Goal: Task Accomplishment & Management: Manage account settings

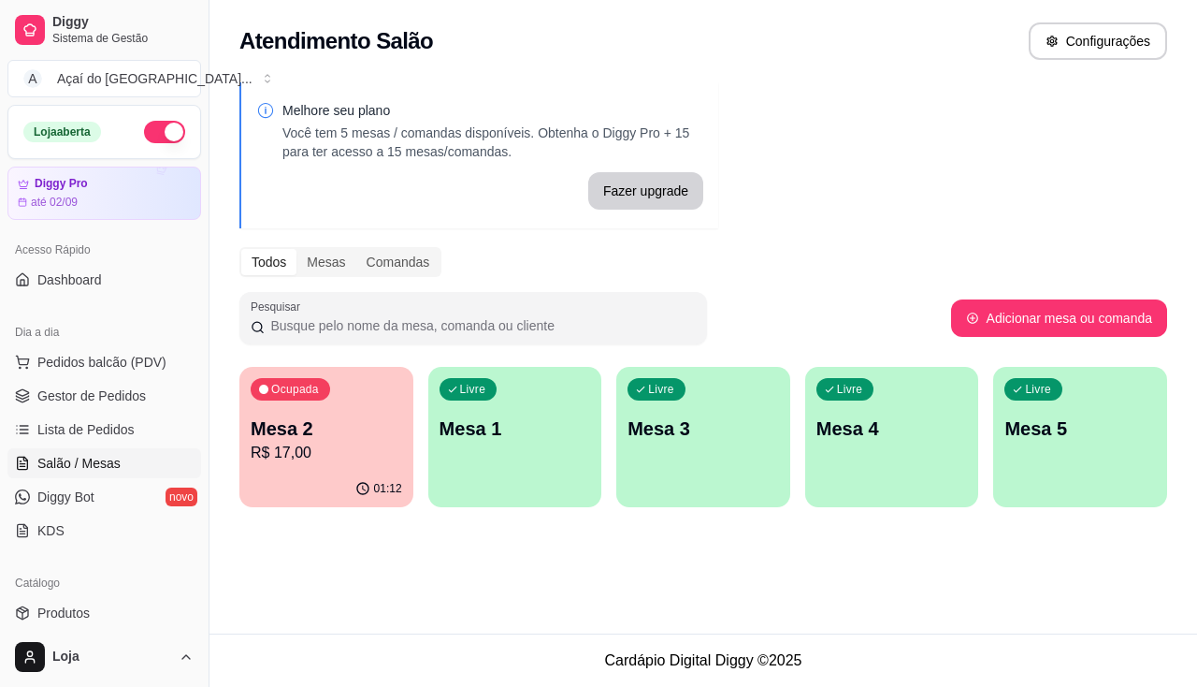
click at [117, 341] on div "Dia a dia" at bounding box center [104, 332] width 194 height 30
click at [121, 366] on span "Pedidos balcão (PDV)" at bounding box center [101, 362] width 129 height 19
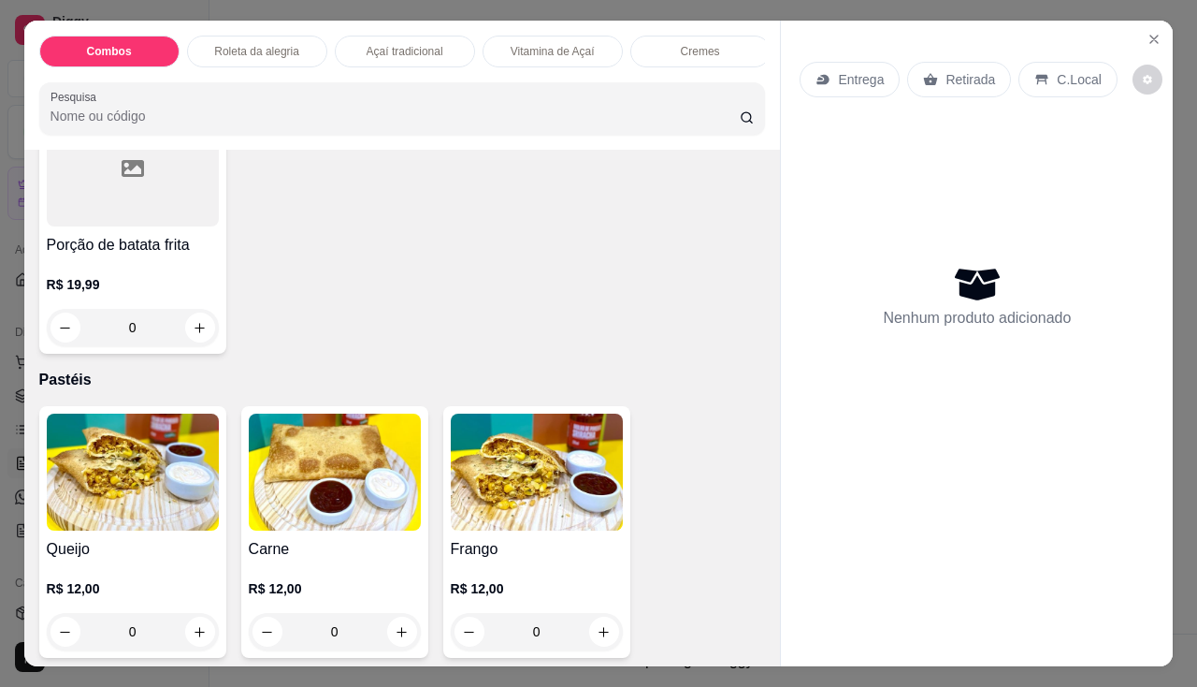
scroll to position [2339, 0]
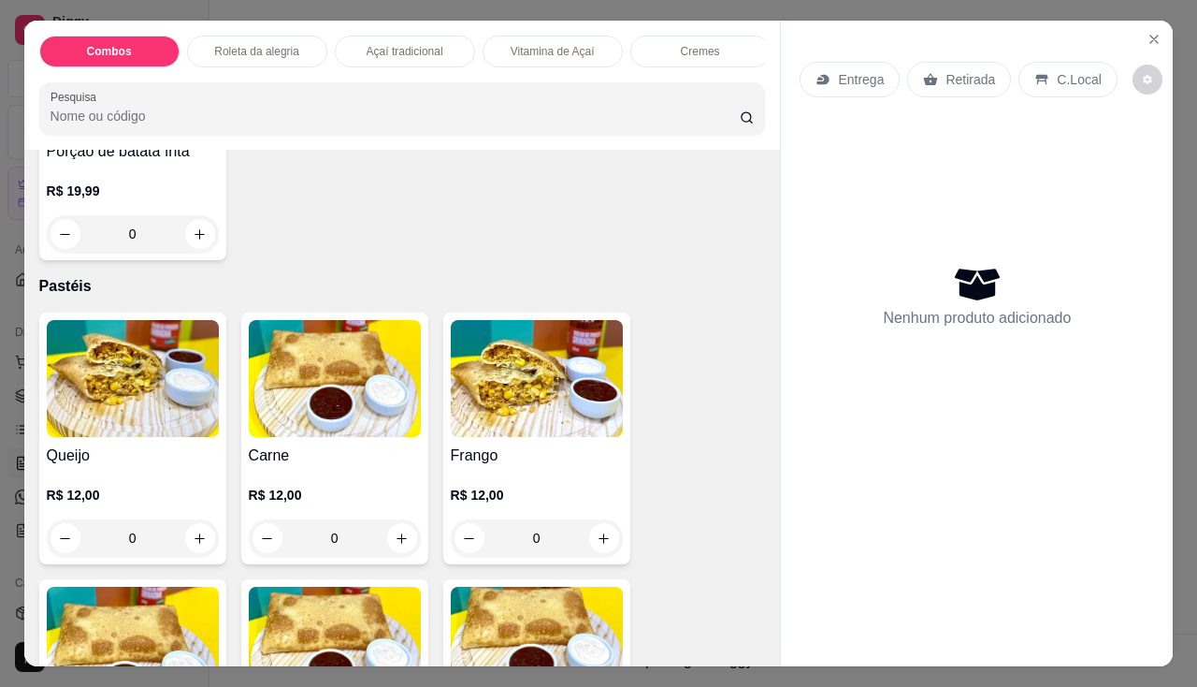
click at [142, 437] on img at bounding box center [133, 378] width 172 height 117
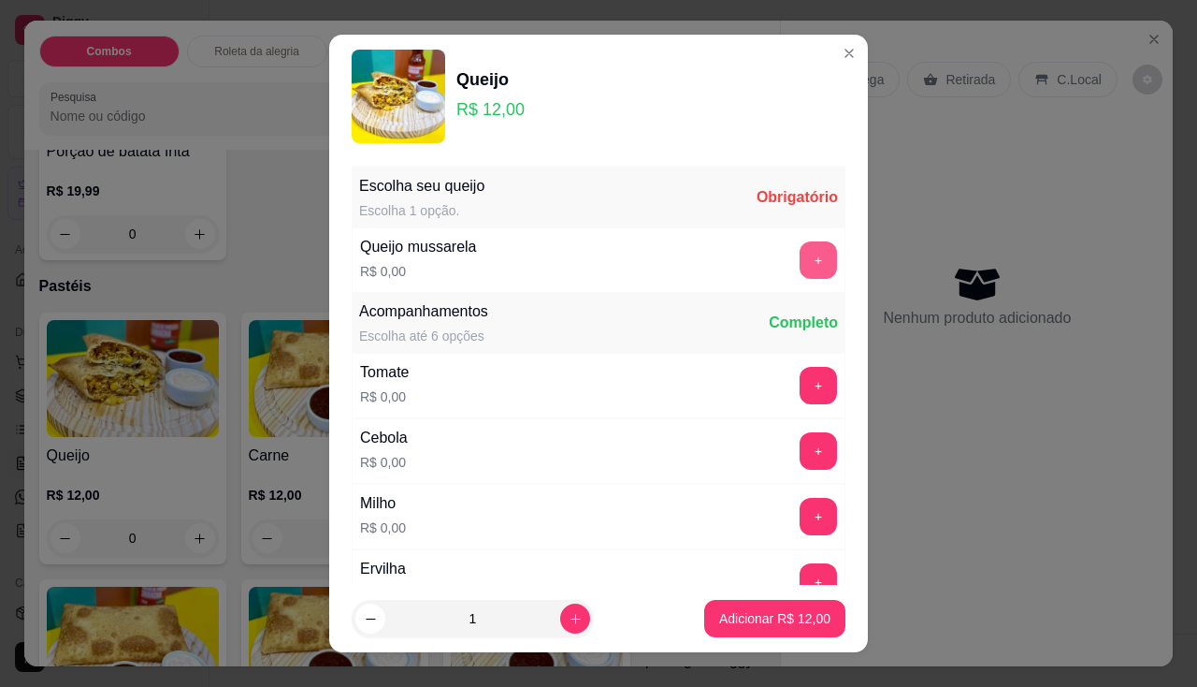
click at [792, 253] on div "+" at bounding box center [818, 259] width 52 height 37
click at [800, 270] on button "+" at bounding box center [818, 259] width 37 height 37
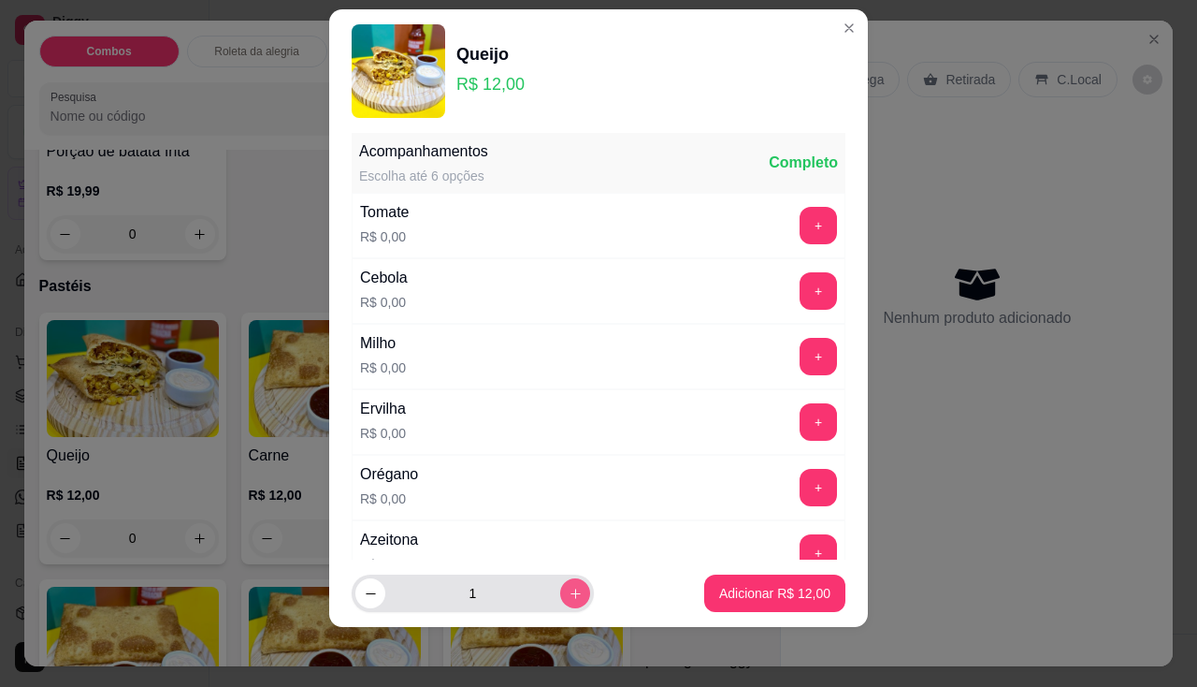
click at [569, 587] on icon "increase-product-quantity" at bounding box center [576, 594] width 14 height 14
type input "2"
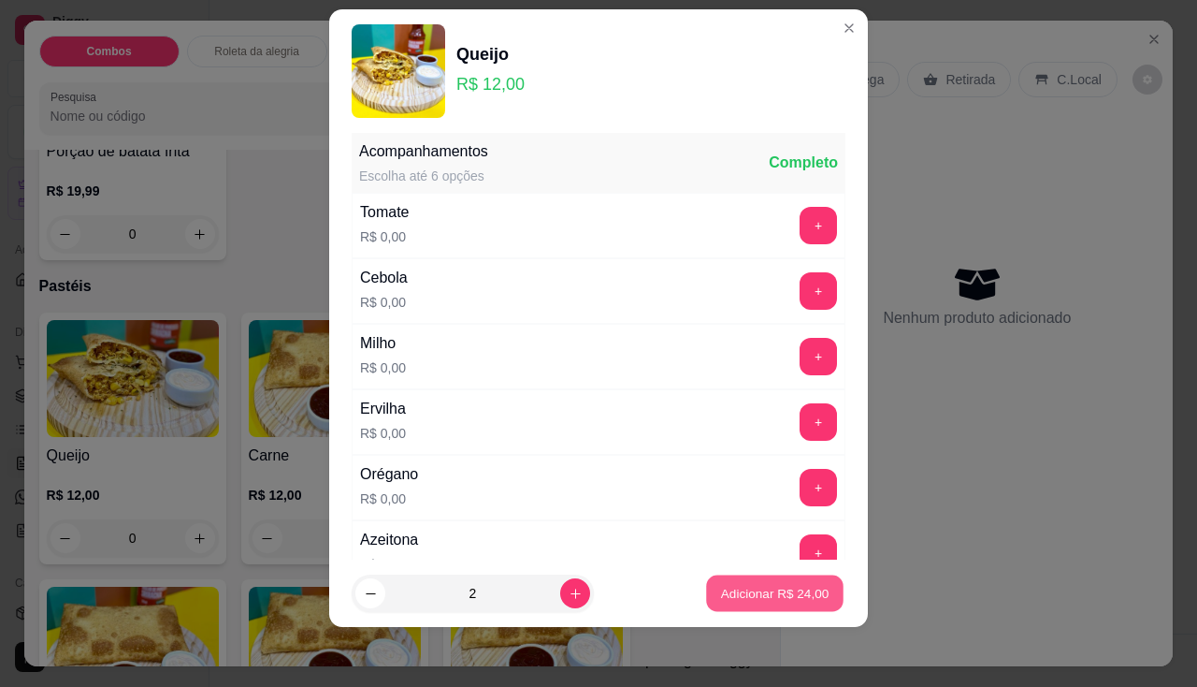
click at [706, 585] on button "Adicionar R$ 24,00" at bounding box center [775, 593] width 138 height 36
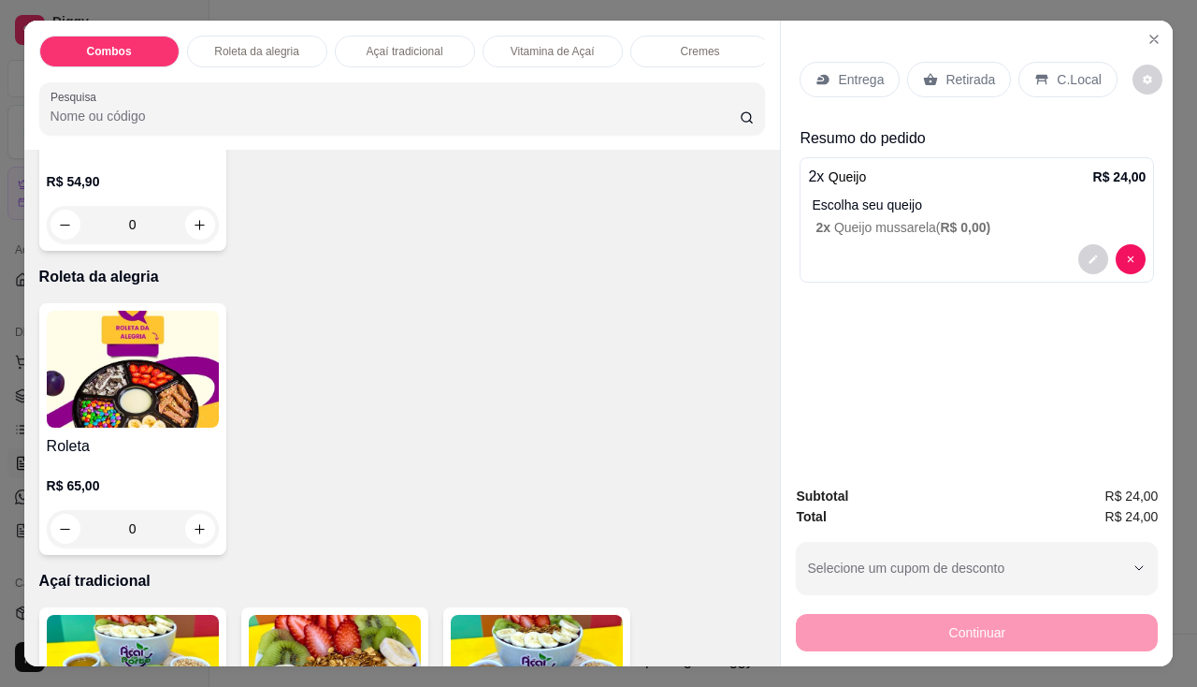
scroll to position [935, 0]
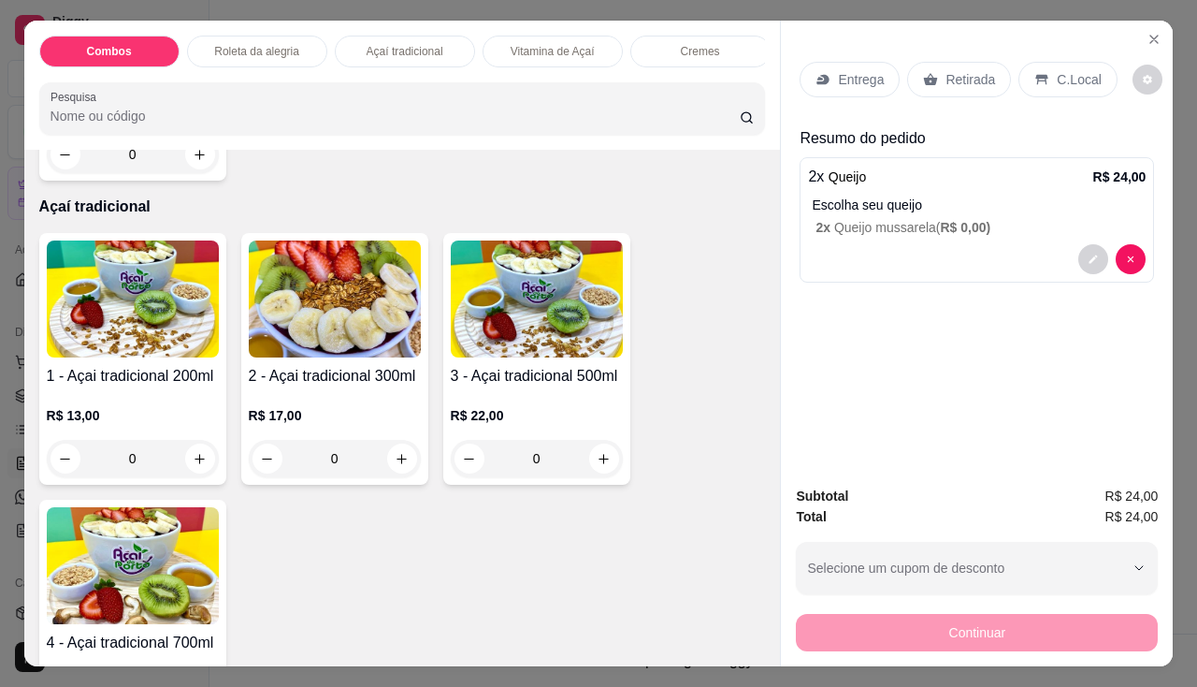
click at [181, 425] on p "R$ 13,00" at bounding box center [133, 415] width 172 height 19
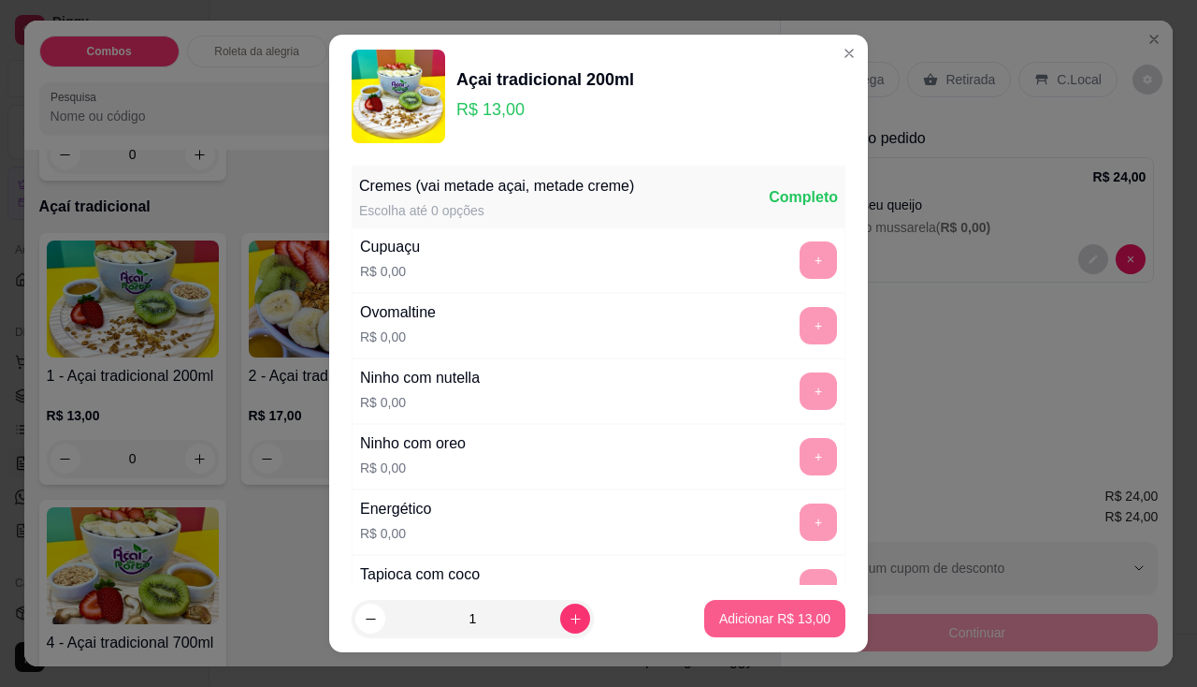
click at [799, 626] on p "Adicionar R$ 13,00" at bounding box center [774, 618] width 111 height 19
type input "1"
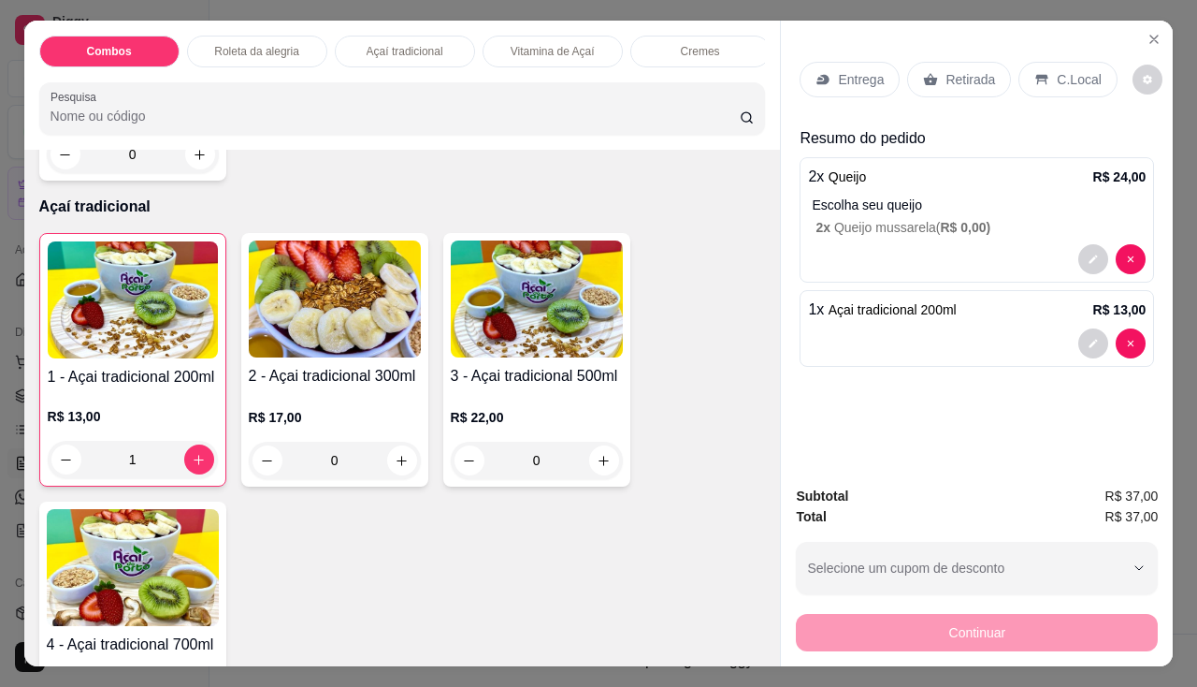
click at [850, 615] on div "Continuar" at bounding box center [977, 630] width 362 height 42
click at [862, 91] on div "Entrega Retirada C.Local" at bounding box center [977, 79] width 355 height 65
click at [862, 76] on p "Entrega" at bounding box center [861, 79] width 46 height 19
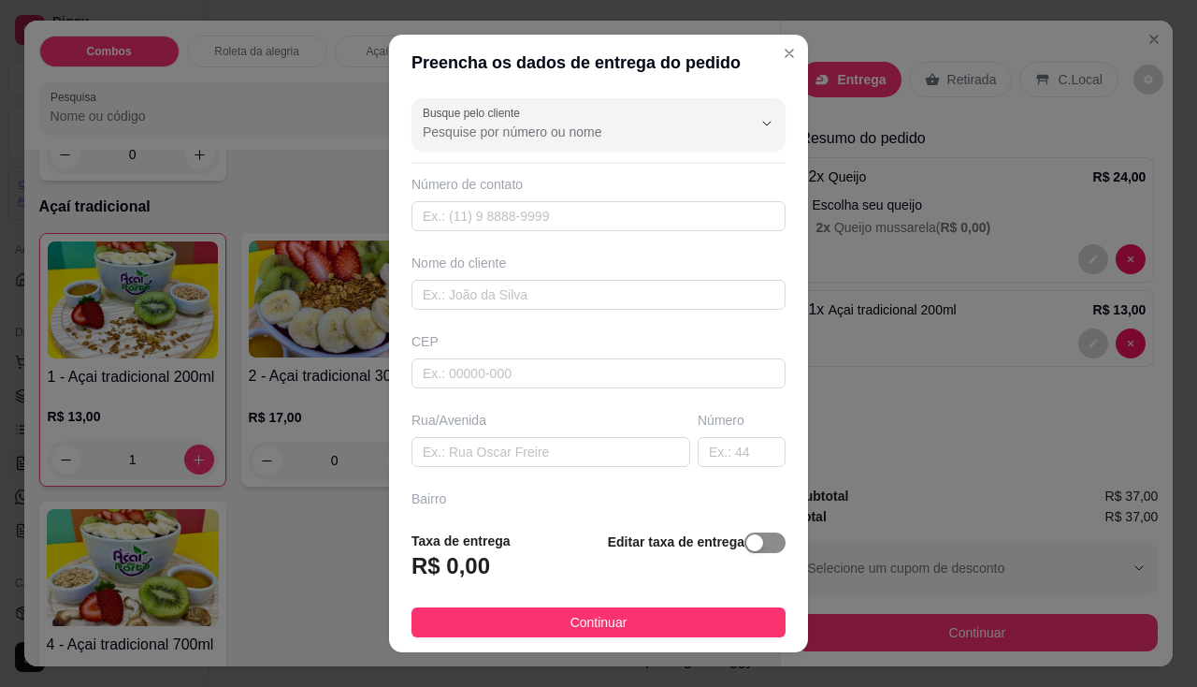
click at [761, 535] on span "button" at bounding box center [765, 542] width 41 height 21
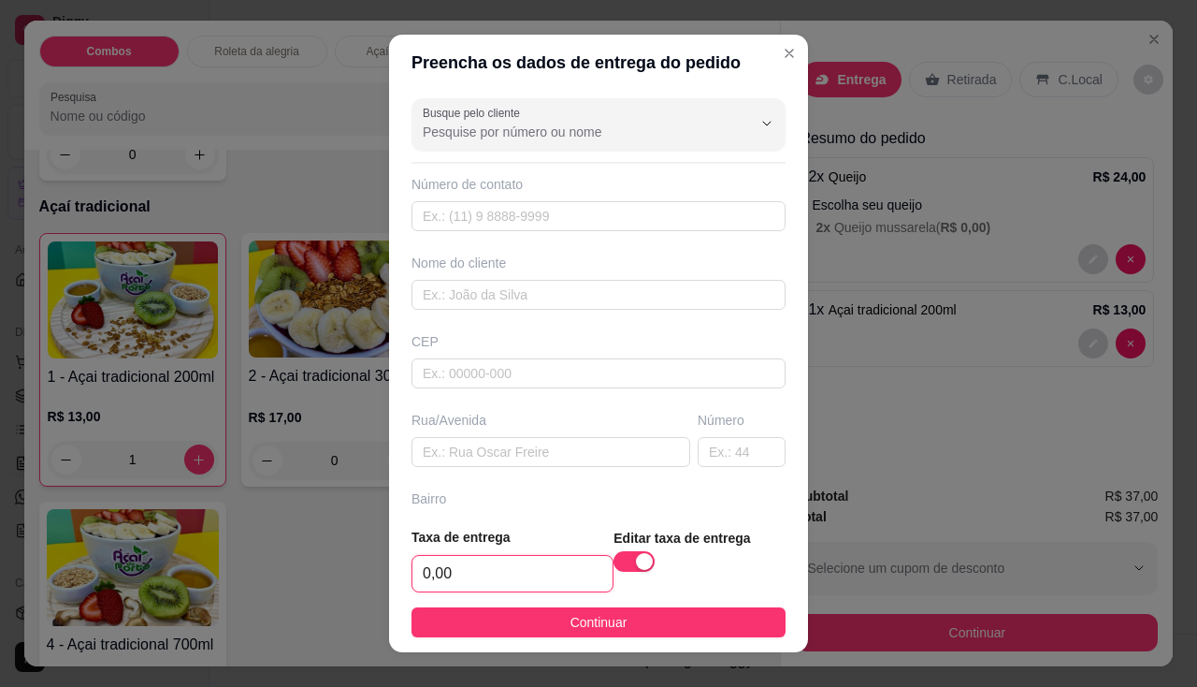
click at [504, 582] on input "0,00" at bounding box center [513, 574] width 200 height 36
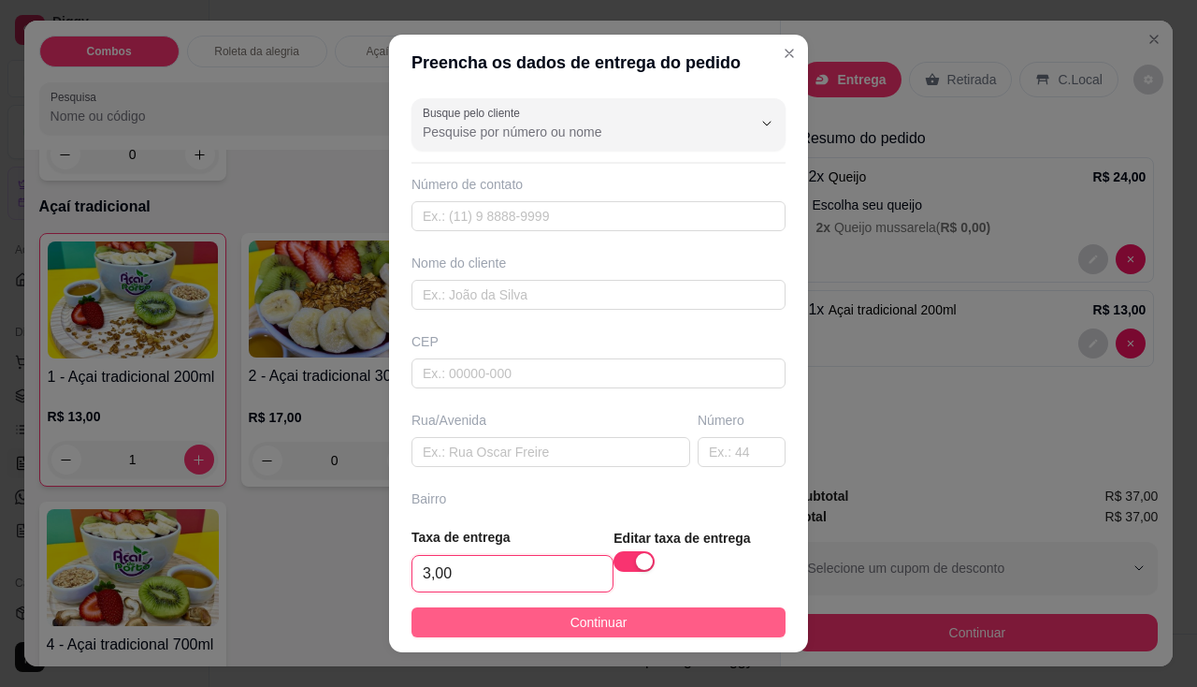
type input "3,00"
click at [535, 616] on button "Continuar" at bounding box center [599, 622] width 374 height 30
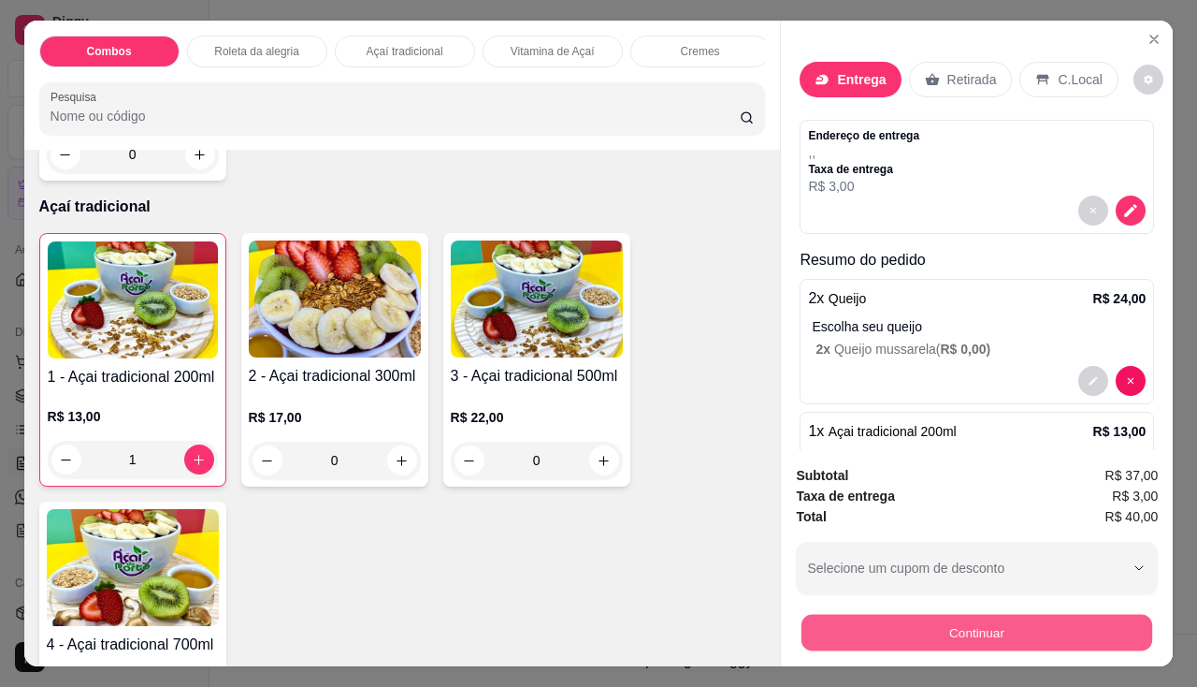
click at [811, 630] on button "Continuar" at bounding box center [977, 633] width 351 height 36
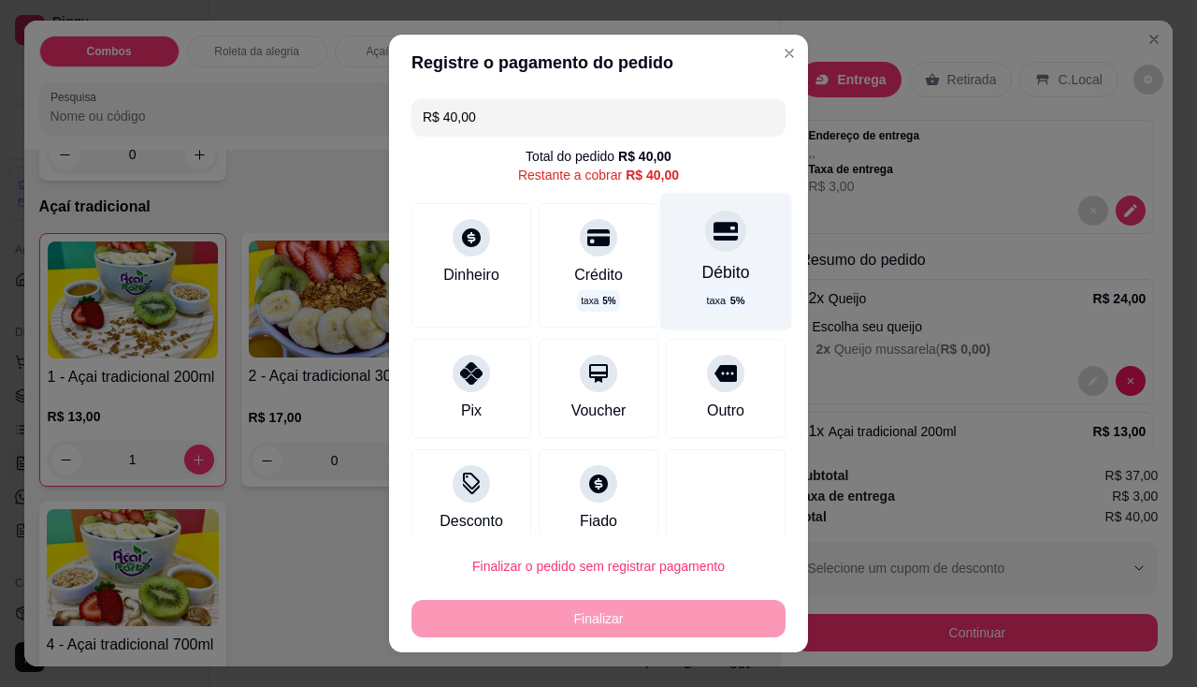
click at [703, 267] on div "Débito" at bounding box center [727, 272] width 48 height 24
type input "R$ 0,00"
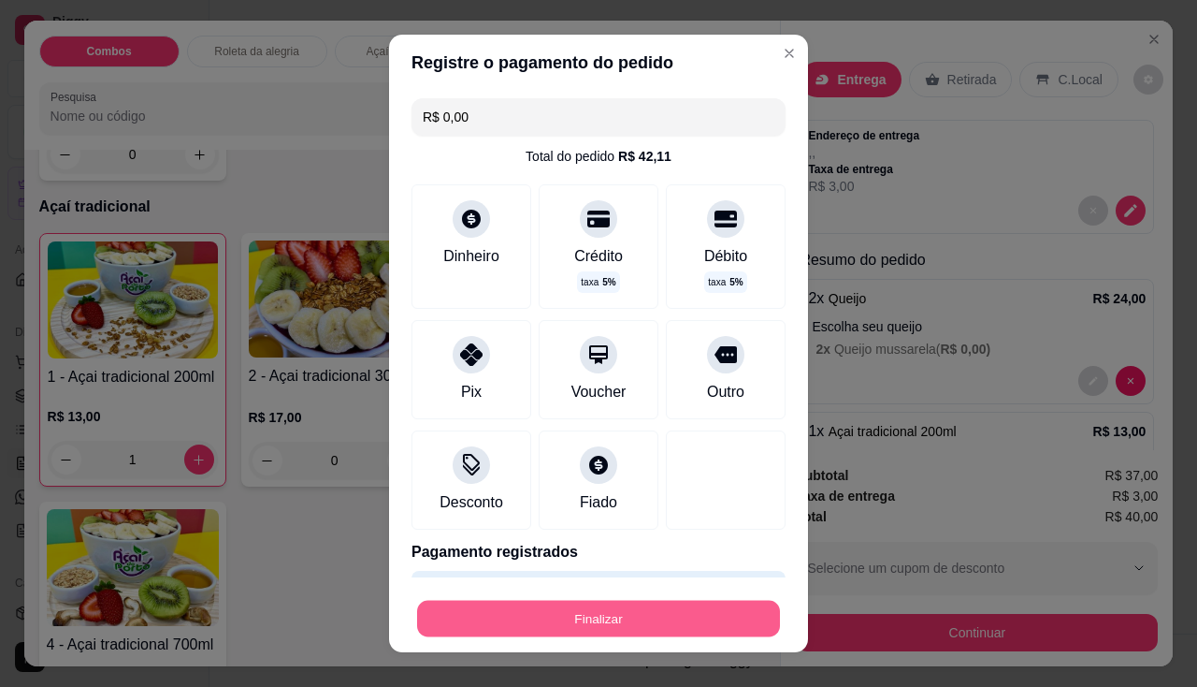
click at [661, 608] on button "Finalizar" at bounding box center [598, 619] width 363 height 36
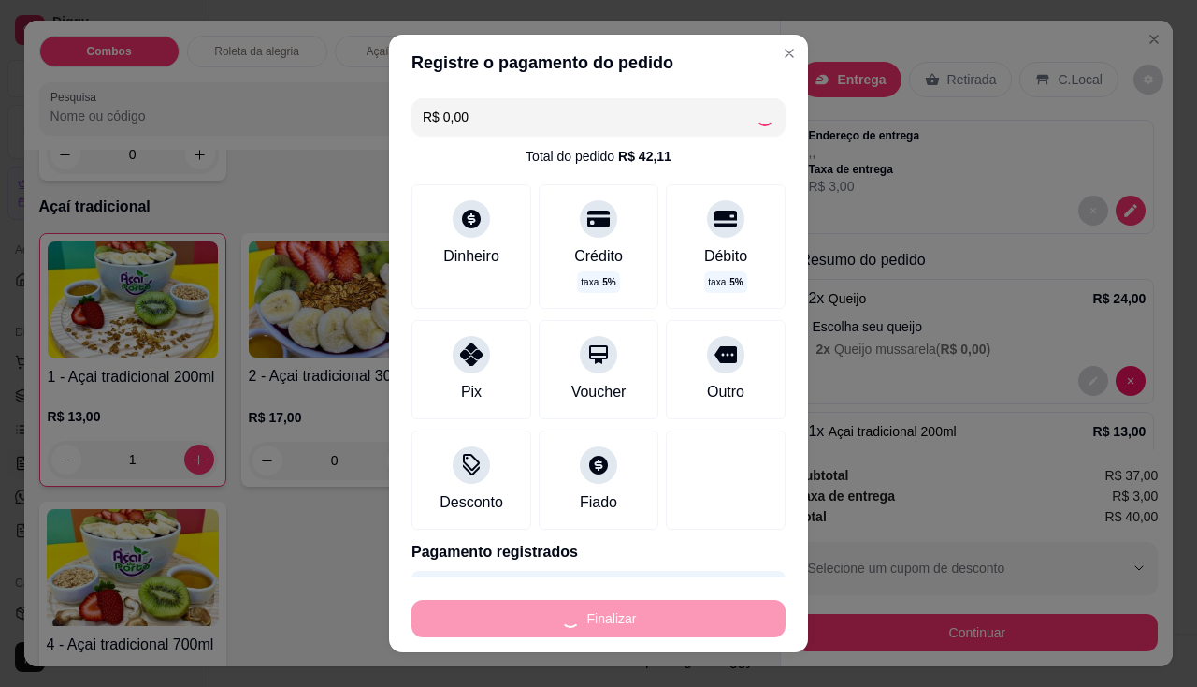
type input "0"
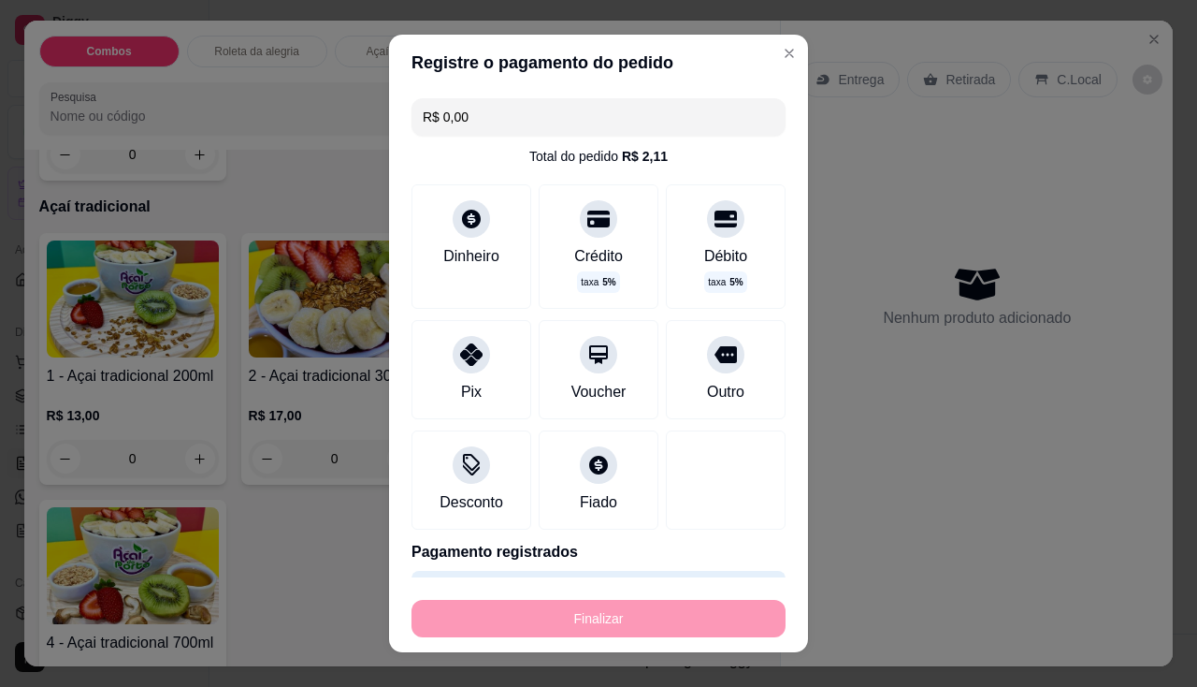
type input "-R$ 40,00"
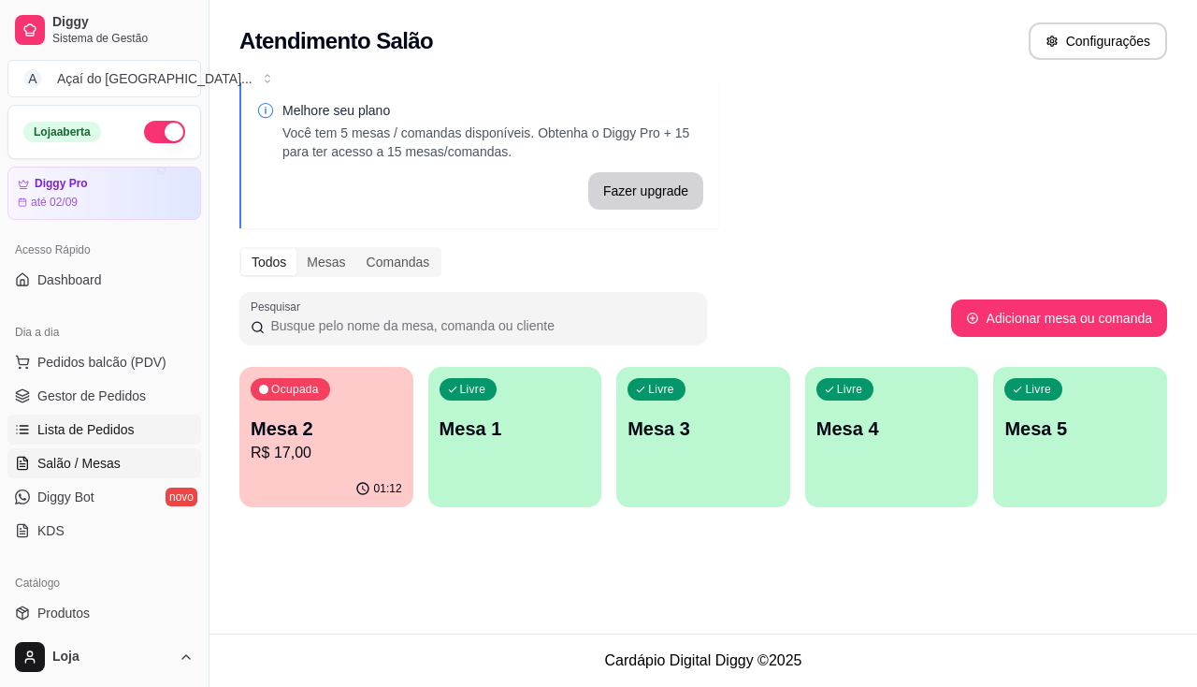
click at [101, 436] on span "Lista de Pedidos" at bounding box center [85, 429] width 97 height 19
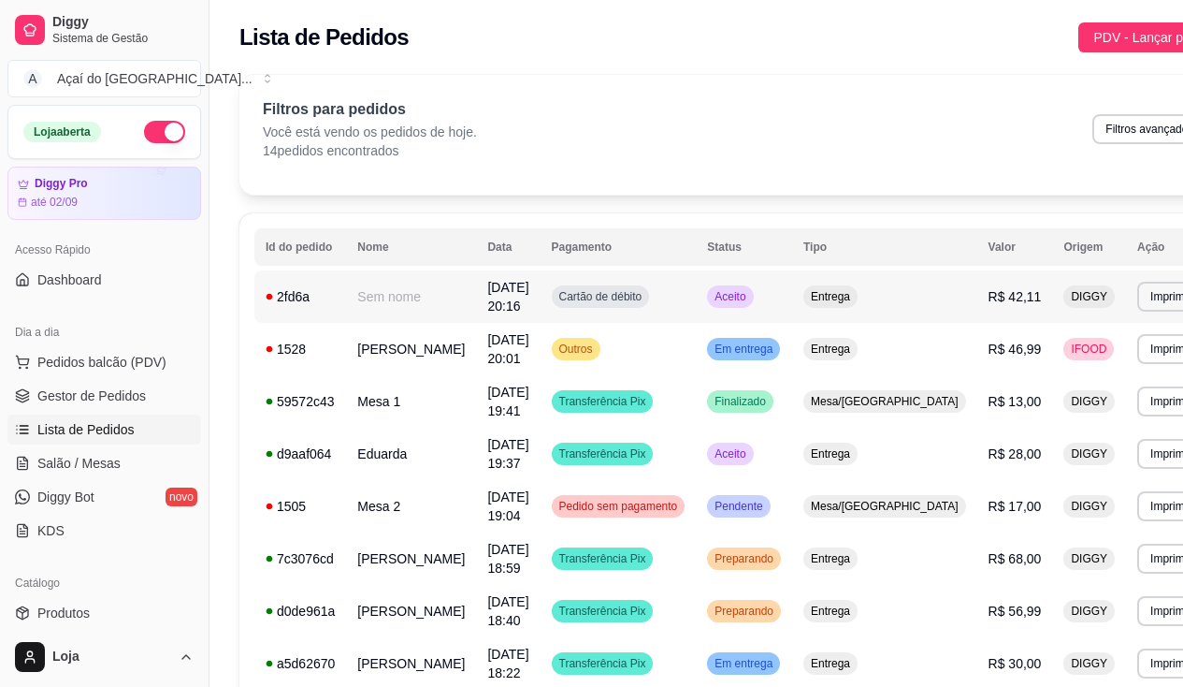
click at [311, 307] on td "2fd6a" at bounding box center [300, 296] width 92 height 52
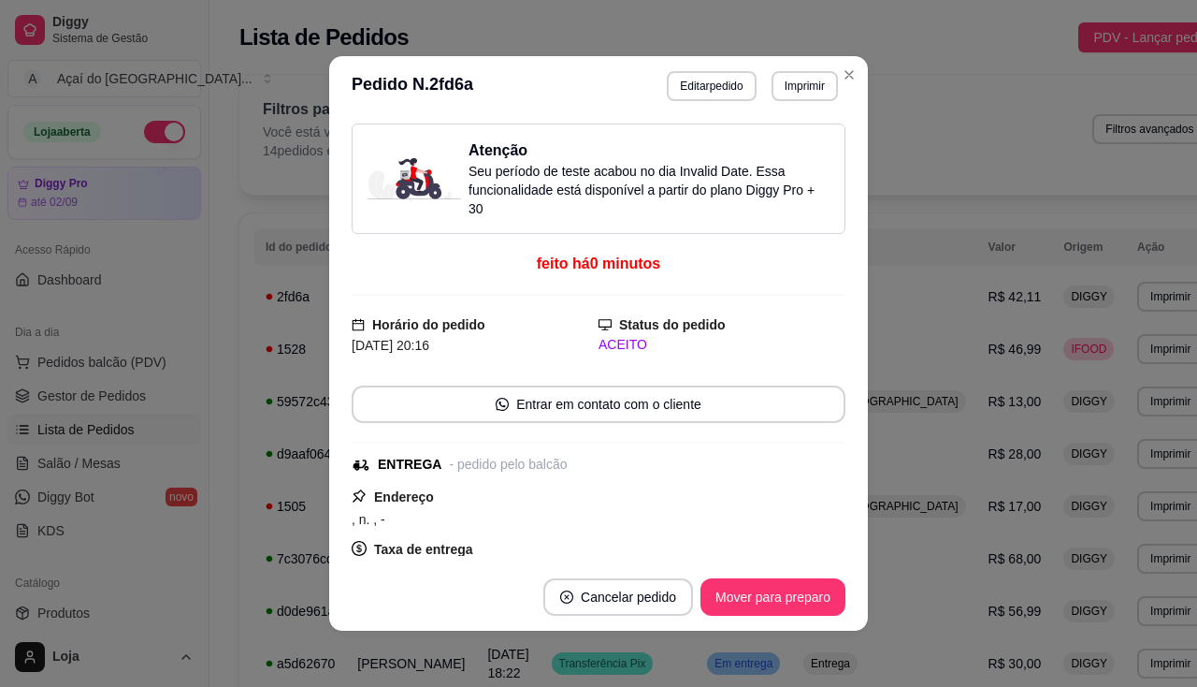
click at [772, 101] on header "**********" at bounding box center [598, 86] width 539 height 60
click at [775, 97] on button "Imprimir" at bounding box center [805, 85] width 65 height 29
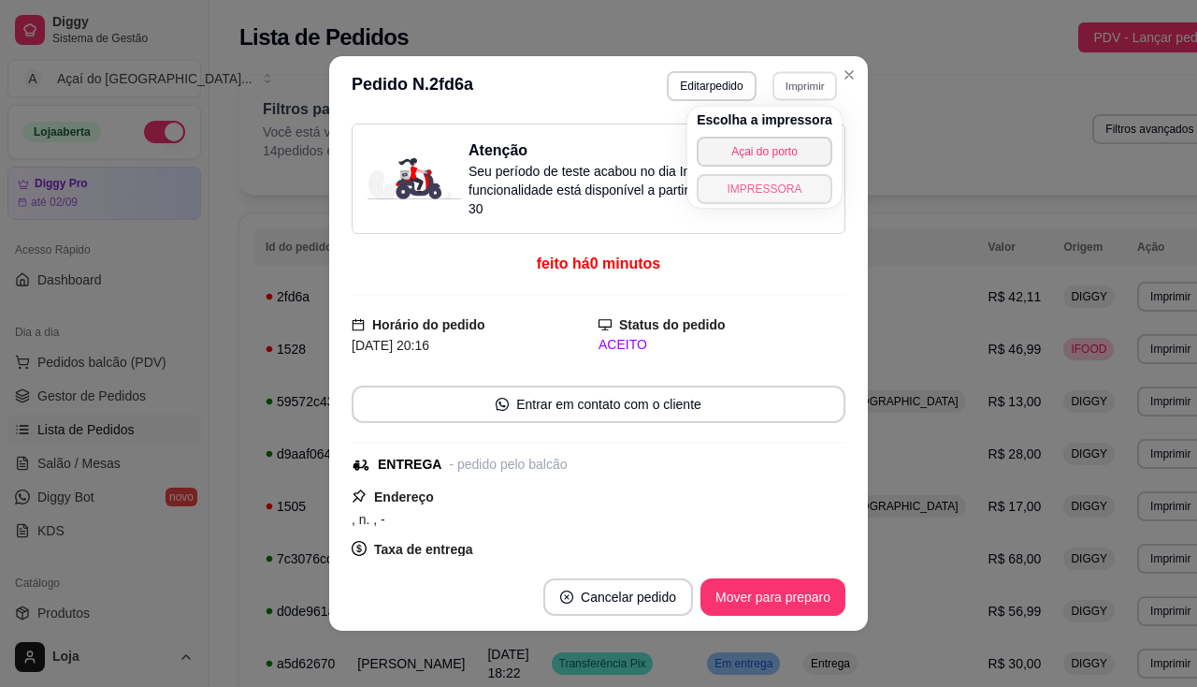
click at [775, 176] on button "IMPRESSORA" at bounding box center [765, 189] width 136 height 30
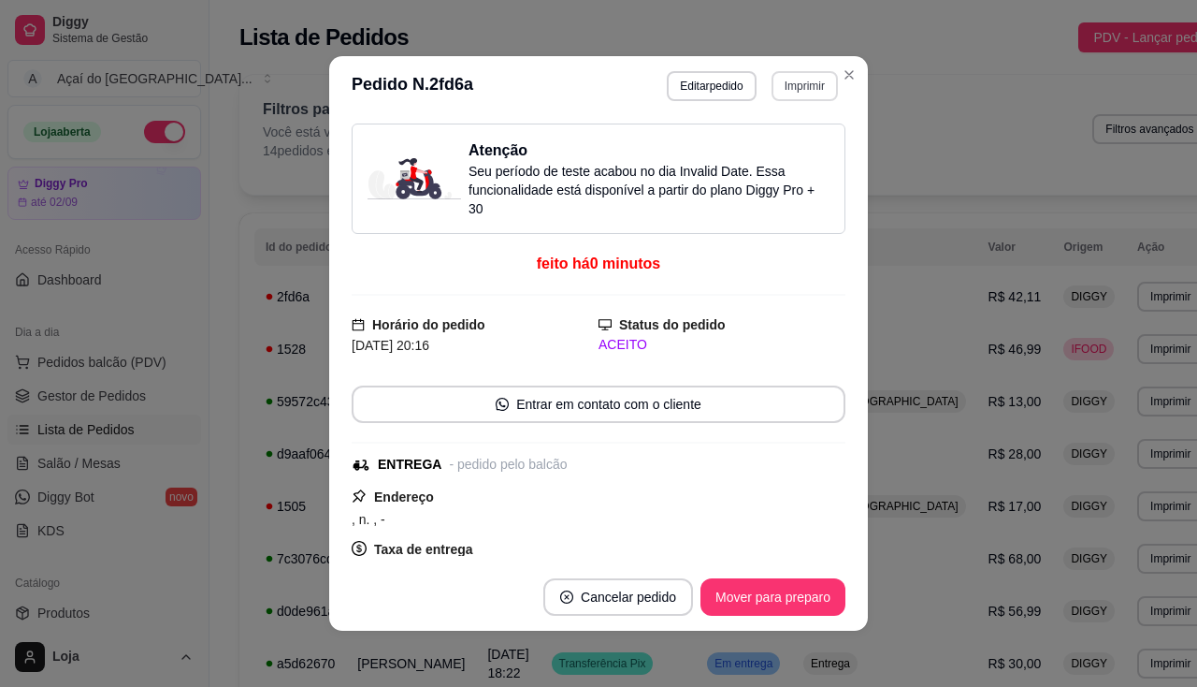
click at [776, 96] on button "Imprimir" at bounding box center [805, 86] width 66 height 30
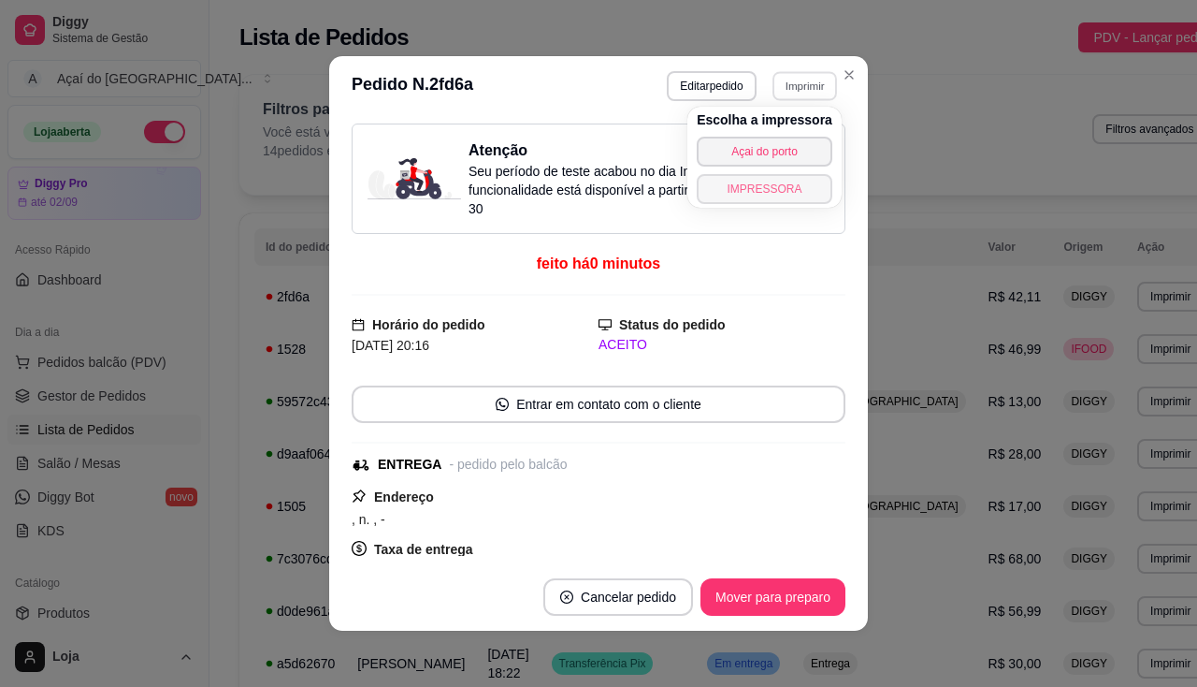
click at [789, 187] on button "IMPRESSORA" at bounding box center [765, 189] width 136 height 30
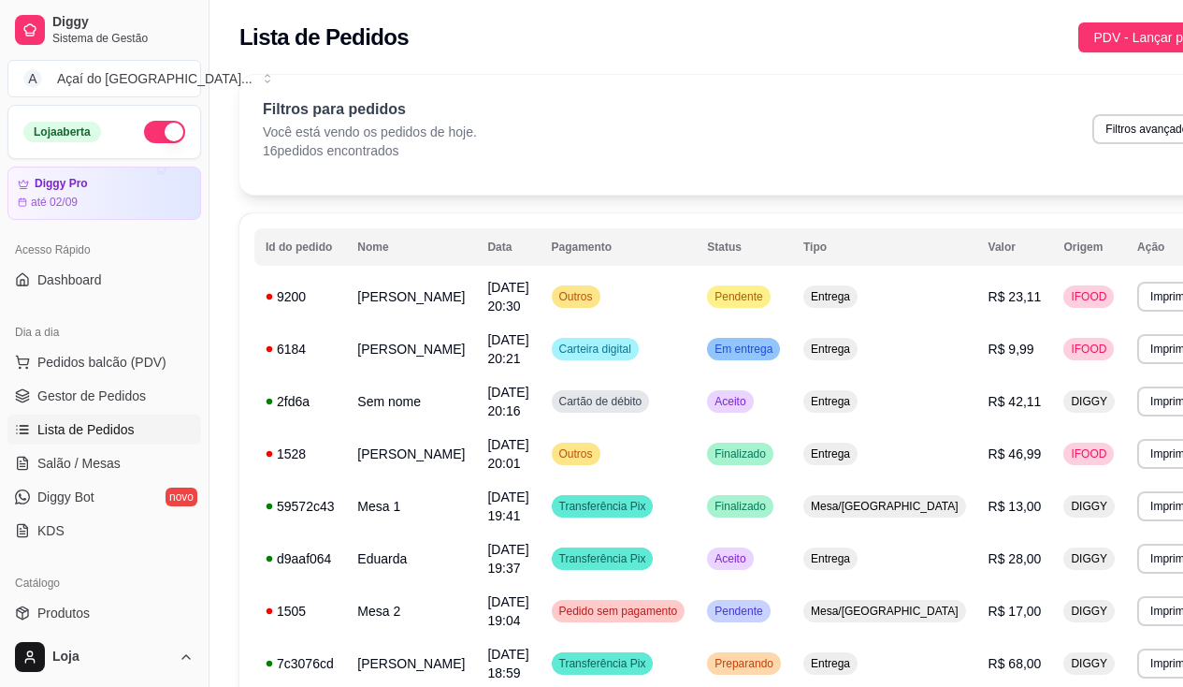
click at [34, 457] on link "Salão / Mesas" at bounding box center [104, 463] width 194 height 30
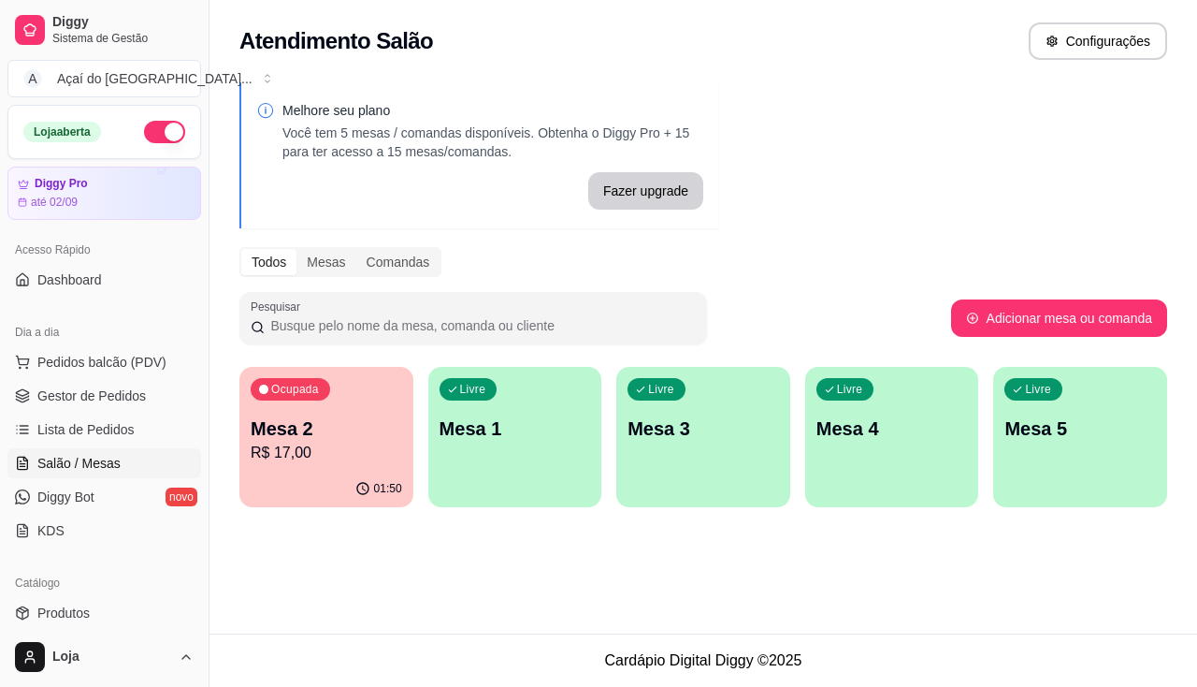
click at [484, 423] on p "Mesa 1" at bounding box center [516, 428] width 152 height 26
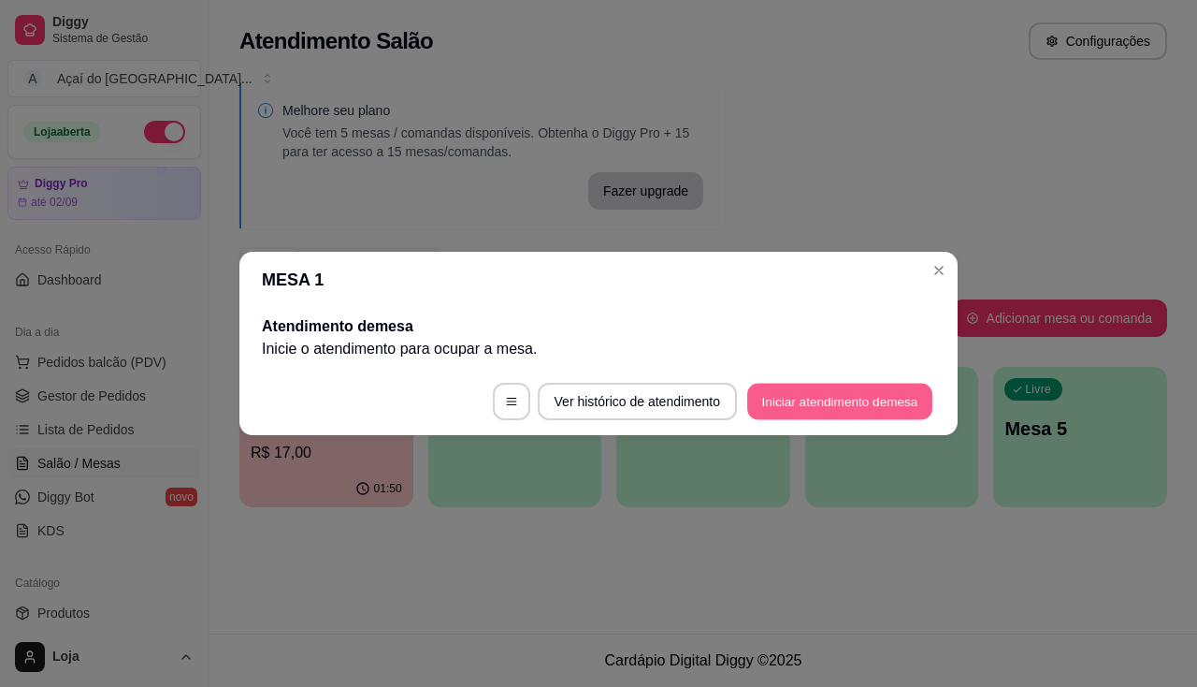
click at [830, 390] on button "Iniciar atendimento de mesa" at bounding box center [839, 402] width 185 height 36
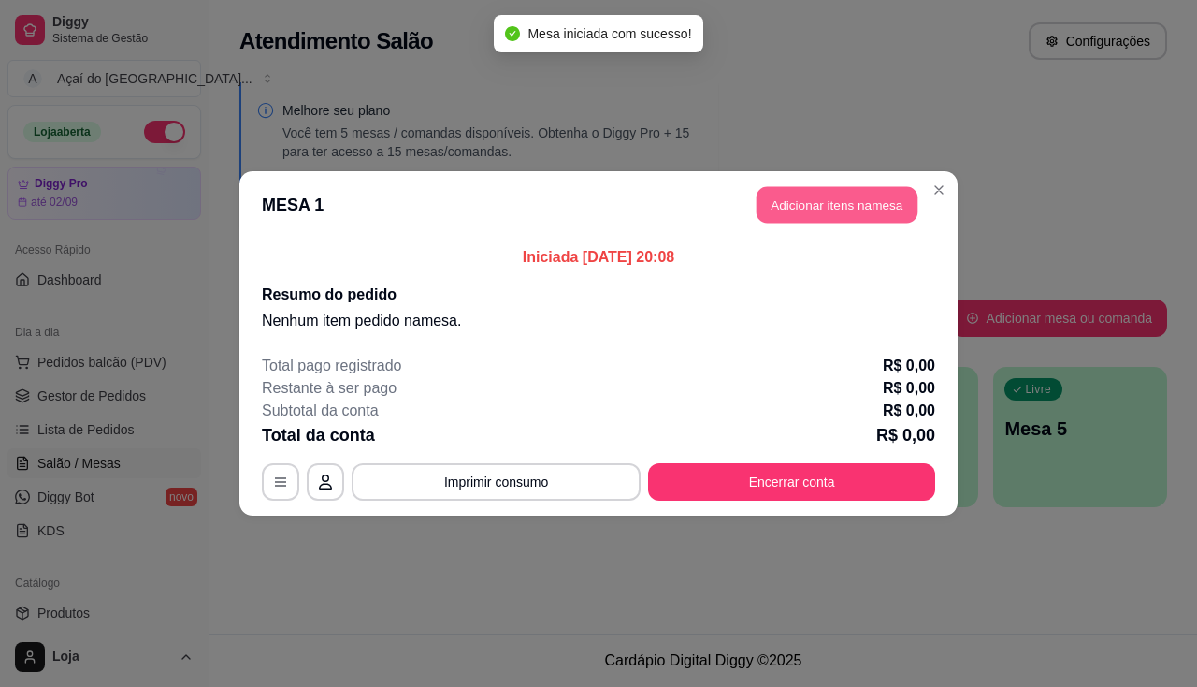
click at [810, 198] on button "Adicionar itens na mesa" at bounding box center [837, 205] width 161 height 36
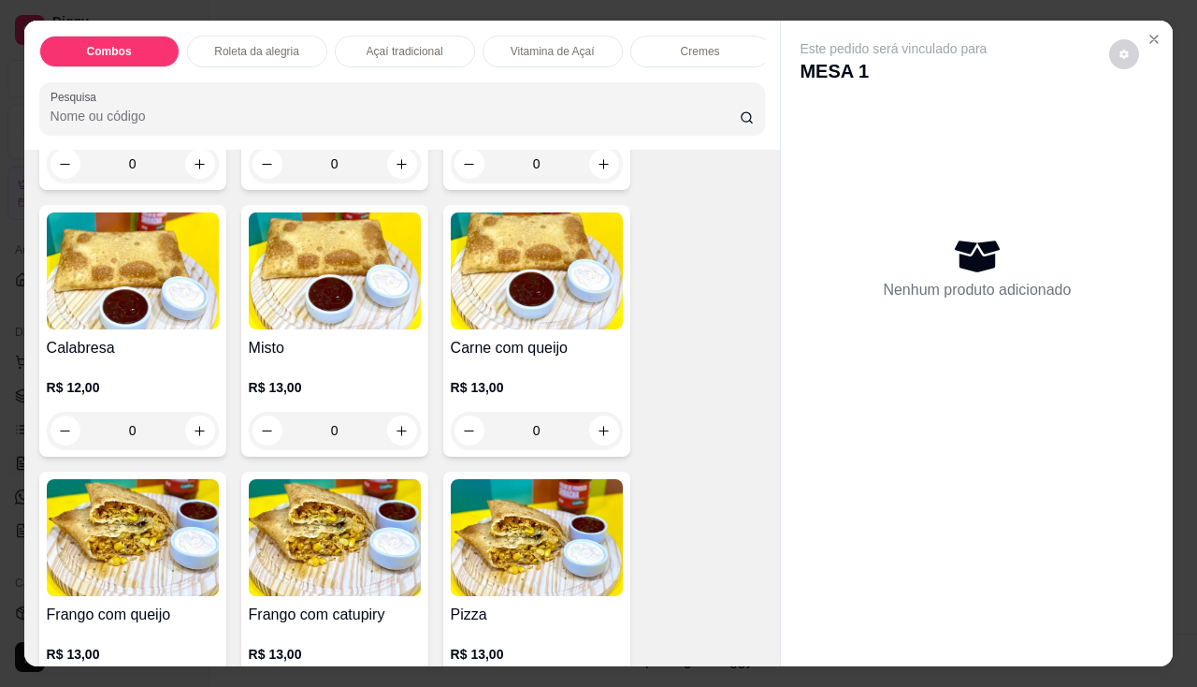
scroll to position [2526, 0]
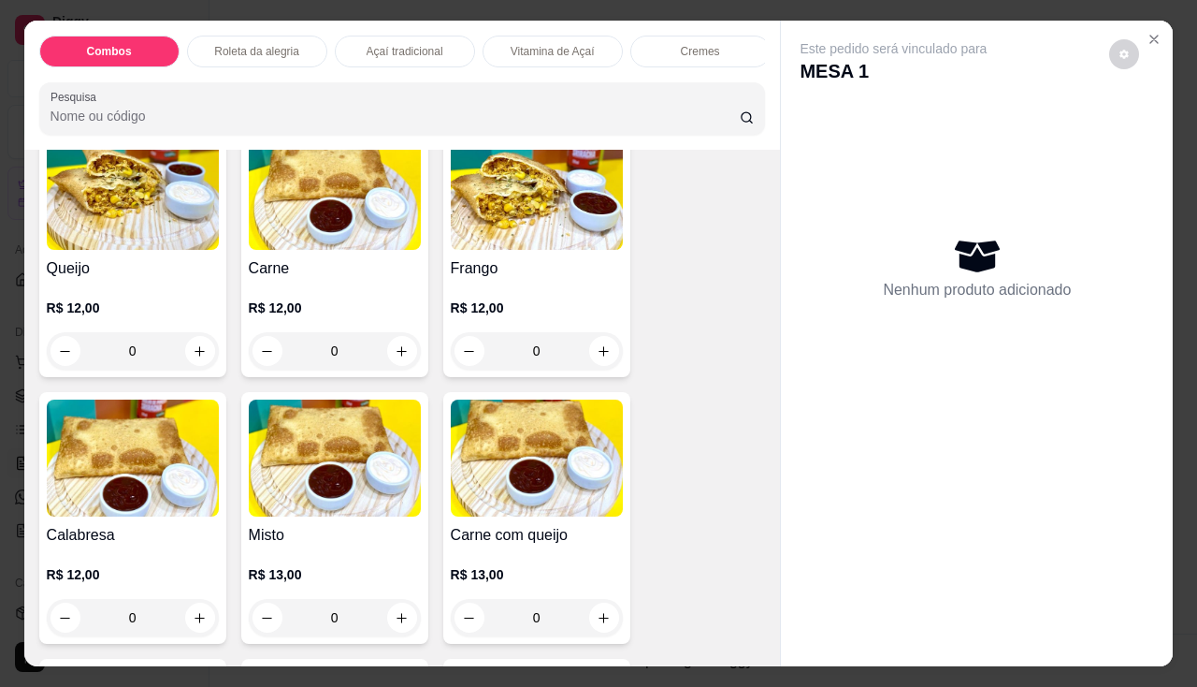
click at [496, 277] on h4 "Frango" at bounding box center [537, 268] width 172 height 22
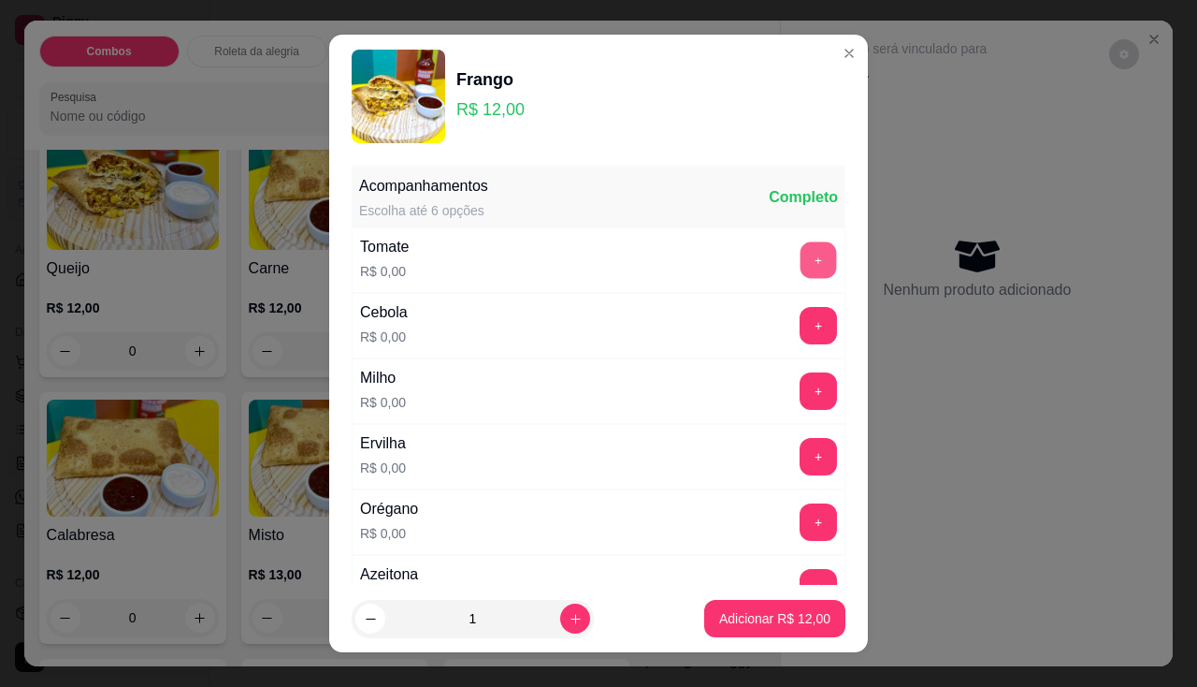
click at [801, 250] on button "+" at bounding box center [819, 259] width 36 height 36
click at [800, 320] on button "+" at bounding box center [818, 325] width 37 height 37
click at [800, 400] on button "+" at bounding box center [818, 390] width 37 height 37
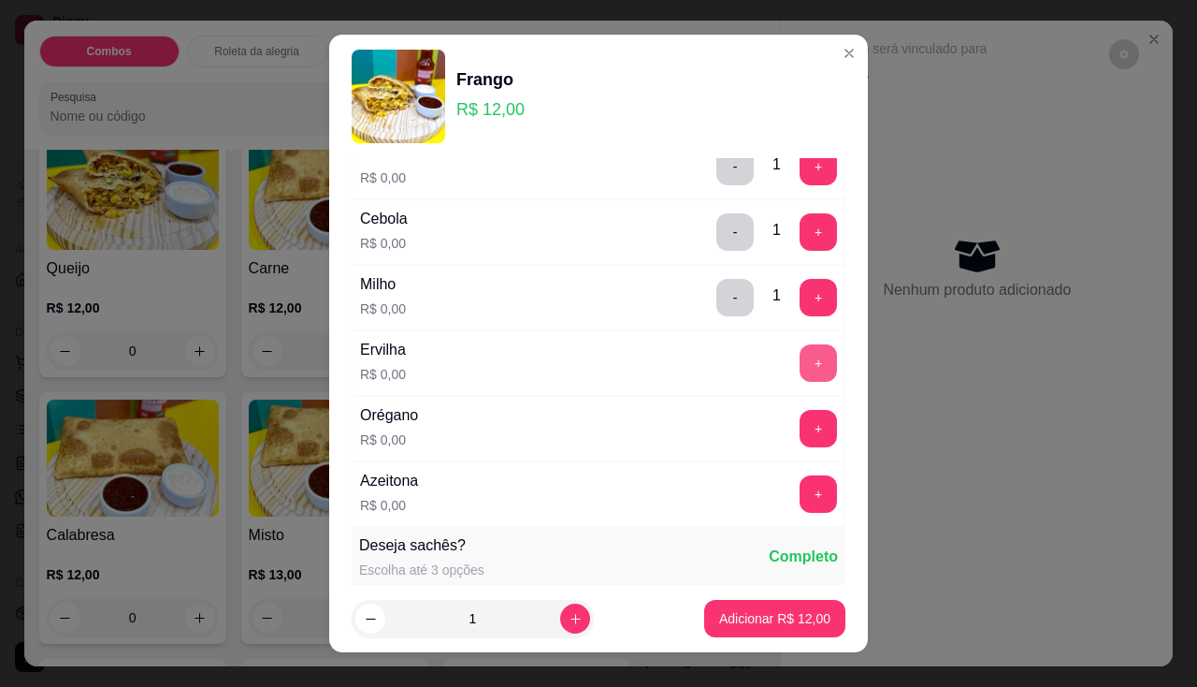
click at [800, 360] on button "+" at bounding box center [818, 362] width 37 height 37
click at [800, 421] on button "+" at bounding box center [818, 428] width 37 height 37
click at [800, 500] on button "+" at bounding box center [818, 493] width 37 height 37
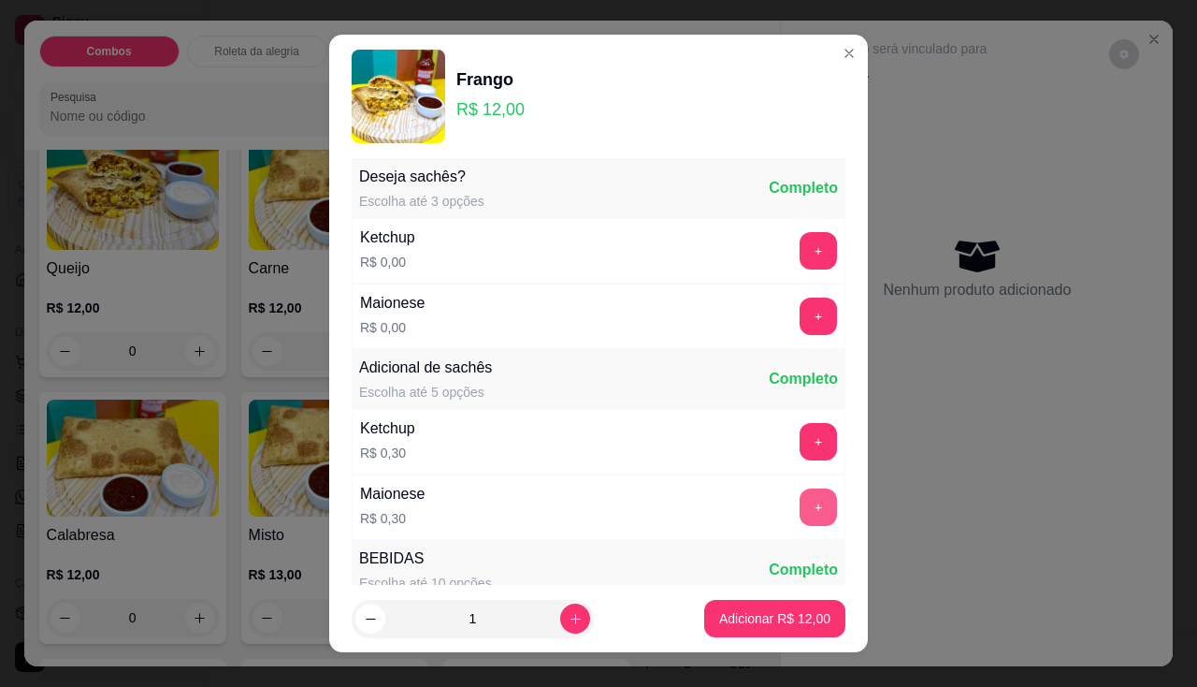
scroll to position [25, 0]
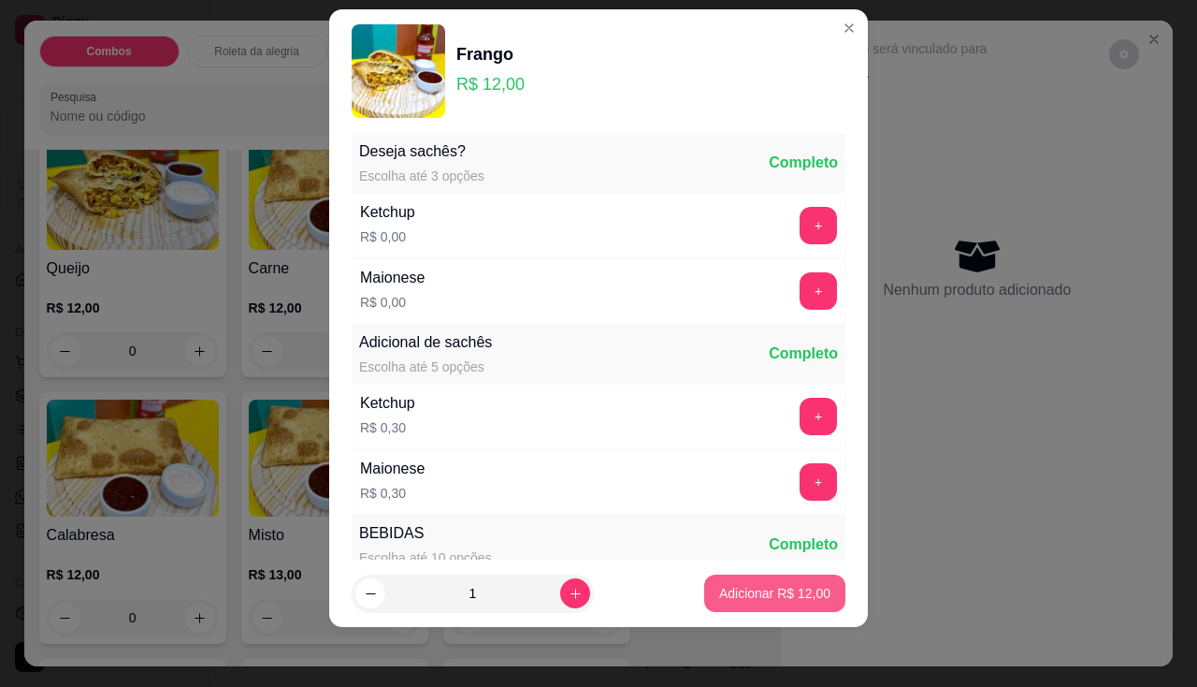
click at [735, 607] on button "Adicionar R$ 12,00" at bounding box center [774, 592] width 141 height 37
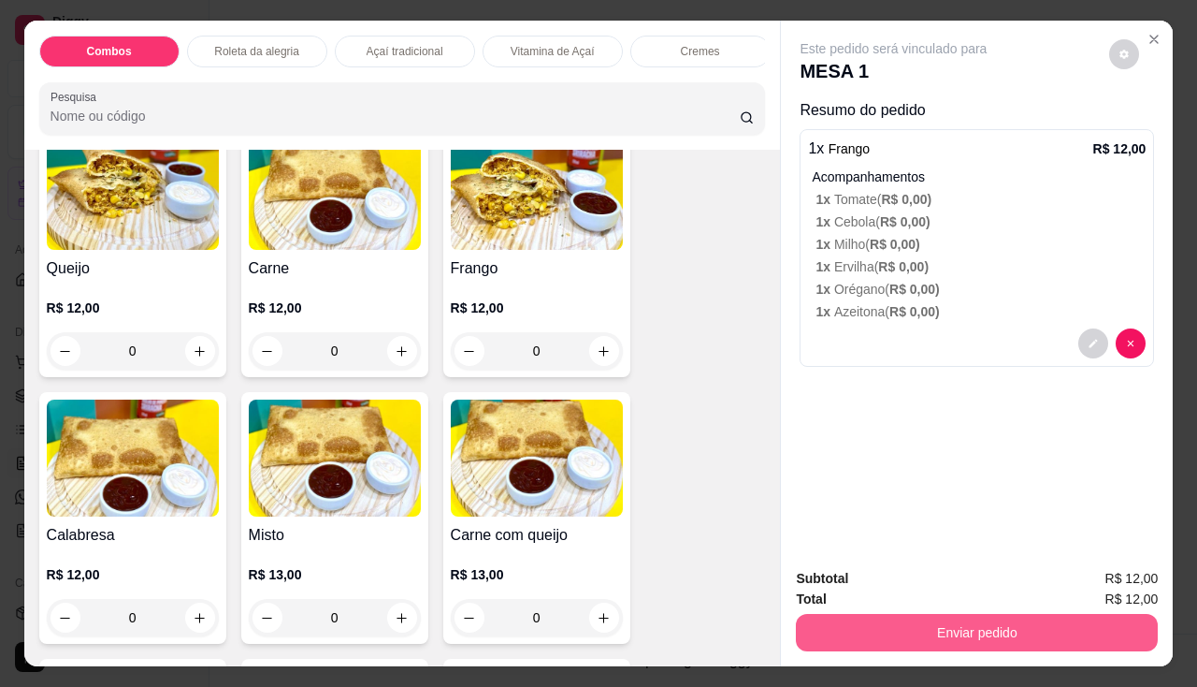
click at [820, 635] on button "Enviar pedido" at bounding box center [977, 632] width 362 height 37
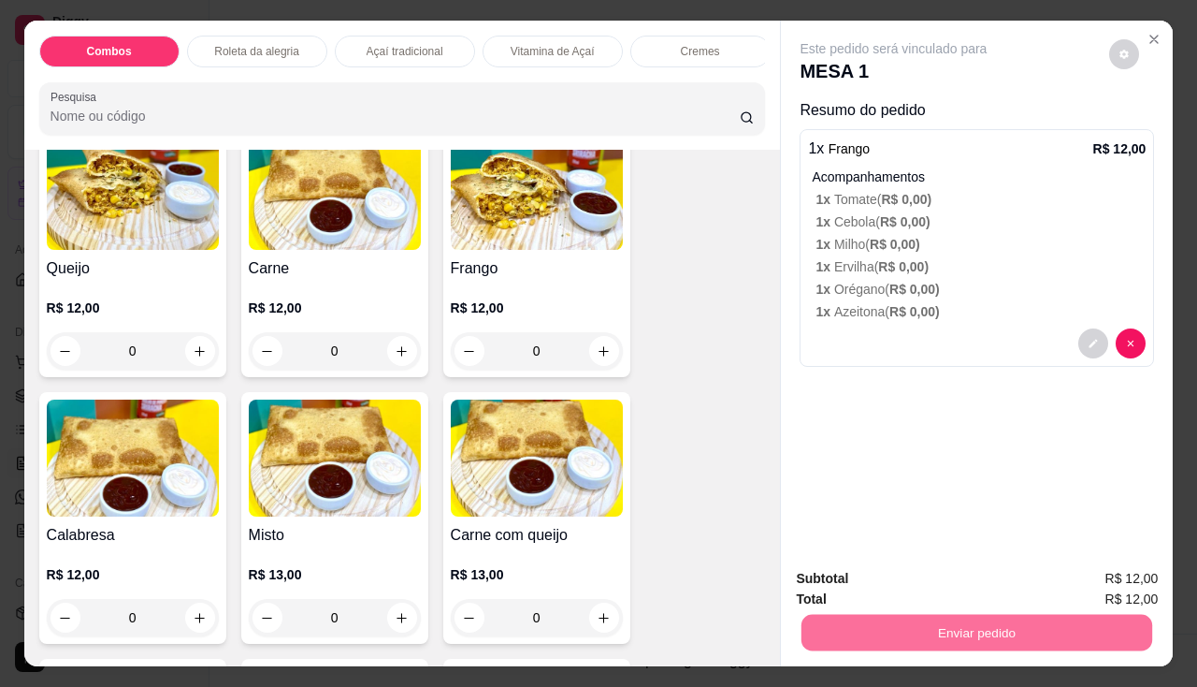
click at [838, 593] on button "Não registrar e enviar pedido" at bounding box center [916, 580] width 195 height 36
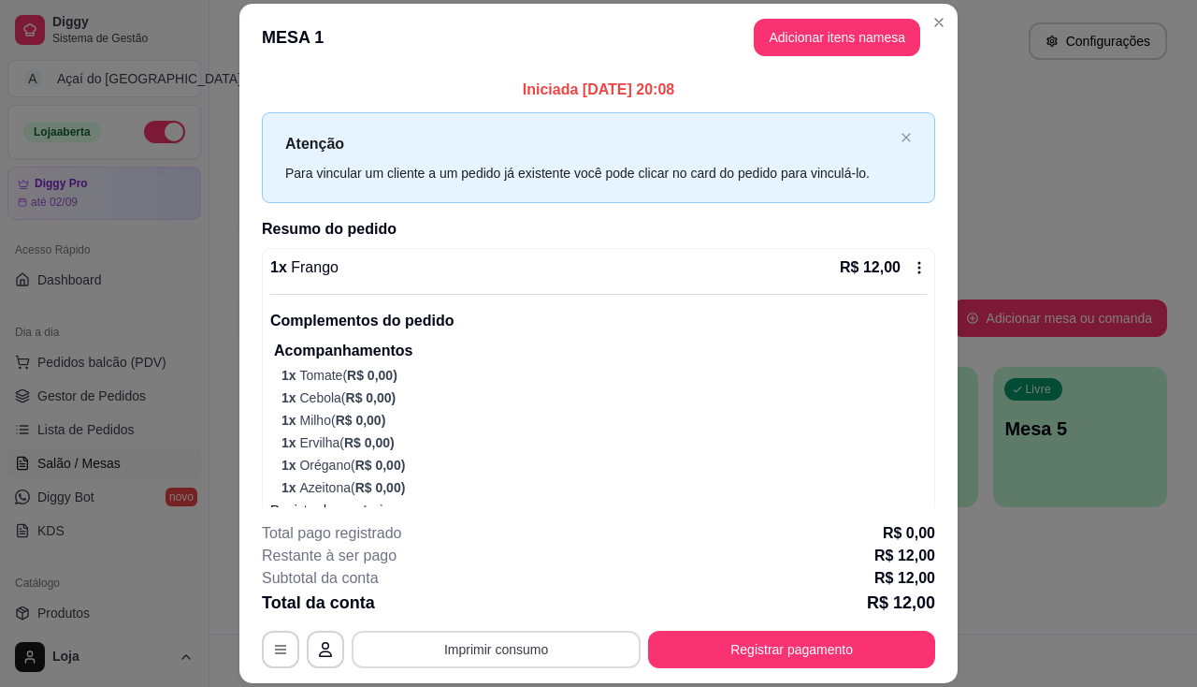
click at [563, 642] on button "Imprimir consumo" at bounding box center [496, 649] width 289 height 37
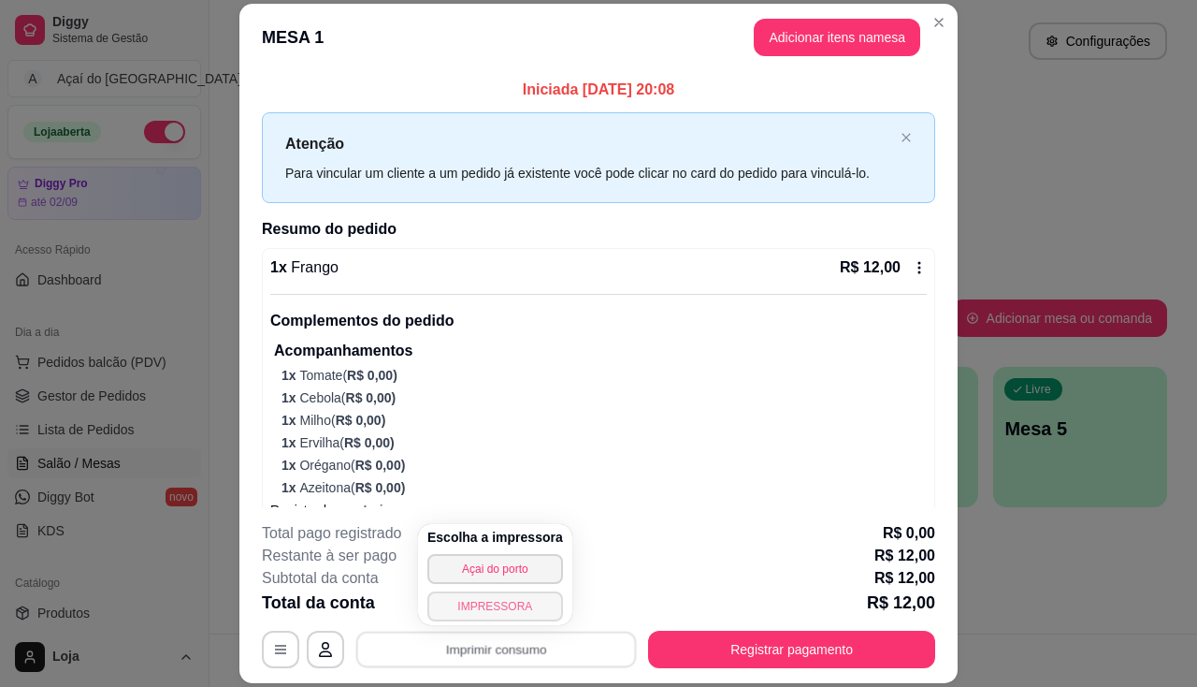
click at [458, 594] on button "IMPRESSORA" at bounding box center [496, 606] width 136 height 30
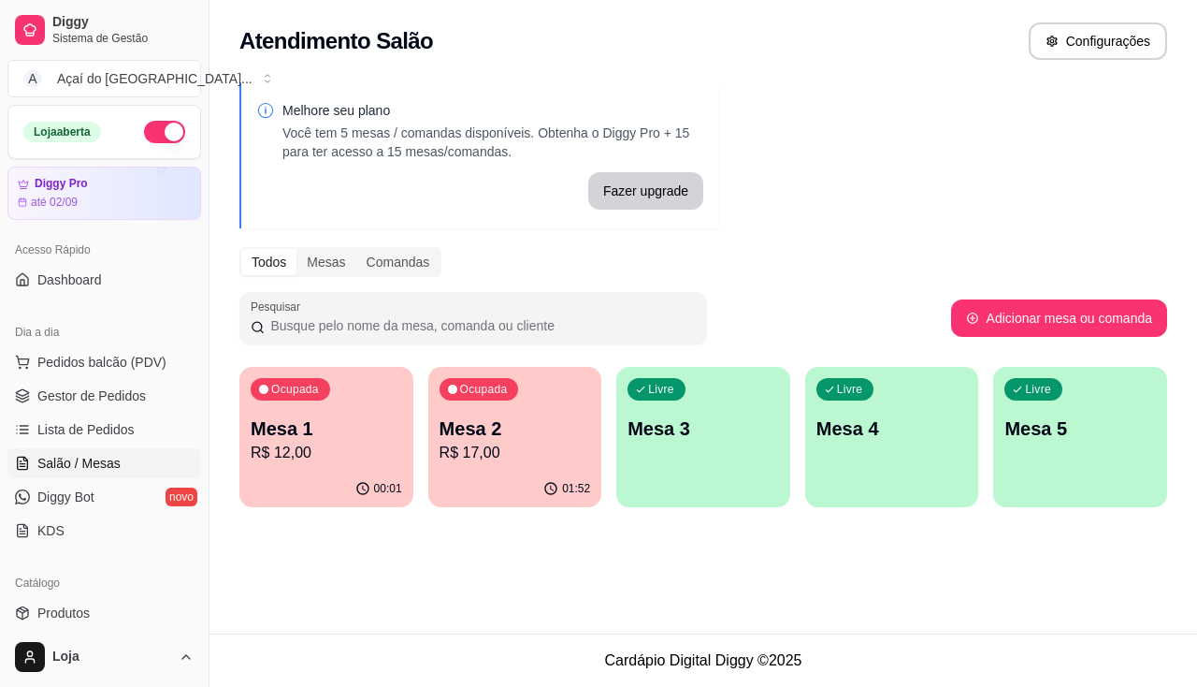
click at [353, 442] on p "R$ 12,00" at bounding box center [327, 453] width 152 height 22
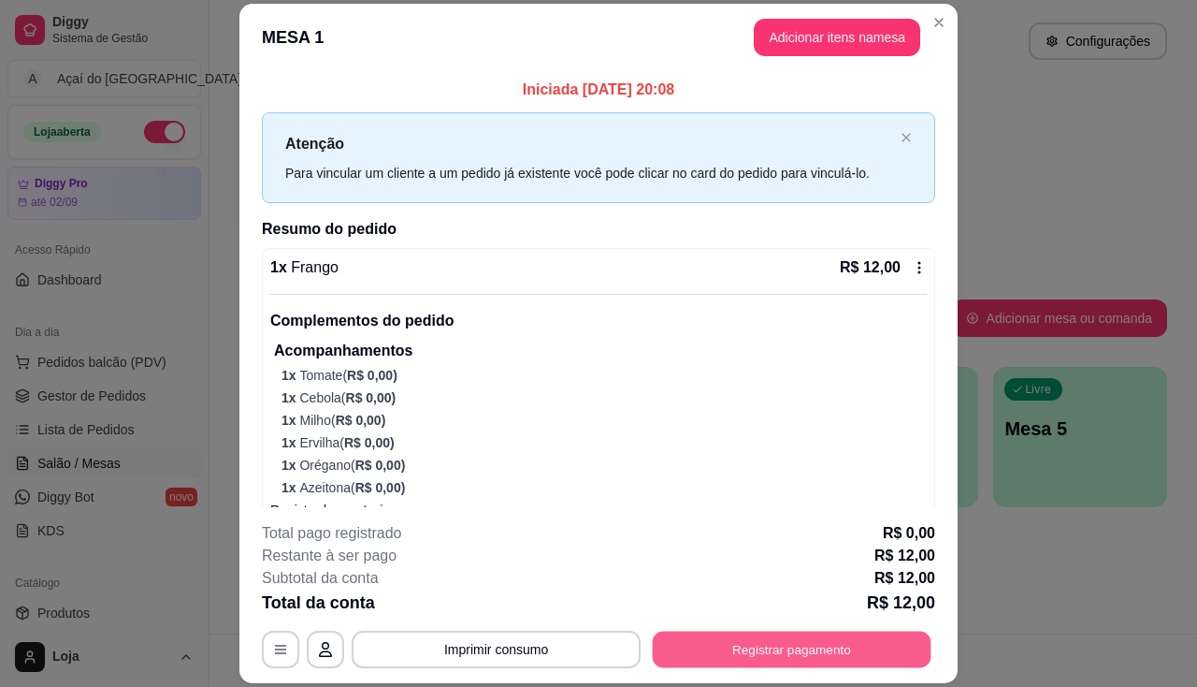
click at [805, 660] on button "Registrar pagamento" at bounding box center [792, 649] width 279 height 36
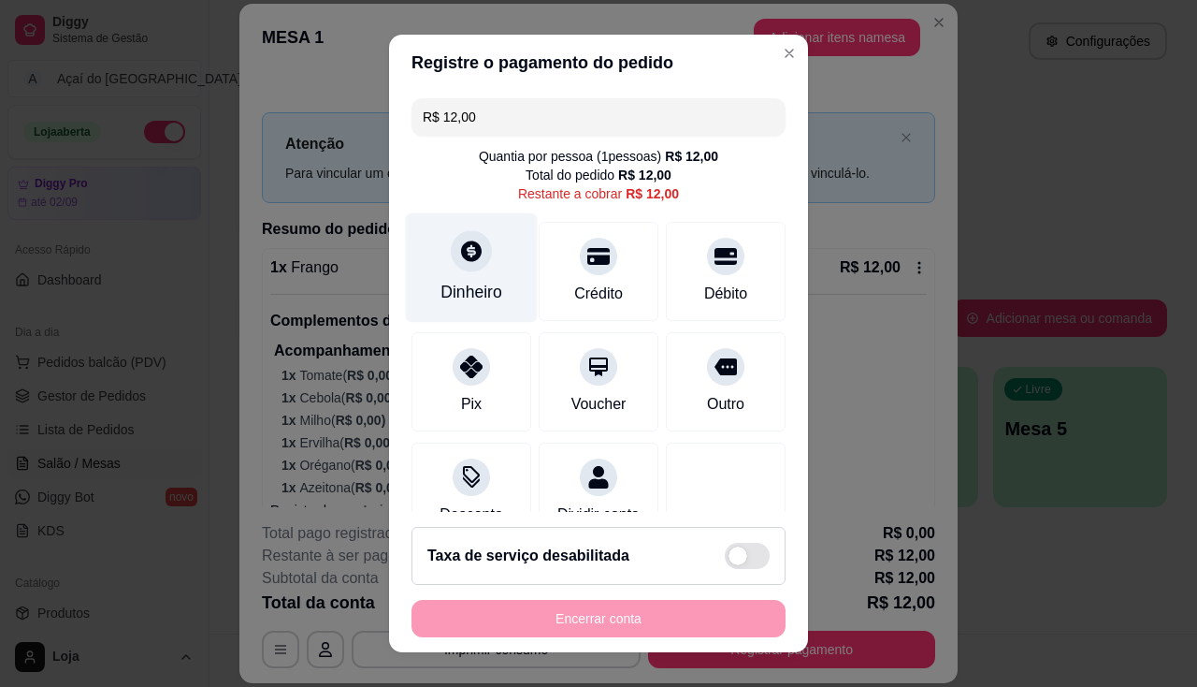
click at [495, 257] on div "Dinheiro" at bounding box center [472, 266] width 132 height 109
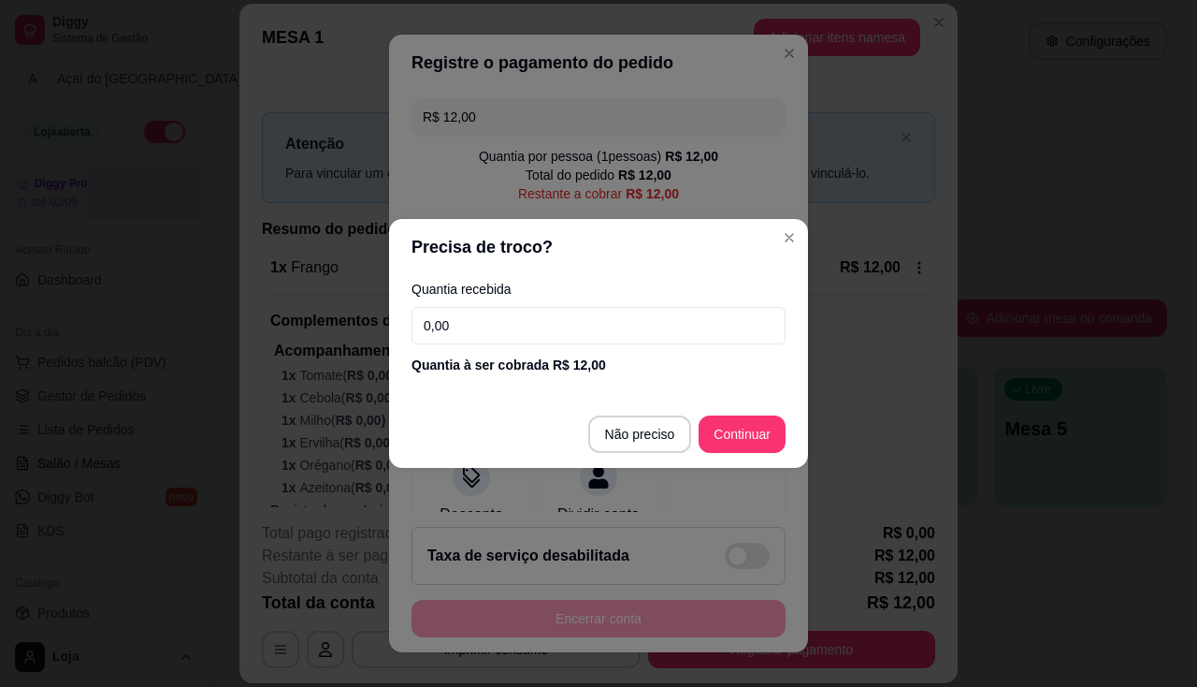
click at [500, 333] on input "0,00" at bounding box center [599, 325] width 374 height 37
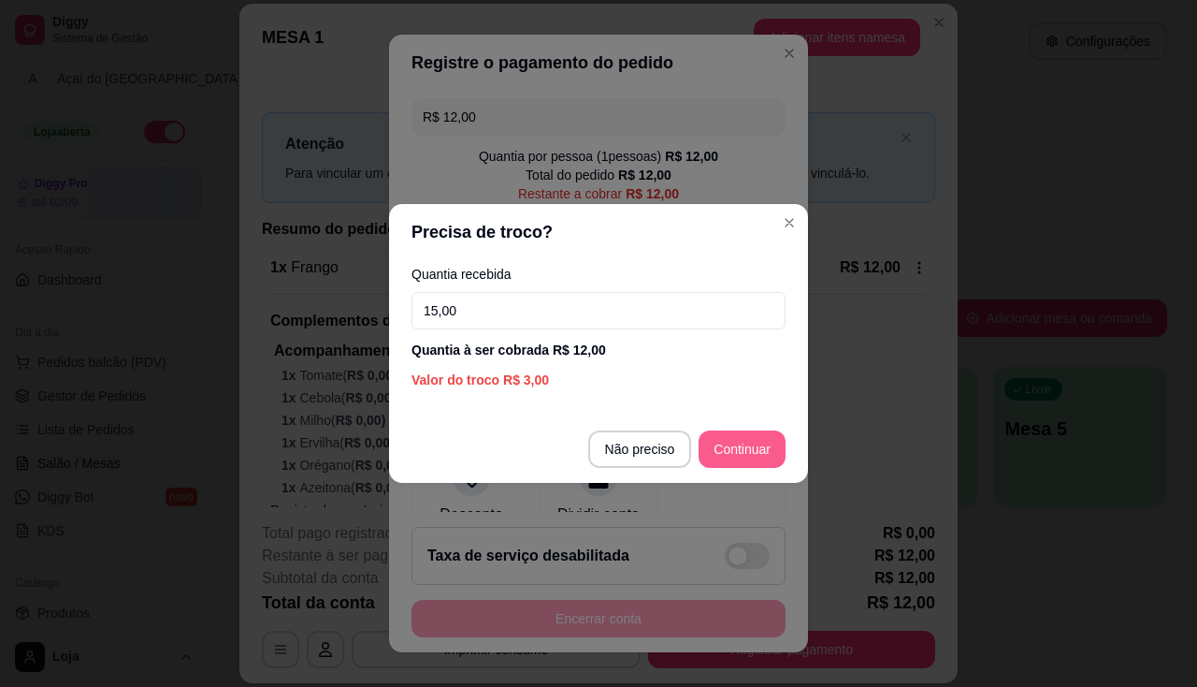
type input "15,00"
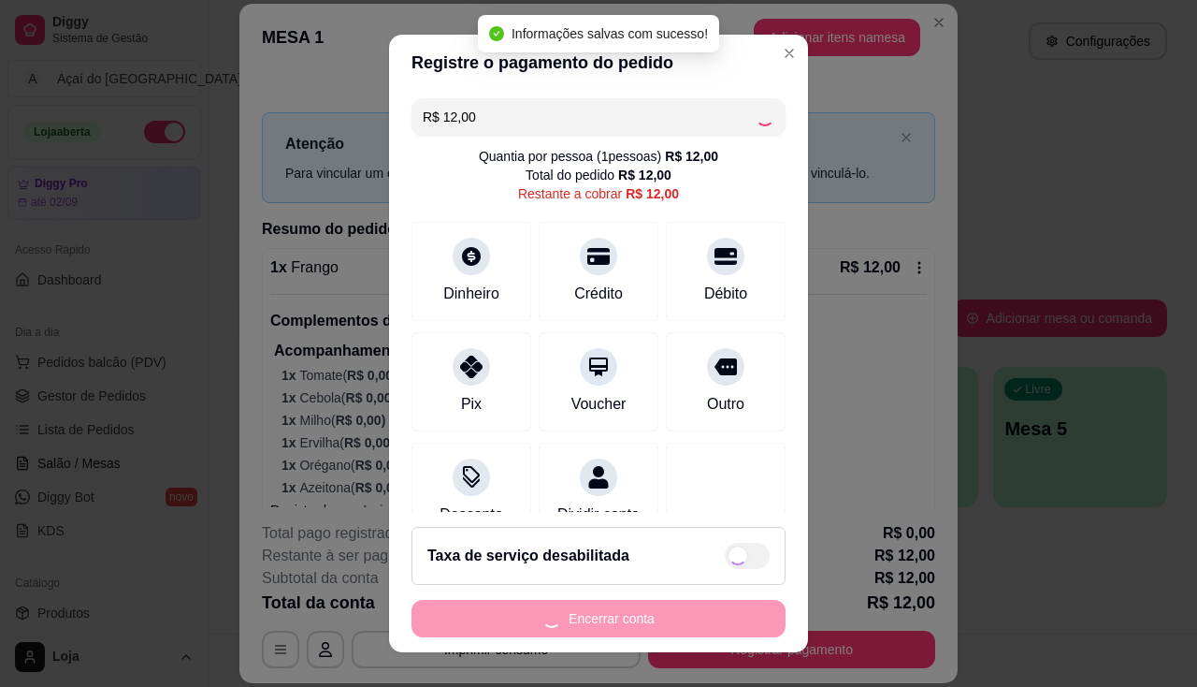
type input "R$ 0,00"
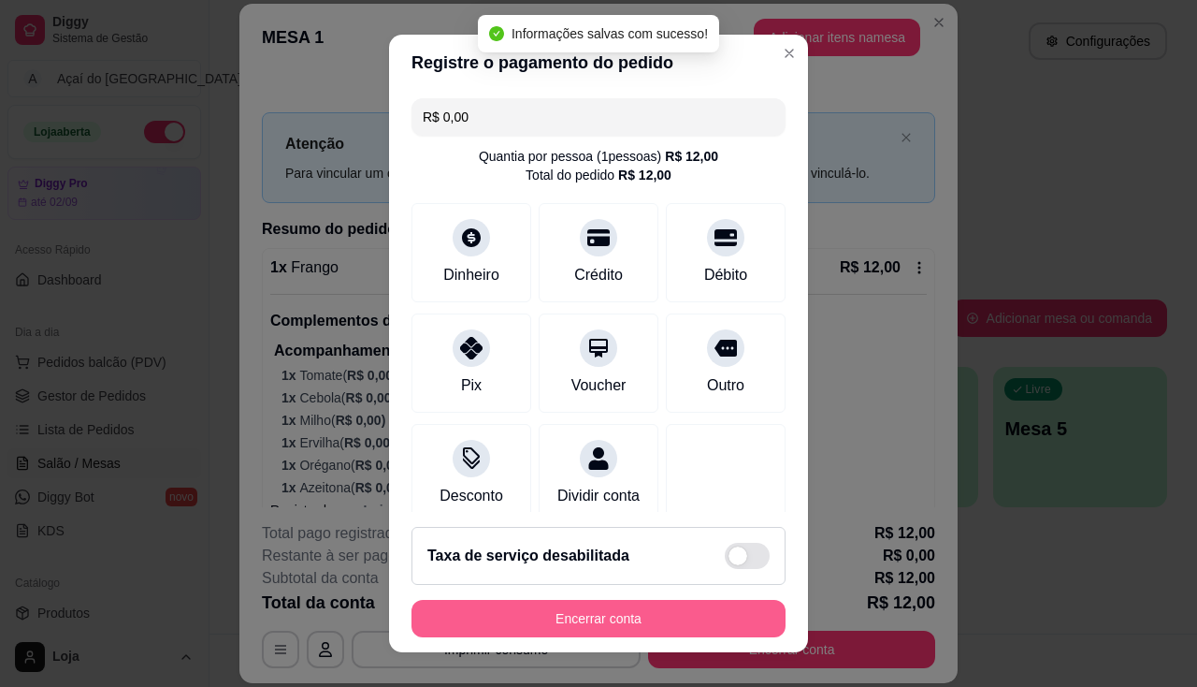
click at [674, 630] on button "Encerrar conta" at bounding box center [599, 618] width 374 height 37
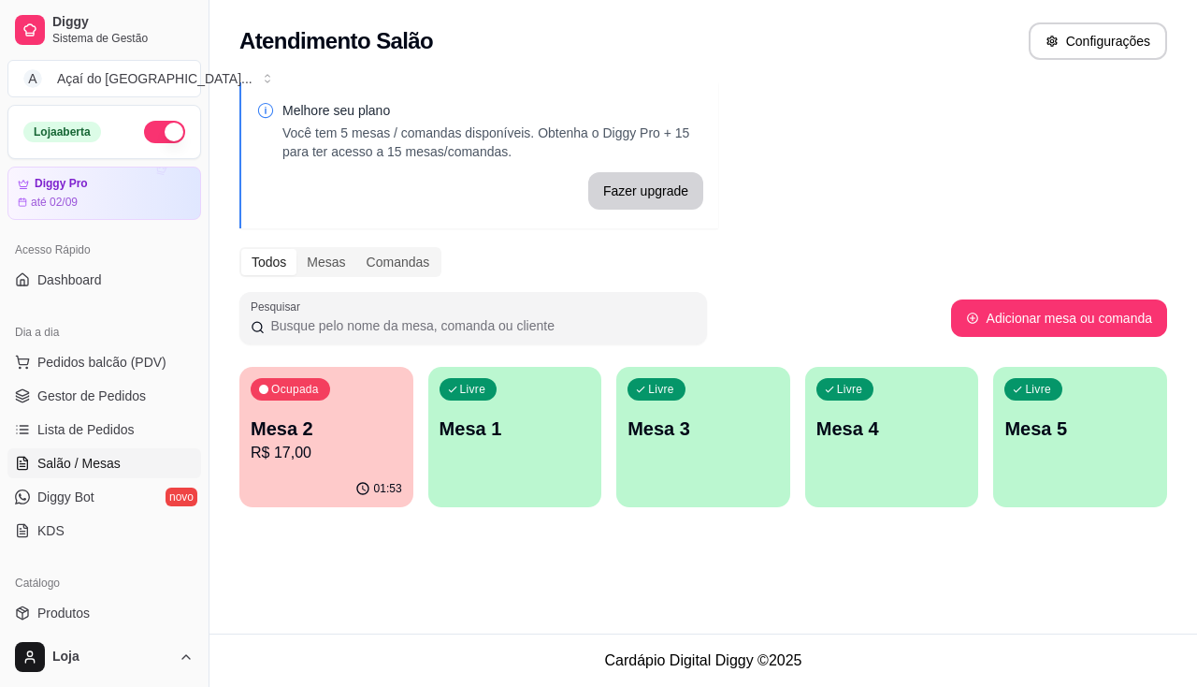
click at [313, 411] on div "Ocupada Mesa 2 R$ 17,00" at bounding box center [326, 419] width 174 height 104
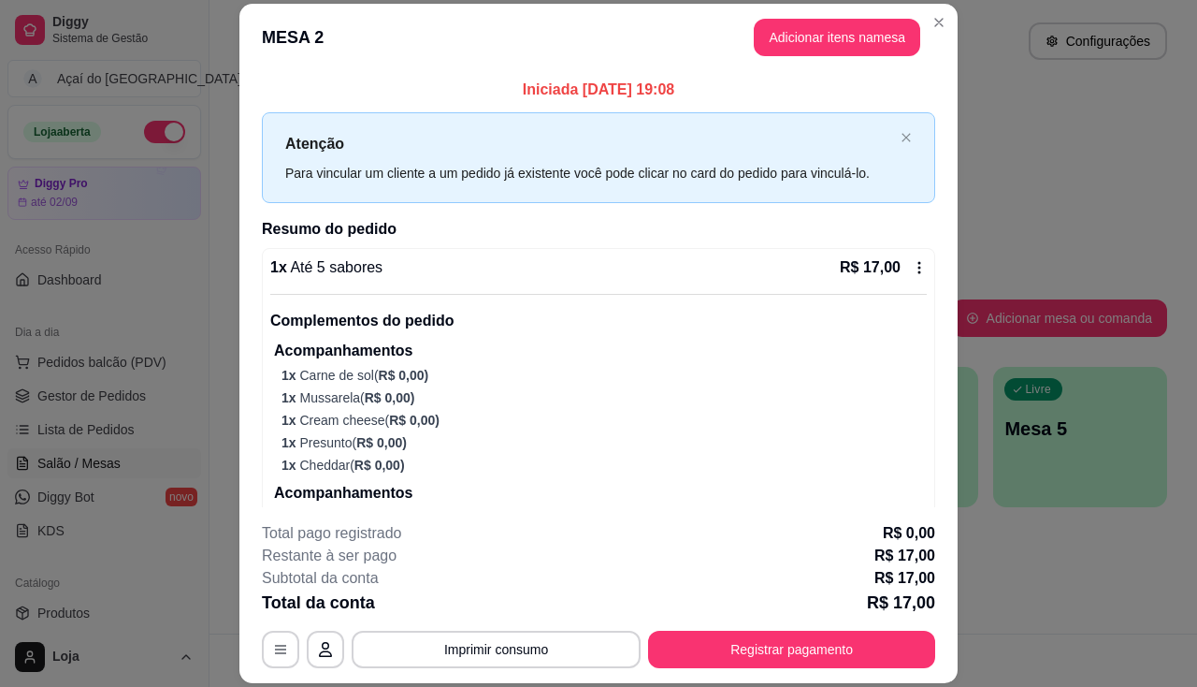
scroll to position [83, 0]
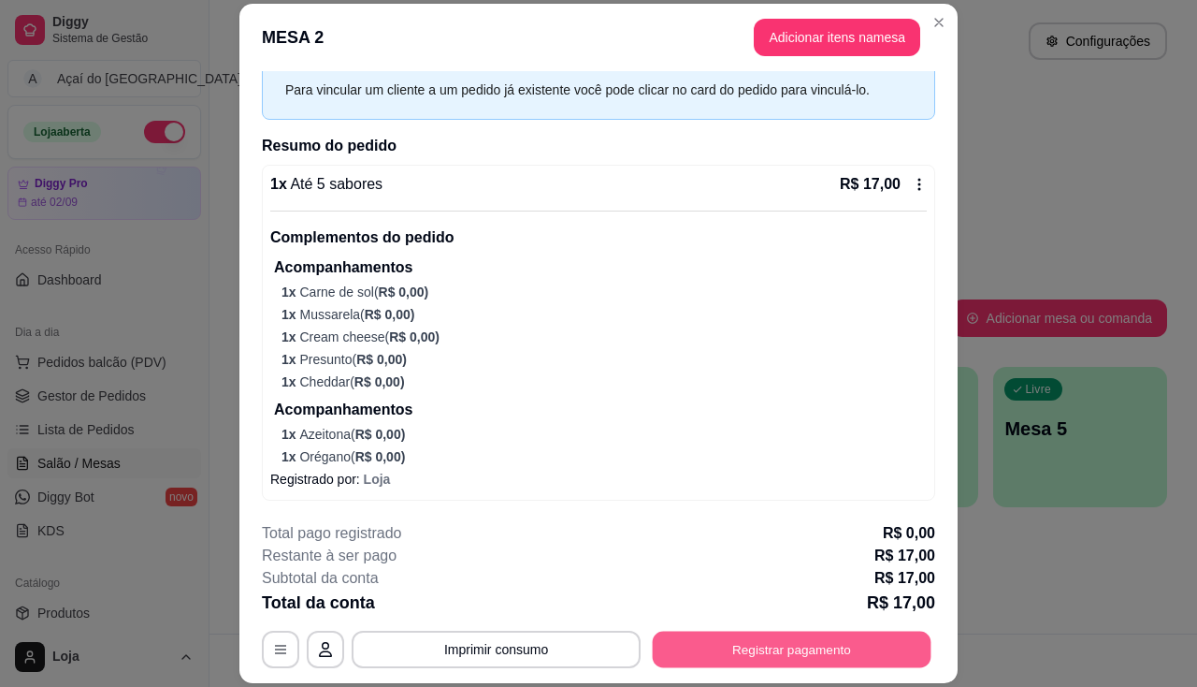
click at [682, 656] on button "Registrar pagamento" at bounding box center [792, 649] width 279 height 36
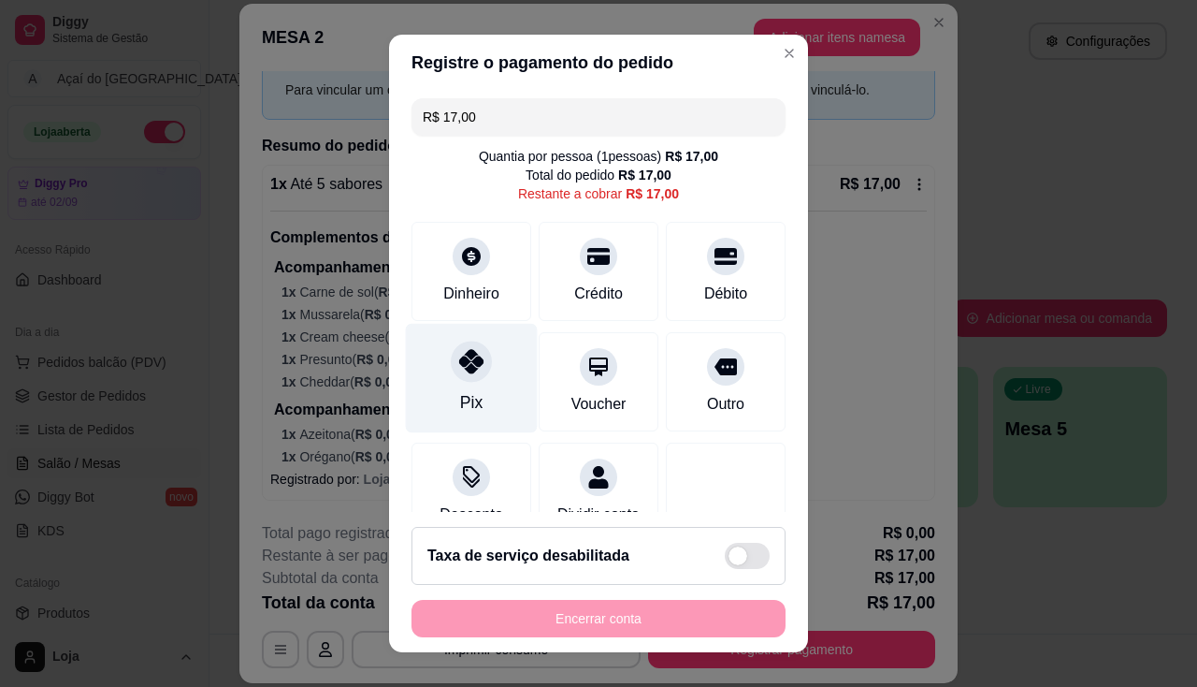
click at [472, 410] on div "Pix" at bounding box center [472, 377] width 132 height 109
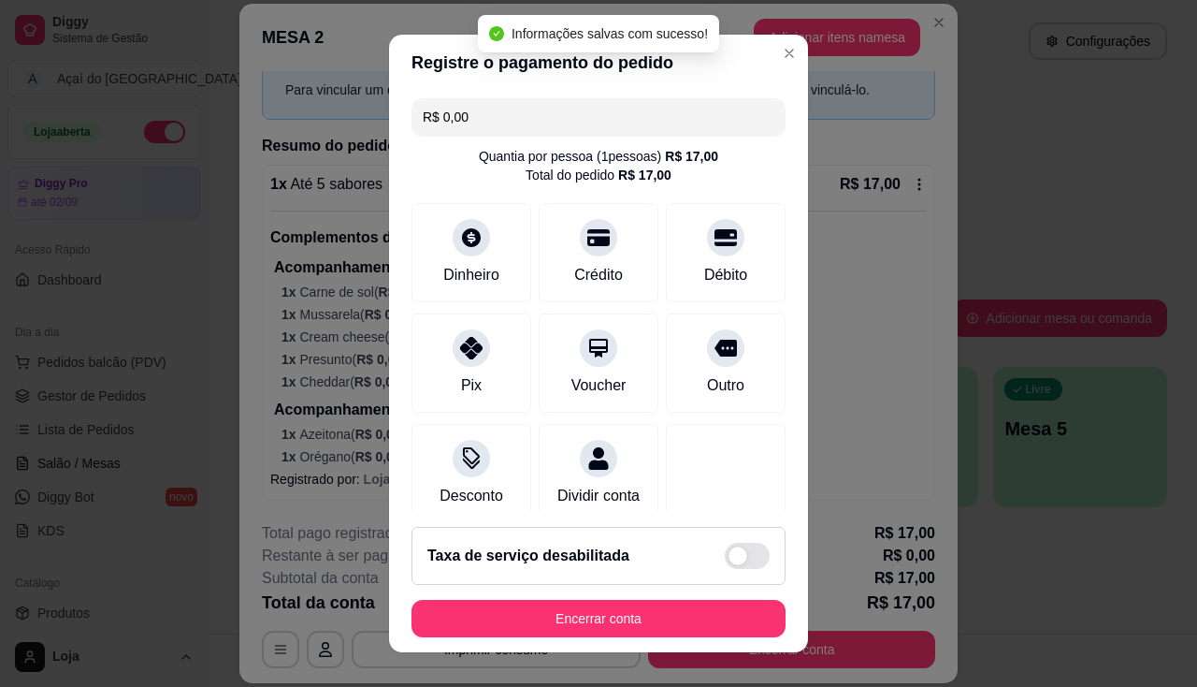
type input "R$ 0,00"
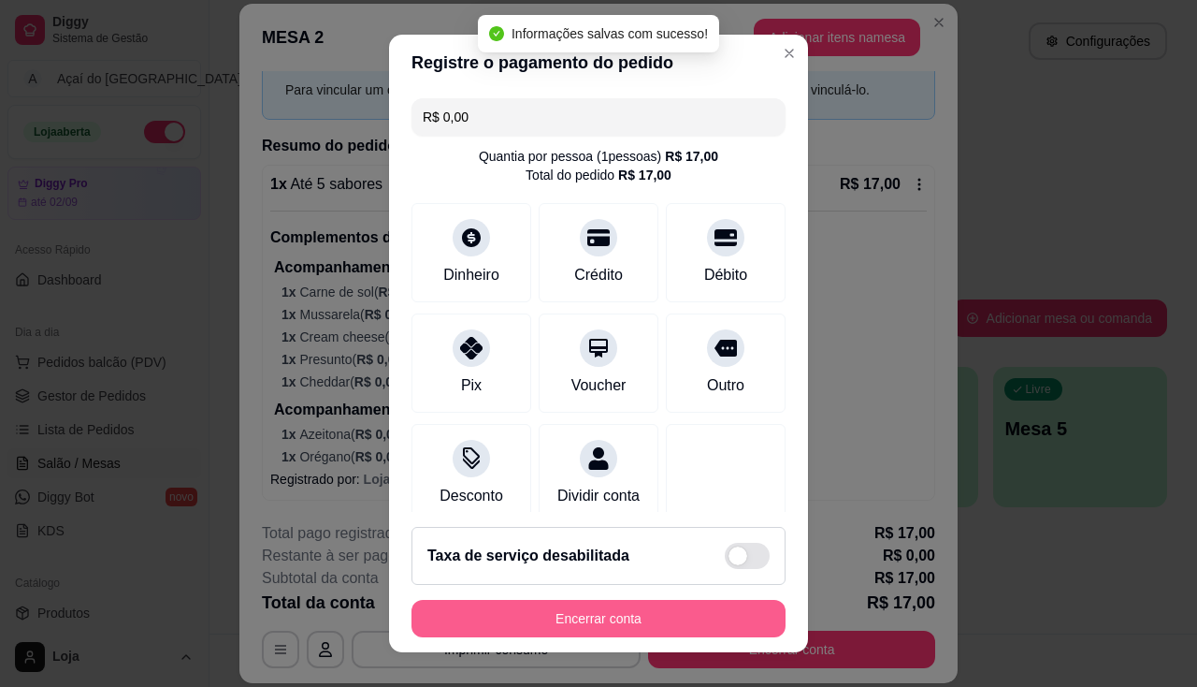
click at [607, 620] on button "Encerrar conta" at bounding box center [599, 618] width 374 height 37
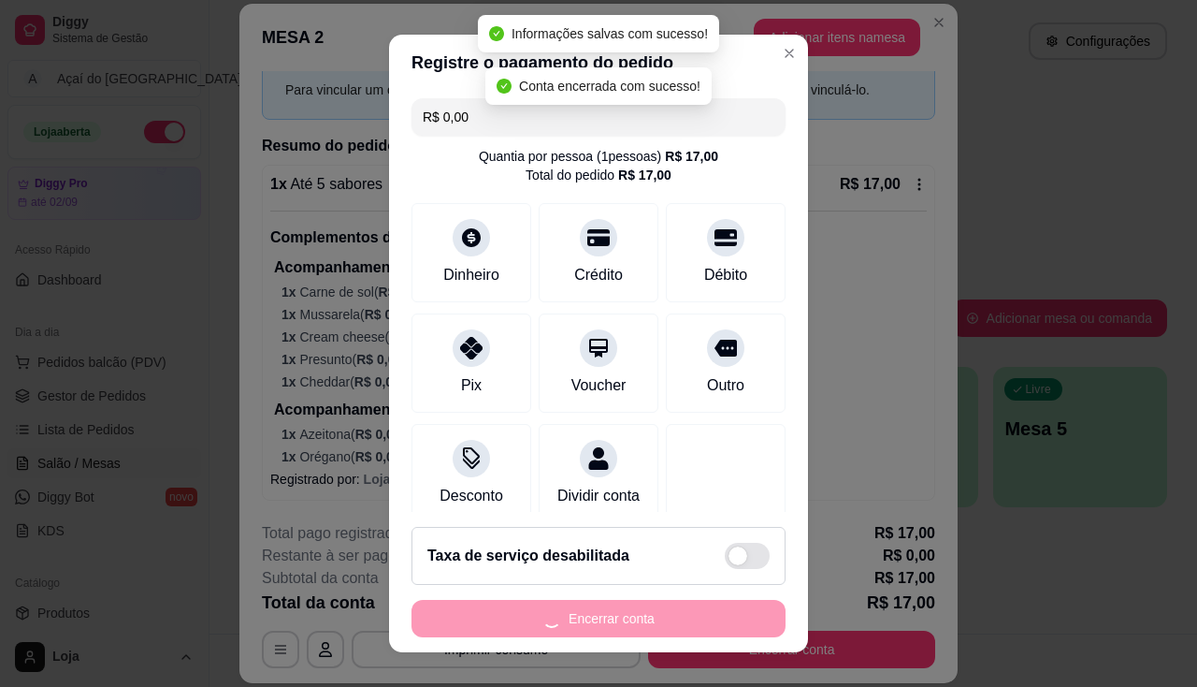
scroll to position [0, 0]
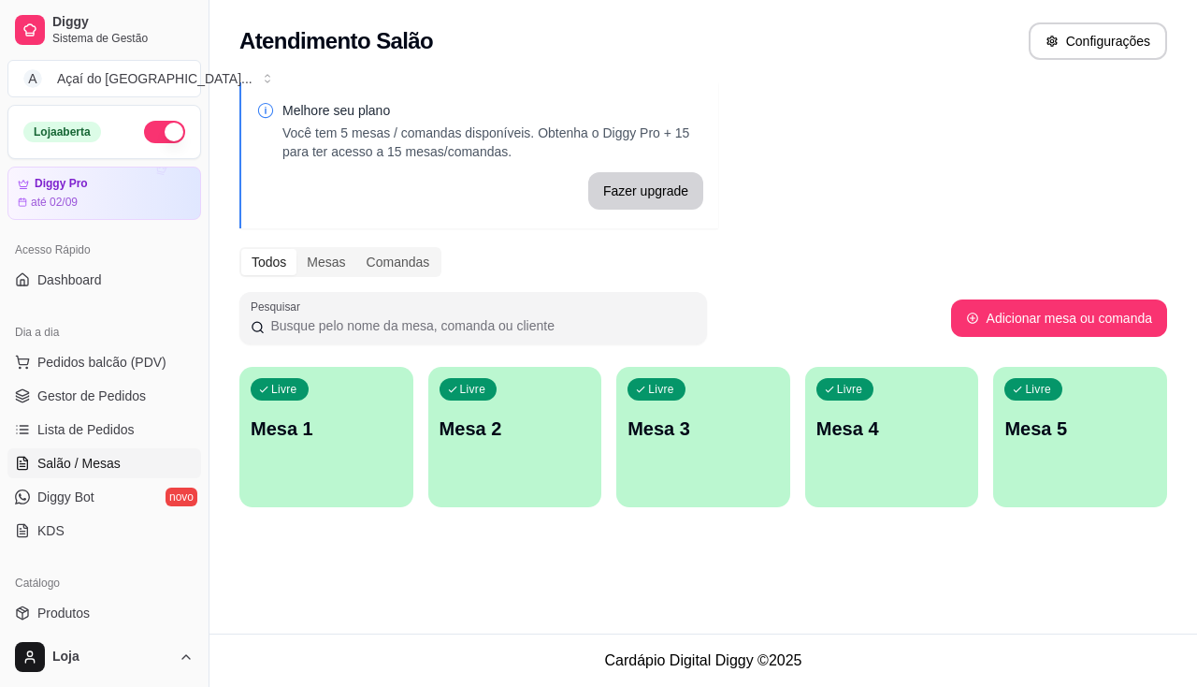
click at [360, 423] on p "Mesa 1" at bounding box center [327, 428] width 152 height 26
click at [400, 393] on div "Livre Mesa 1" at bounding box center [326, 426] width 168 height 114
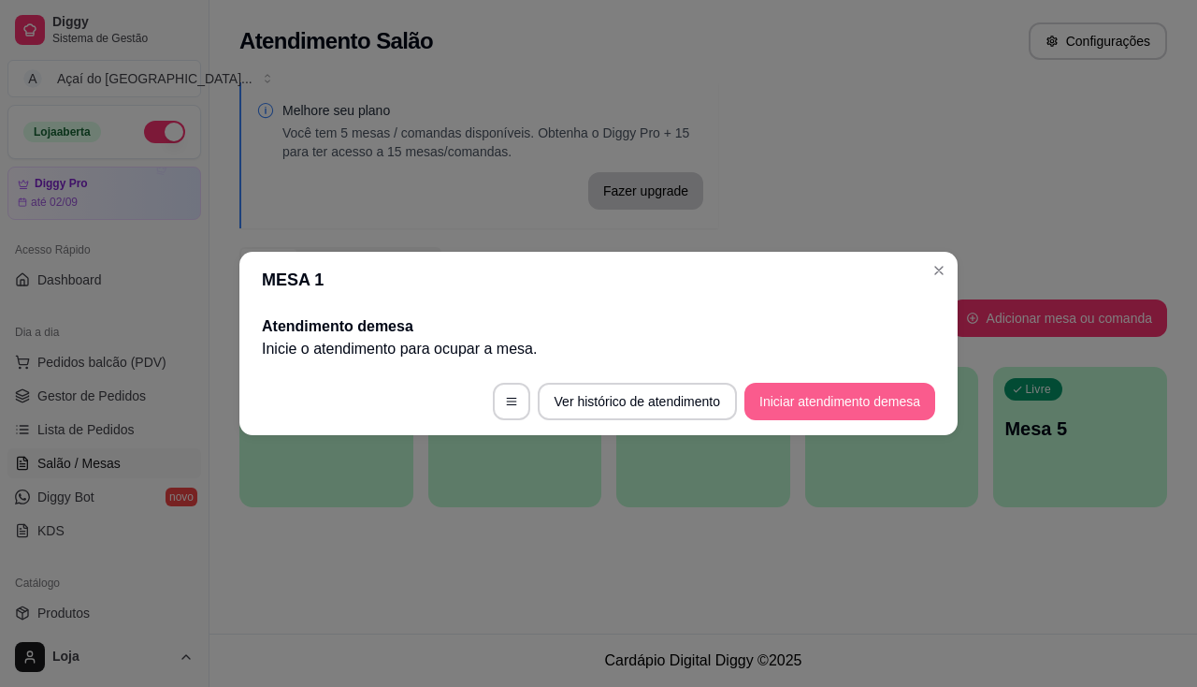
click at [817, 385] on button "Iniciar atendimento de mesa" at bounding box center [840, 401] width 191 height 37
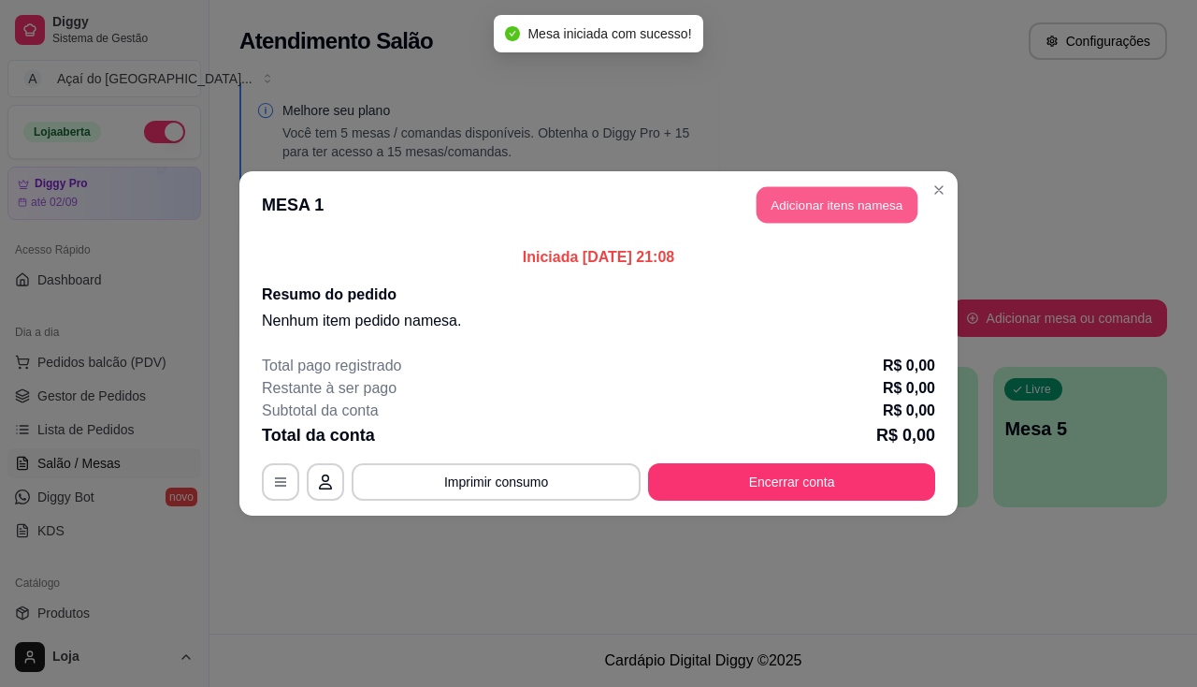
click at [859, 222] on button "Adicionar itens na mesa" at bounding box center [837, 205] width 161 height 36
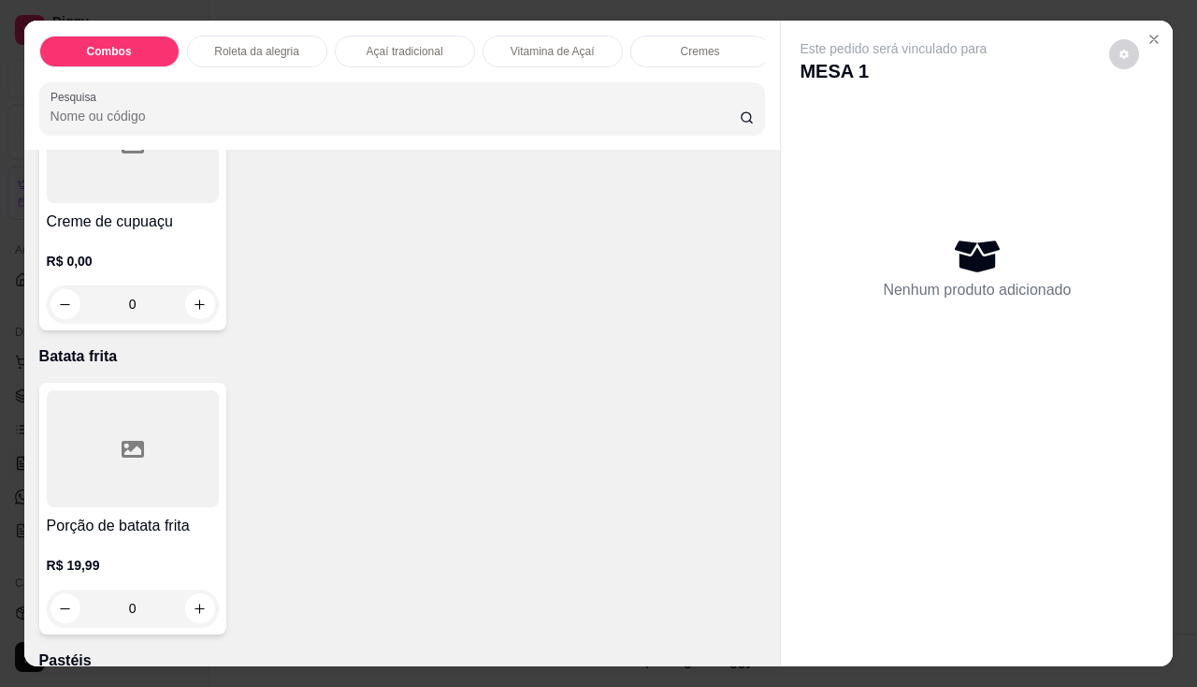
scroll to position [2432, 0]
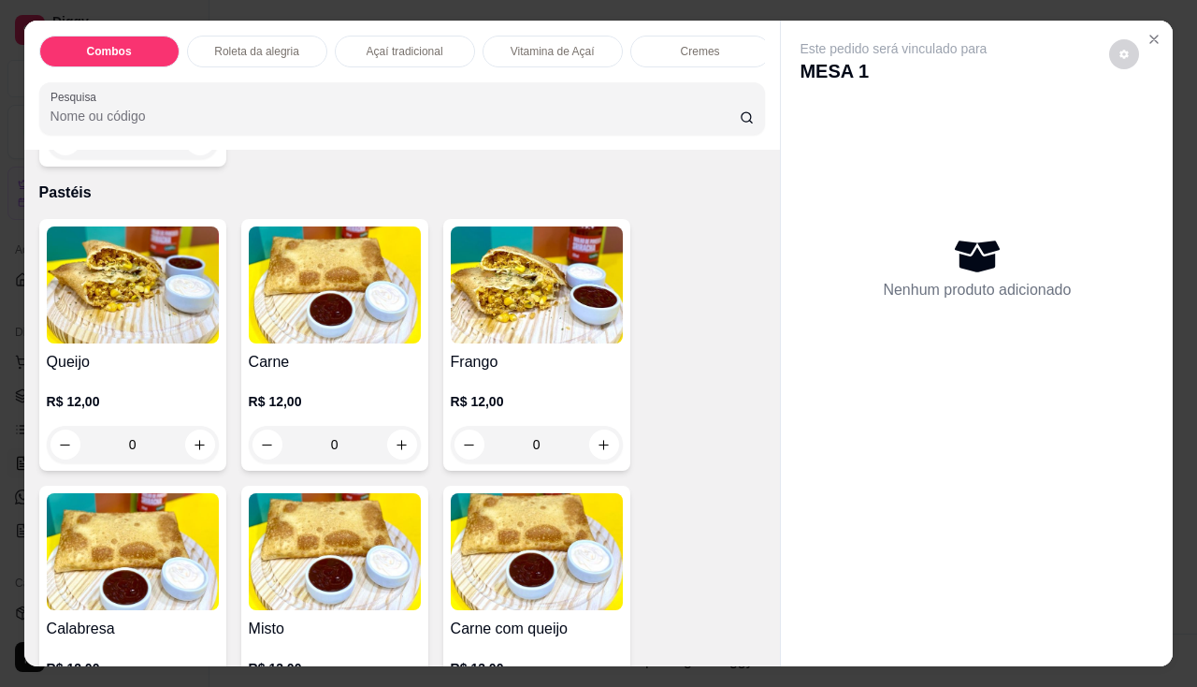
click at [362, 306] on img at bounding box center [335, 284] width 172 height 117
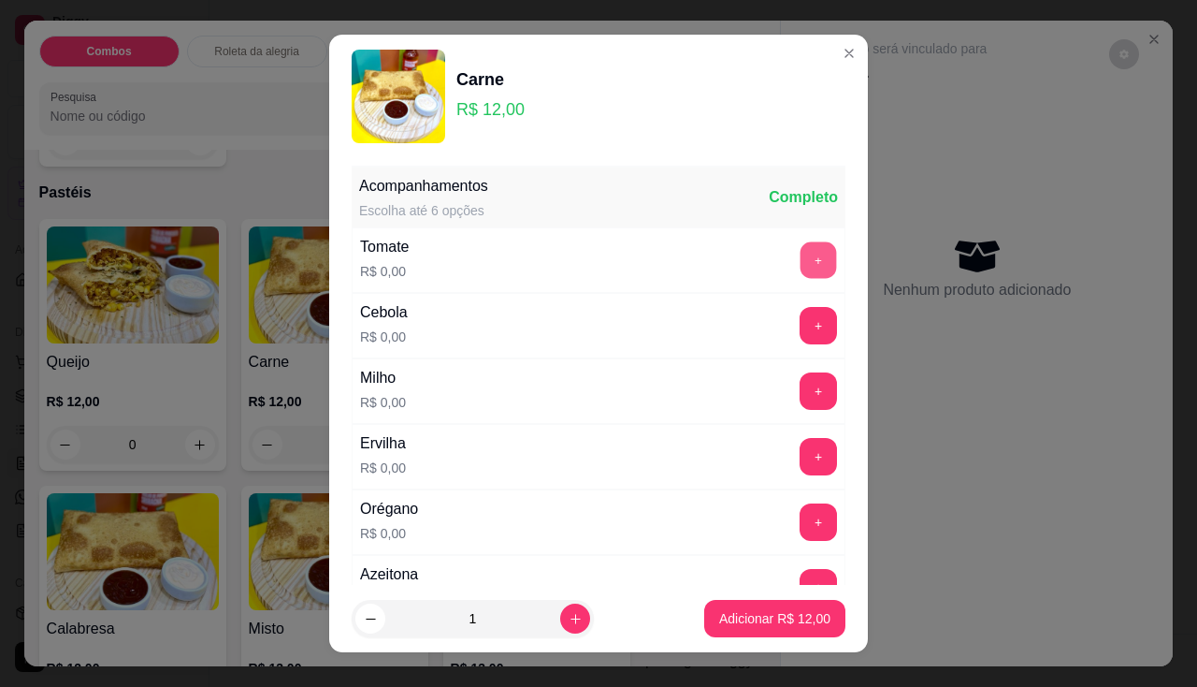
click at [801, 243] on button "+" at bounding box center [819, 259] width 36 height 36
click at [801, 312] on button "+" at bounding box center [819, 325] width 36 height 36
click at [800, 388] on button "+" at bounding box center [818, 390] width 37 height 37
click at [787, 482] on div "Ervilha R$ 0,00 +" at bounding box center [599, 456] width 494 height 65
click at [801, 458] on button "+" at bounding box center [819, 456] width 36 height 36
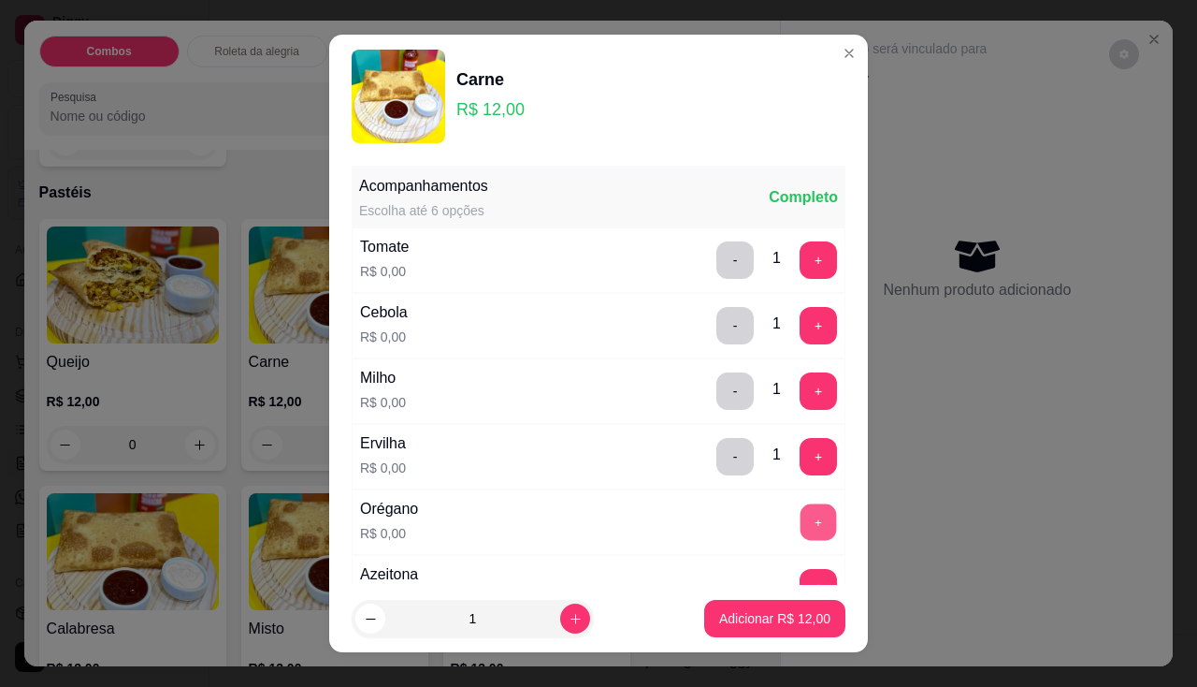
click at [801, 526] on button "+" at bounding box center [819, 521] width 36 height 36
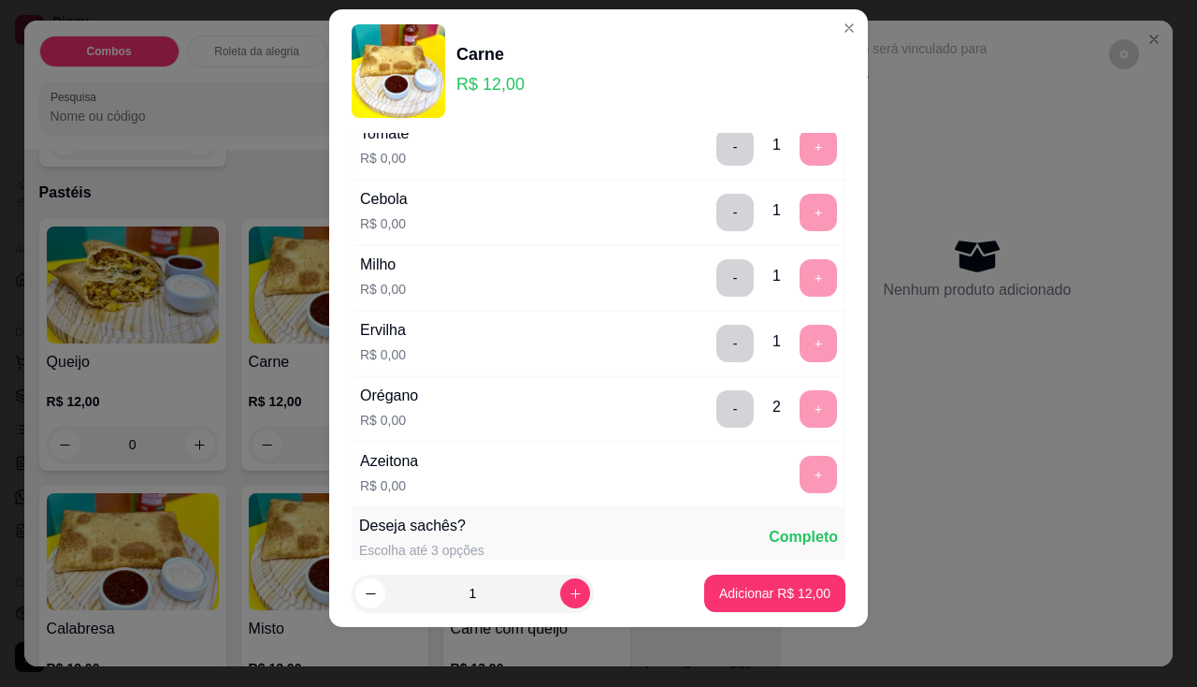
scroll to position [181, 0]
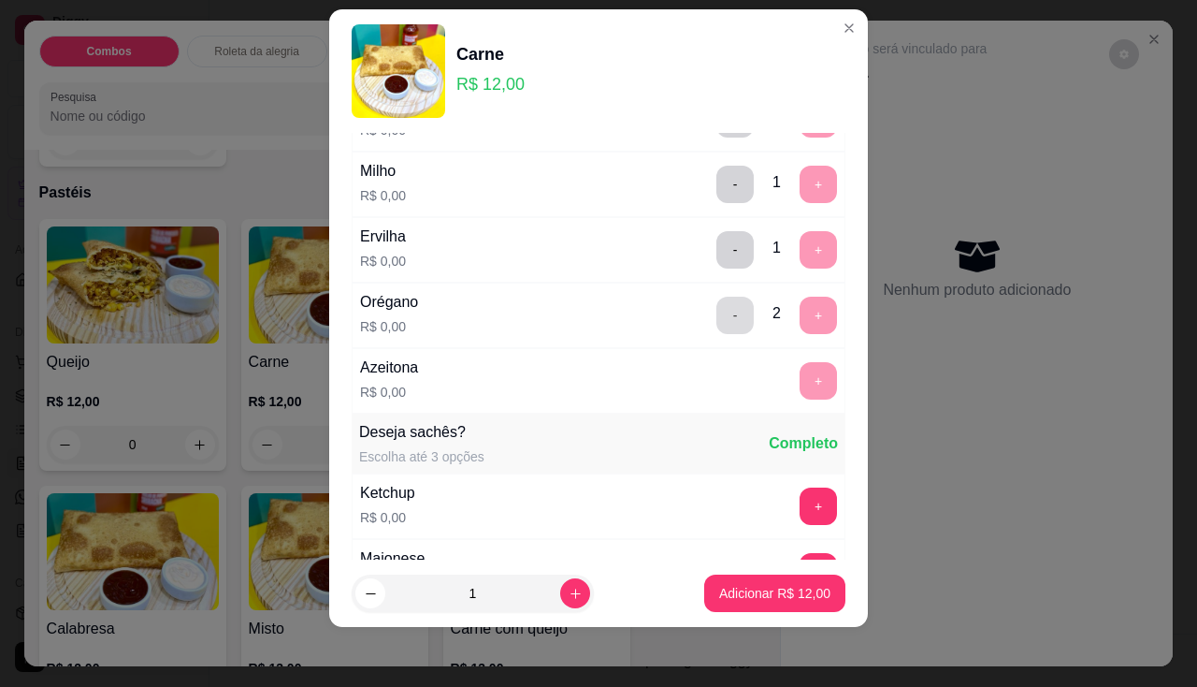
click at [717, 324] on button "-" at bounding box center [735, 315] width 37 height 37
click at [800, 378] on button "+" at bounding box center [818, 380] width 37 height 37
click at [783, 597] on p "Adicionar R$ 12,00" at bounding box center [775, 594] width 109 height 18
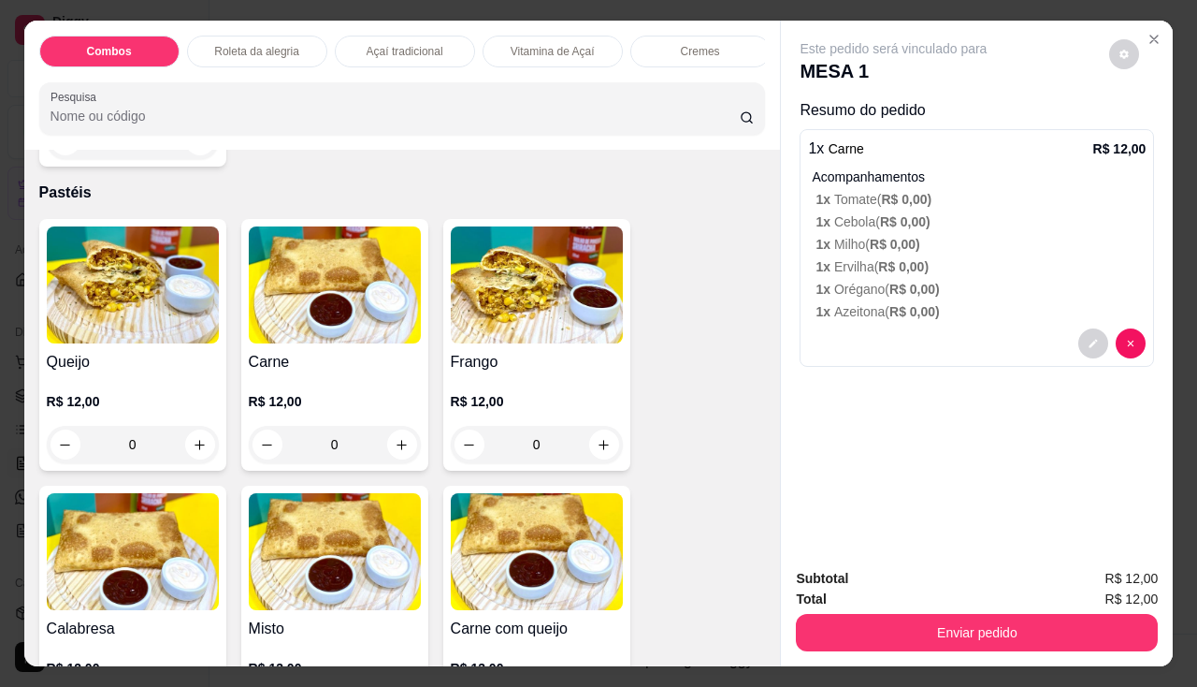
click at [128, 365] on h4 "Queijo" at bounding box center [133, 362] width 172 height 22
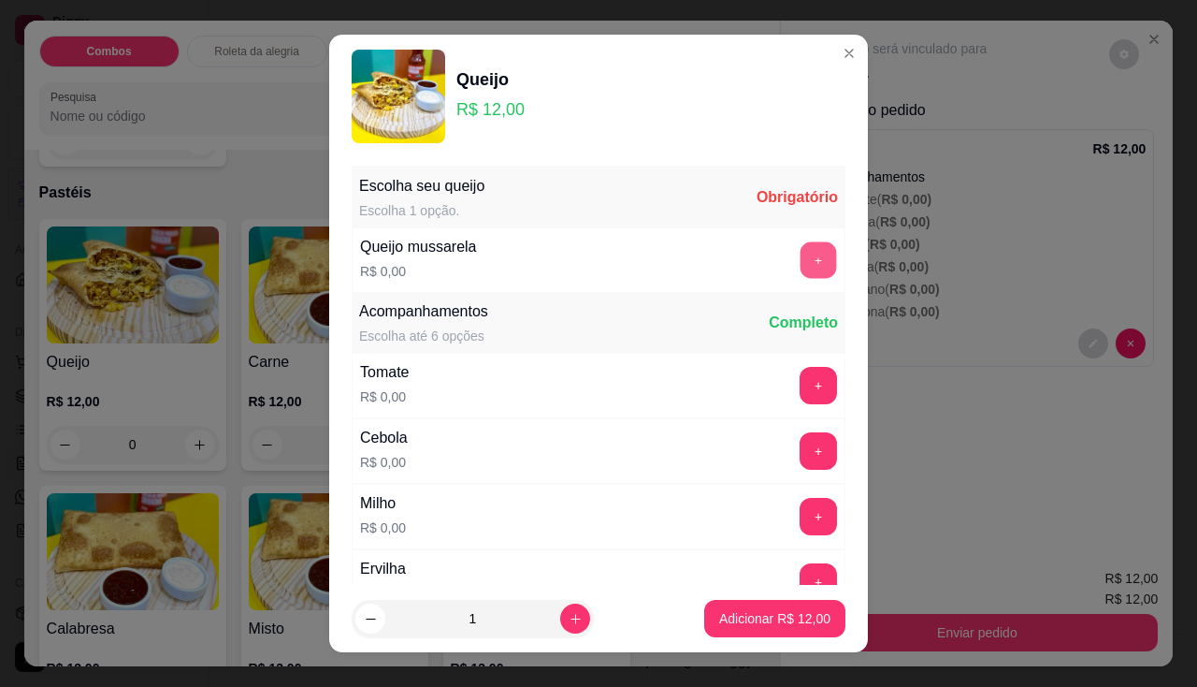
click at [801, 263] on button "+" at bounding box center [819, 259] width 36 height 36
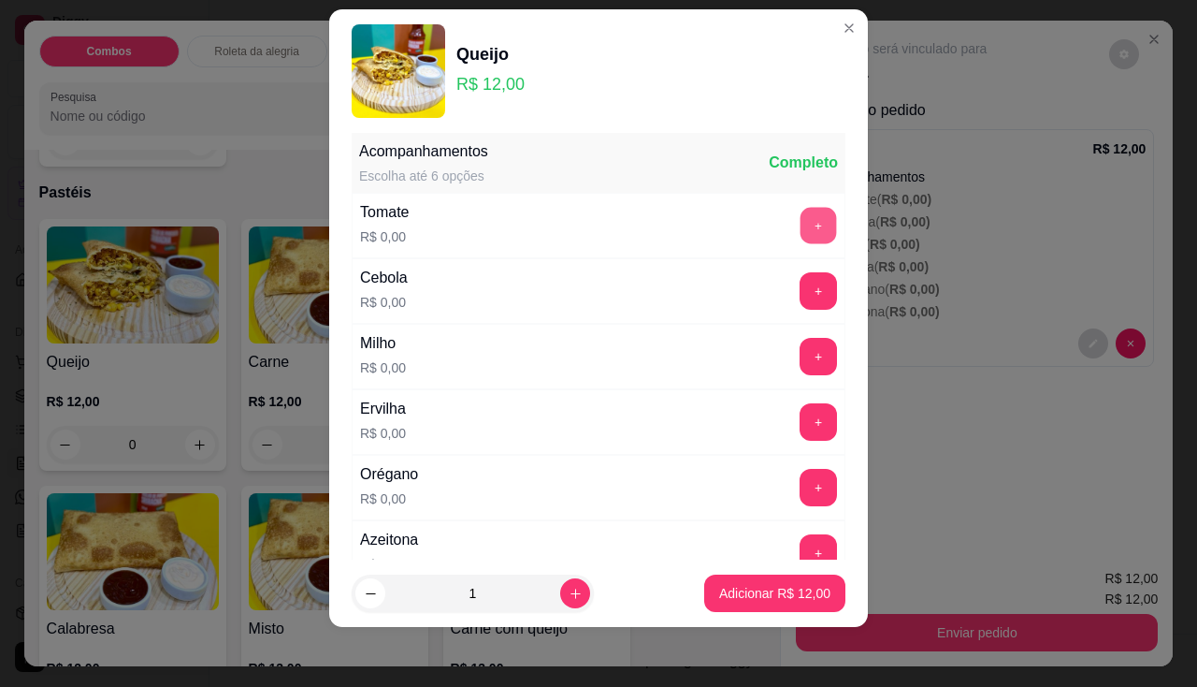
click at [801, 214] on button "+" at bounding box center [819, 225] width 36 height 36
click at [801, 282] on button "+" at bounding box center [819, 290] width 36 height 36
click at [801, 343] on button "+" at bounding box center [819, 356] width 36 height 36
click at [800, 433] on button "+" at bounding box center [818, 421] width 37 height 37
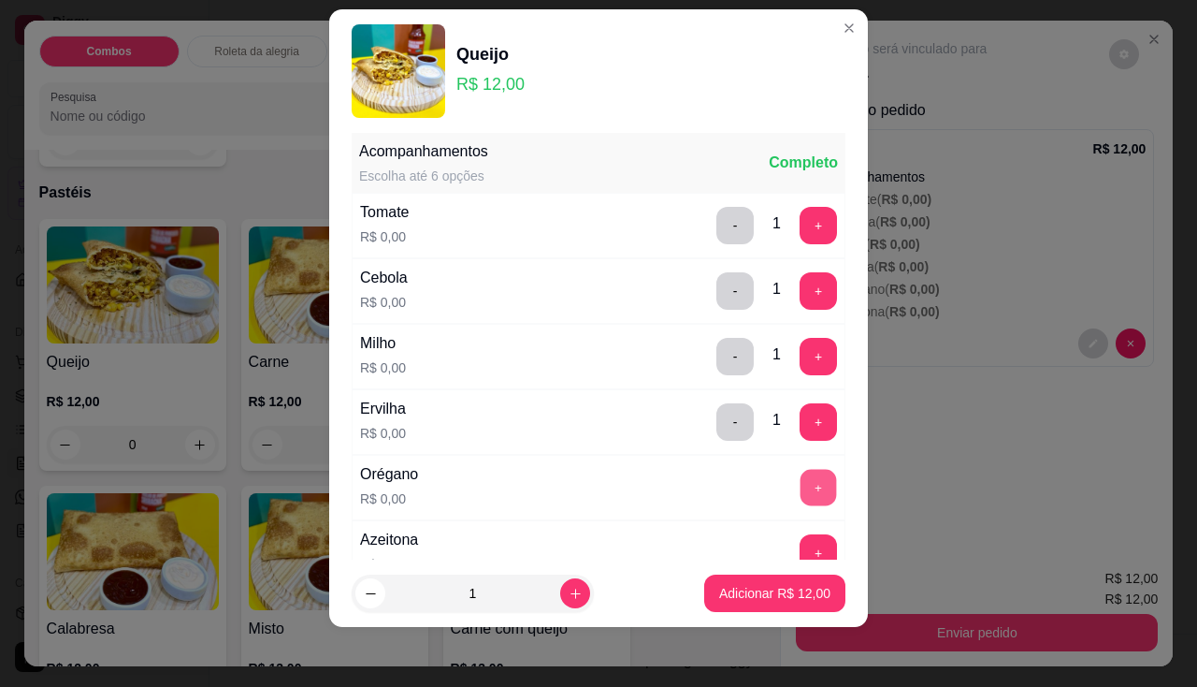
click at [801, 495] on button "+" at bounding box center [819, 487] width 36 height 36
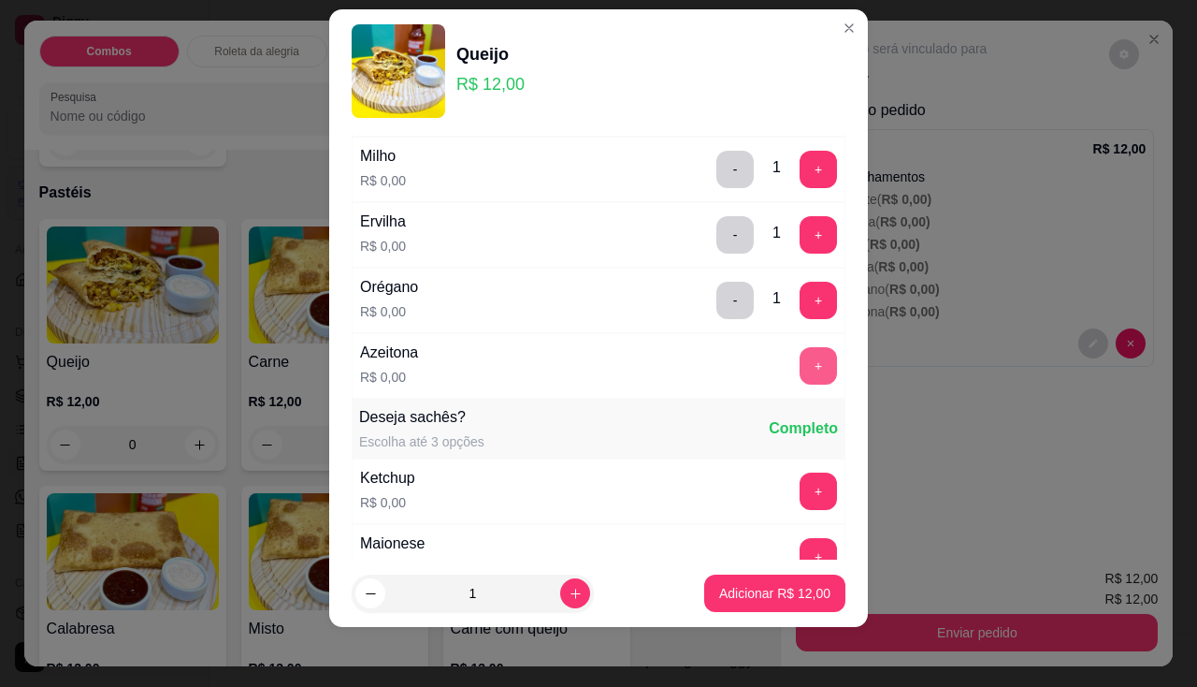
click at [800, 363] on button "+" at bounding box center [818, 365] width 37 height 37
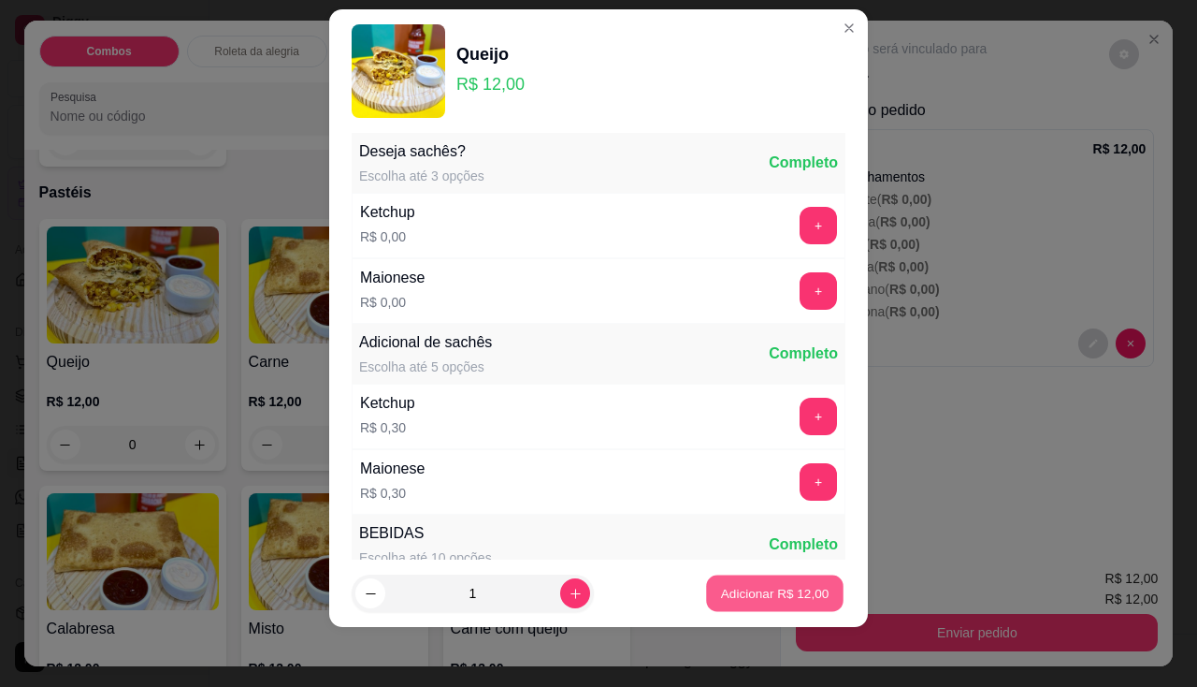
click at [752, 602] on p "Adicionar R$ 12,00" at bounding box center [775, 594] width 109 height 18
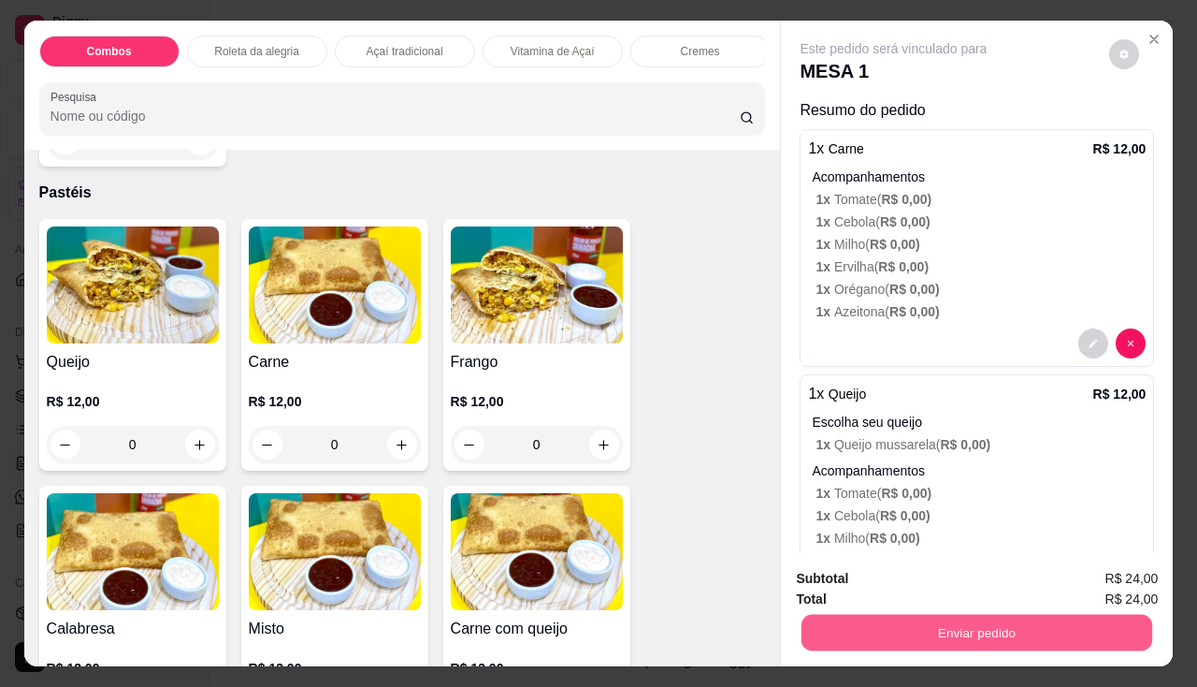
click at [911, 618] on button "Enviar pedido" at bounding box center [977, 633] width 351 height 36
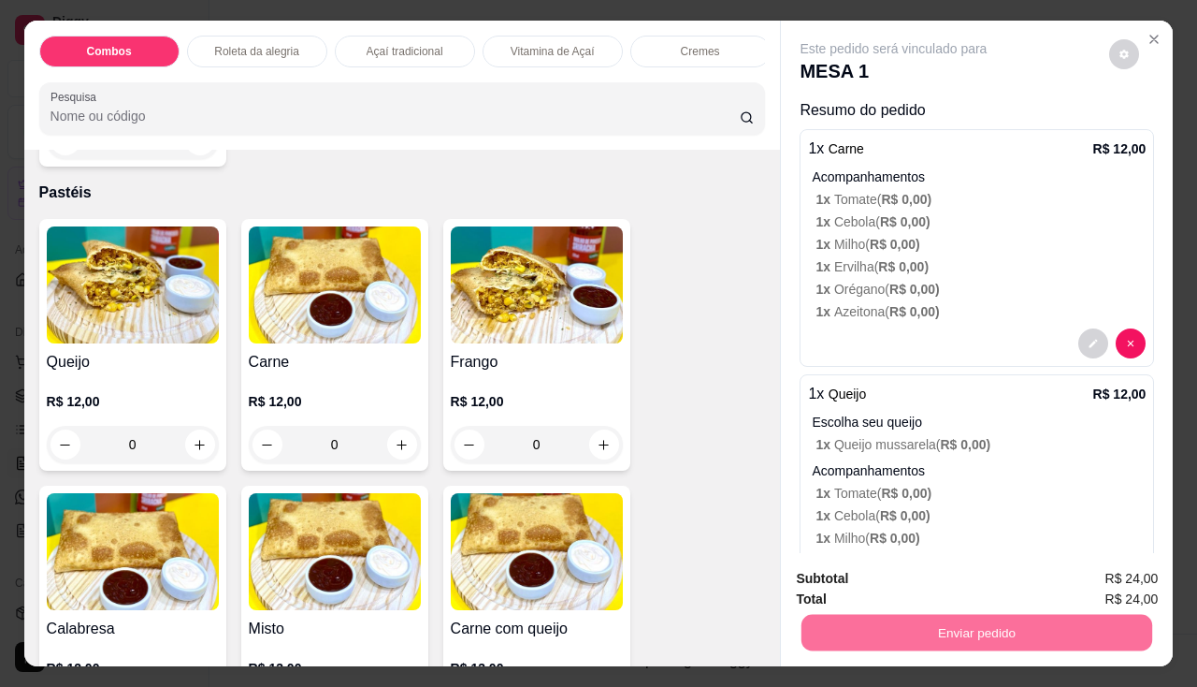
click at [894, 575] on button "Não registrar e enviar pedido" at bounding box center [915, 579] width 189 height 35
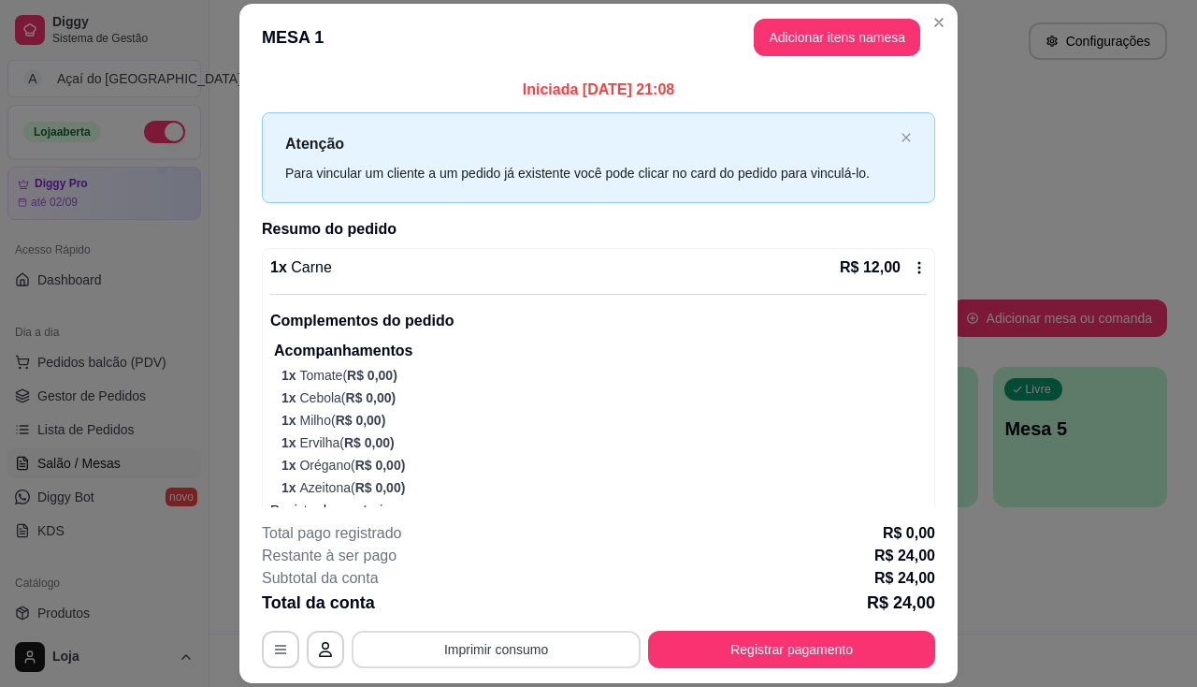
click at [448, 645] on button "Imprimir consumo" at bounding box center [496, 649] width 289 height 37
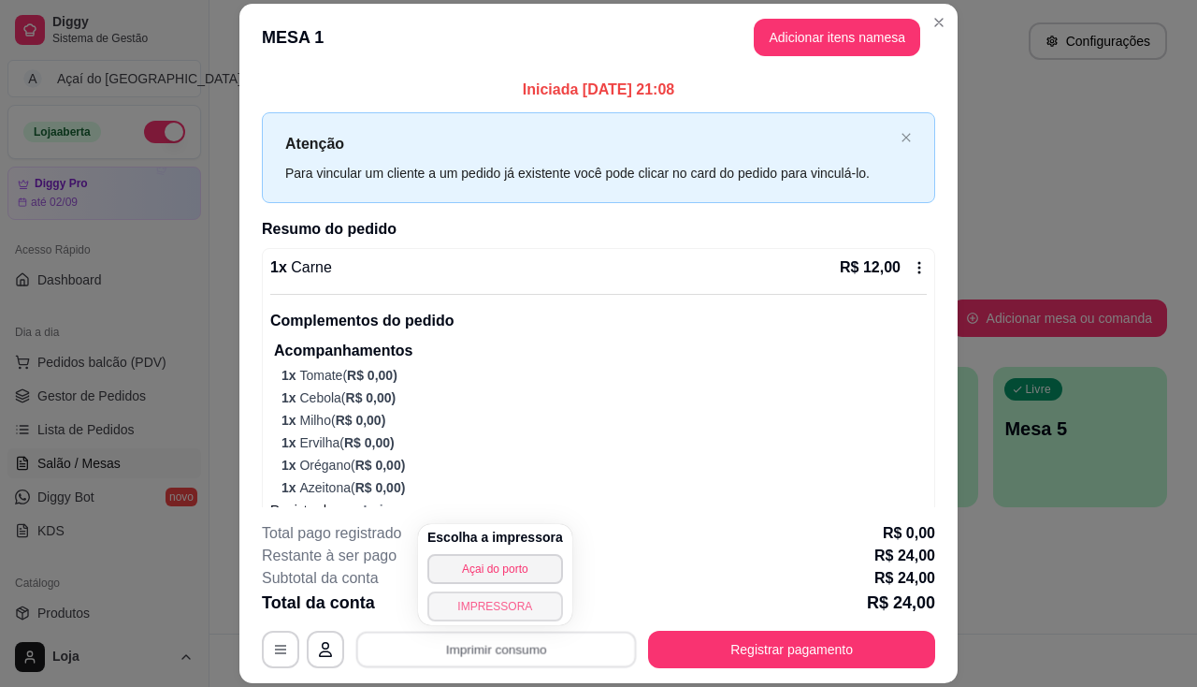
click at [466, 603] on button "IMPRESSORA" at bounding box center [496, 606] width 136 height 30
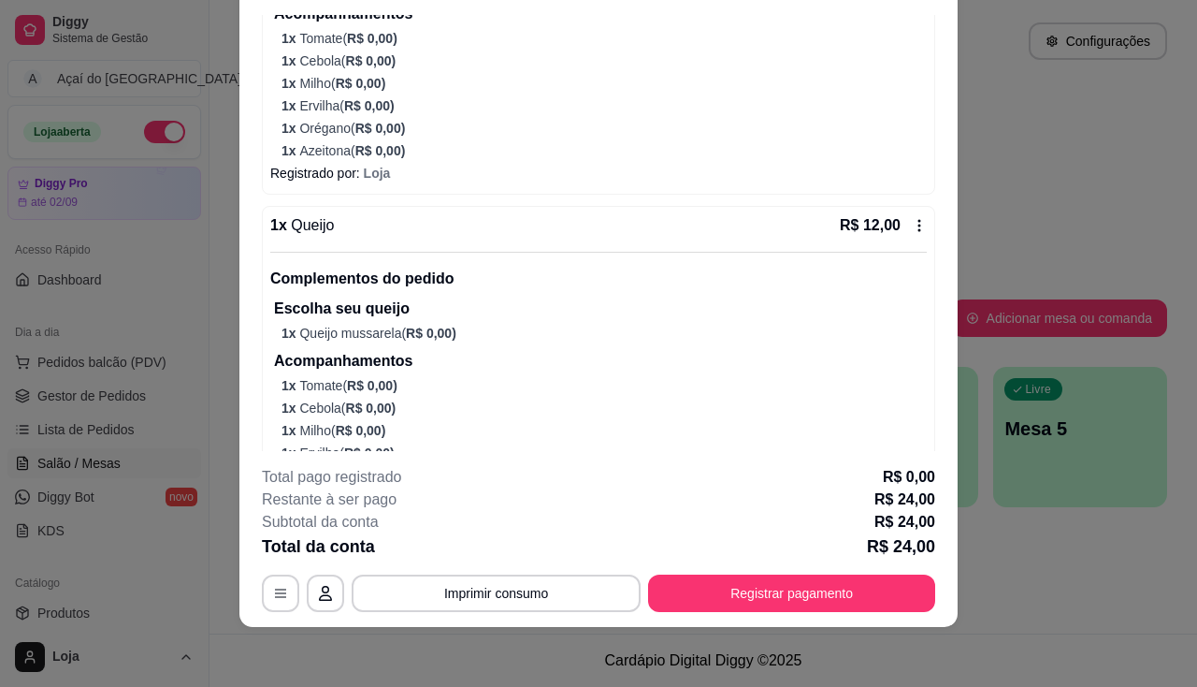
scroll to position [378, 0]
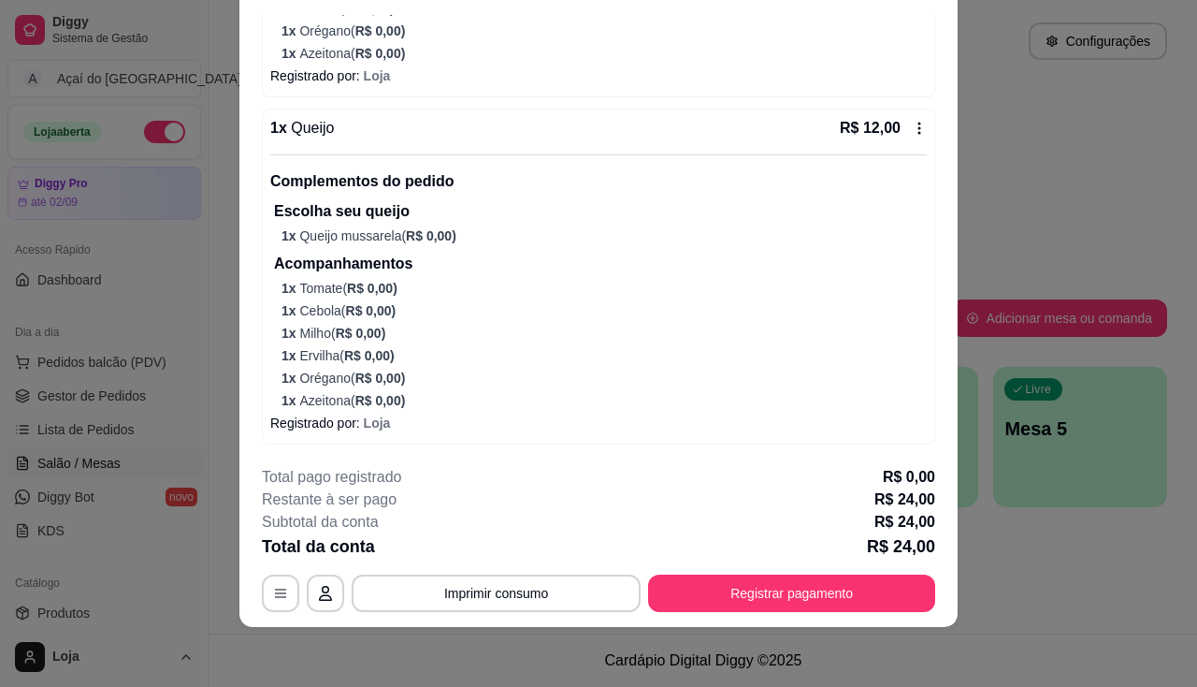
click at [799, 393] on p "1 x Azeitona ( R$ 0,00 )" at bounding box center [604, 400] width 645 height 19
click at [853, 583] on button "Registrar pagamento" at bounding box center [791, 592] width 287 height 37
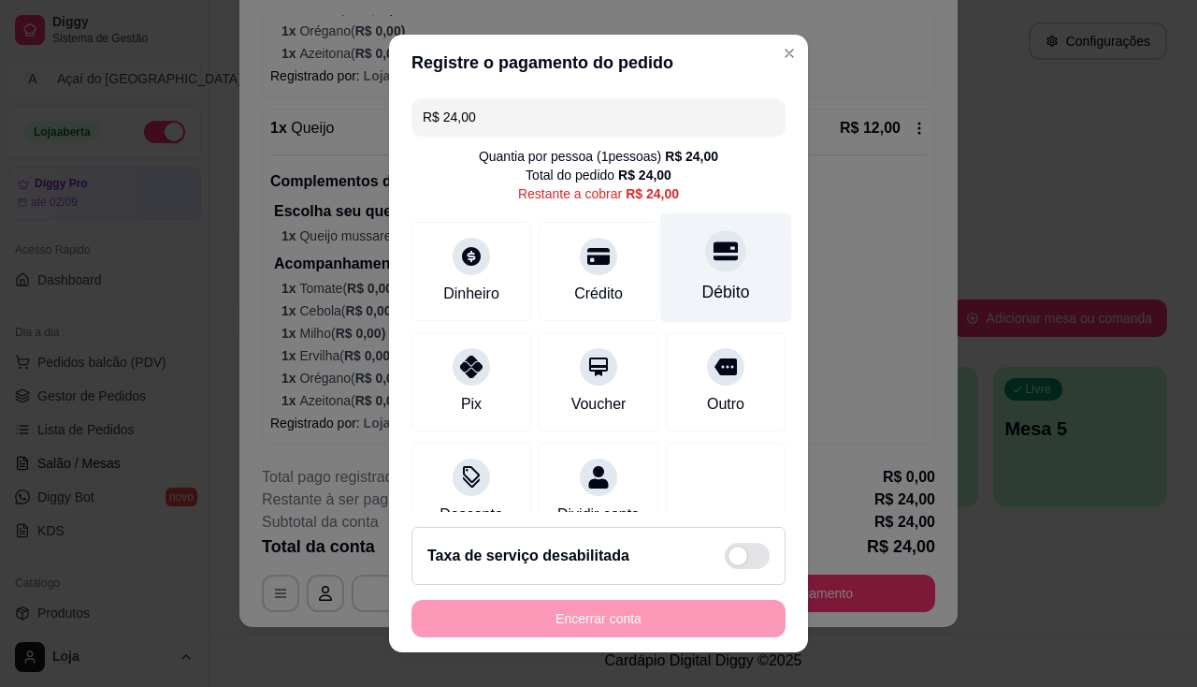
click at [703, 276] on div "Débito" at bounding box center [726, 266] width 132 height 109
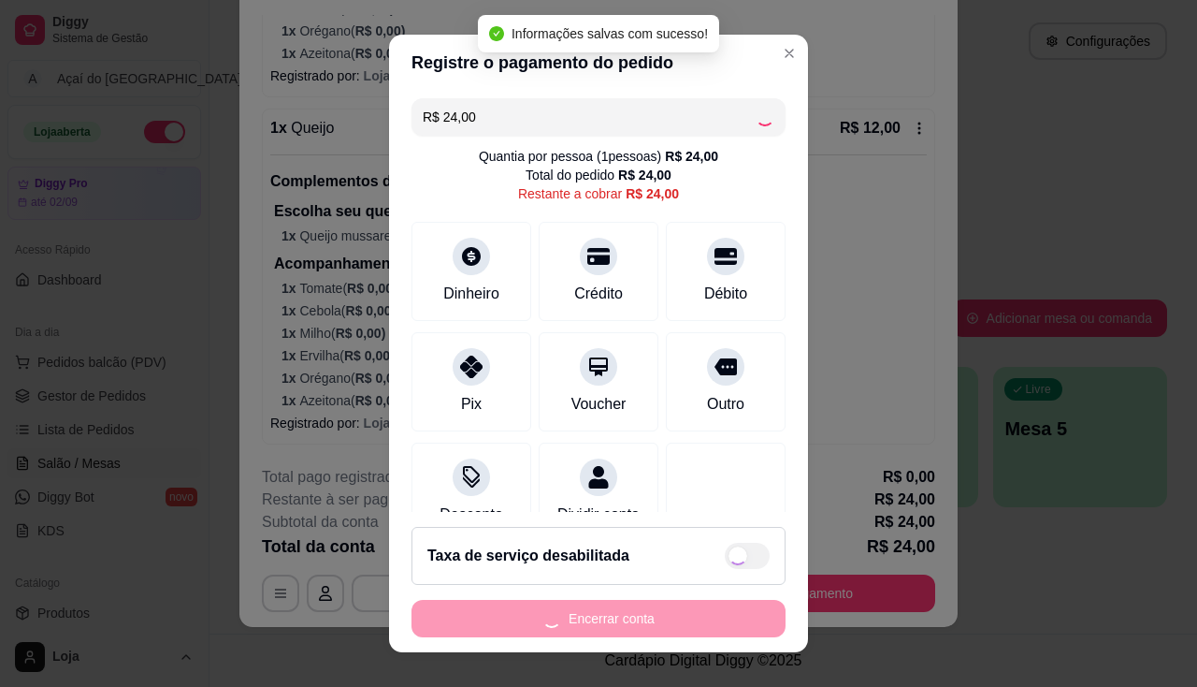
type input "R$ 0,00"
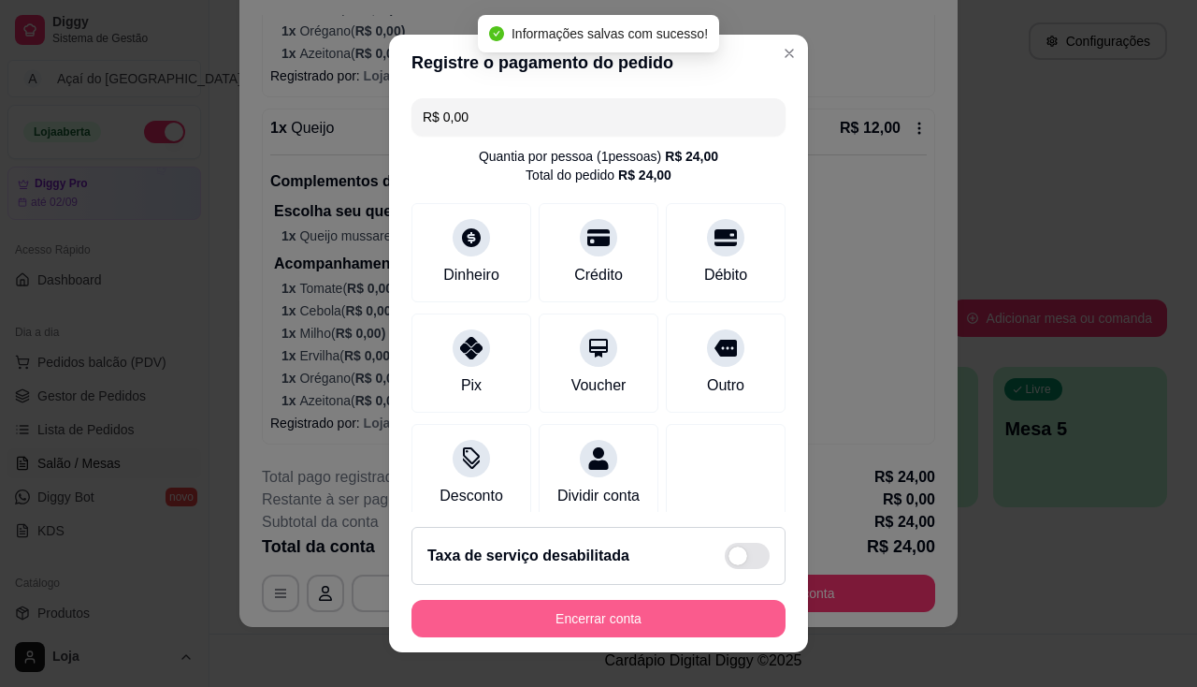
click at [695, 616] on button "Encerrar conta" at bounding box center [599, 618] width 374 height 37
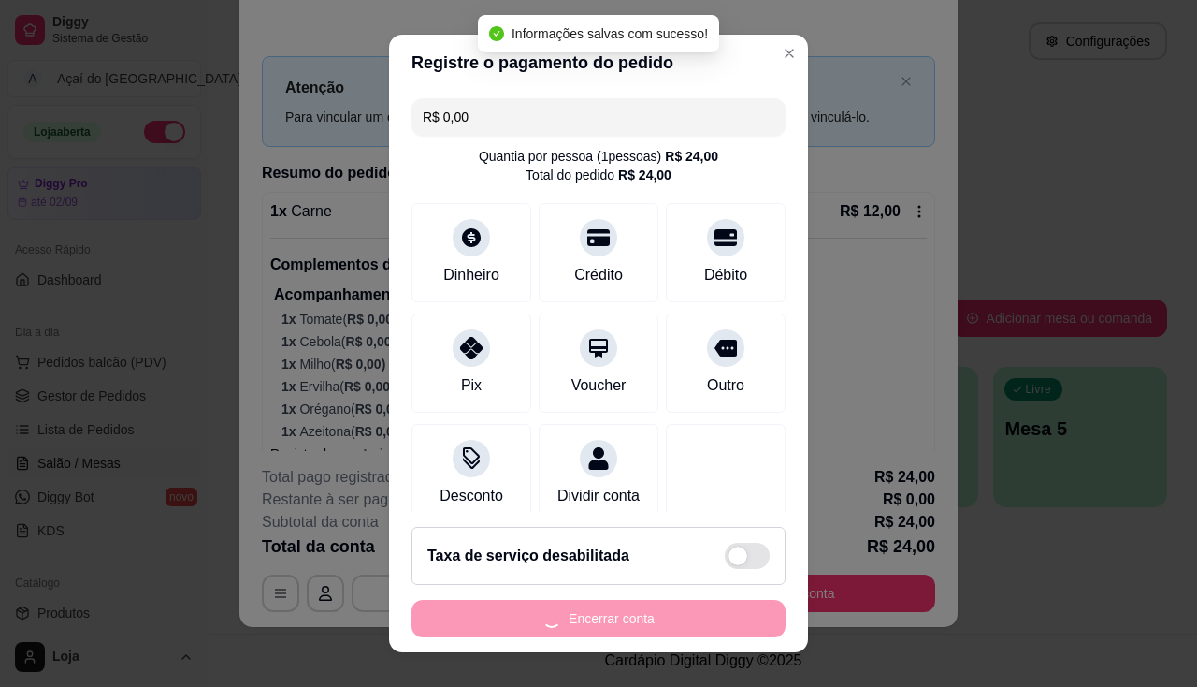
scroll to position [0, 0]
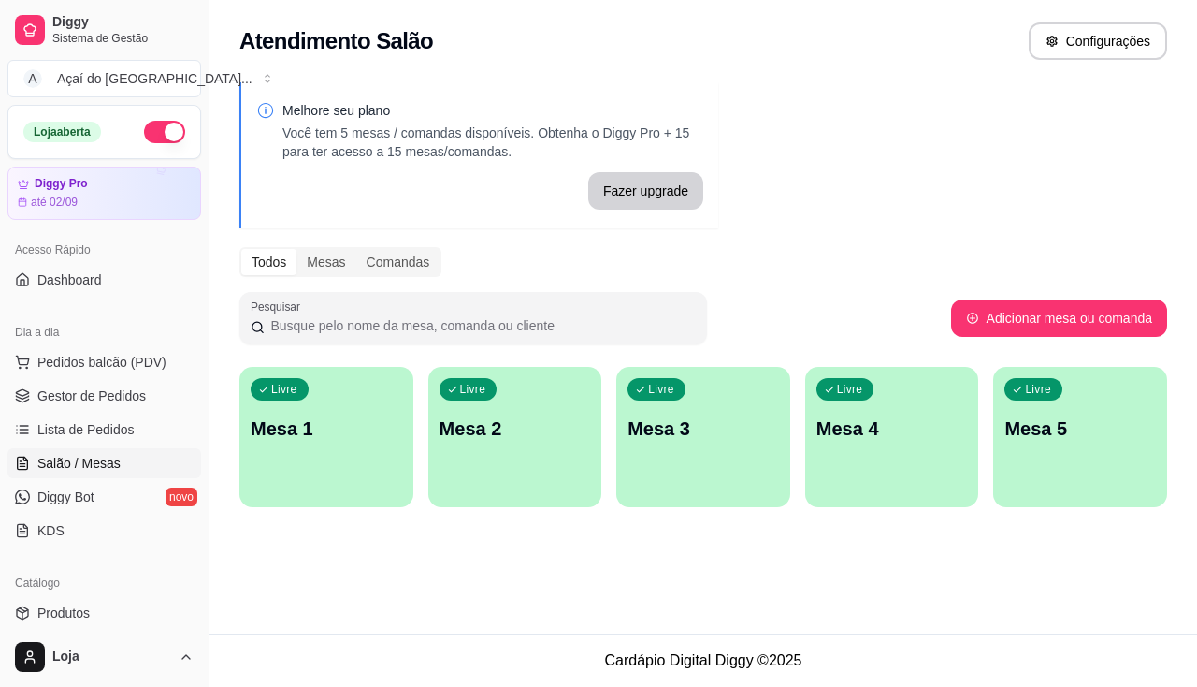
click at [307, 471] on div "Livre Mesa 1" at bounding box center [326, 426] width 174 height 118
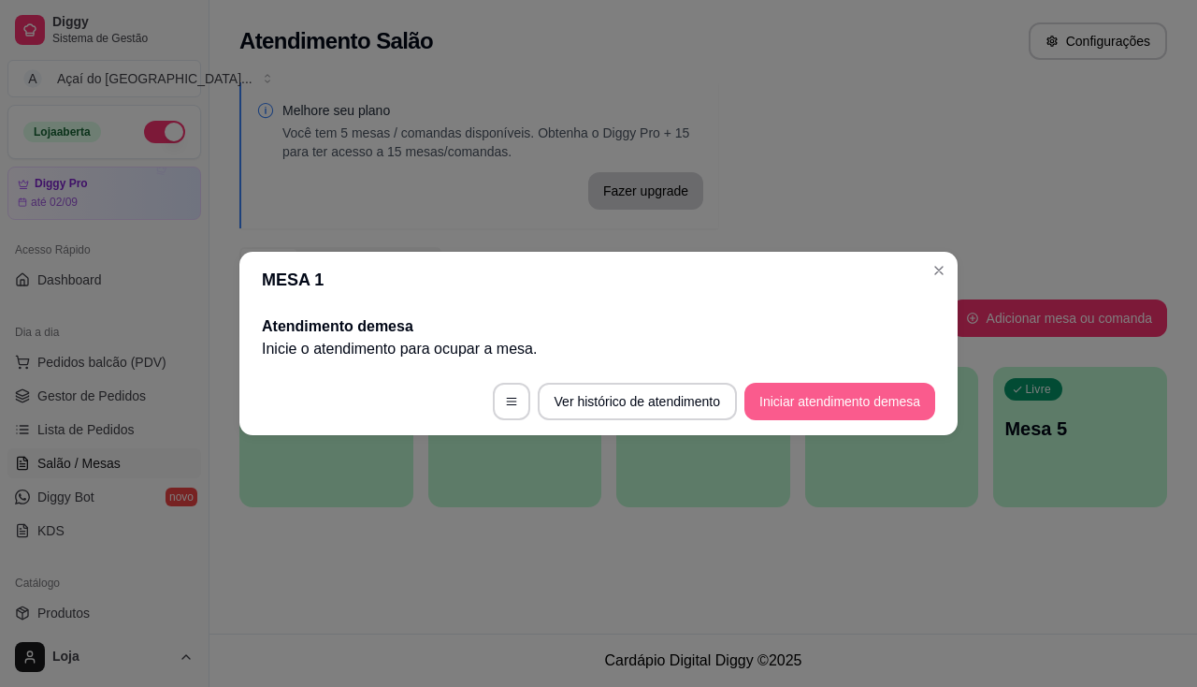
click at [806, 412] on button "Iniciar atendimento de mesa" at bounding box center [840, 401] width 191 height 37
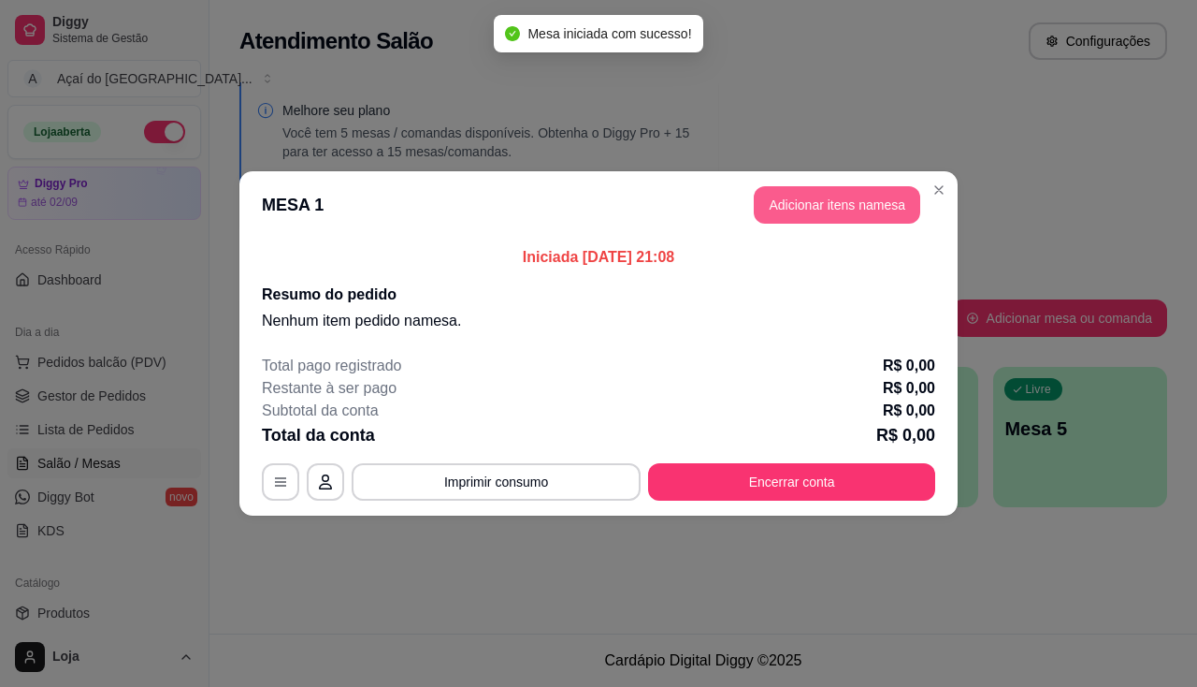
click at [813, 186] on button "Adicionar itens na mesa" at bounding box center [837, 204] width 167 height 37
click at [791, 201] on button "Adicionar itens na mesa" at bounding box center [837, 205] width 161 height 36
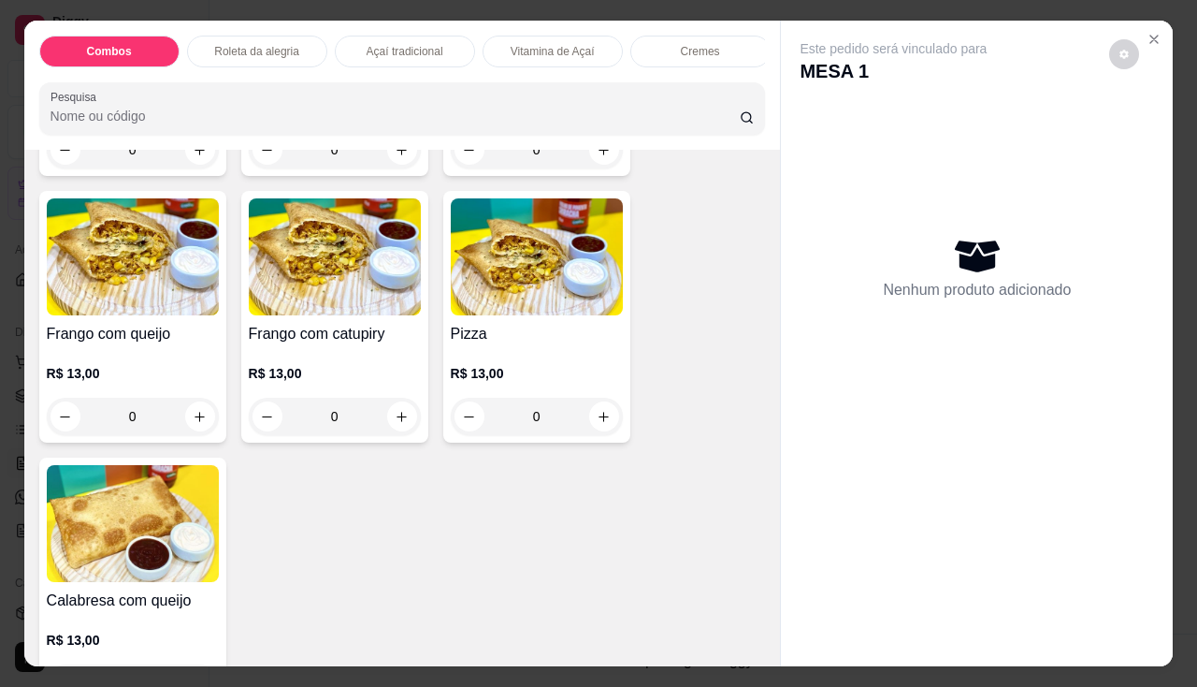
scroll to position [3181, 0]
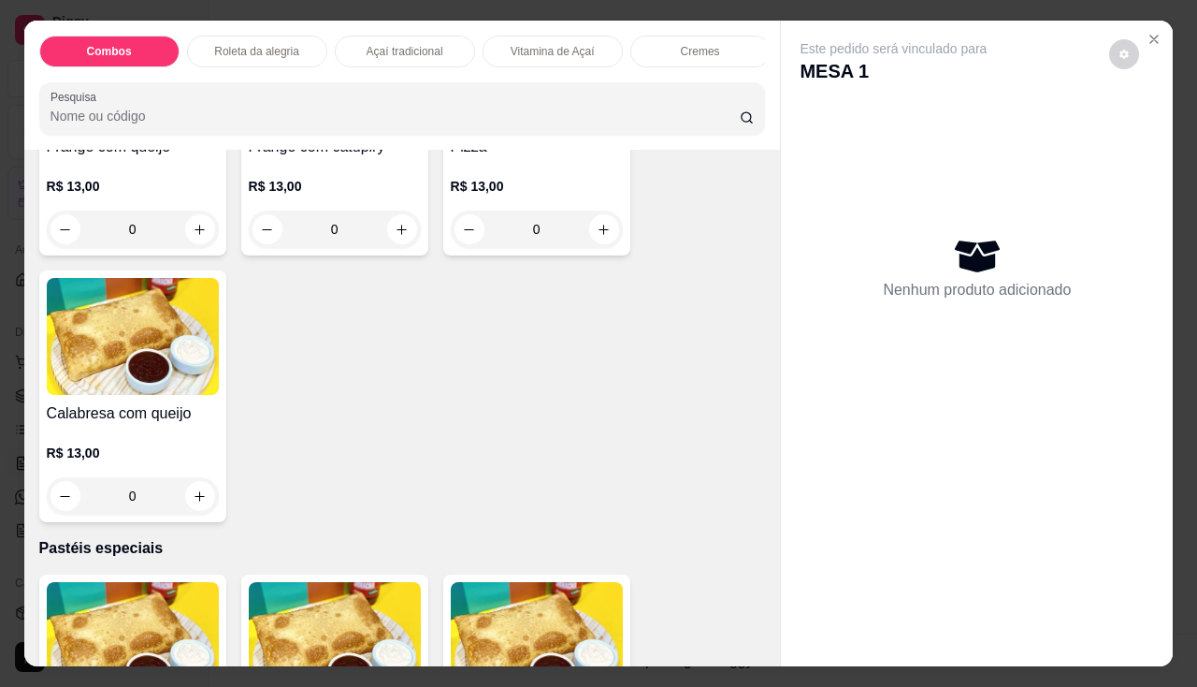
click at [110, 421] on h4 "Calabresa com queijo" at bounding box center [133, 413] width 172 height 22
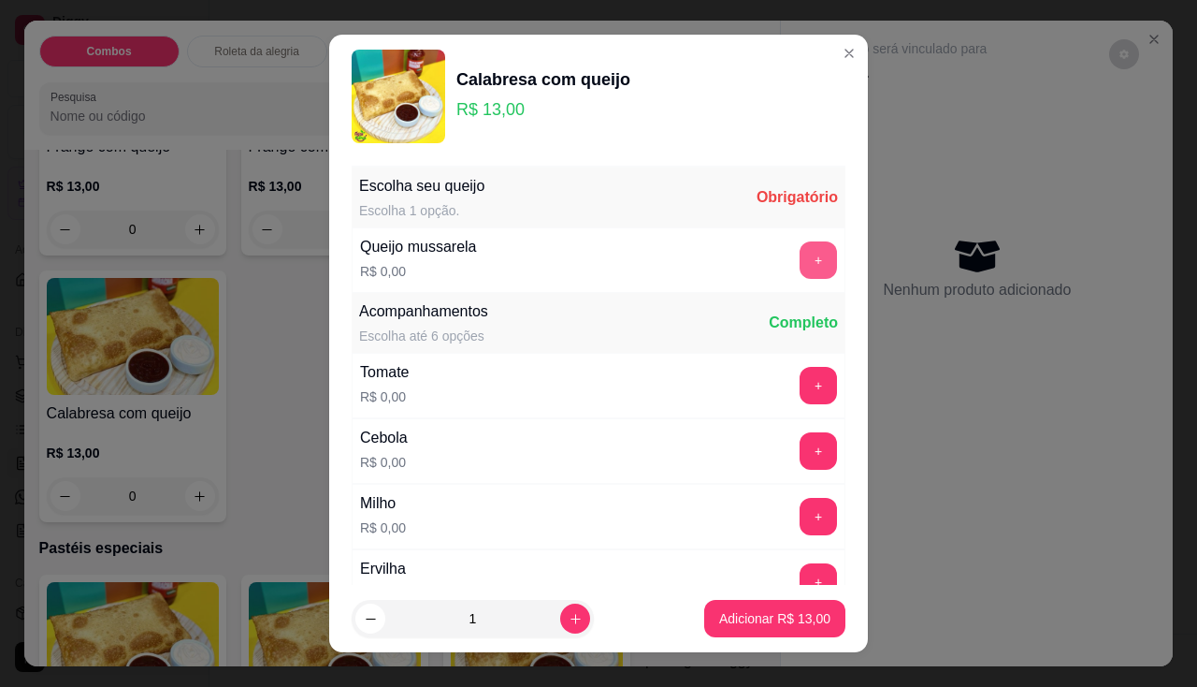
click at [800, 256] on button "+" at bounding box center [818, 259] width 37 height 37
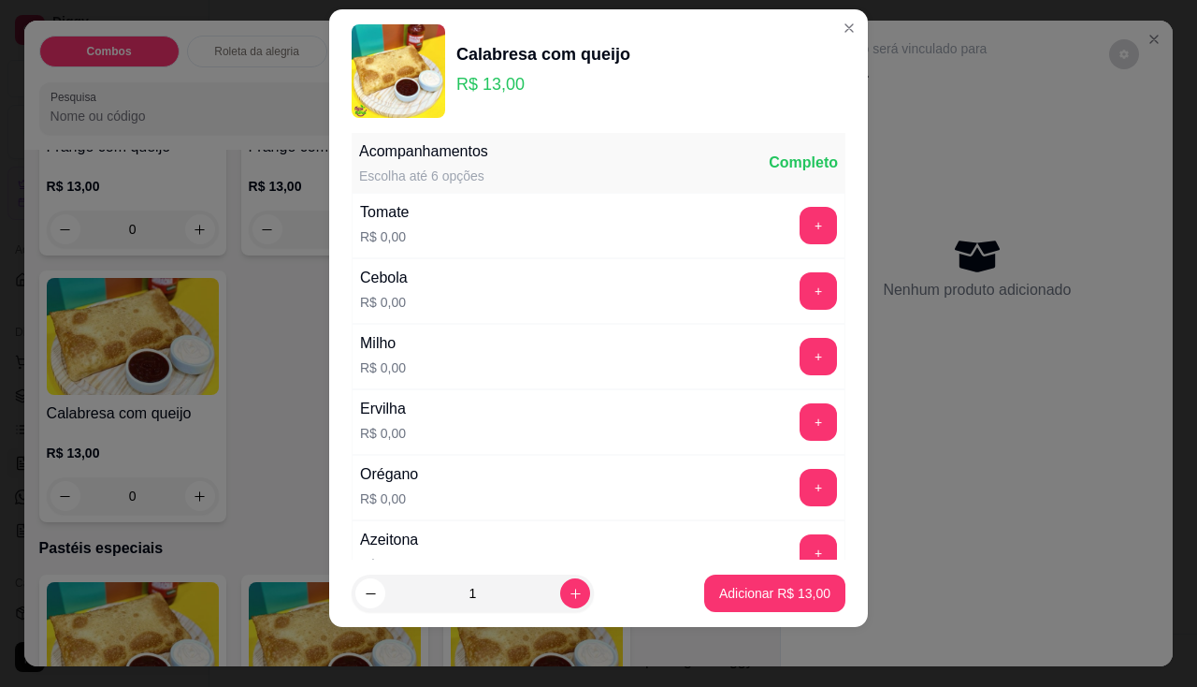
click at [783, 246] on div "Tomate R$ 0,00 +" at bounding box center [599, 225] width 494 height 65
click at [800, 224] on button "+" at bounding box center [818, 225] width 37 height 37
click at [800, 275] on button "+" at bounding box center [818, 290] width 37 height 37
click at [800, 345] on button "+" at bounding box center [818, 356] width 37 height 37
click at [801, 435] on button "+" at bounding box center [819, 421] width 36 height 36
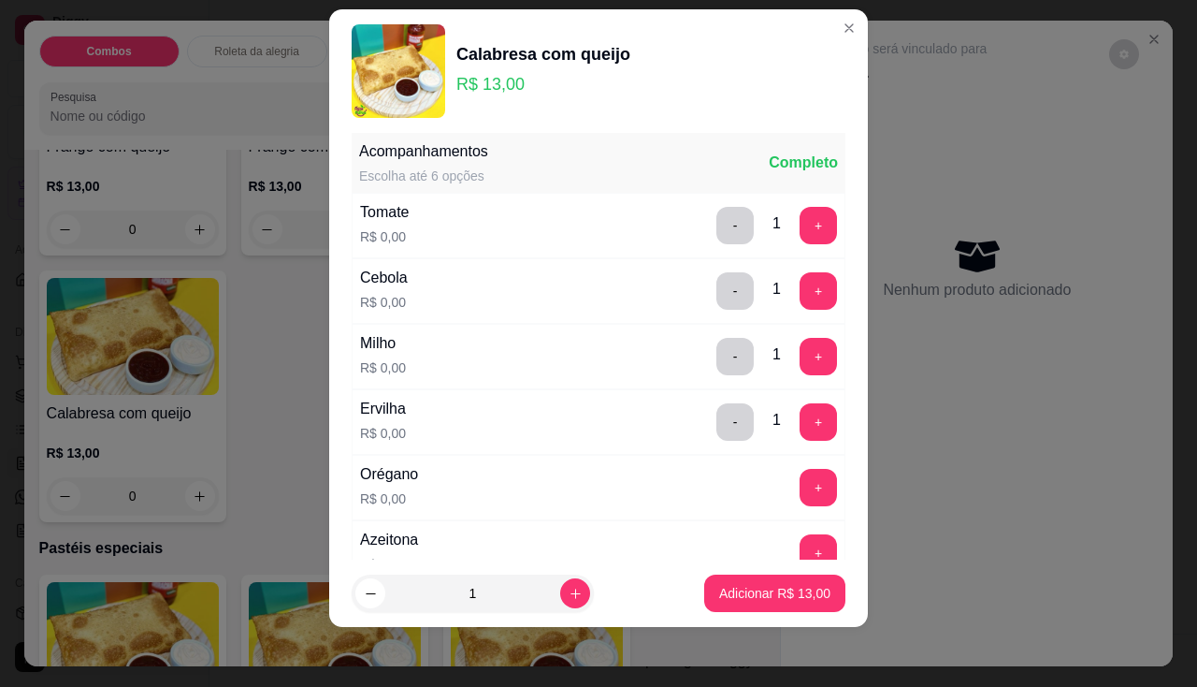
scroll to position [228, 0]
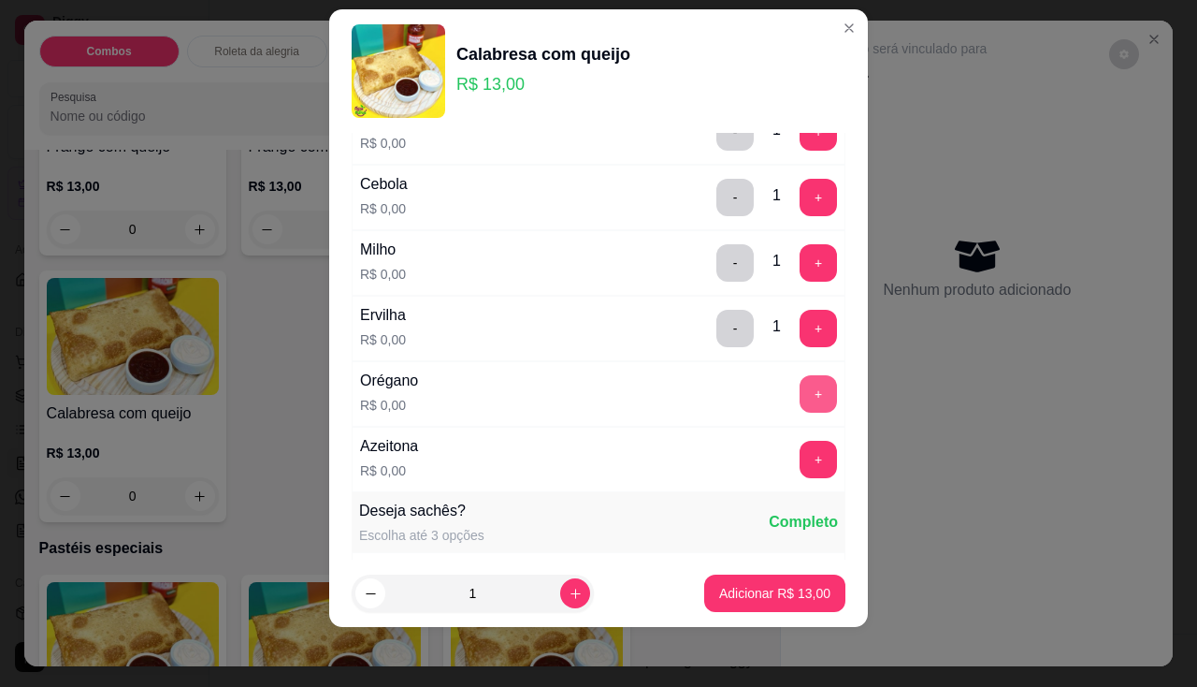
click at [800, 384] on button "+" at bounding box center [818, 393] width 37 height 37
click at [800, 455] on button "+" at bounding box center [818, 459] width 37 height 37
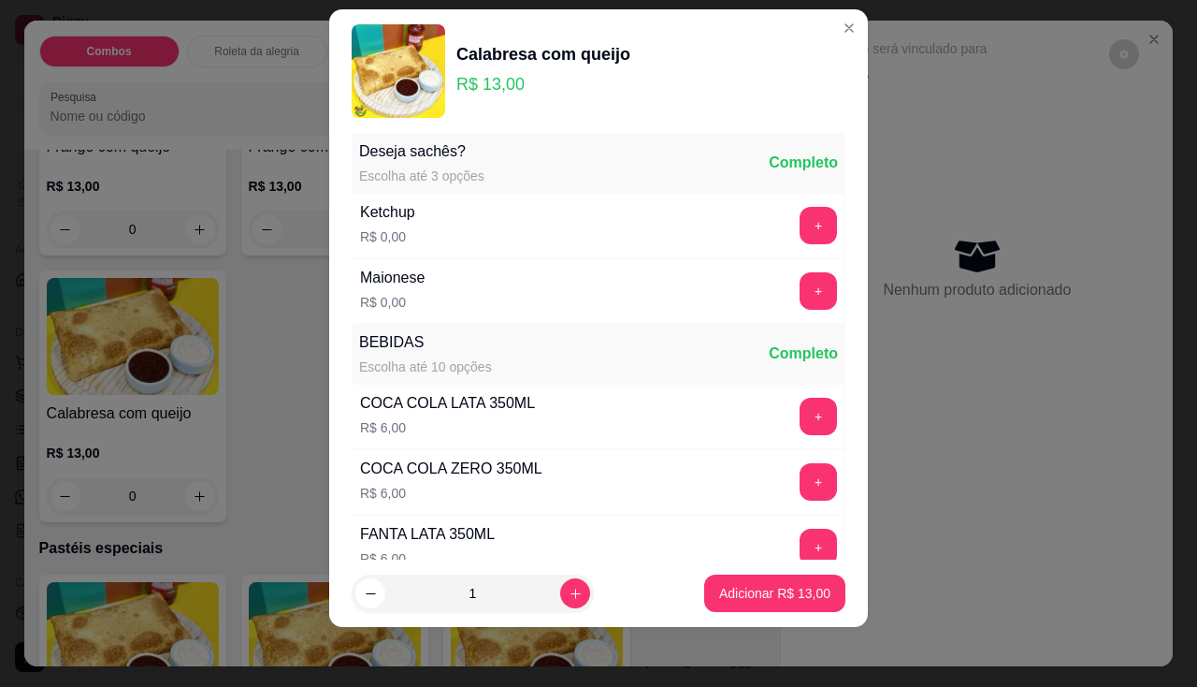
scroll to position [494, 0]
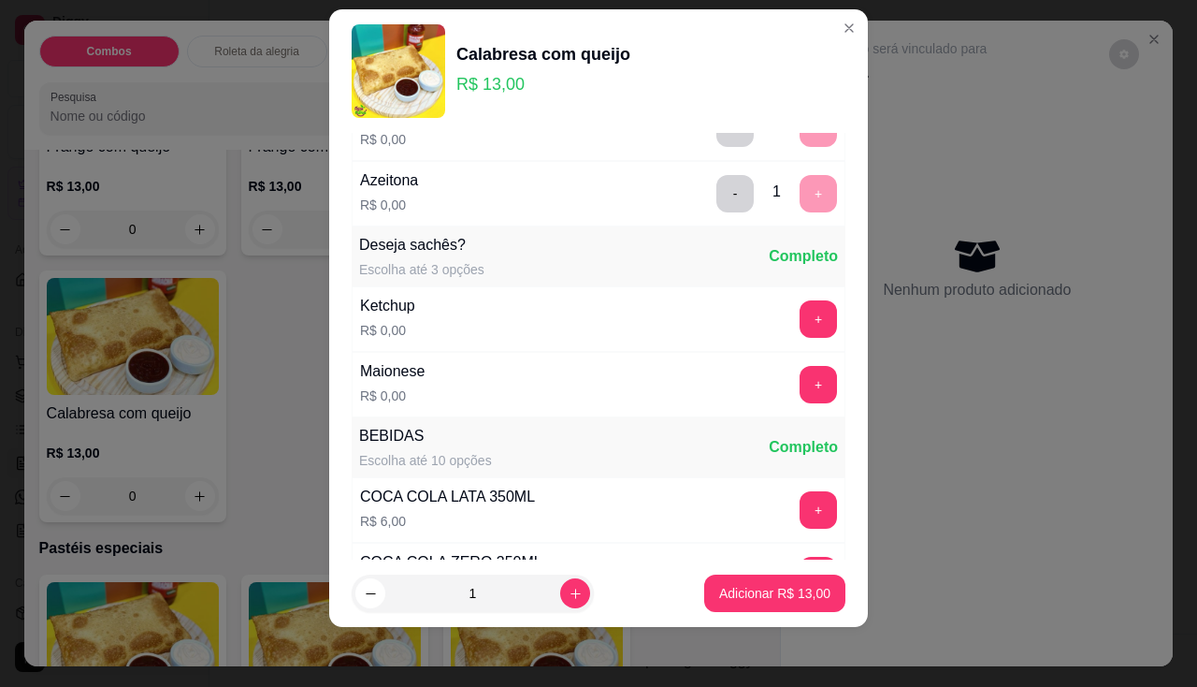
click at [768, 341] on div "Ketchup R$ 0,00 +" at bounding box center [599, 318] width 494 height 65
click at [800, 310] on button "+" at bounding box center [818, 318] width 37 height 37
click at [801, 384] on button "+" at bounding box center [819, 384] width 36 height 36
click at [779, 576] on button "Adicionar R$ 13,00" at bounding box center [774, 592] width 141 height 37
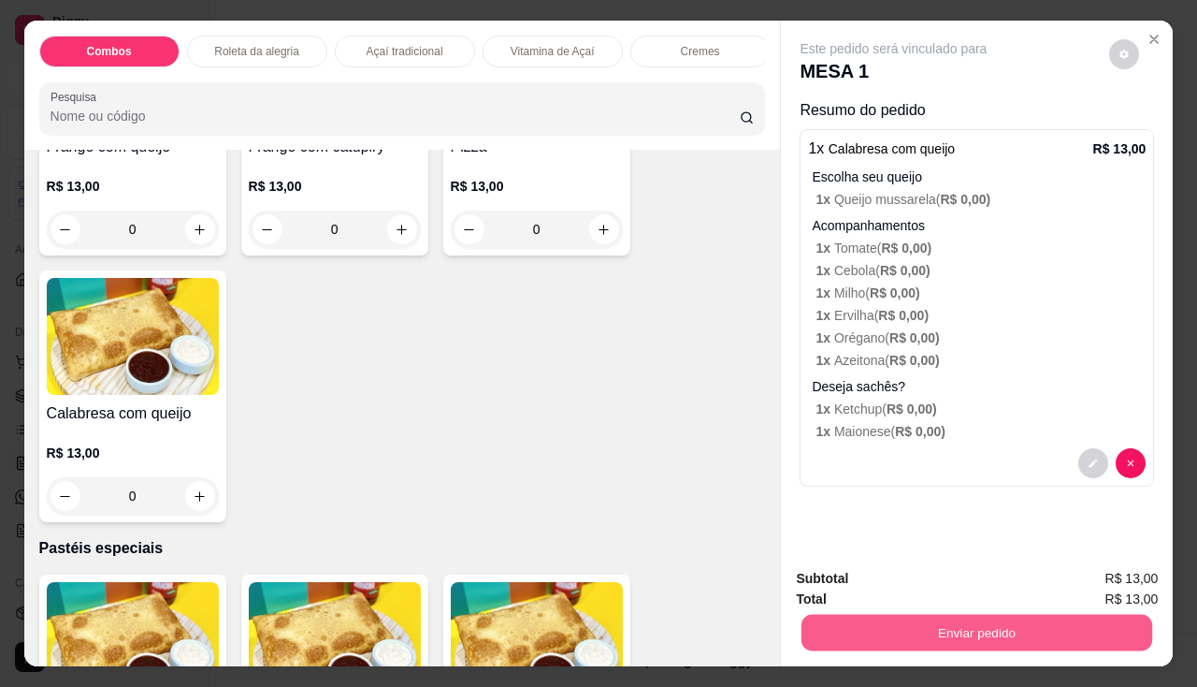
click at [855, 615] on button "Enviar pedido" at bounding box center [977, 633] width 351 height 36
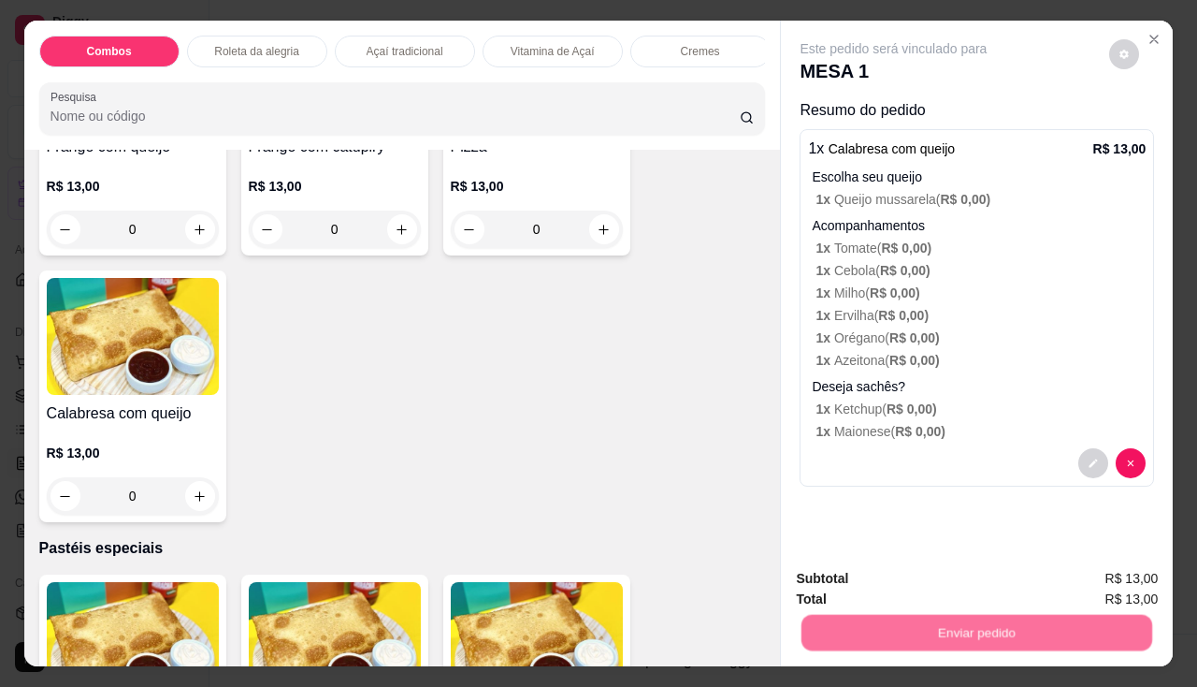
click at [866, 581] on button "Não registrar e enviar pedido" at bounding box center [916, 580] width 195 height 36
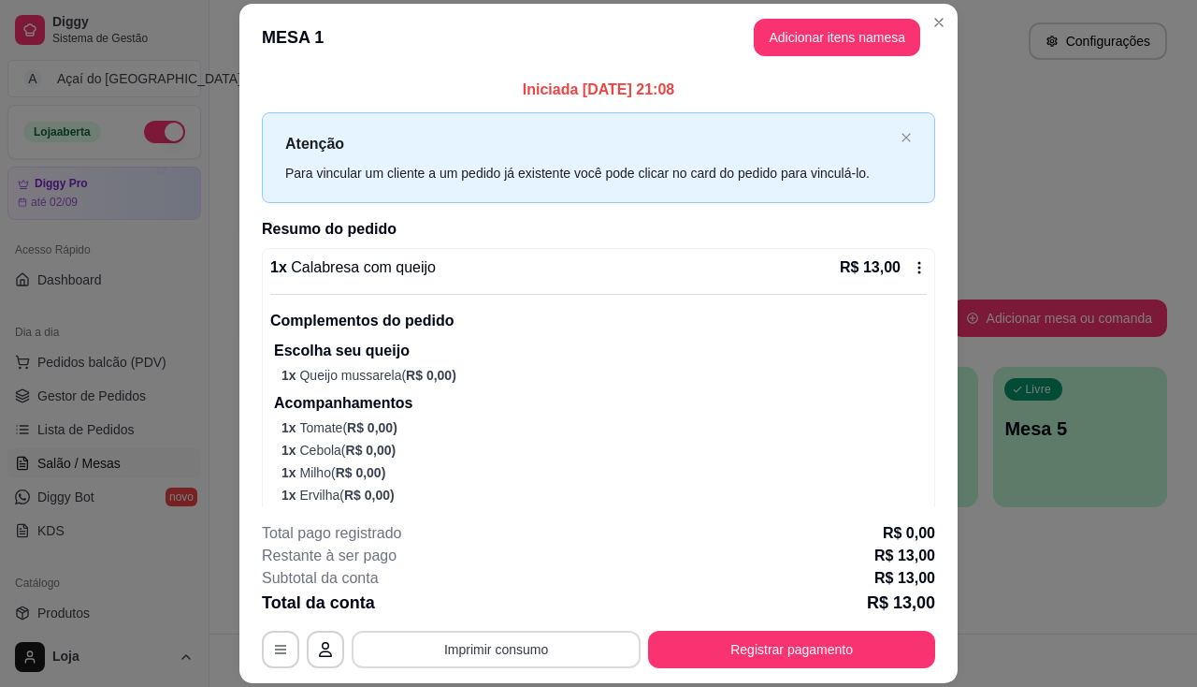
click at [491, 638] on button "Imprimir consumo" at bounding box center [496, 649] width 289 height 37
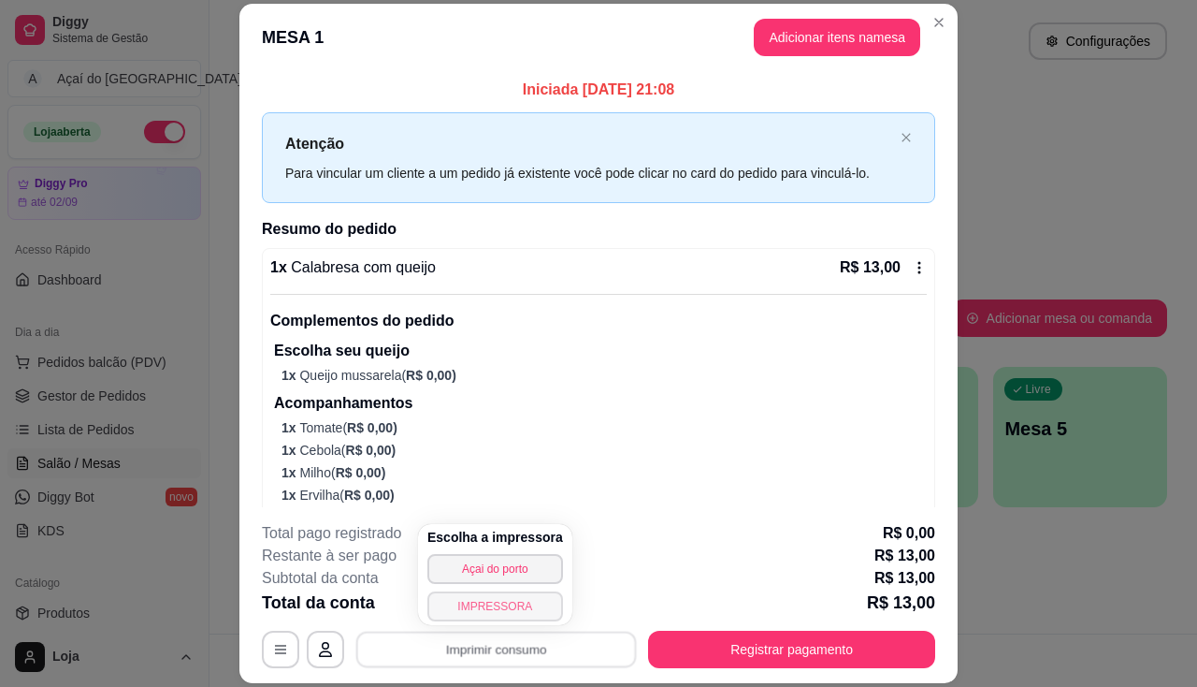
click at [499, 605] on button "IMPRESSORA" at bounding box center [496, 606] width 136 height 30
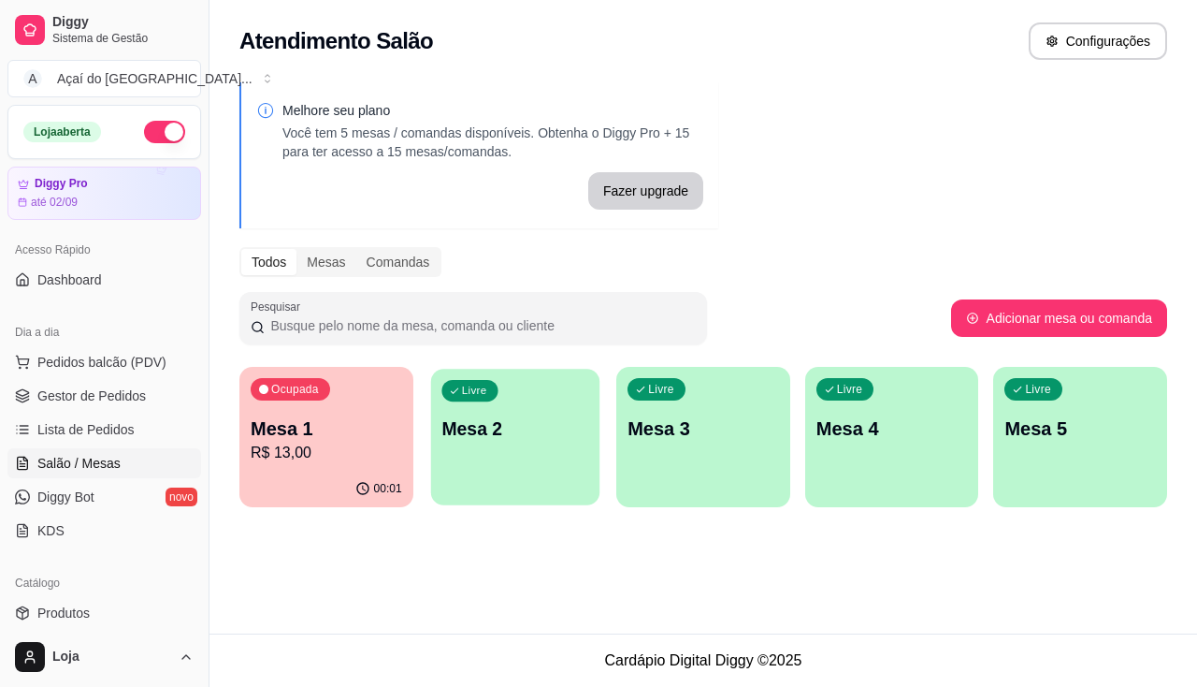
click at [457, 443] on div "Livre Mesa 2" at bounding box center [514, 426] width 168 height 114
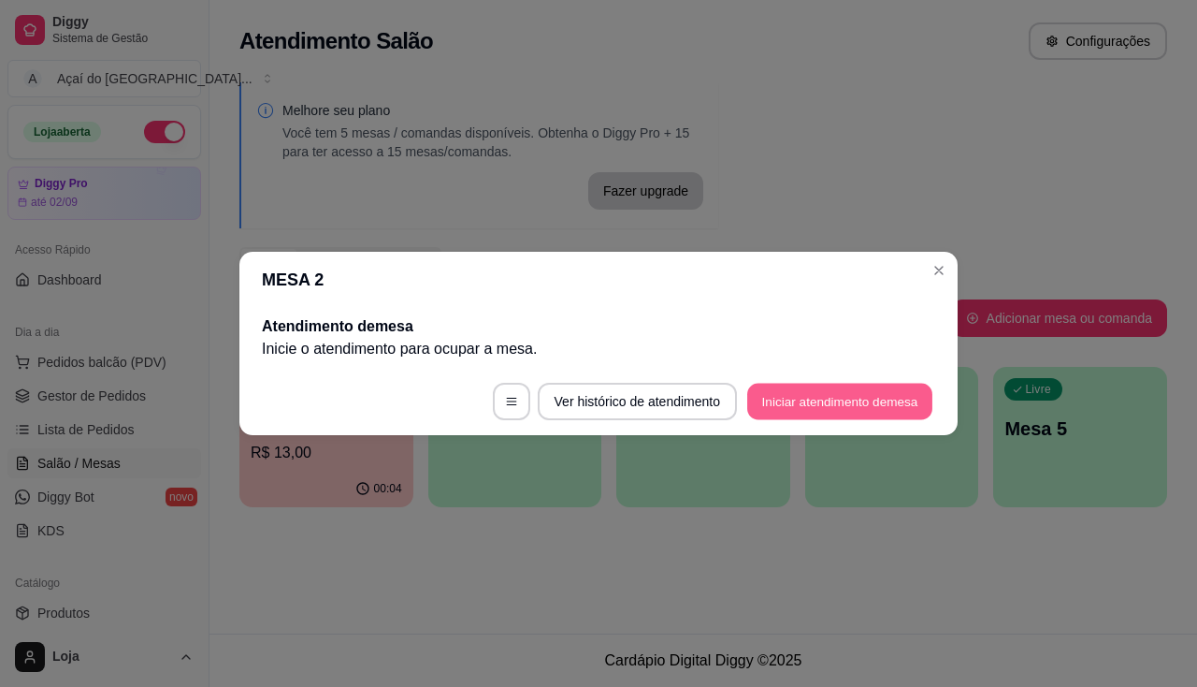
click at [787, 398] on button "Iniciar atendimento de mesa" at bounding box center [839, 402] width 185 height 36
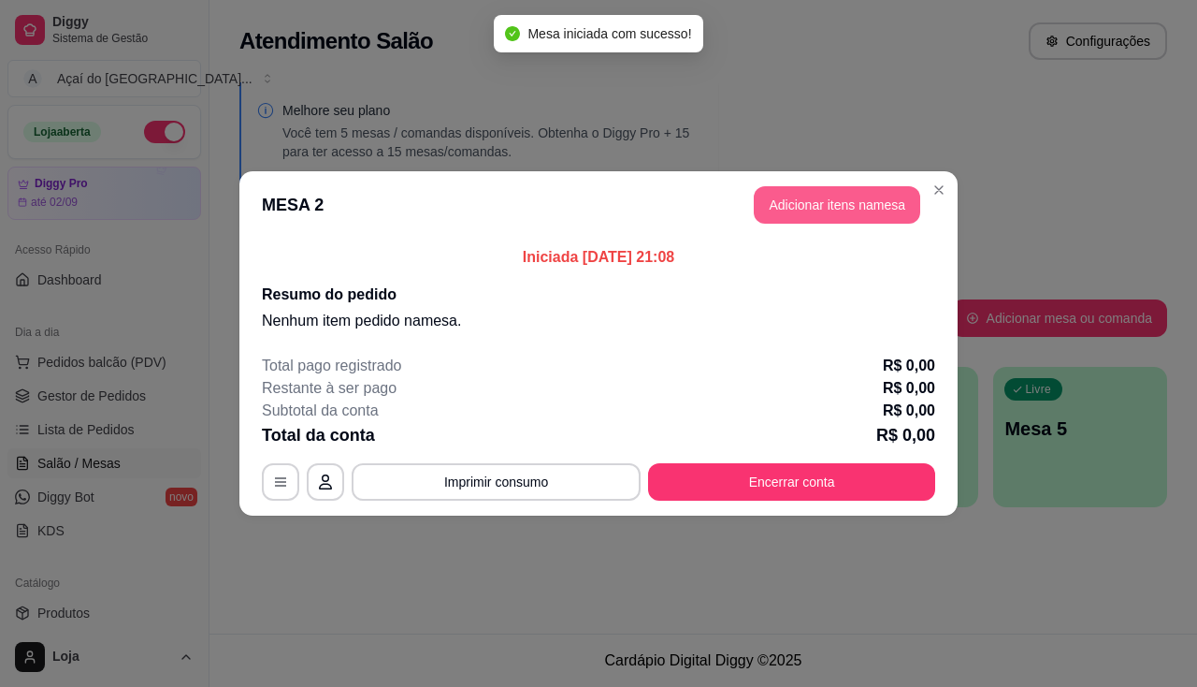
click at [794, 173] on header "MESA 2 Adicionar itens na mesa" at bounding box center [598, 204] width 718 height 67
click at [794, 196] on button "Adicionar itens na mesa" at bounding box center [837, 204] width 167 height 37
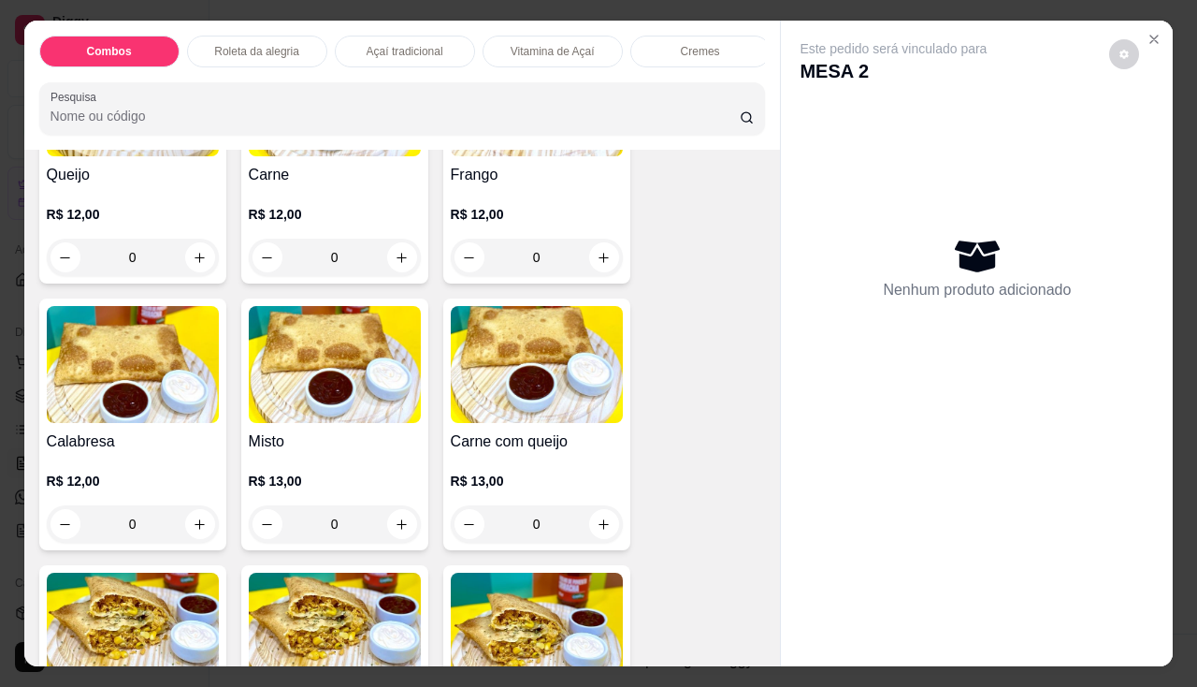
scroll to position [2900, 0]
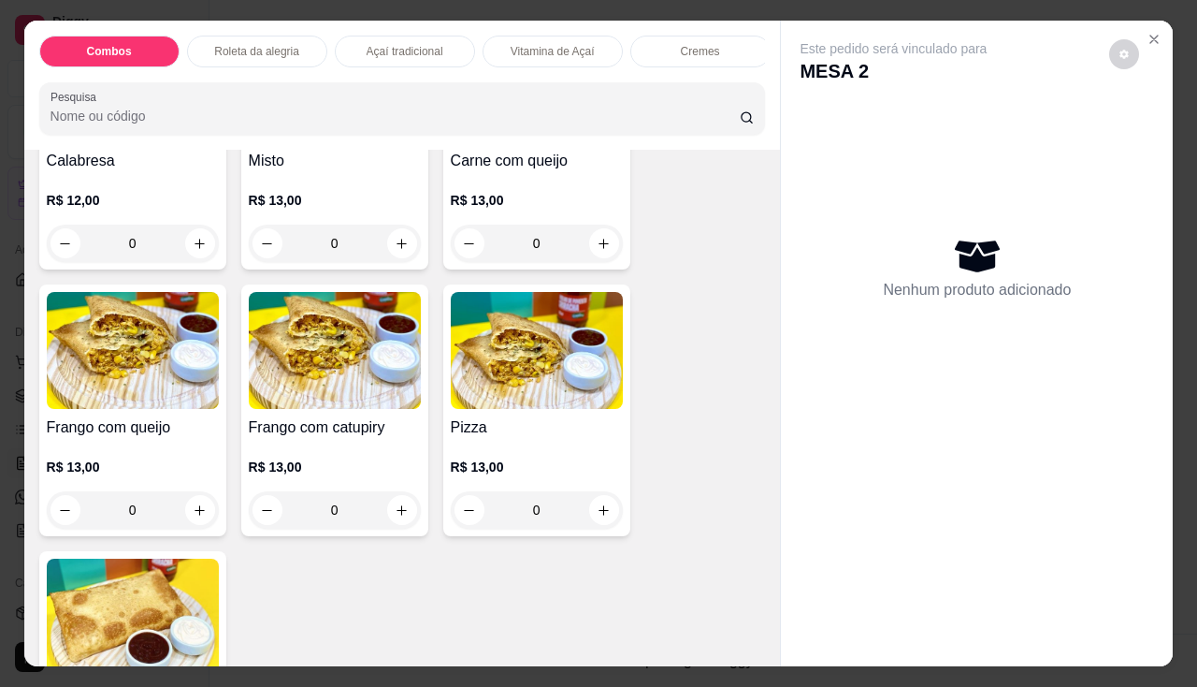
click at [270, 452] on div "R$ 13,00 0" at bounding box center [335, 484] width 172 height 90
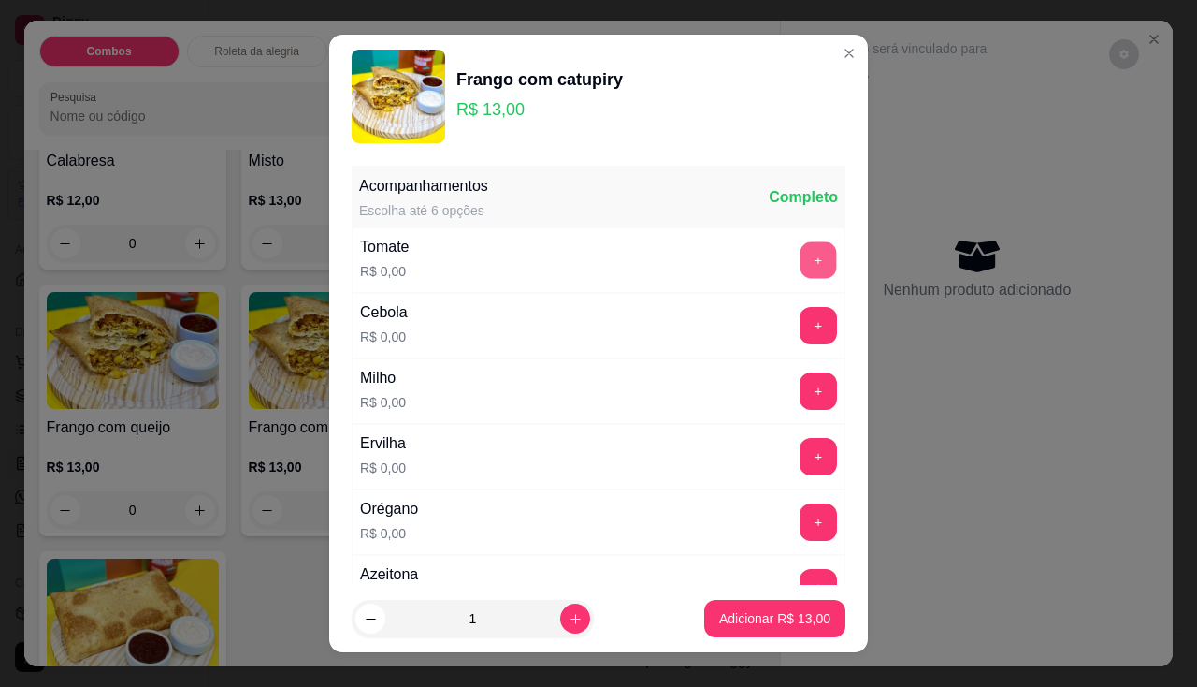
click at [801, 263] on button "+" at bounding box center [819, 259] width 36 height 36
click at [800, 384] on button "+" at bounding box center [818, 390] width 37 height 37
click at [801, 455] on button "+" at bounding box center [819, 456] width 36 height 36
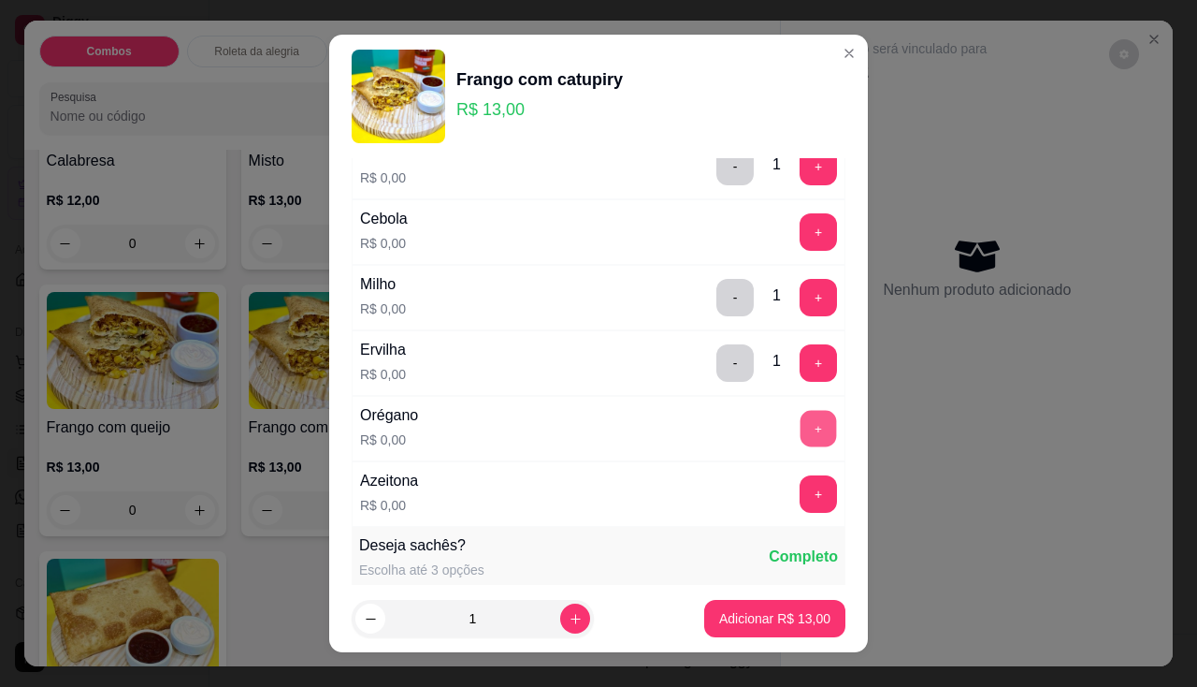
click at [801, 420] on button "+" at bounding box center [819, 428] width 36 height 36
click at [800, 488] on button "+" at bounding box center [818, 493] width 37 height 37
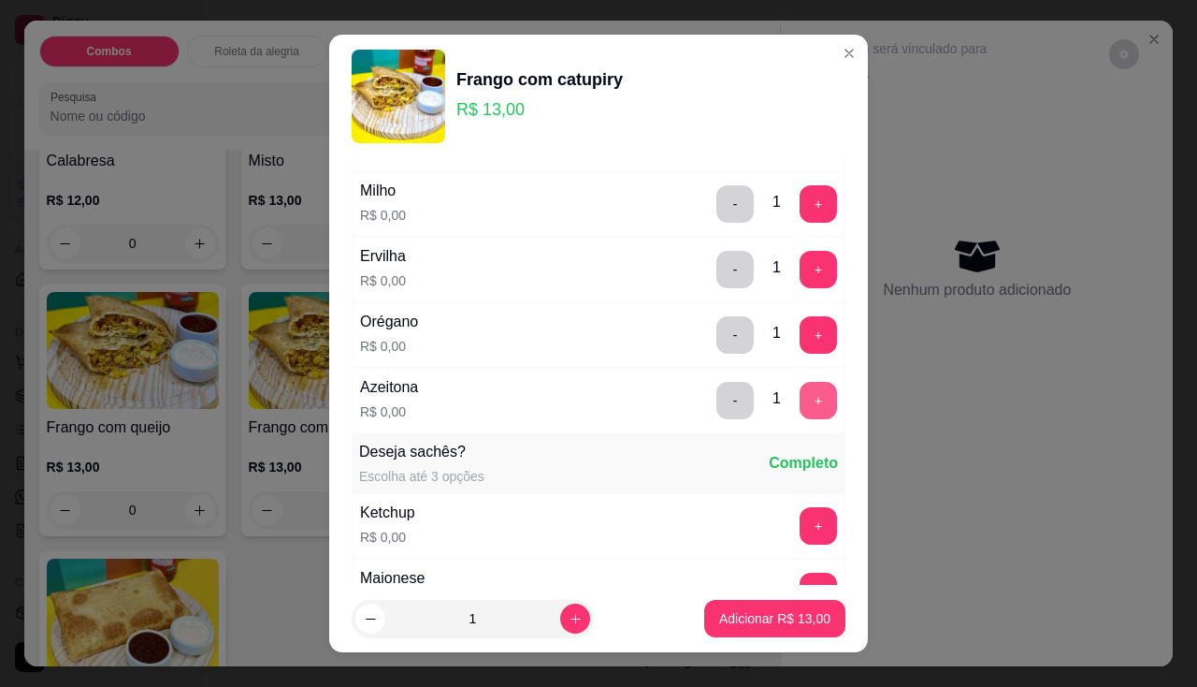
scroll to position [281, 0]
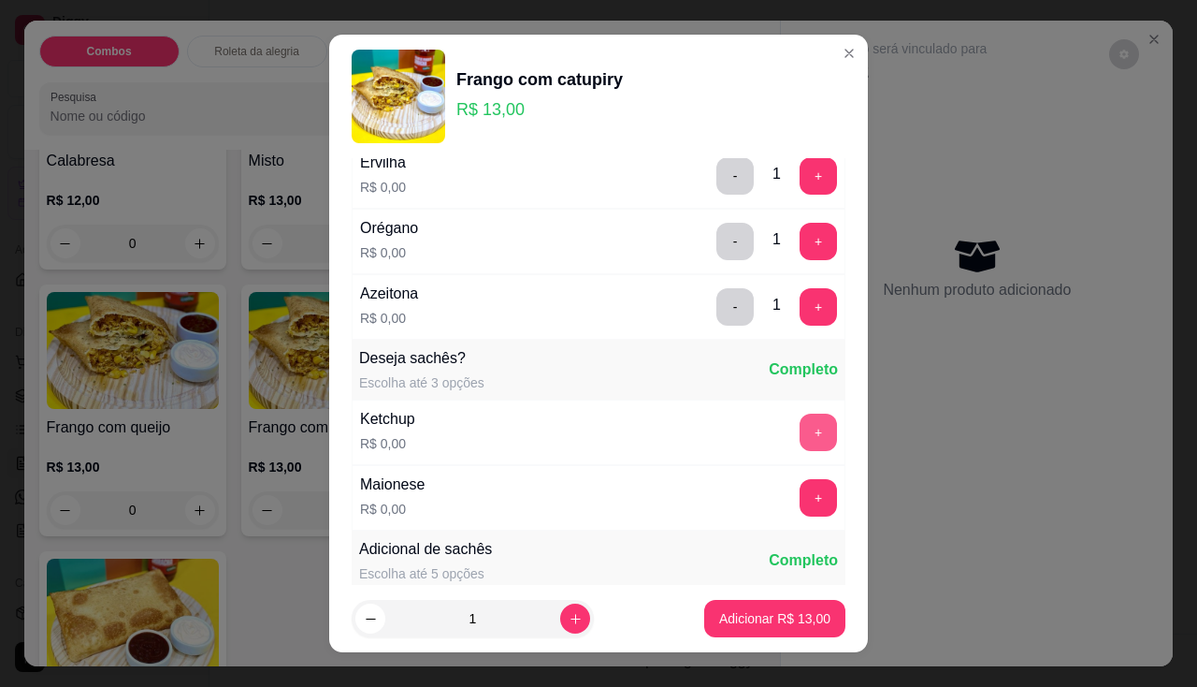
click at [800, 427] on button "+" at bounding box center [818, 431] width 37 height 37
click at [794, 477] on div "Maionese R$ 0,00 +" at bounding box center [599, 497] width 494 height 65
click at [801, 495] on button "+" at bounding box center [819, 497] width 36 height 36
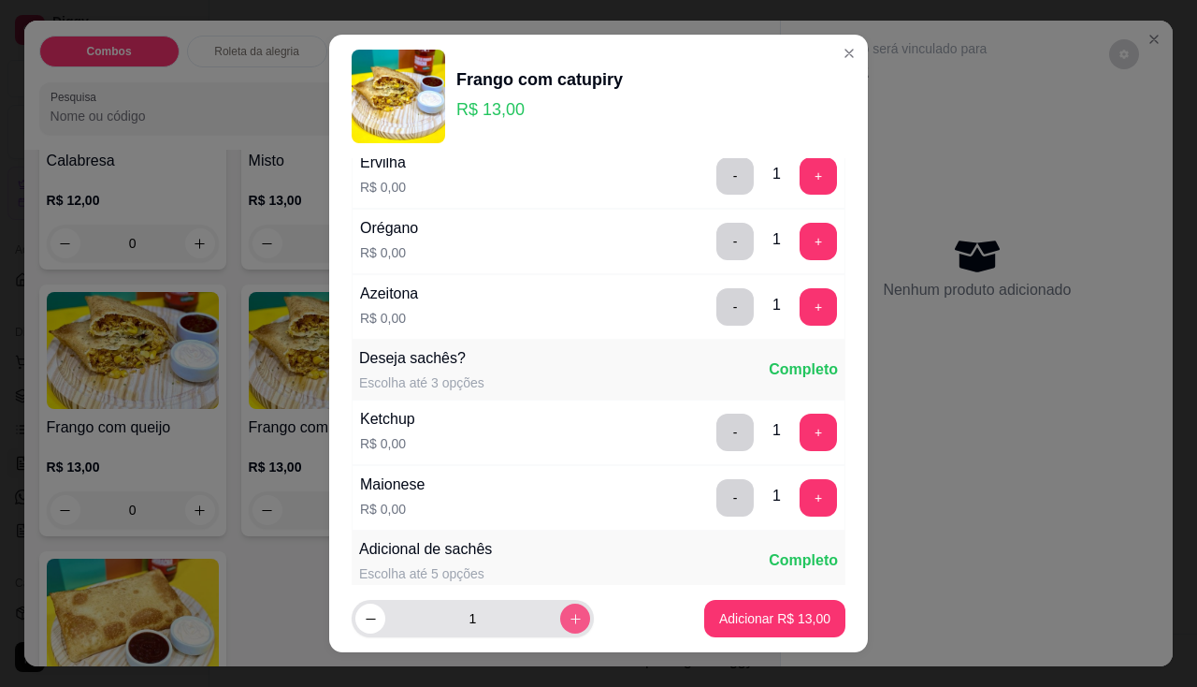
click at [568, 620] on button "increase-product-quantity" at bounding box center [575, 618] width 30 height 30
type input "2"
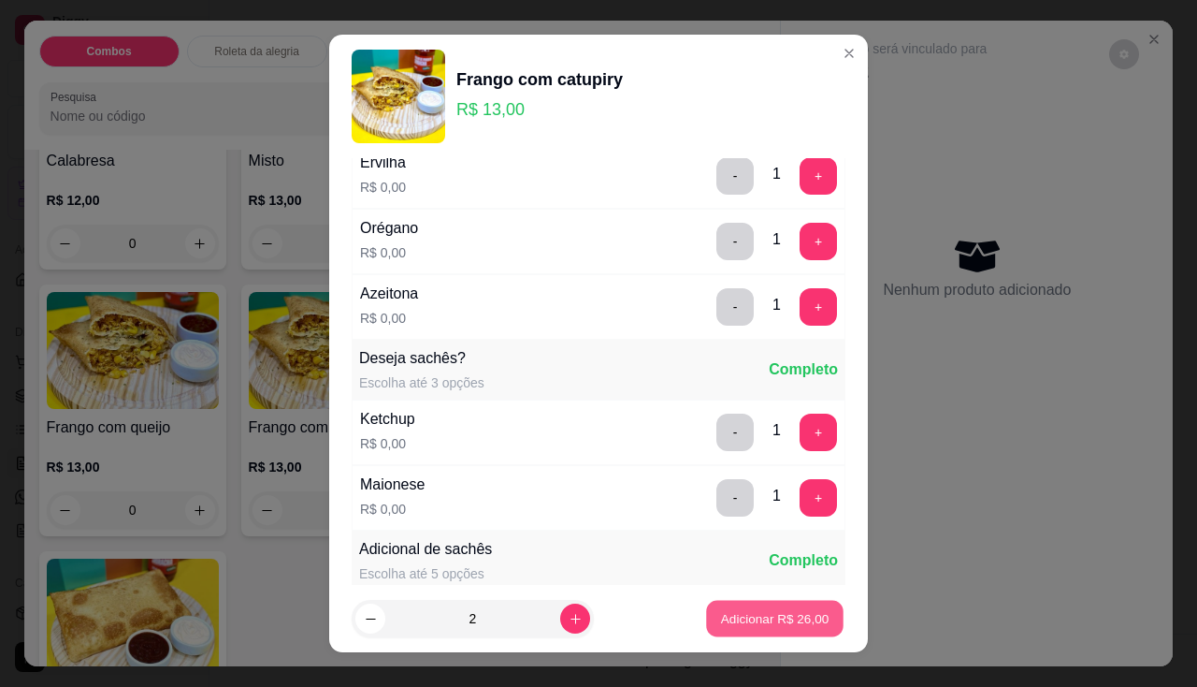
click at [745, 613] on p "Adicionar R$ 26,00" at bounding box center [775, 619] width 109 height 18
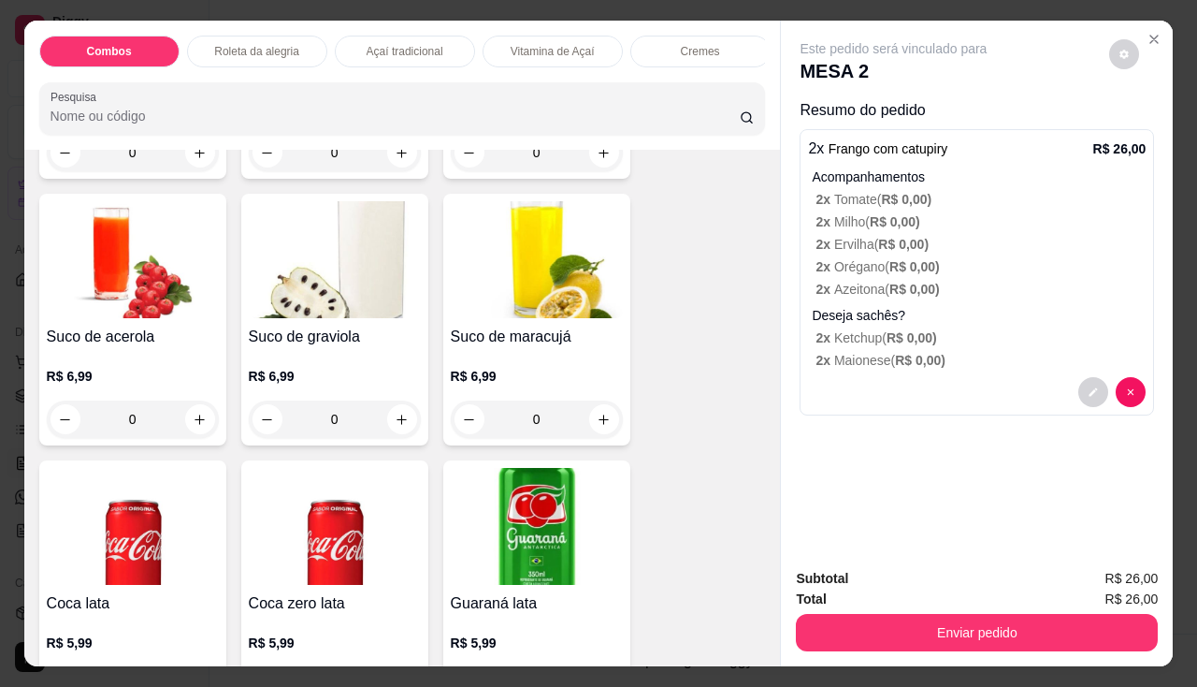
scroll to position [5239, 0]
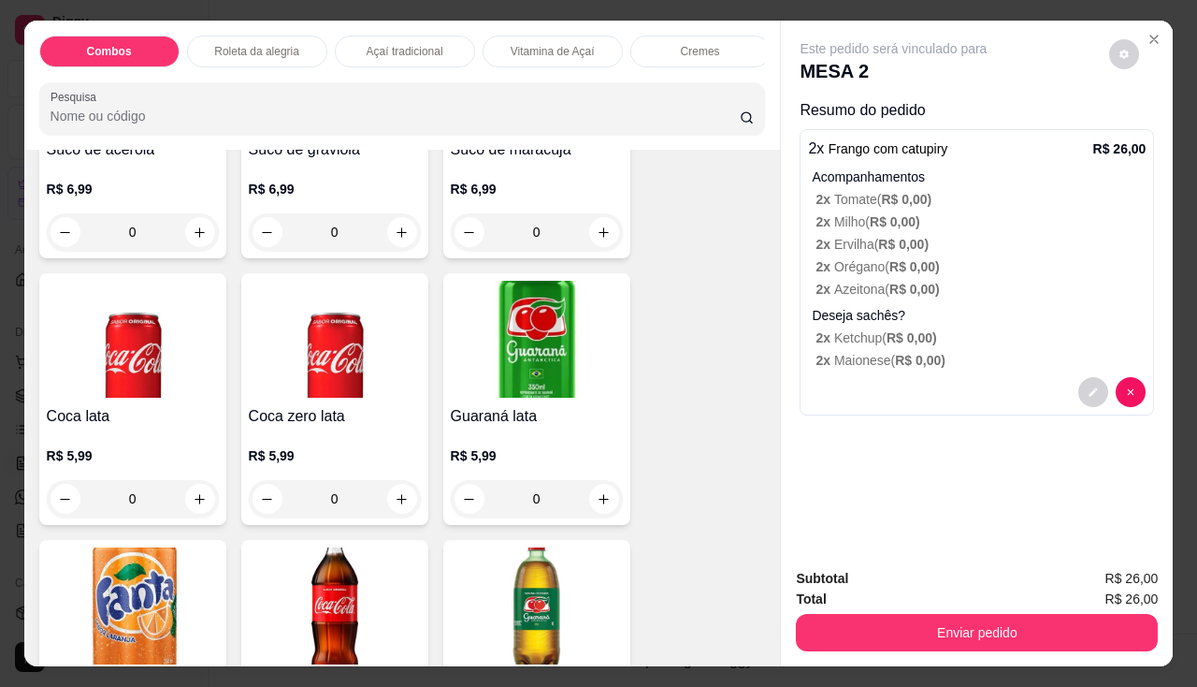
click at [335, 406] on div "Coca zero lata R$ 5,99 0" at bounding box center [334, 399] width 187 height 252
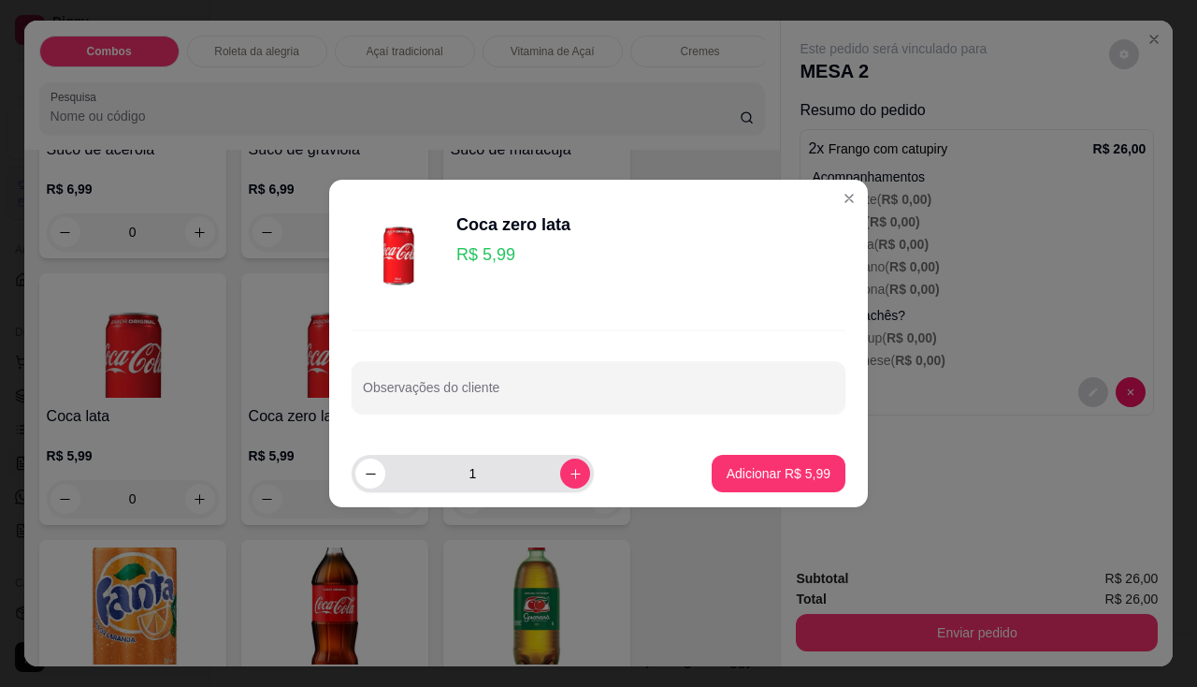
click at [547, 459] on div "1" at bounding box center [472, 473] width 235 height 37
click at [571, 473] on icon "increase-product-quantity" at bounding box center [575, 473] width 9 height 9
type input "2"
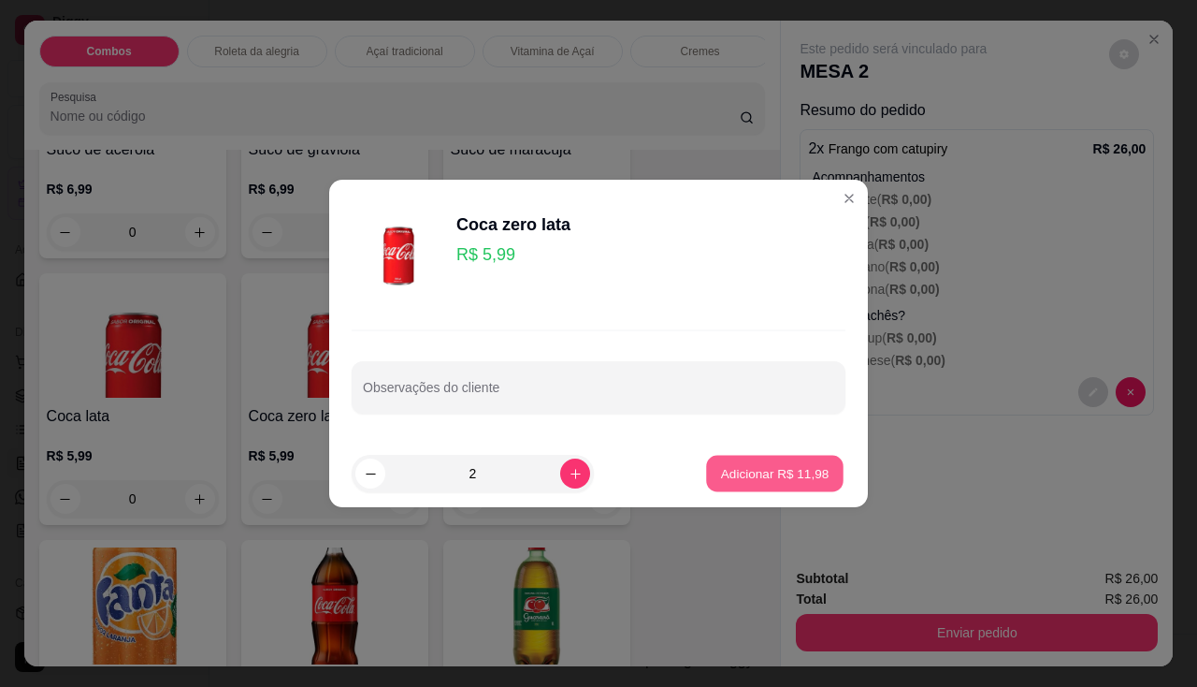
click at [807, 470] on p "Adicionar R$ 11,98" at bounding box center [775, 473] width 109 height 18
type input "2"
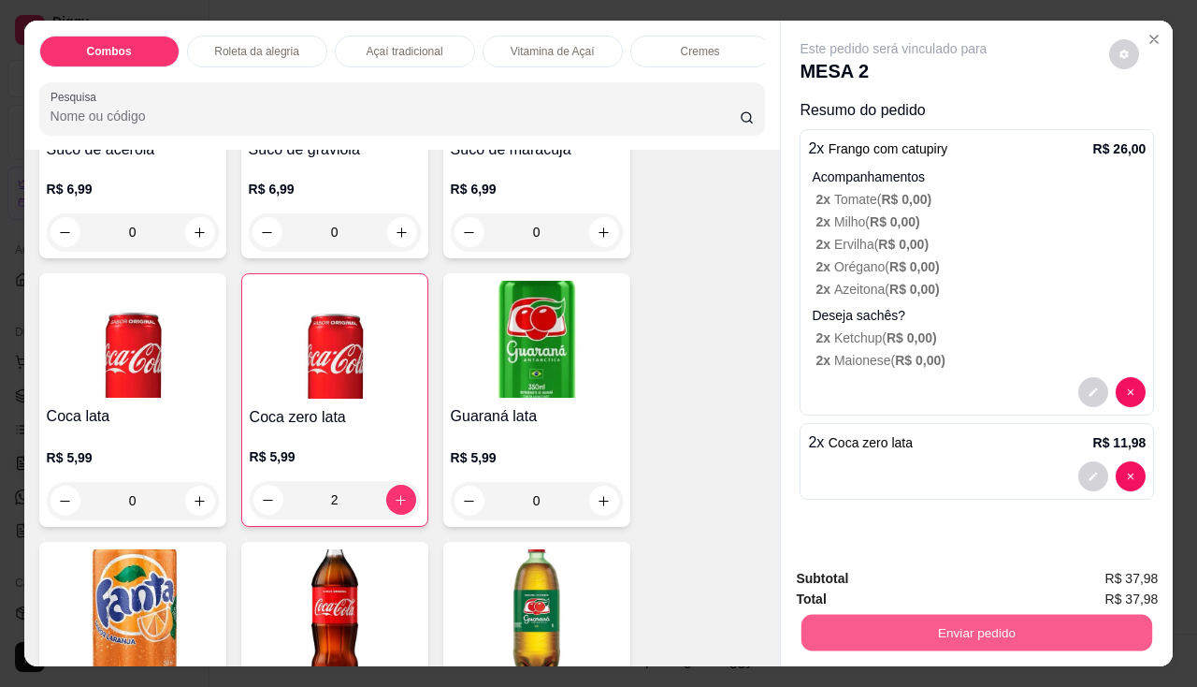
click at [874, 628] on button "Enviar pedido" at bounding box center [977, 633] width 351 height 36
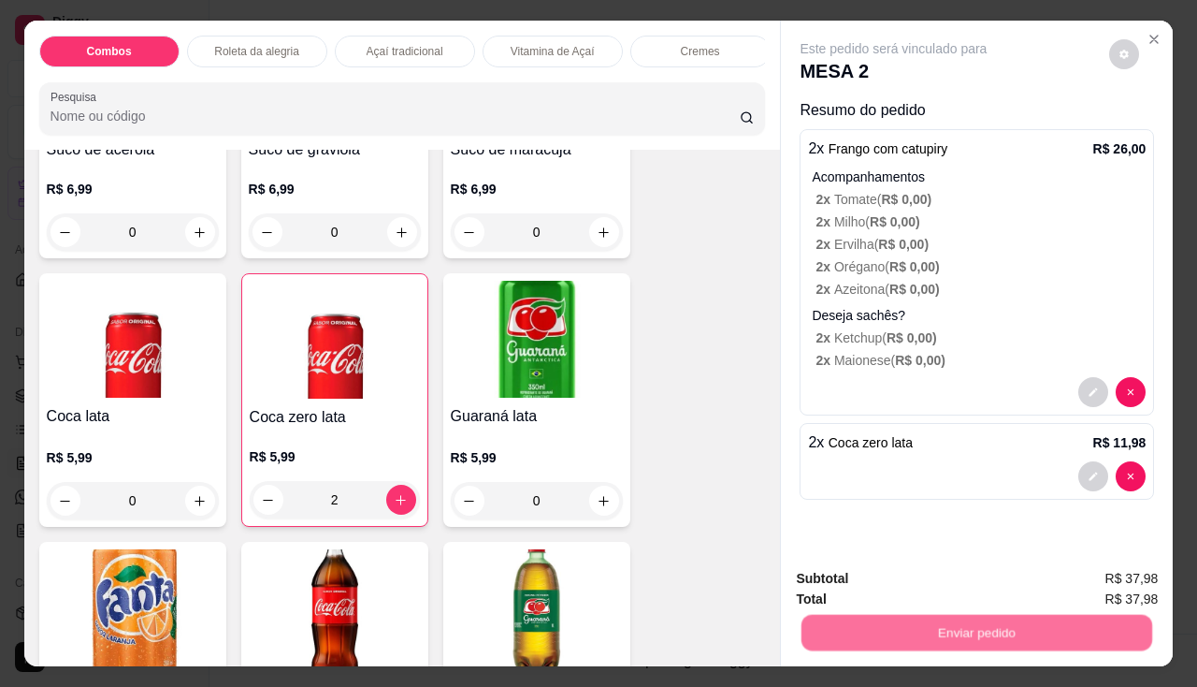
click at [886, 575] on button "Não registrar e enviar pedido" at bounding box center [915, 579] width 189 height 35
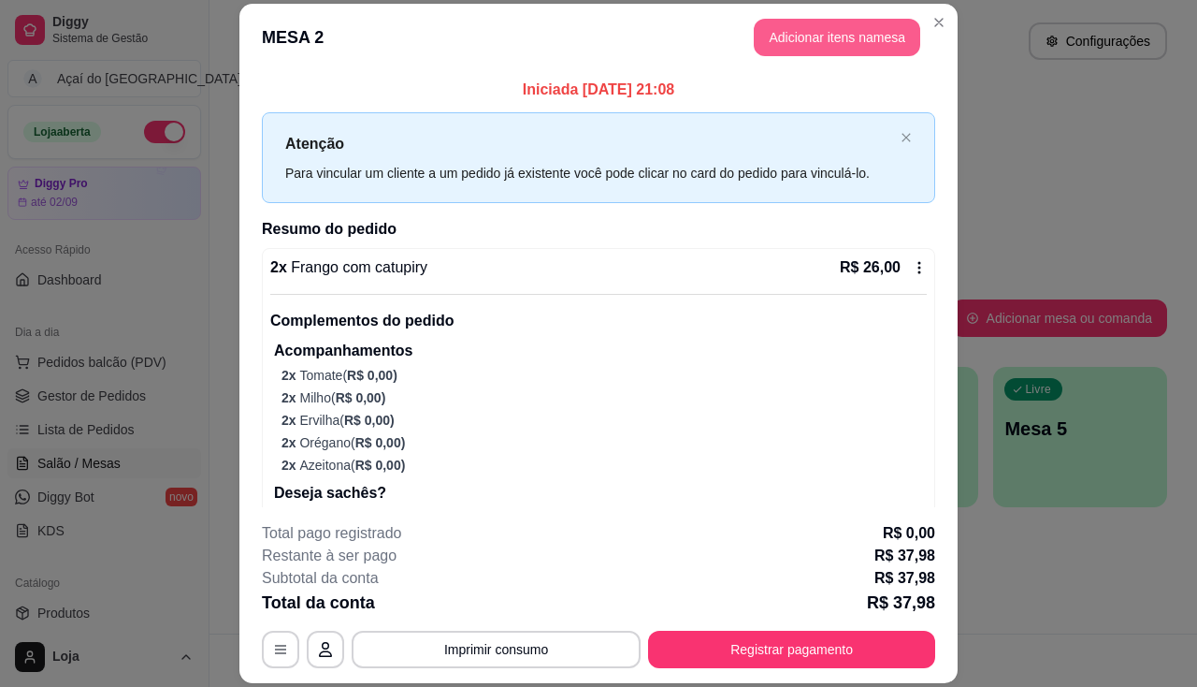
click at [886, 25] on button "Adicionar itens na mesa" at bounding box center [837, 37] width 167 height 37
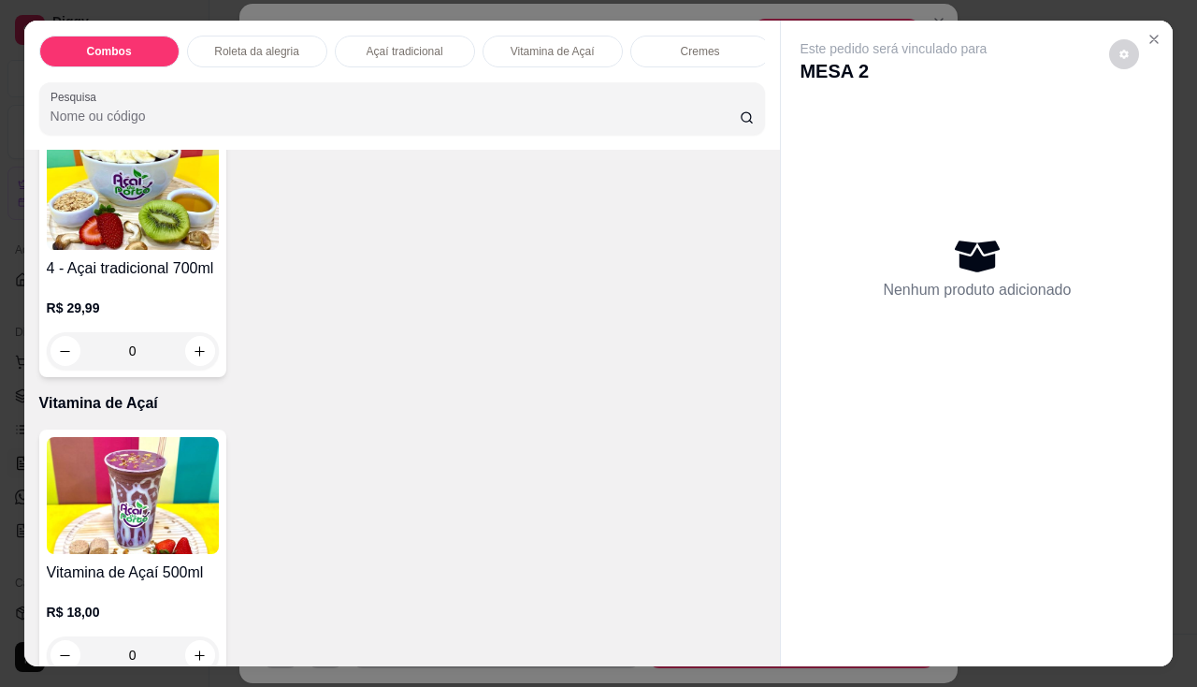
scroll to position [1123, 0]
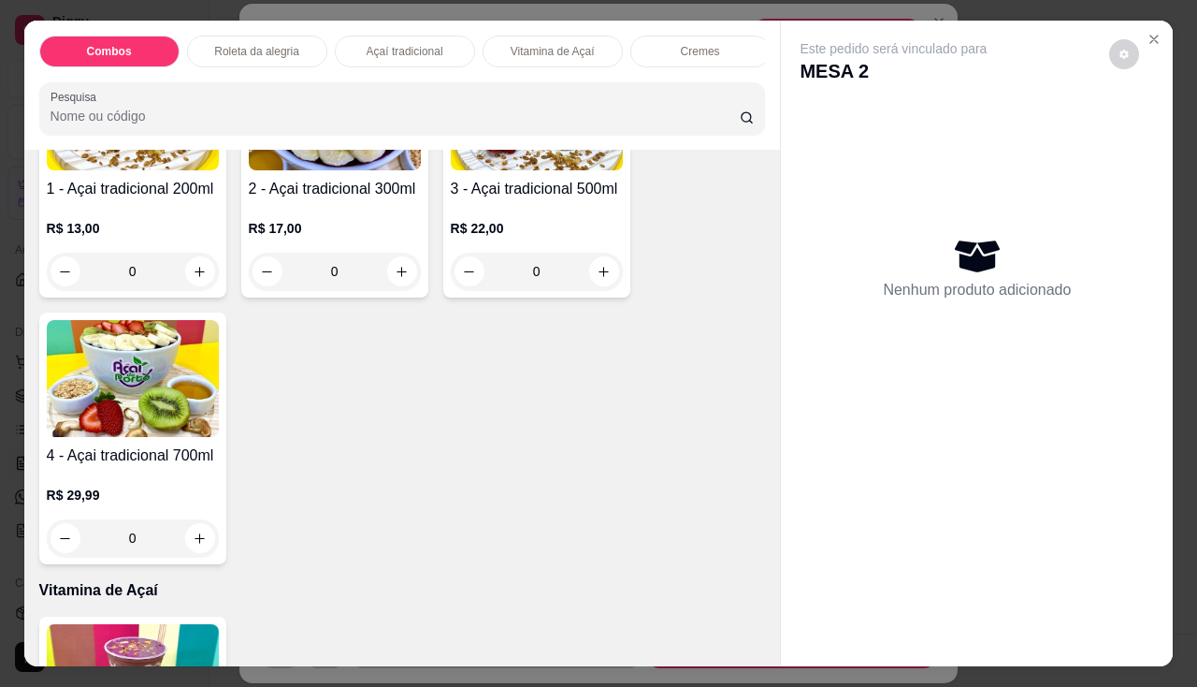
click at [335, 254] on div "R$ 17,00 0" at bounding box center [335, 254] width 172 height 71
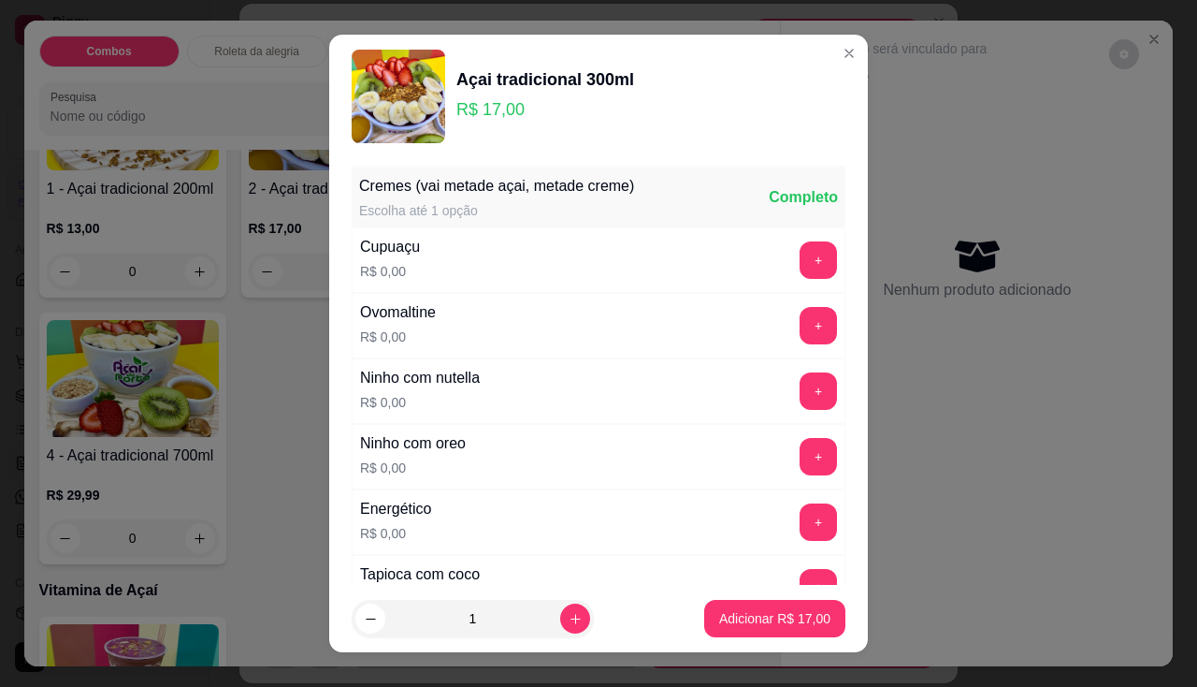
scroll to position [94, 0]
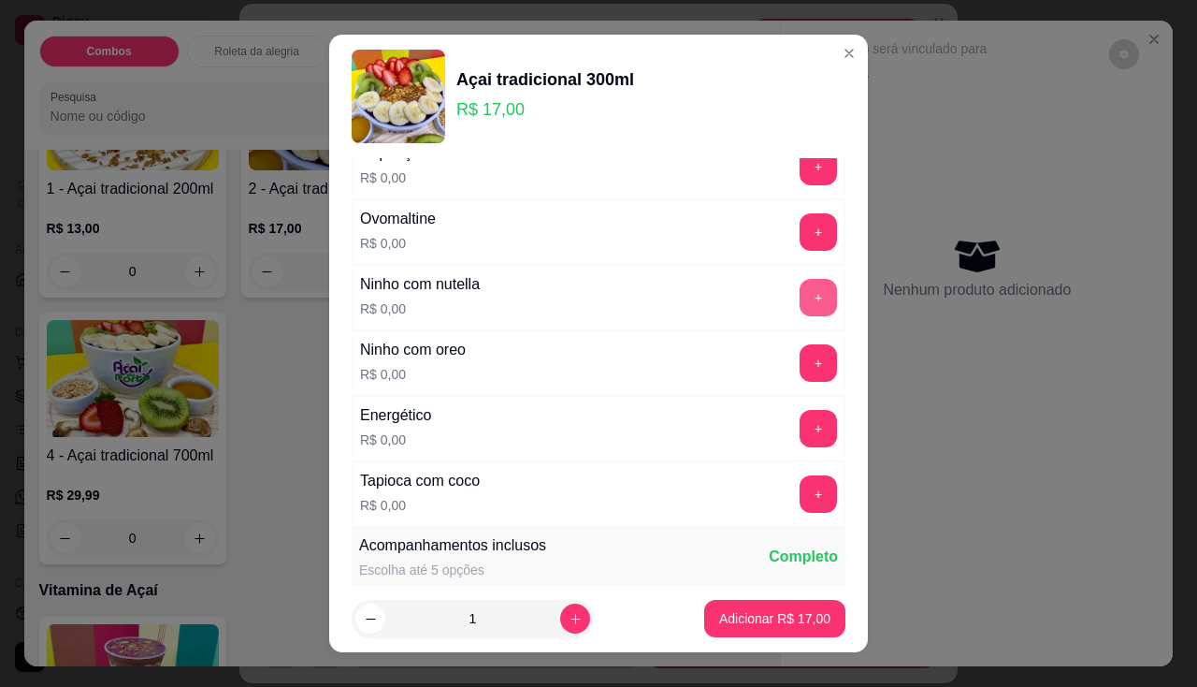
click at [800, 296] on button "+" at bounding box center [818, 297] width 37 height 37
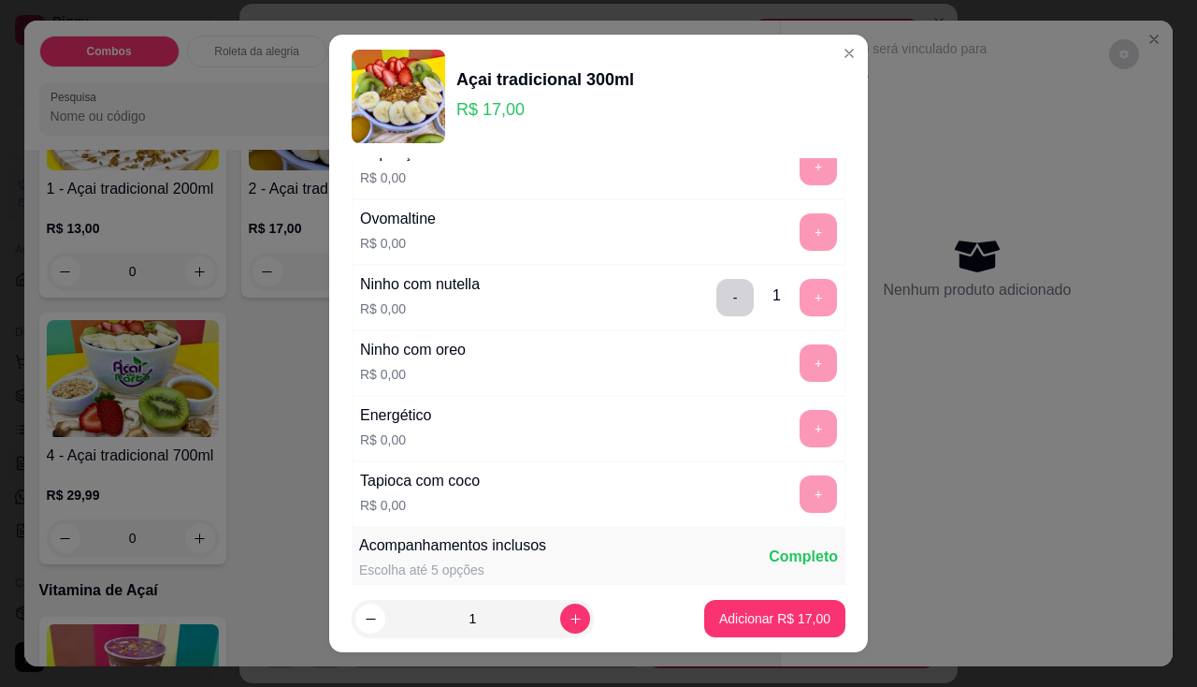
scroll to position [25, 0]
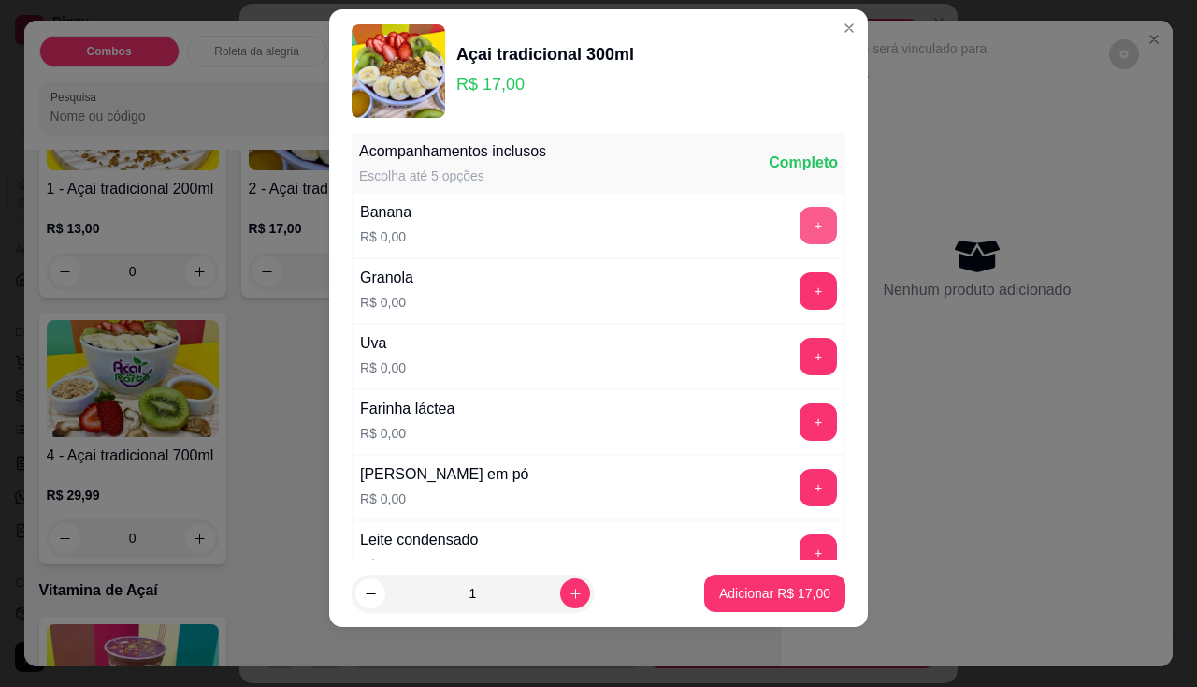
click at [800, 227] on button "+" at bounding box center [818, 225] width 37 height 37
click at [782, 377] on div "Uva R$ 0,00 +" at bounding box center [599, 356] width 494 height 65
click at [800, 361] on button "+" at bounding box center [818, 356] width 37 height 37
click at [800, 285] on button "+" at bounding box center [818, 290] width 37 height 37
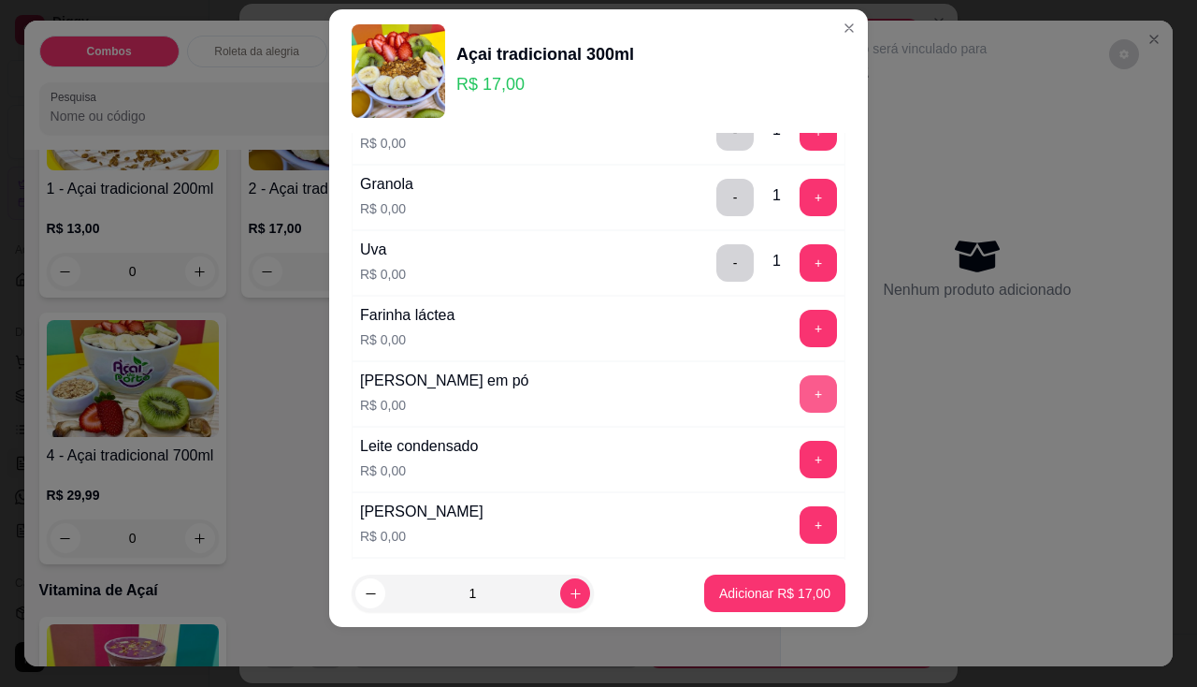
click at [800, 402] on button "+" at bounding box center [818, 393] width 37 height 37
click at [800, 445] on button "+" at bounding box center [818, 459] width 37 height 37
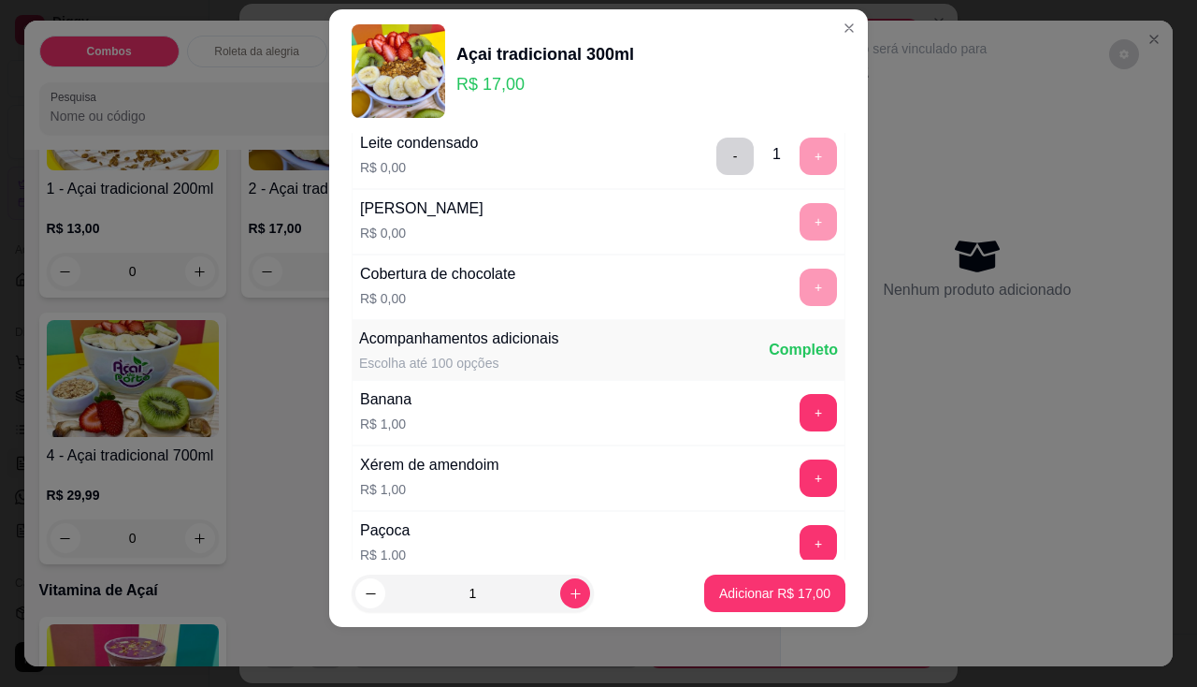
scroll to position [765, 0]
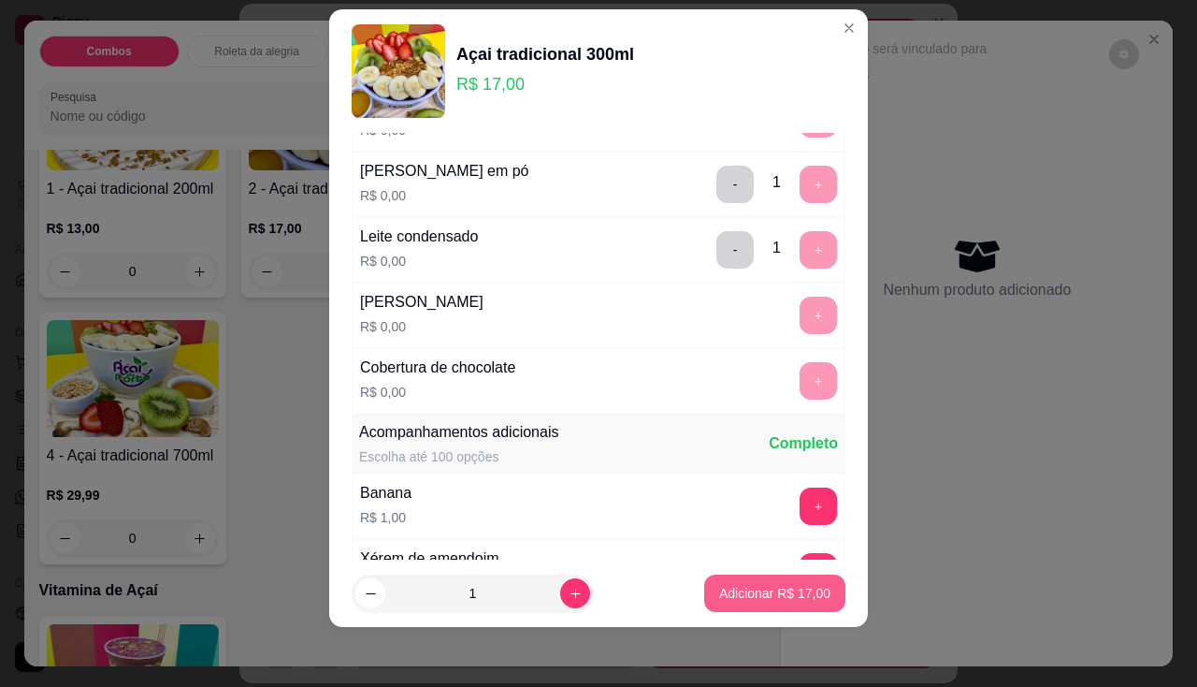
click at [757, 599] on p "Adicionar R$ 17,00" at bounding box center [774, 593] width 111 height 19
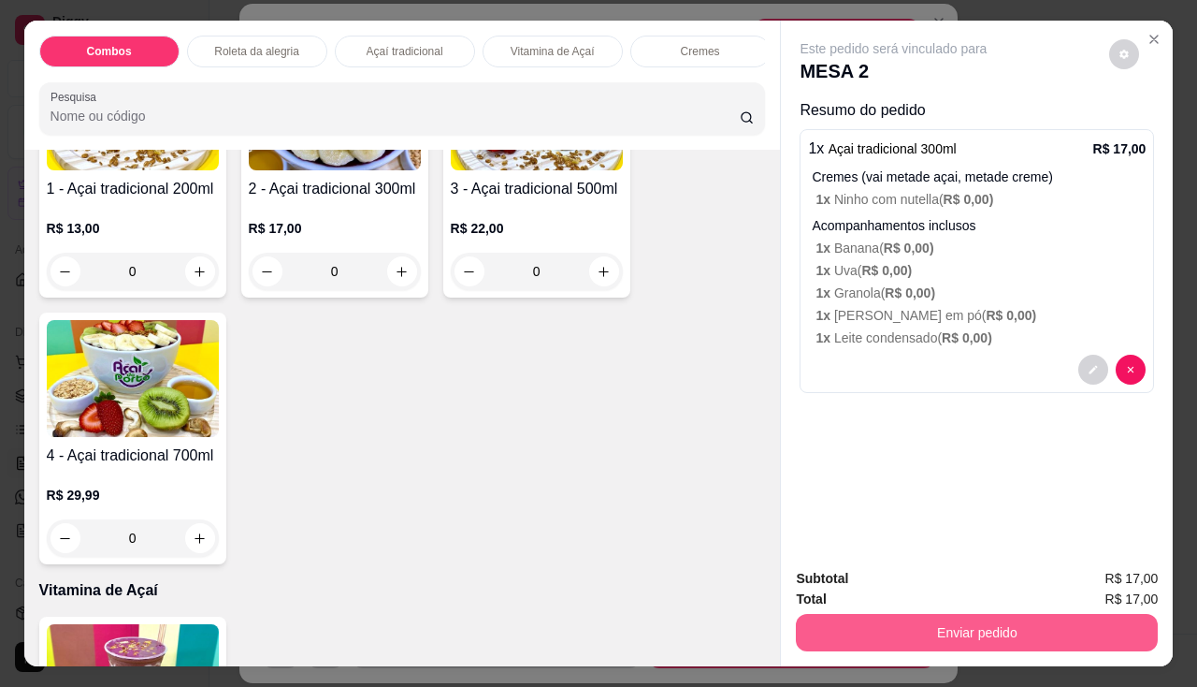
click at [884, 614] on button "Enviar pedido" at bounding box center [977, 632] width 362 height 37
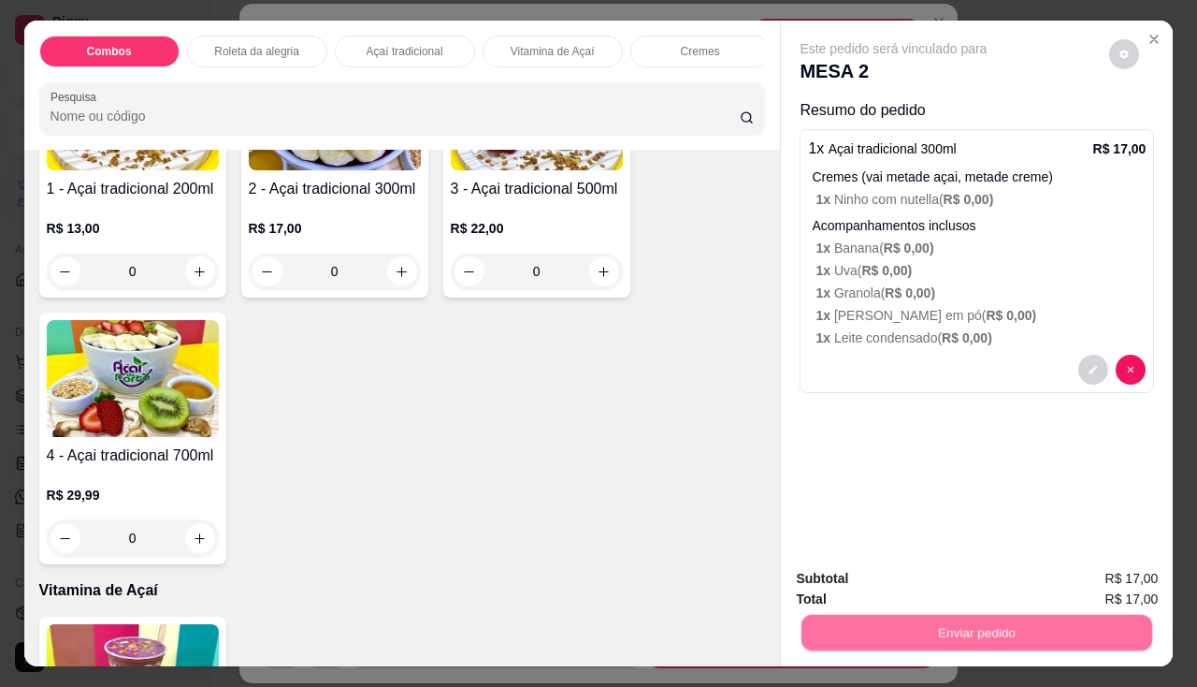
click at [886, 577] on button "Não registrar e enviar pedido" at bounding box center [916, 580] width 195 height 36
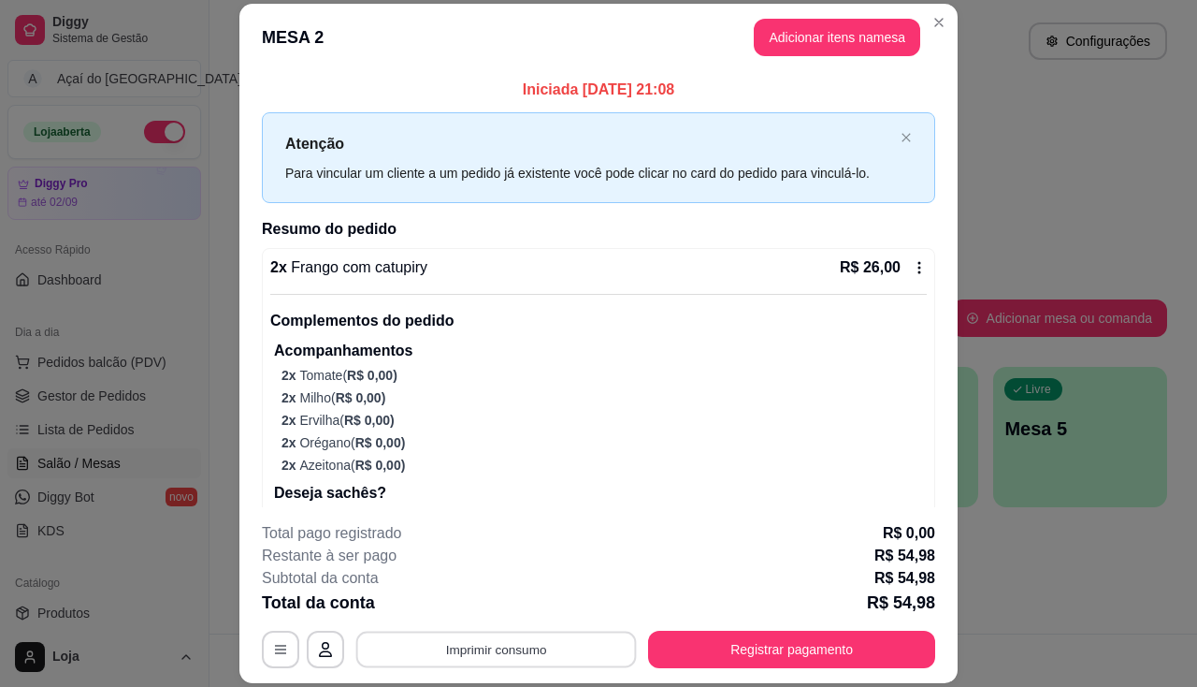
click at [445, 647] on button "Imprimir consumo" at bounding box center [496, 649] width 281 height 36
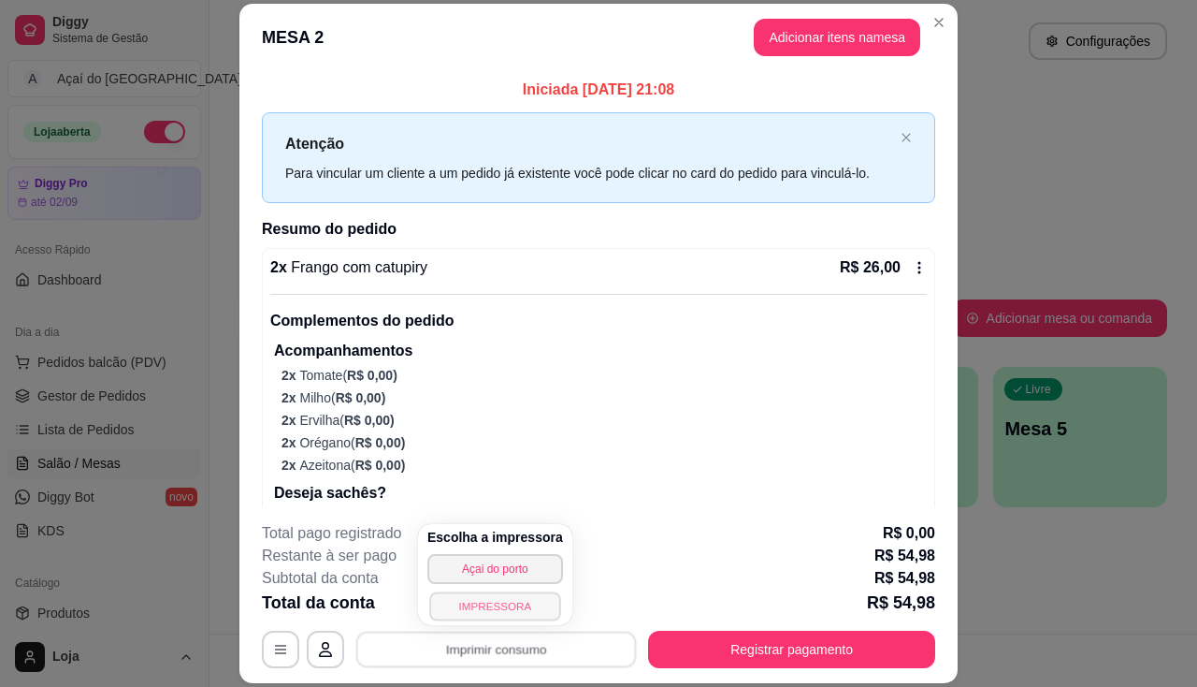
click at [471, 609] on button "IMPRESSORA" at bounding box center [494, 605] width 131 height 29
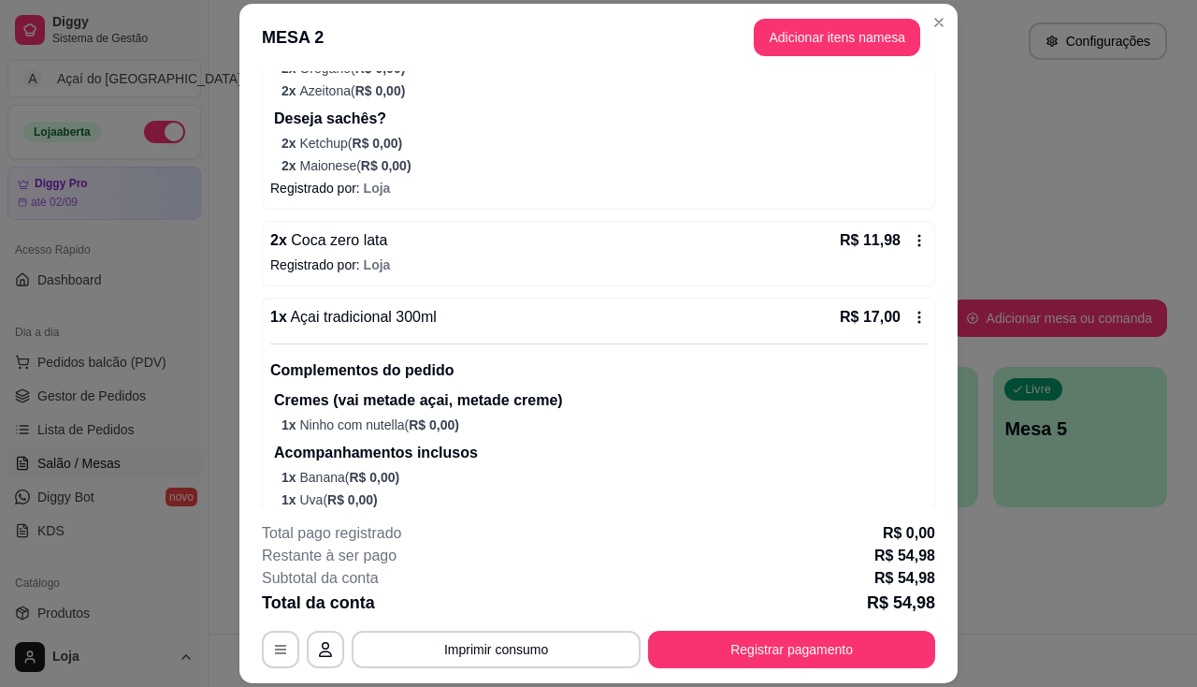
scroll to position [485, 0]
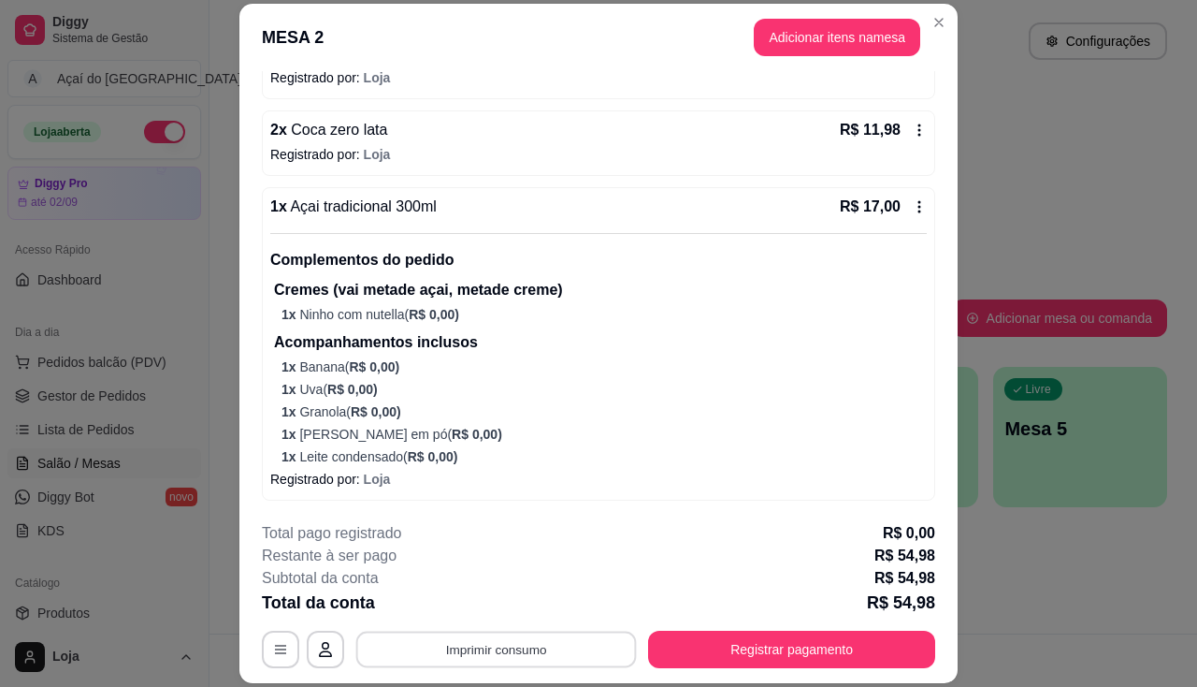
click at [509, 656] on button "Imprimir consumo" at bounding box center [496, 649] width 281 height 36
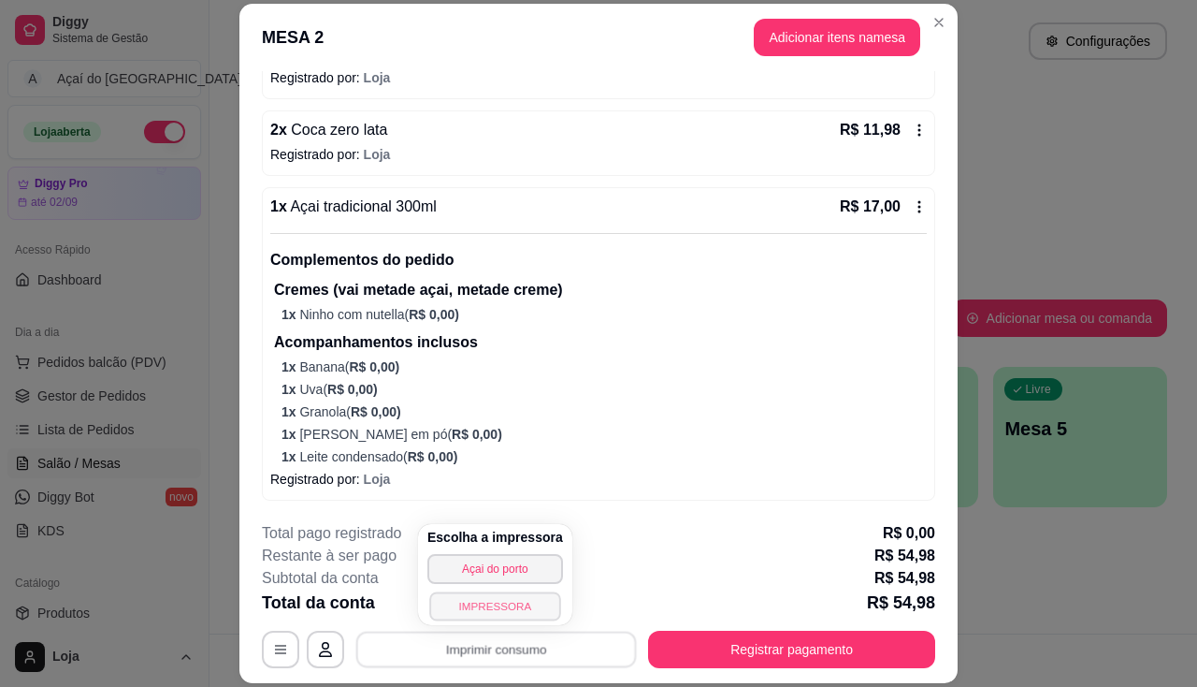
click at [524, 613] on button "IMPRESSORA" at bounding box center [494, 605] width 131 height 29
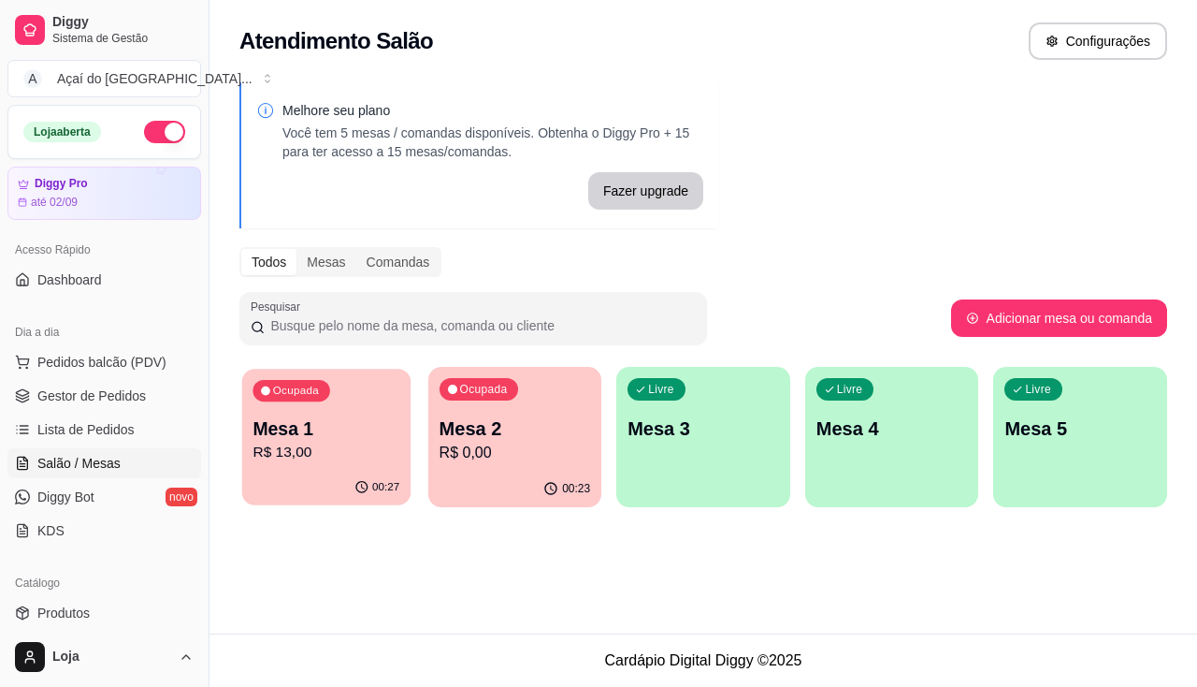
click at [362, 448] on p "R$ 13,00" at bounding box center [326, 453] width 147 height 22
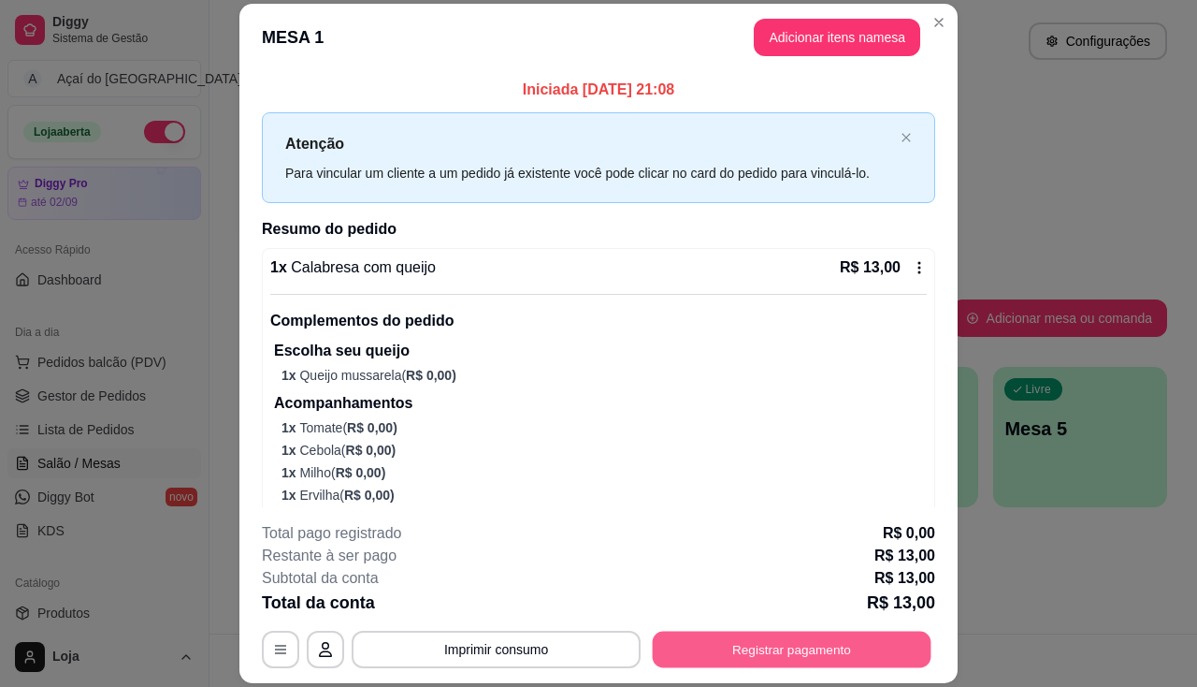
click at [786, 658] on button "Registrar pagamento" at bounding box center [792, 649] width 279 height 36
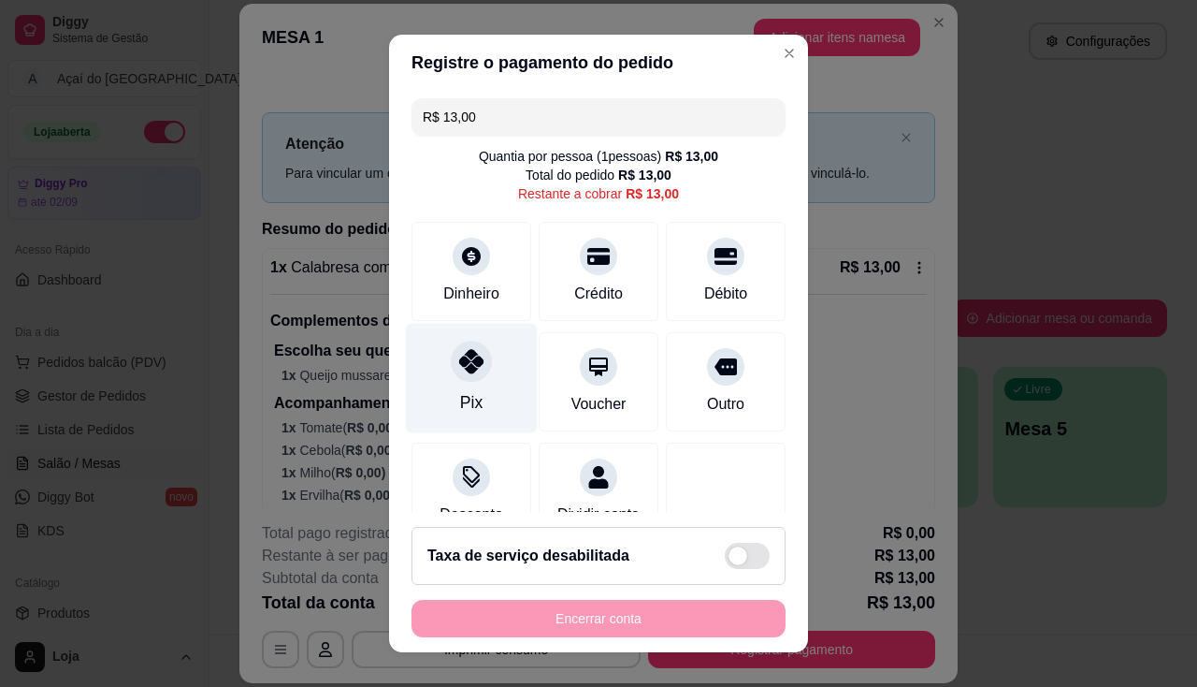
click at [471, 379] on div "Pix" at bounding box center [472, 377] width 132 height 109
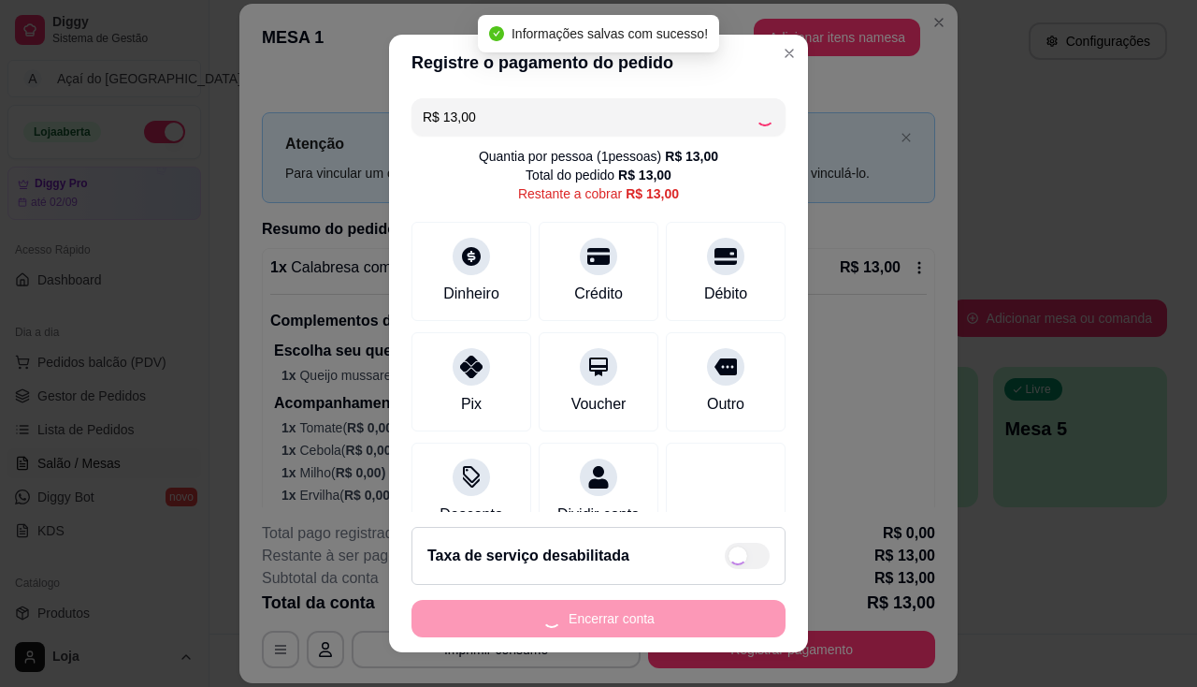
type input "R$ 0,00"
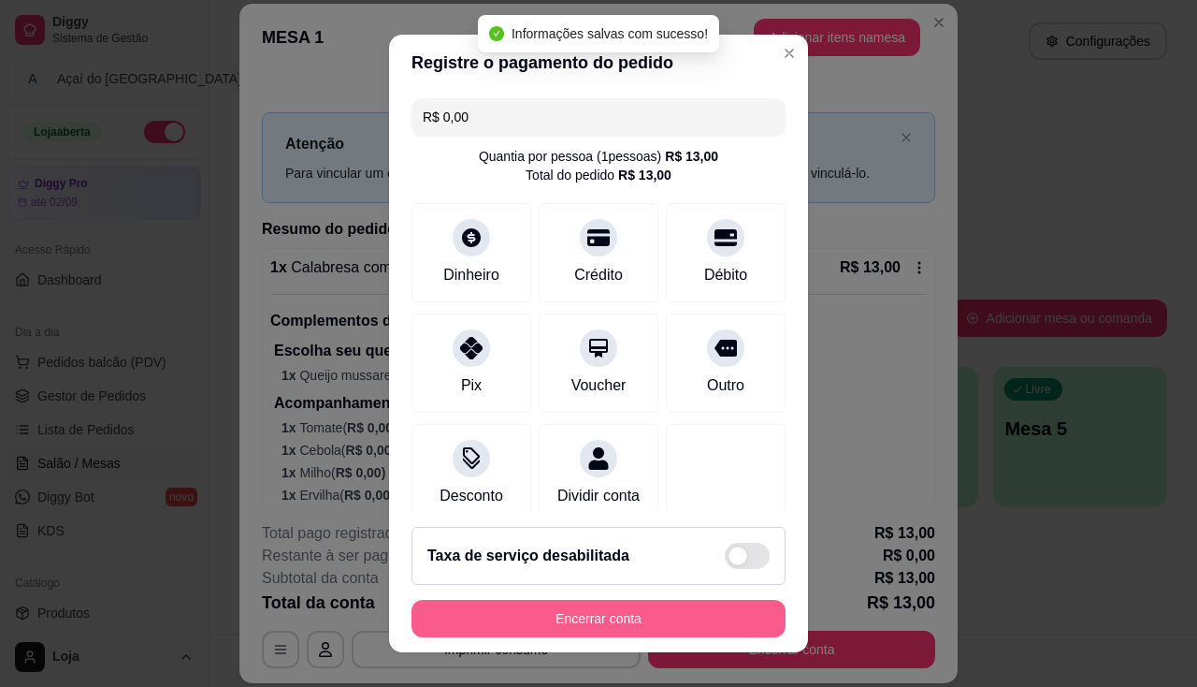
click at [631, 622] on button "Encerrar conta" at bounding box center [599, 618] width 374 height 37
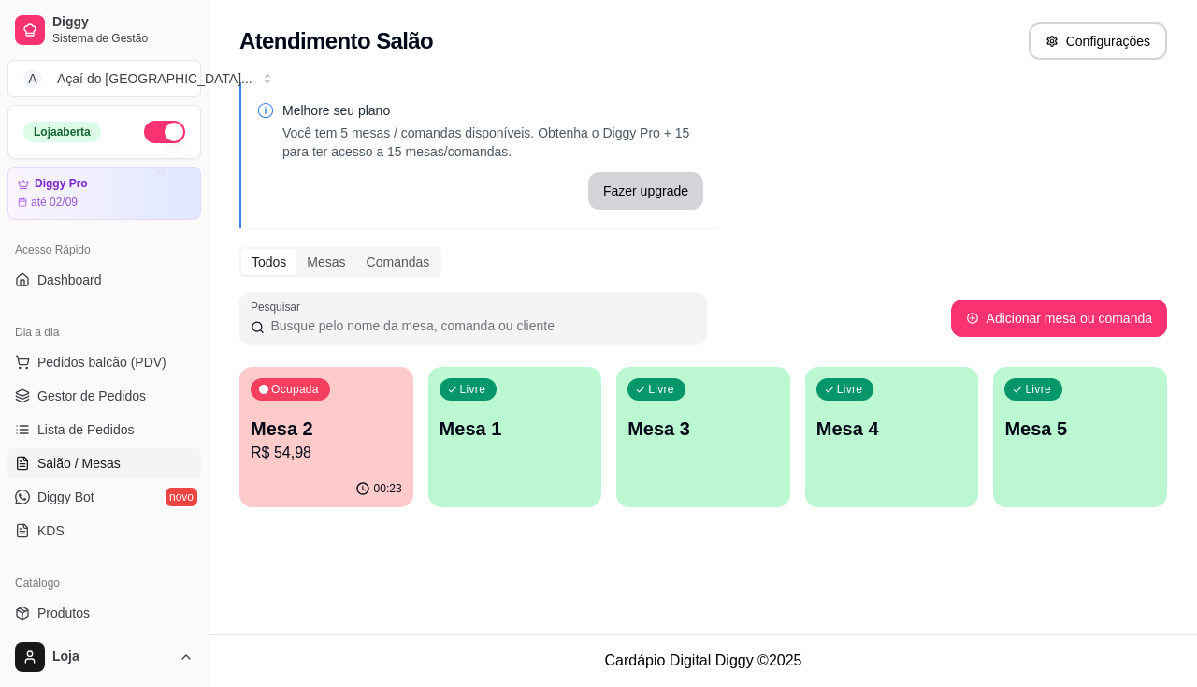
click at [533, 486] on div "button" at bounding box center [515, 496] width 174 height 22
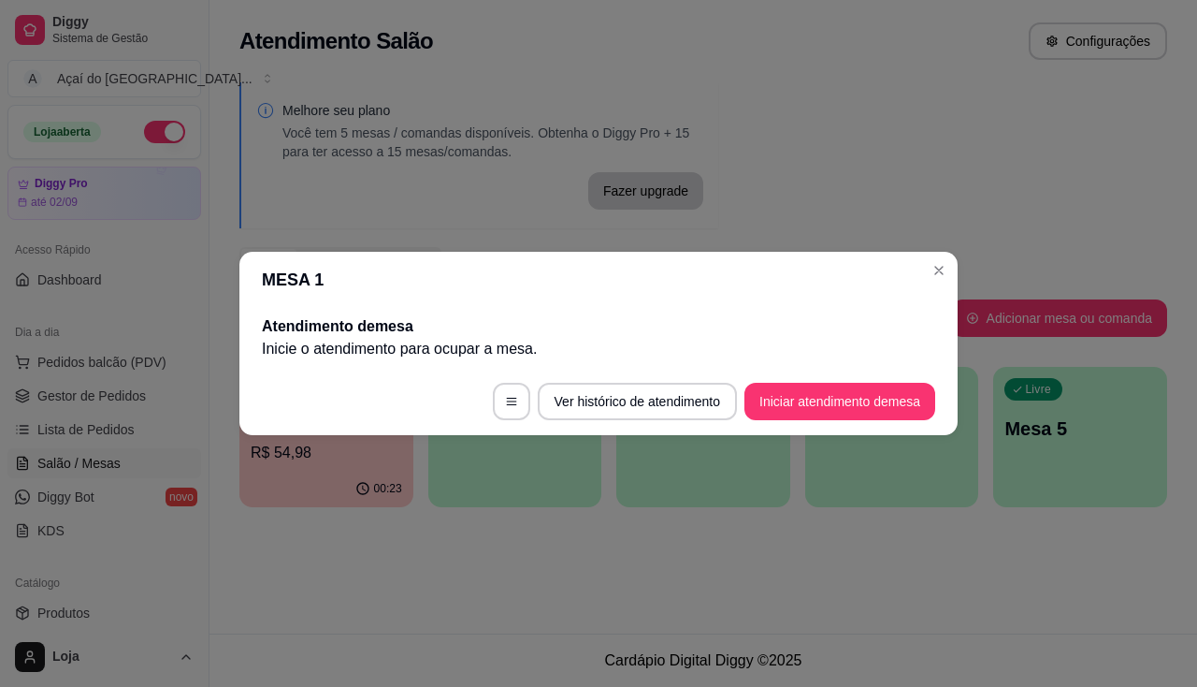
click at [837, 404] on button "Iniciar atendimento de mesa" at bounding box center [840, 401] width 191 height 37
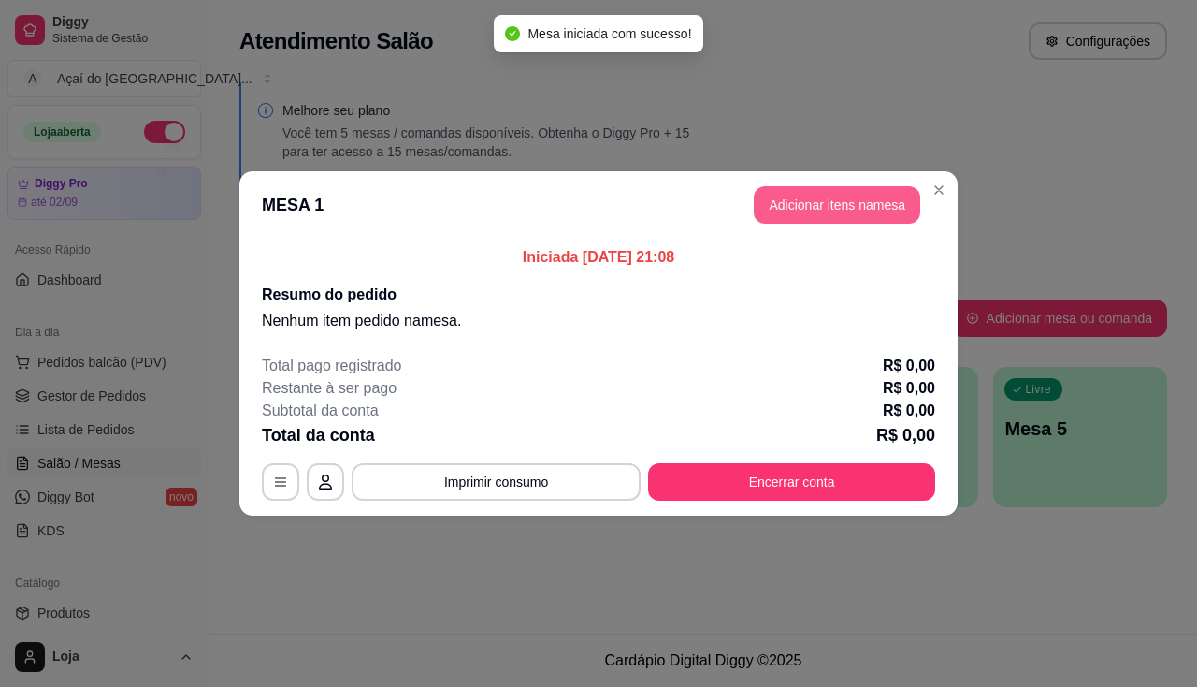
click at [793, 200] on button "Adicionar itens na mesa" at bounding box center [837, 204] width 167 height 37
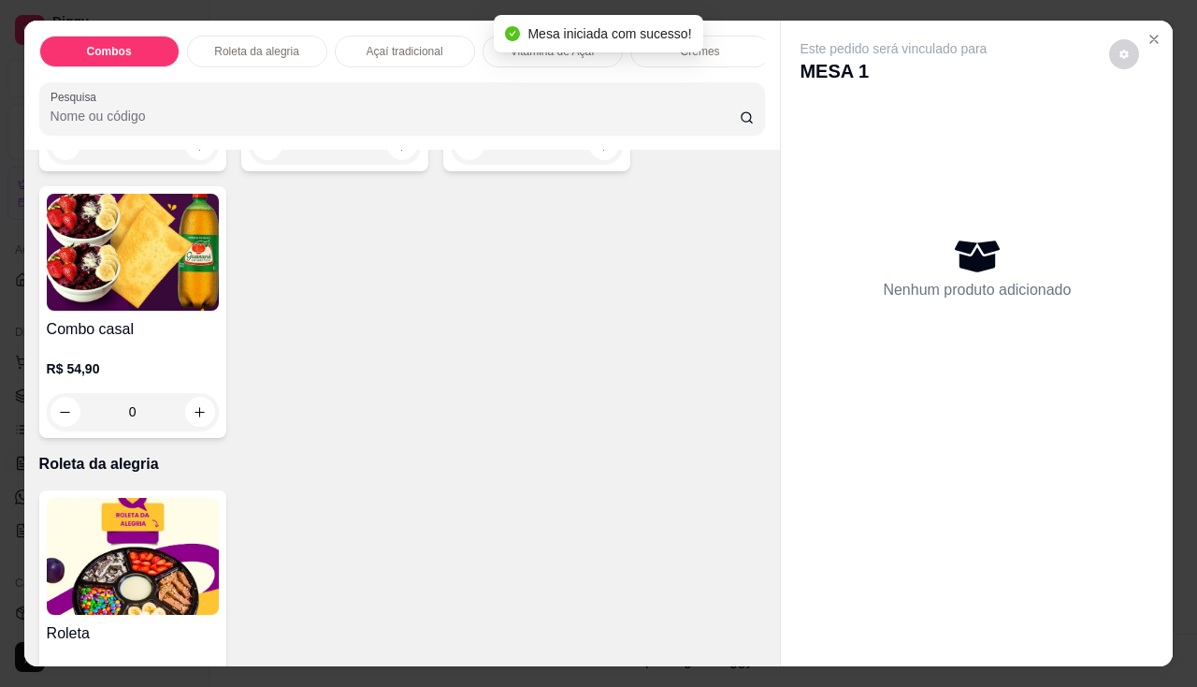
scroll to position [655, 0]
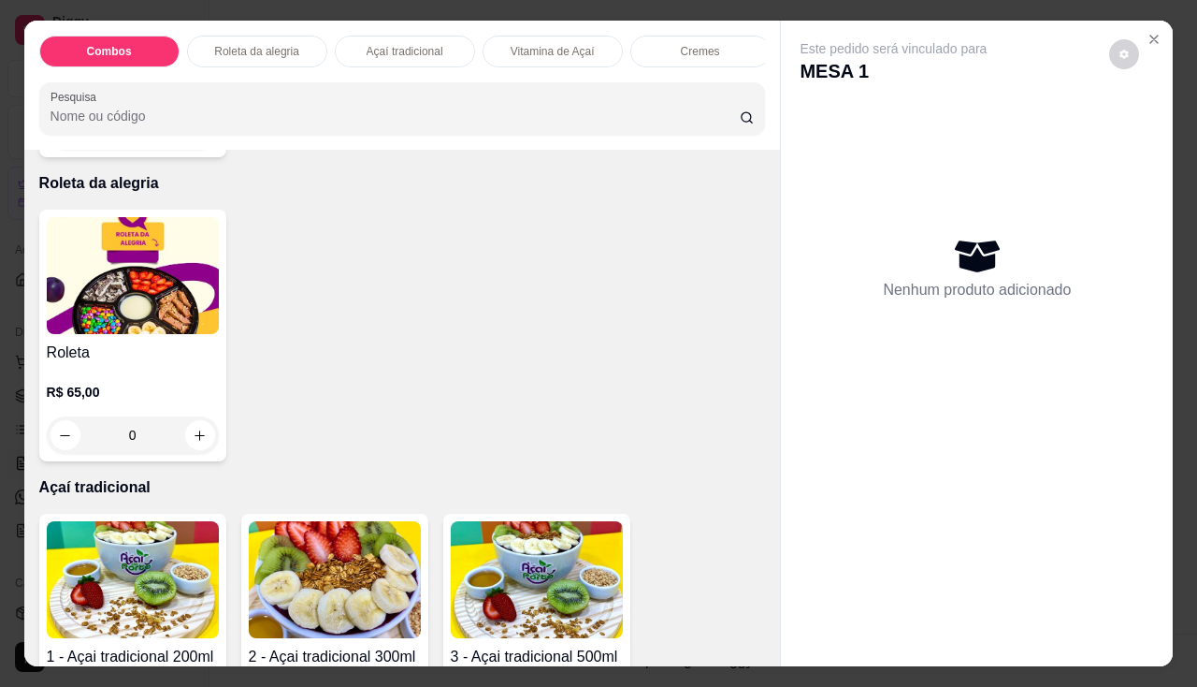
click at [118, 573] on img at bounding box center [133, 579] width 172 height 117
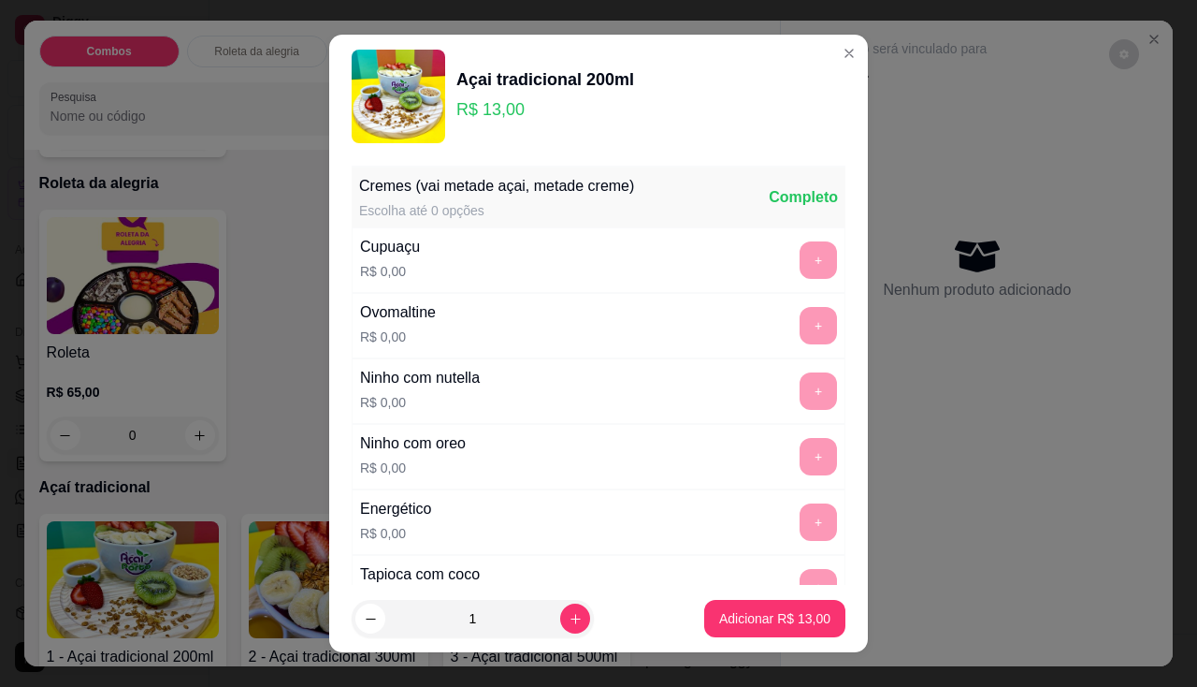
scroll to position [281, 0]
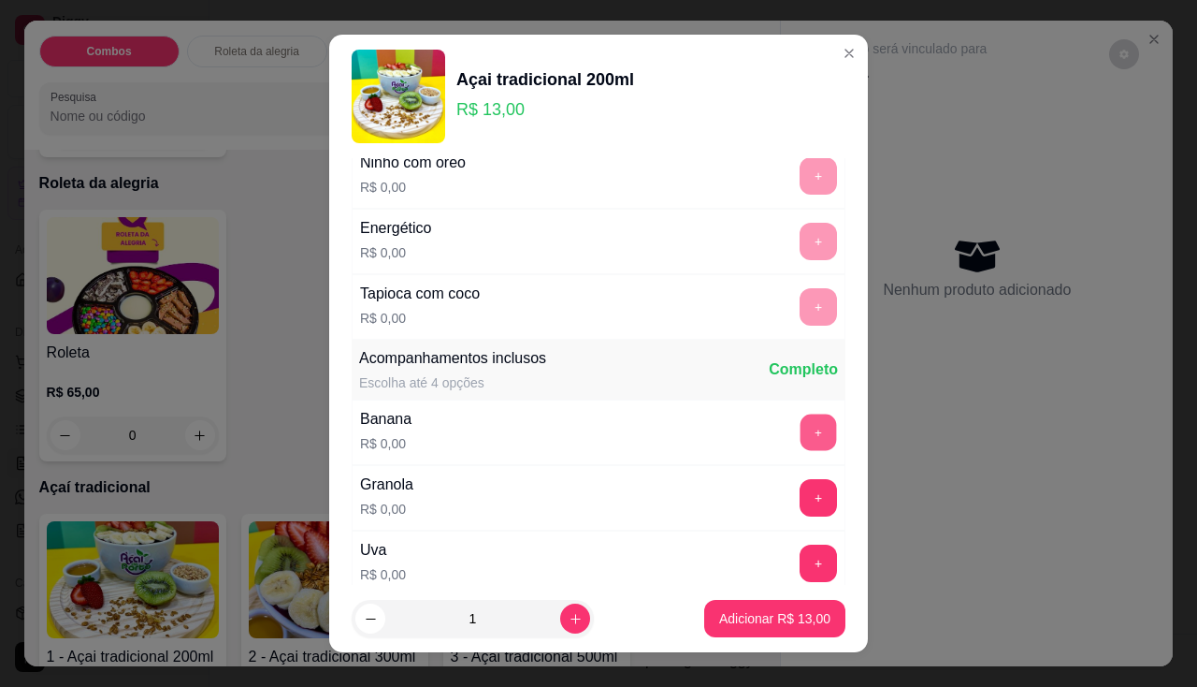
click at [801, 445] on button "+" at bounding box center [819, 431] width 36 height 36
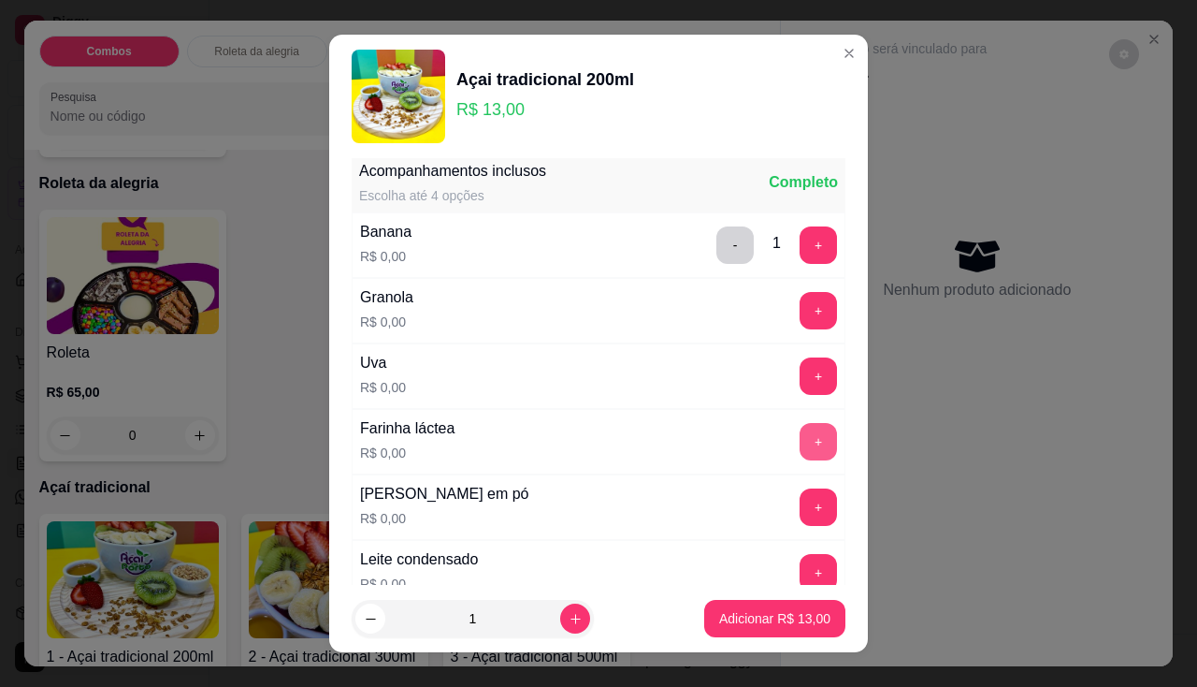
scroll to position [561, 0]
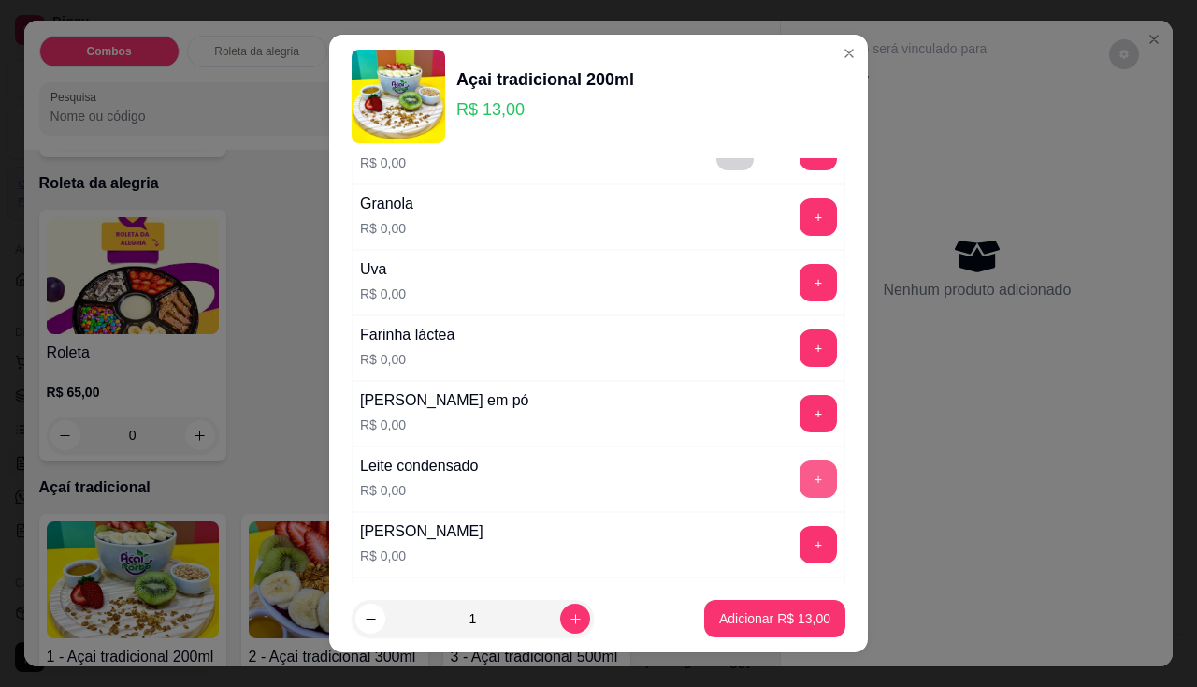
click at [800, 491] on button "+" at bounding box center [818, 478] width 37 height 37
click at [801, 429] on button "+" at bounding box center [819, 413] width 36 height 36
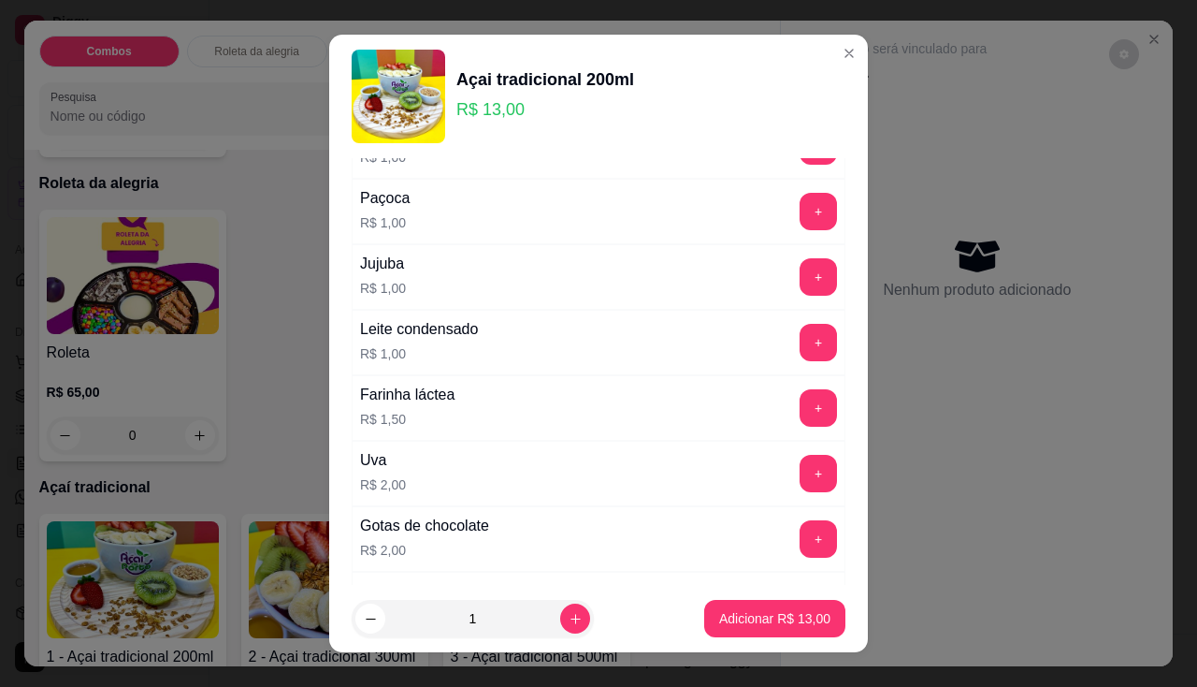
scroll to position [1029, 0]
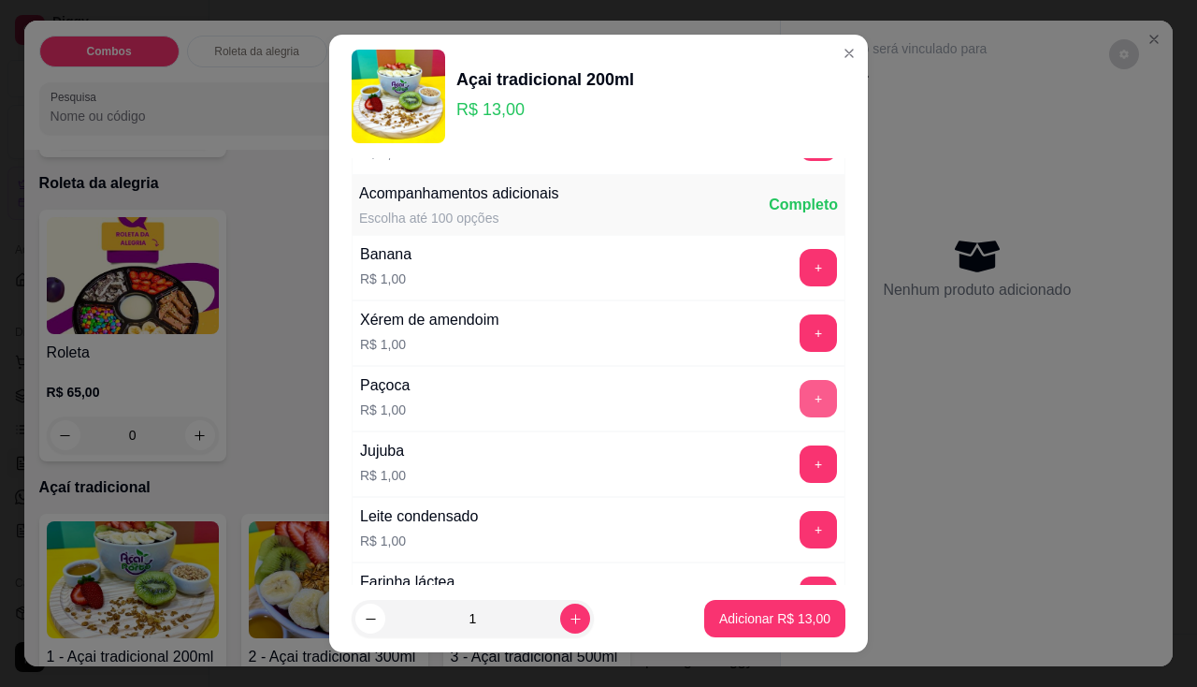
click at [800, 401] on button "+" at bounding box center [818, 398] width 37 height 37
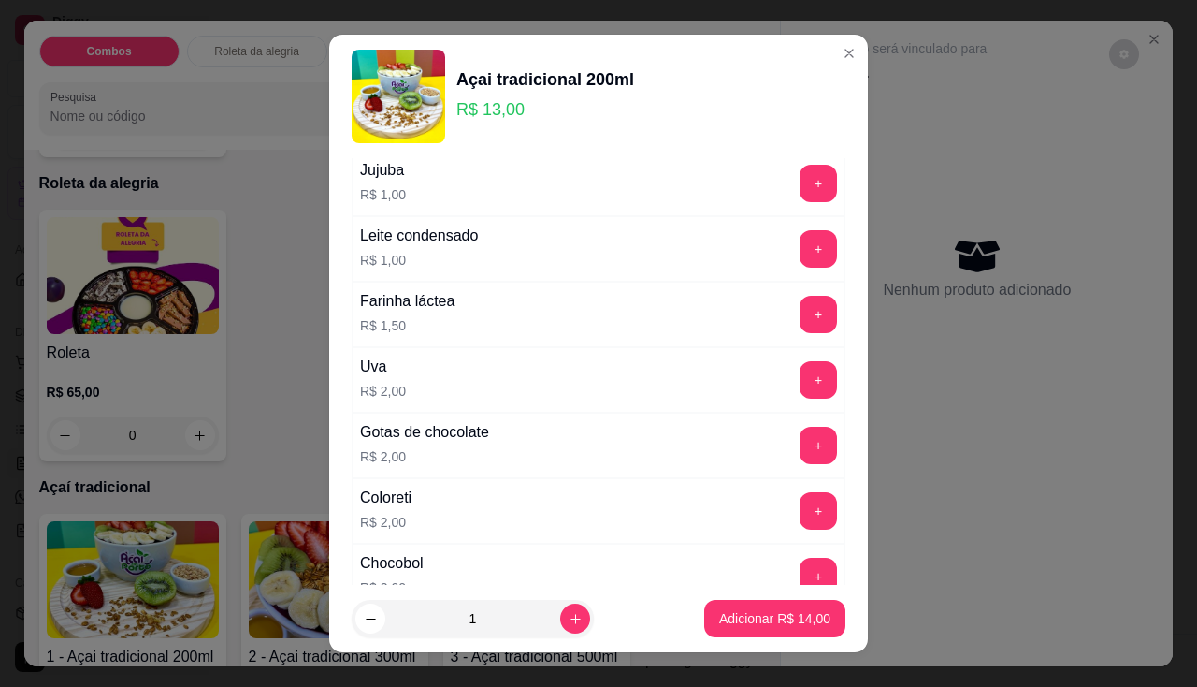
scroll to position [1403, 0]
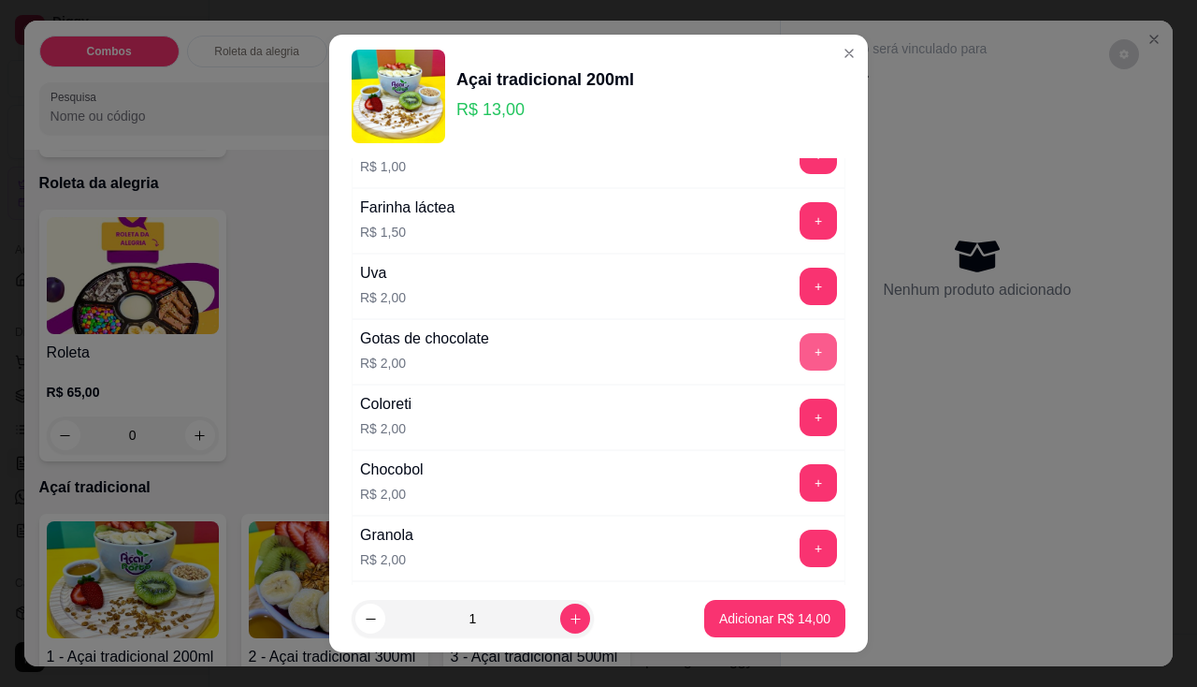
click at [800, 345] on button "+" at bounding box center [818, 351] width 37 height 37
click at [569, 621] on icon "increase-product-quantity" at bounding box center [576, 619] width 14 height 14
type input "2"
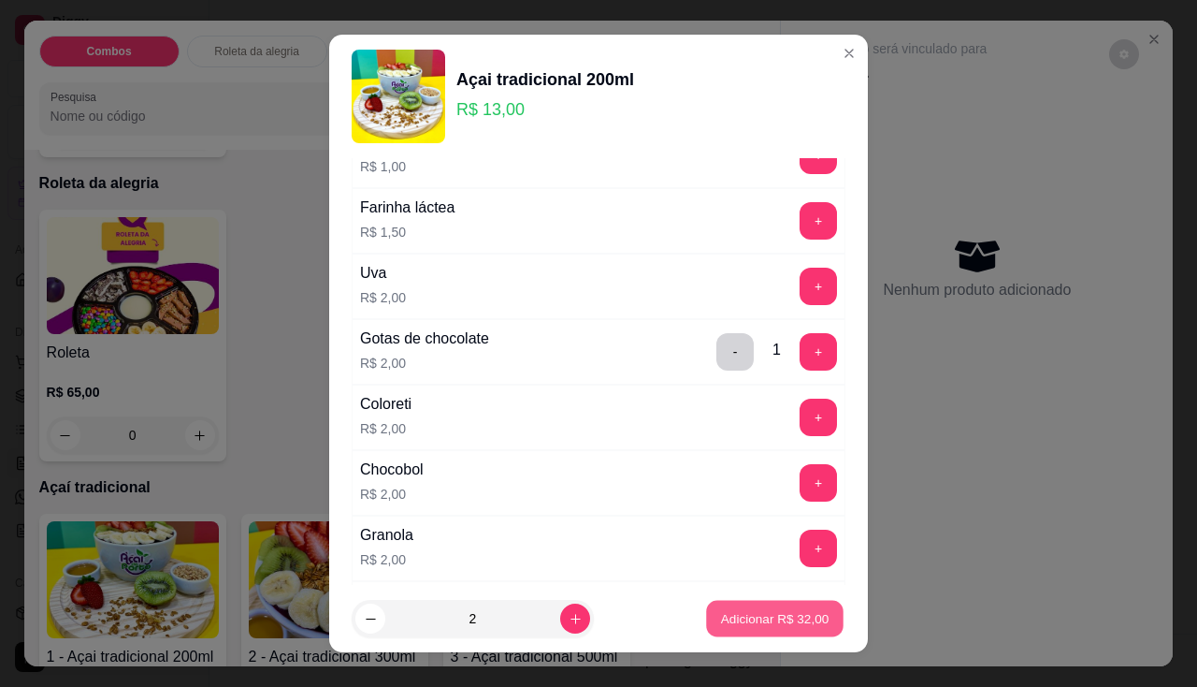
click at [746, 628] on button "Adicionar R$ 32,00" at bounding box center [775, 619] width 138 height 36
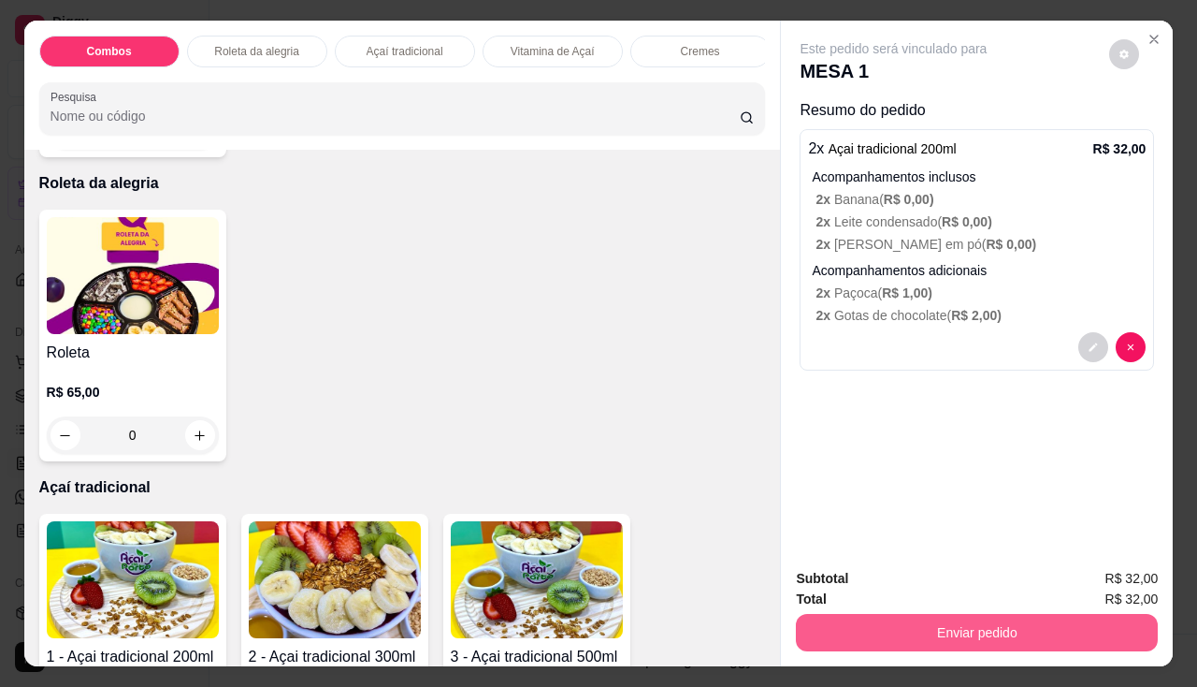
click at [823, 629] on button "Enviar pedido" at bounding box center [977, 632] width 362 height 37
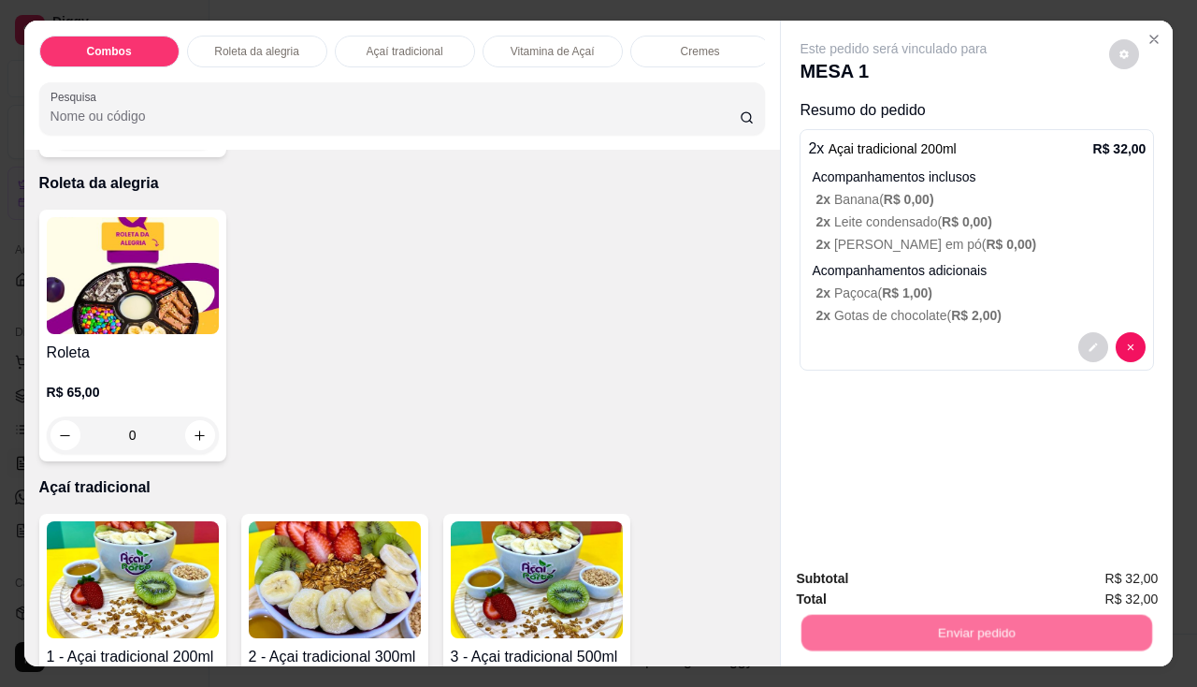
click at [852, 577] on button "Não registrar e enviar pedido" at bounding box center [916, 580] width 195 height 36
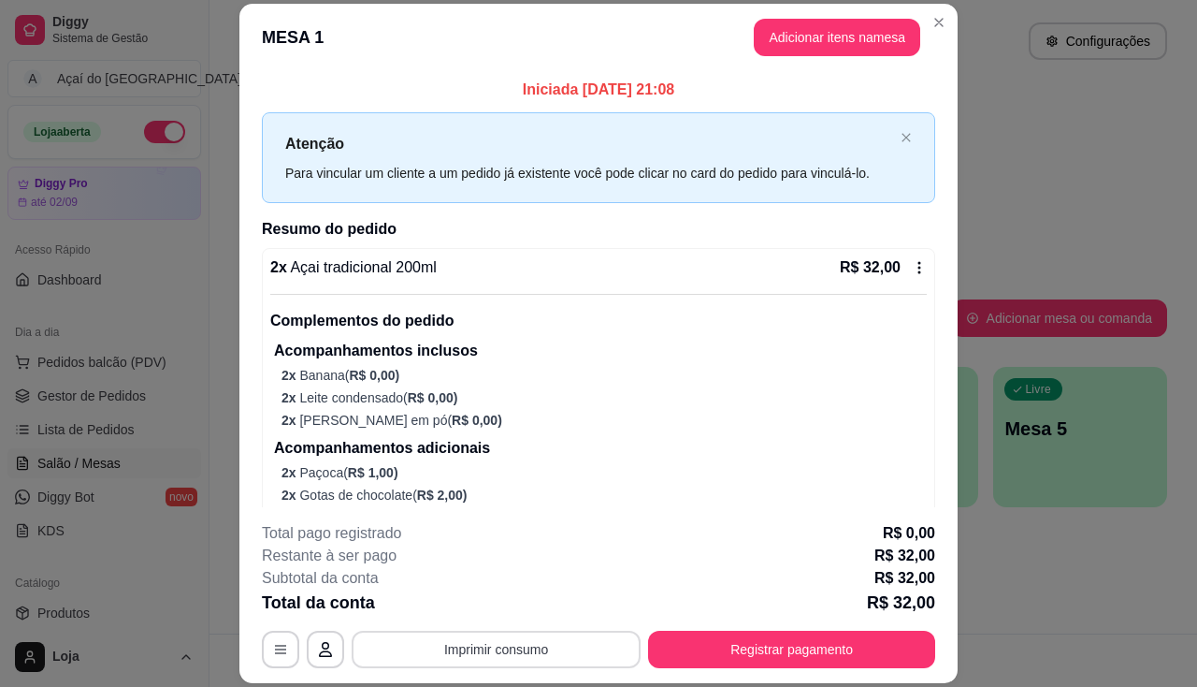
click at [442, 647] on button "Imprimir consumo" at bounding box center [496, 649] width 289 height 37
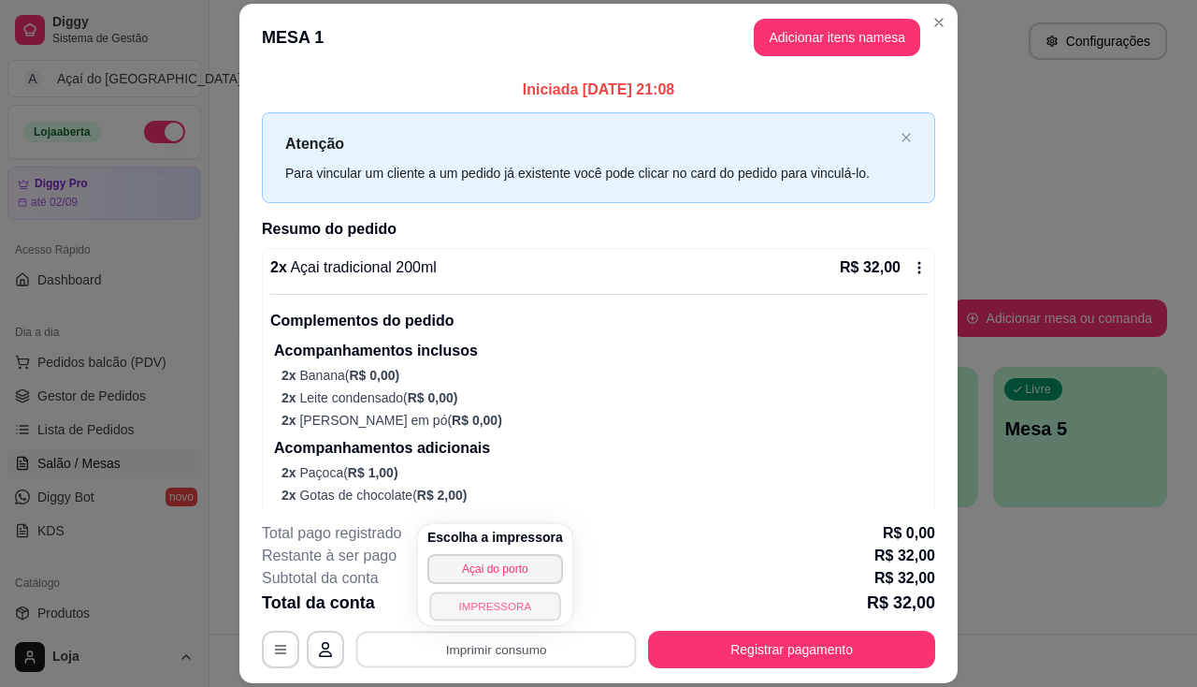
click at [477, 597] on button "IMPRESSORA" at bounding box center [494, 605] width 131 height 29
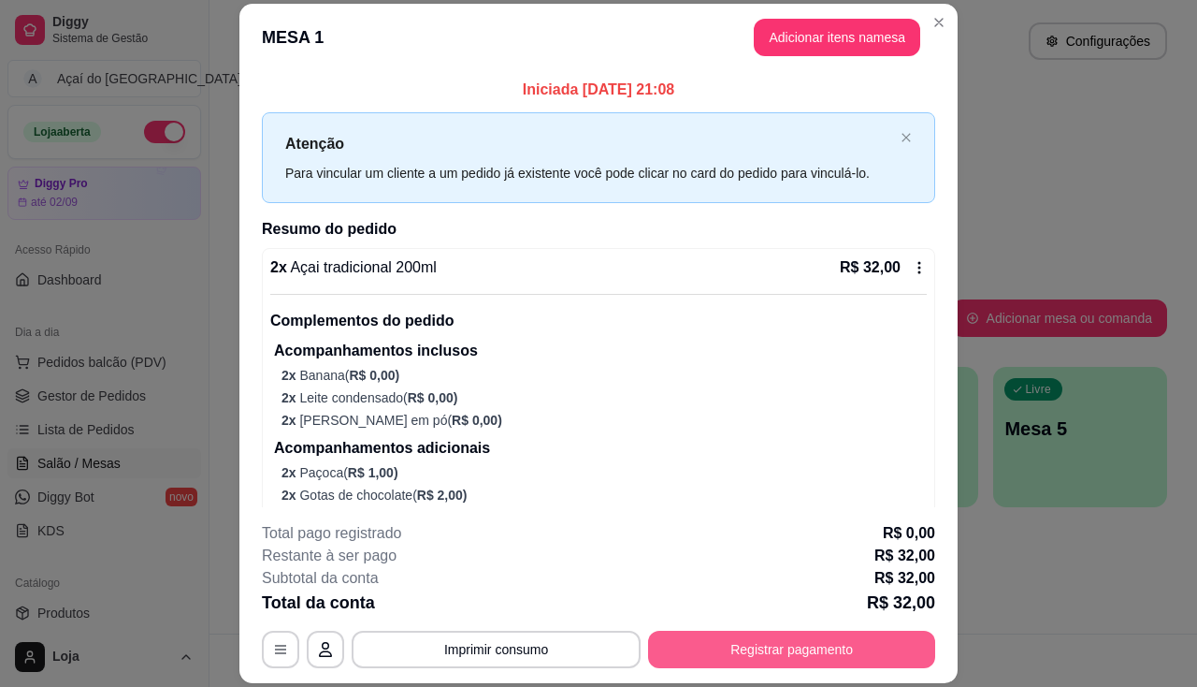
click at [830, 654] on button "Registrar pagamento" at bounding box center [791, 649] width 287 height 37
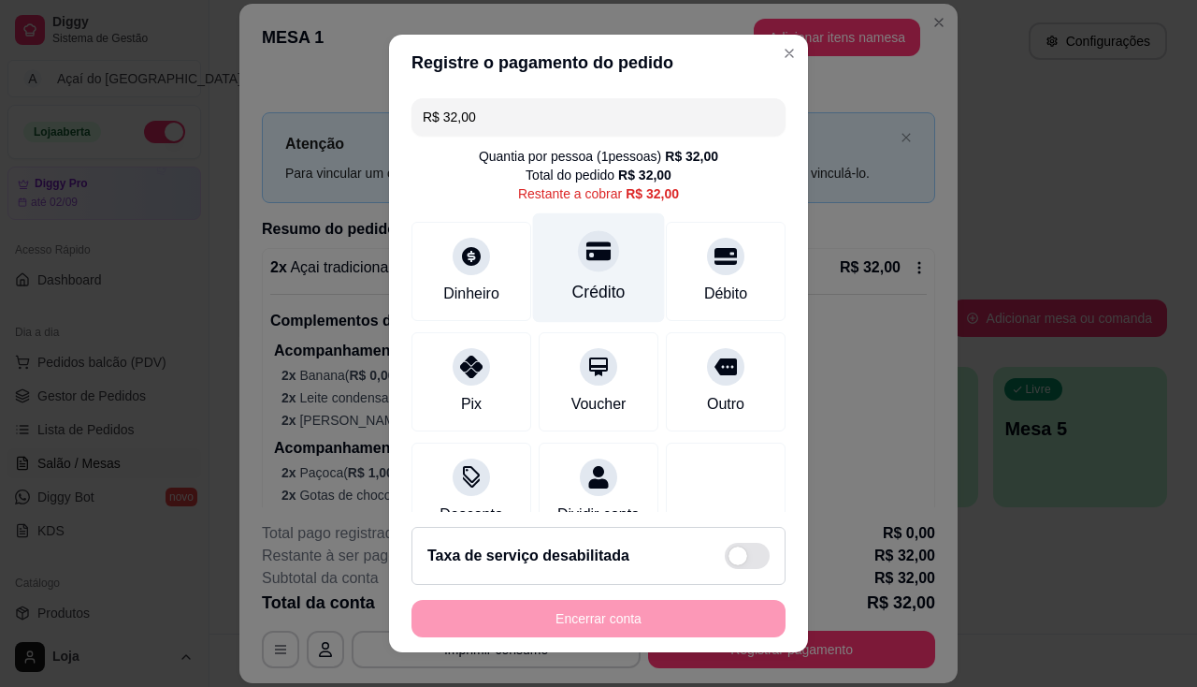
click at [573, 281] on div "Crédito" at bounding box center [599, 292] width 53 height 24
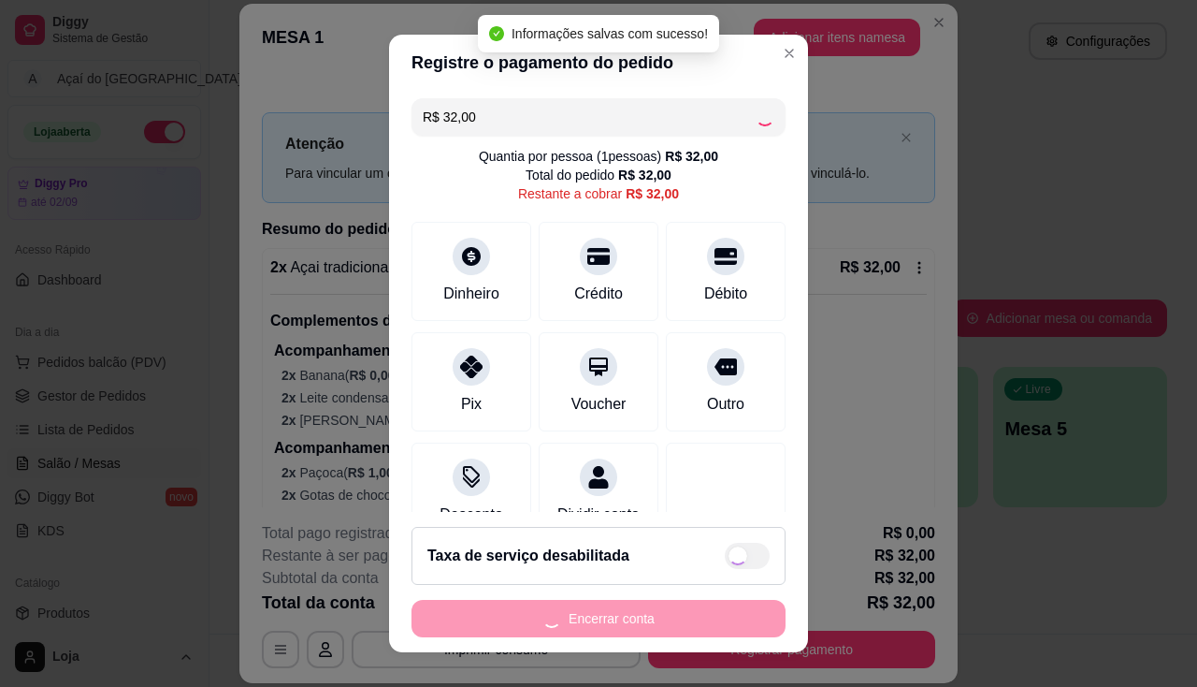
type input "R$ 0,00"
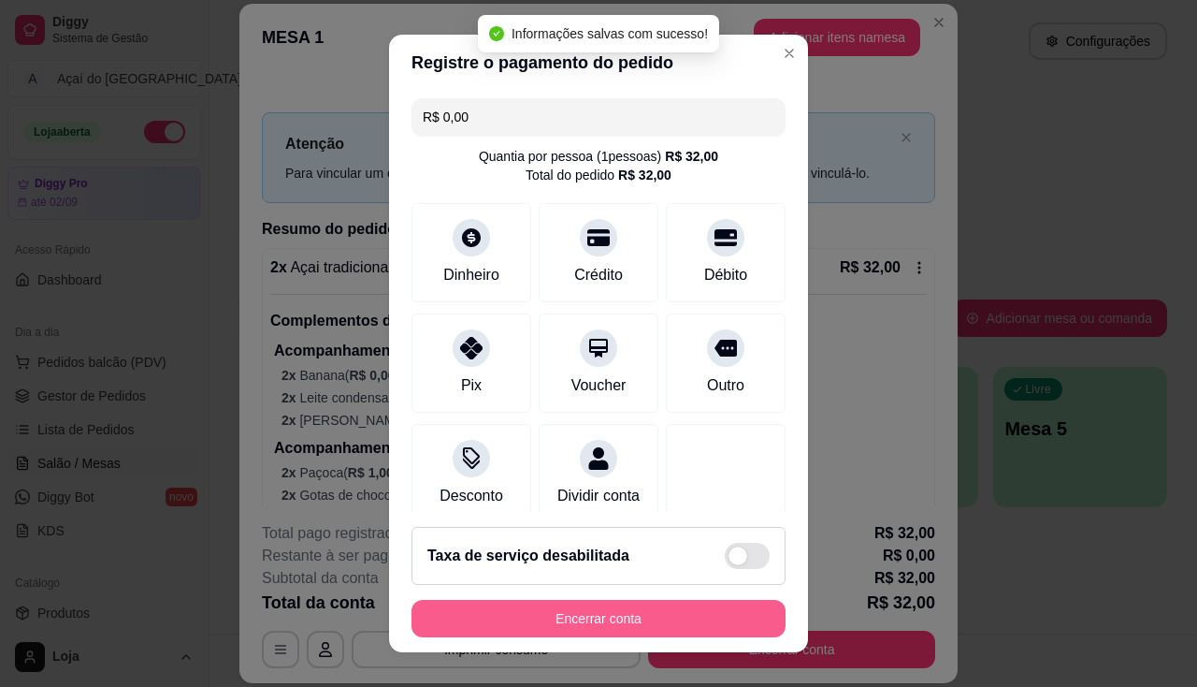
click at [609, 617] on button "Encerrar conta" at bounding box center [599, 618] width 374 height 37
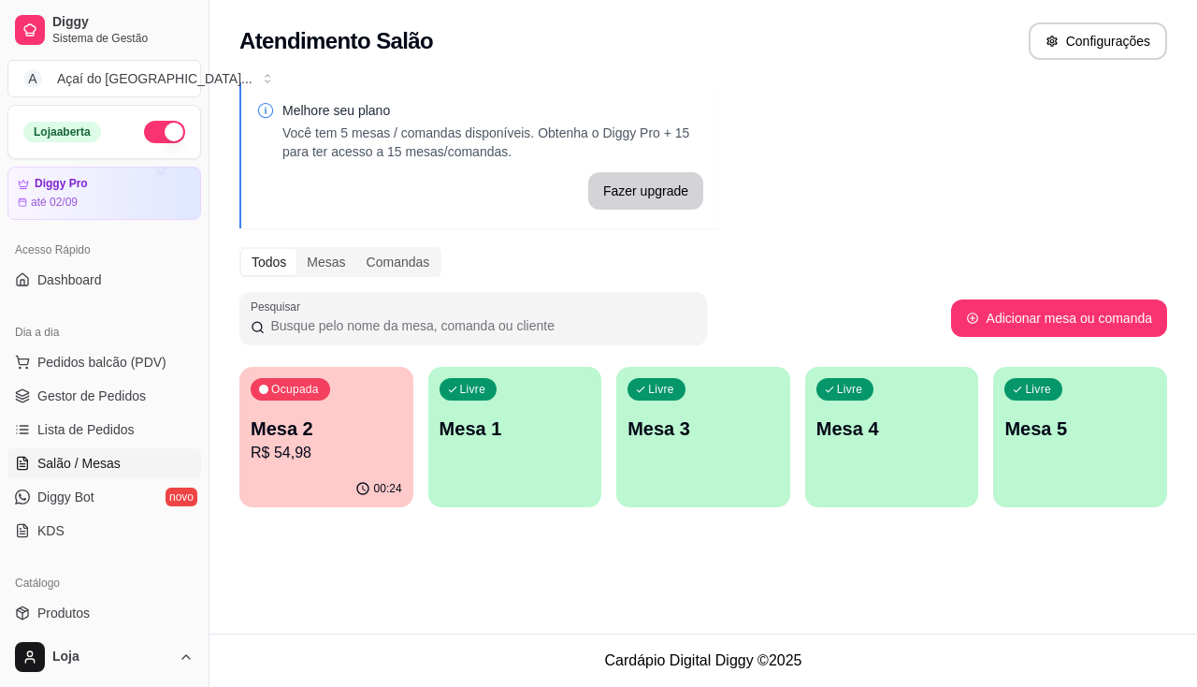
click at [379, 447] on p "R$ 54,98" at bounding box center [327, 453] width 152 height 22
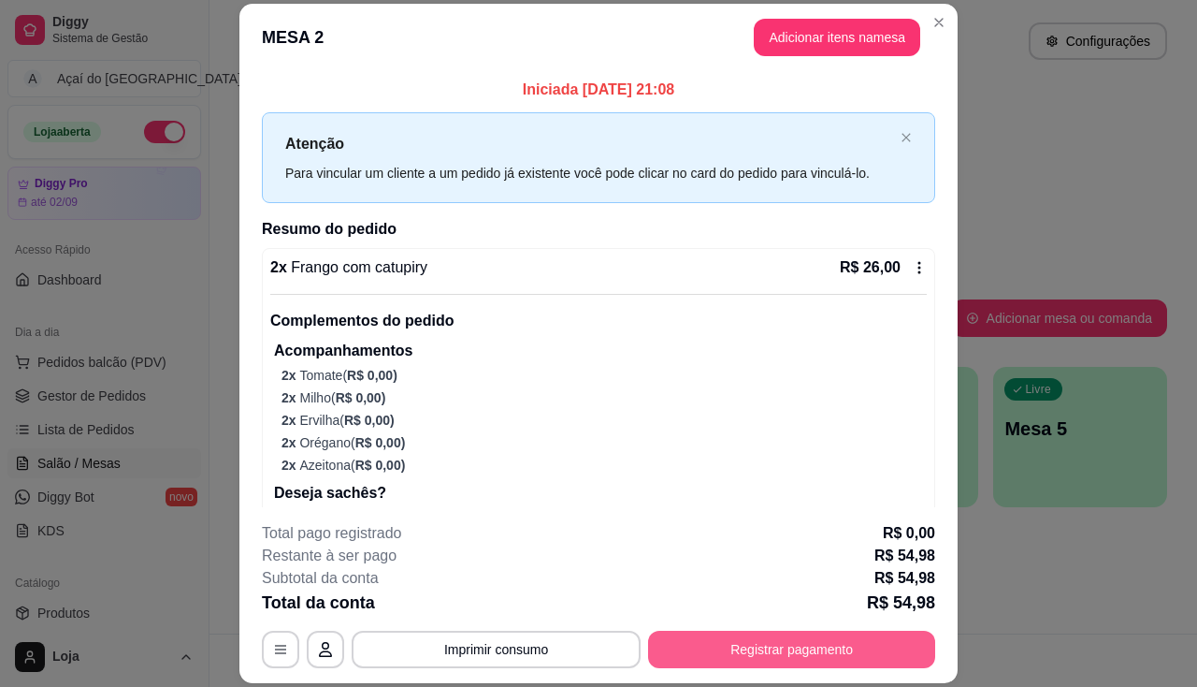
click at [742, 641] on button "Registrar pagamento" at bounding box center [791, 649] width 287 height 37
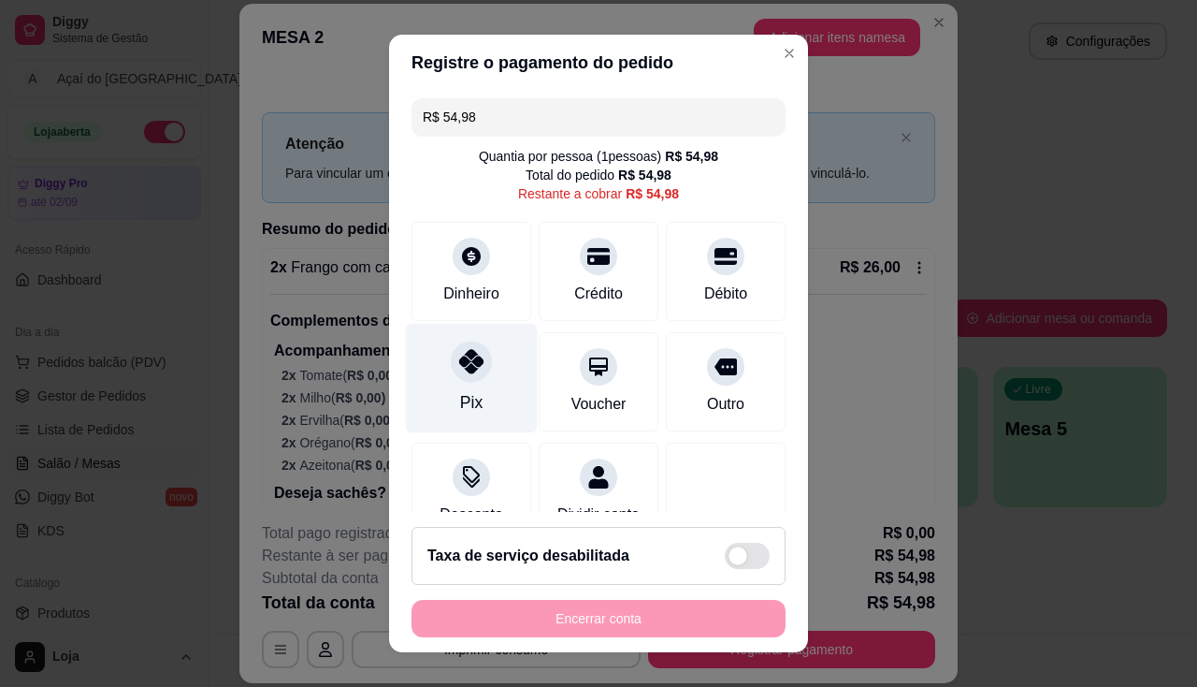
click at [481, 375] on div "Pix" at bounding box center [472, 377] width 132 height 109
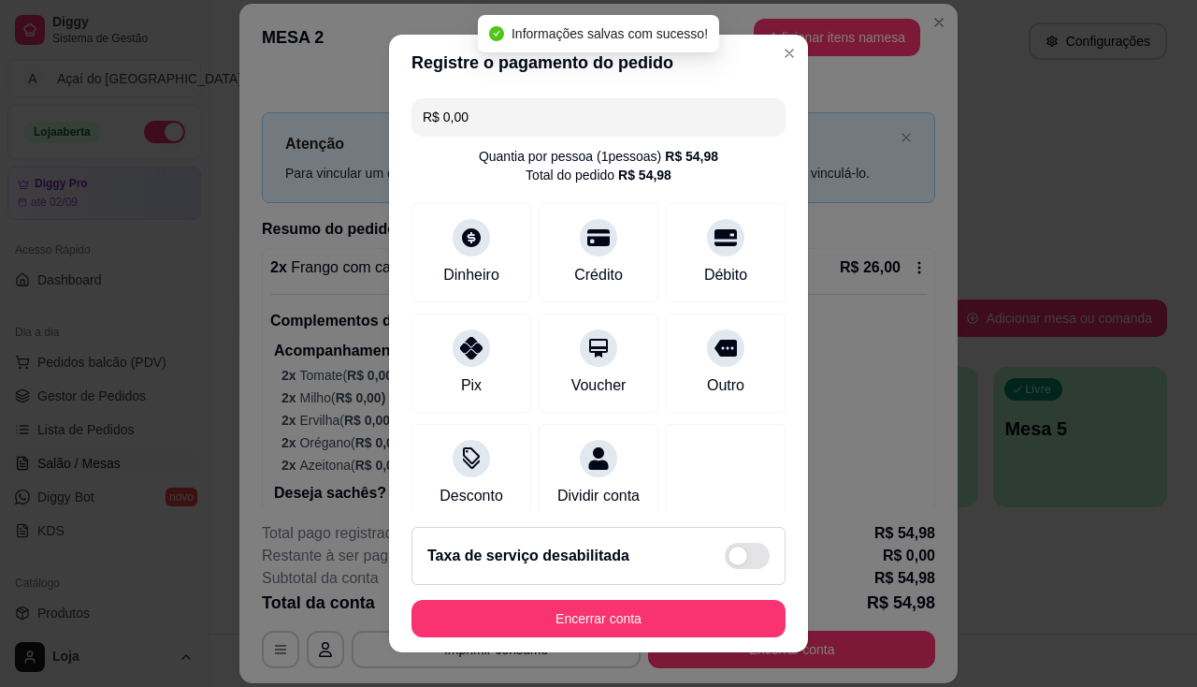
type input "R$ 0,00"
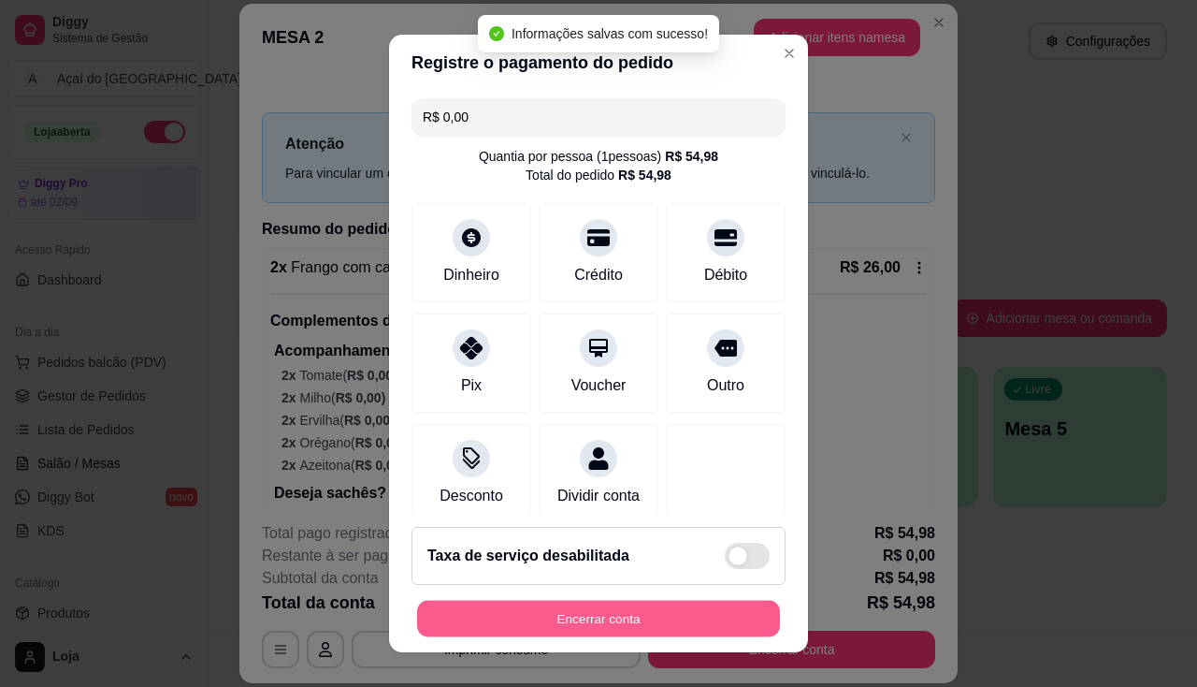
click at [595, 627] on button "Encerrar conta" at bounding box center [598, 619] width 363 height 36
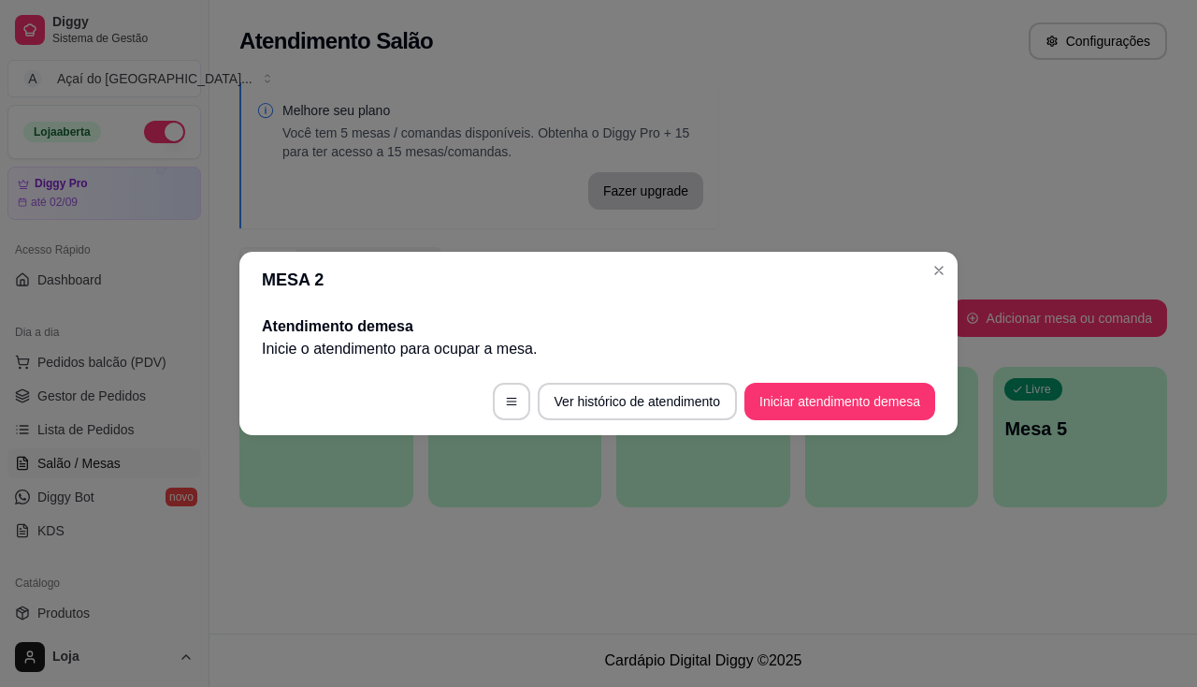
click at [595, 627] on div "Atendimento Salão Configurações Melhore seu plano Você tem 5 mesas / comandas d…" at bounding box center [704, 316] width 988 height 633
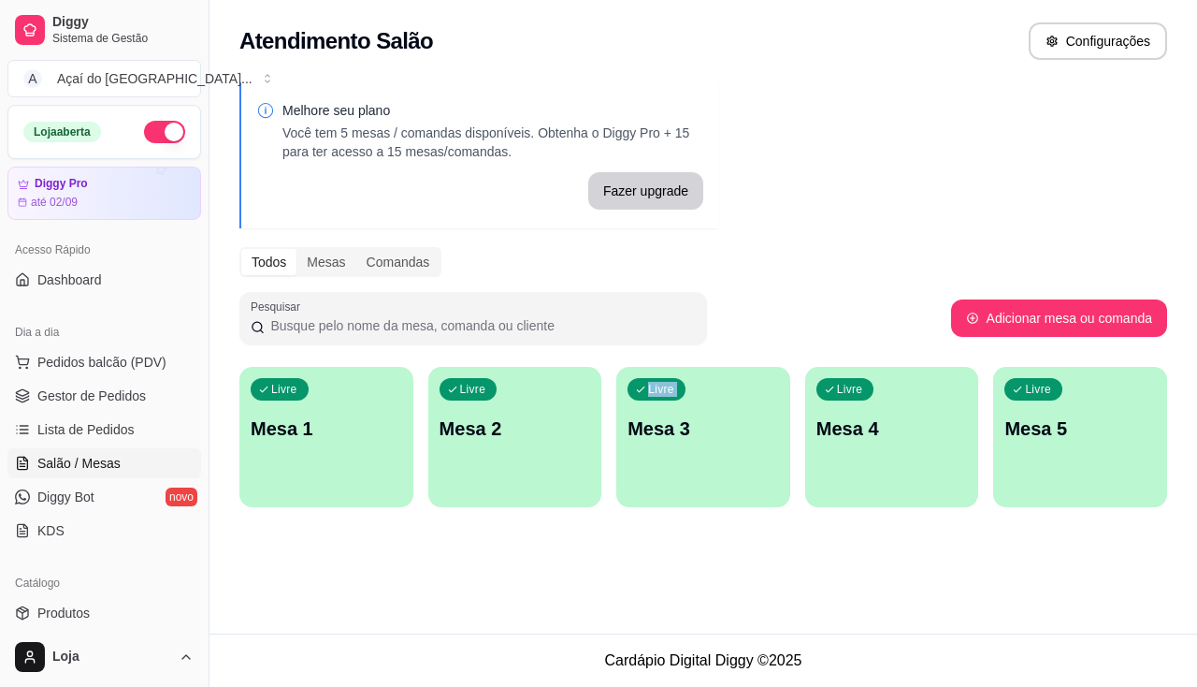
click at [595, 627] on div "Atendimento Salão Configurações Melhore seu plano Você tem 5 mesas / comandas d…" at bounding box center [704, 316] width 988 height 633
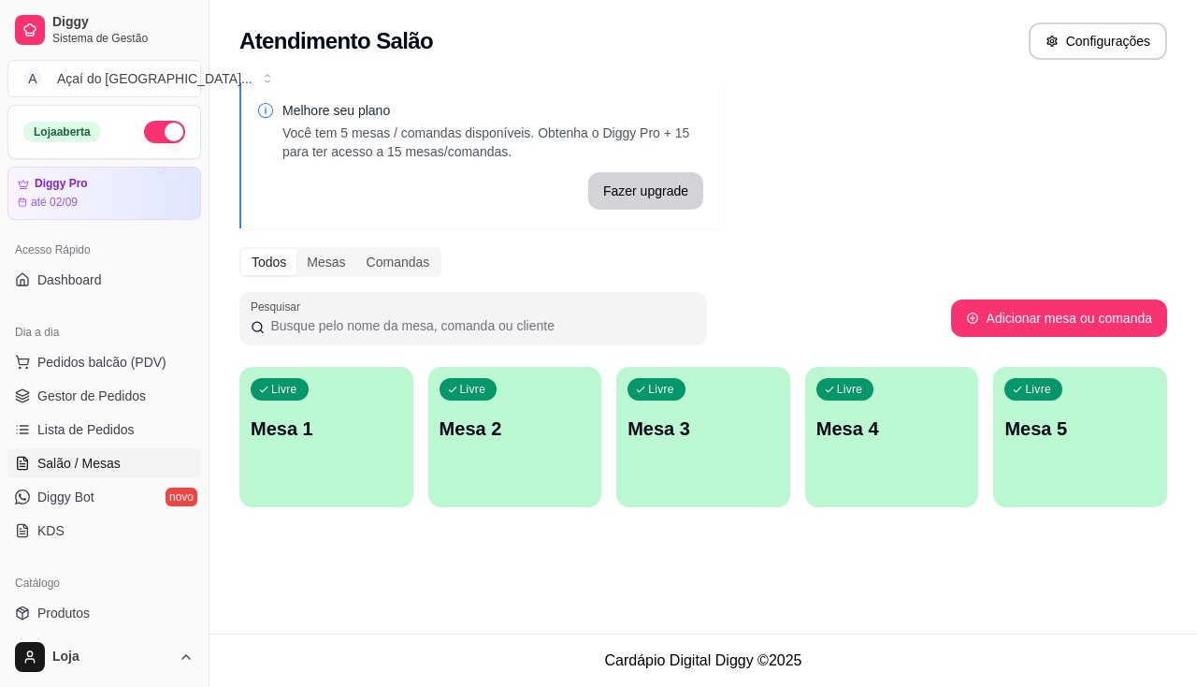
click at [595, 627] on div "Atendimento Salão Configurações Melhore seu plano Você tem 5 mesas / comandas d…" at bounding box center [704, 316] width 988 height 633
click at [264, 466] on div "Livre Mesa 1" at bounding box center [326, 426] width 174 height 118
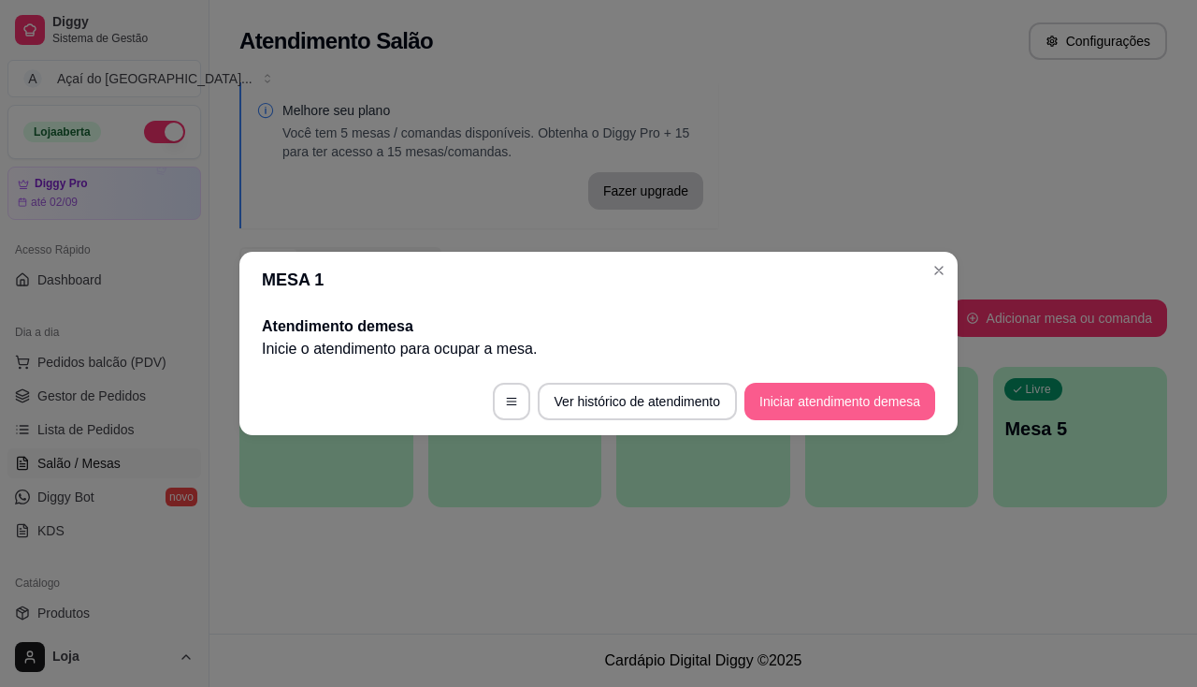
click at [820, 408] on button "Iniciar atendimento de mesa" at bounding box center [840, 401] width 191 height 37
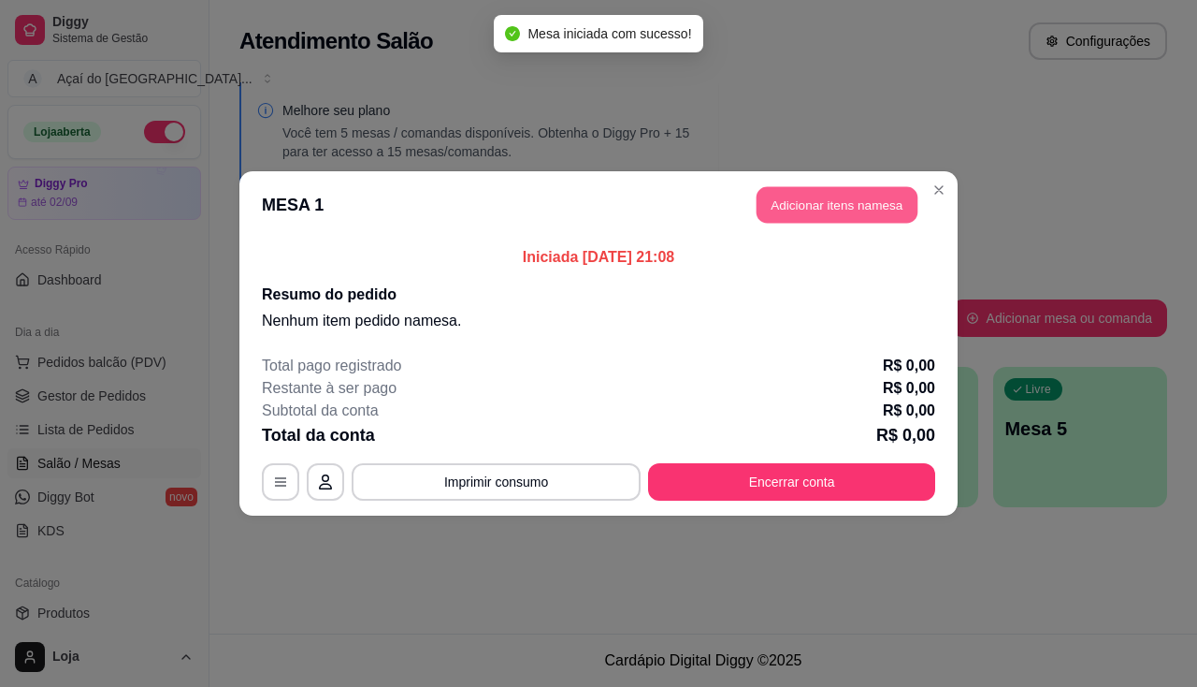
click at [818, 214] on button "Adicionar itens na mesa" at bounding box center [837, 205] width 161 height 36
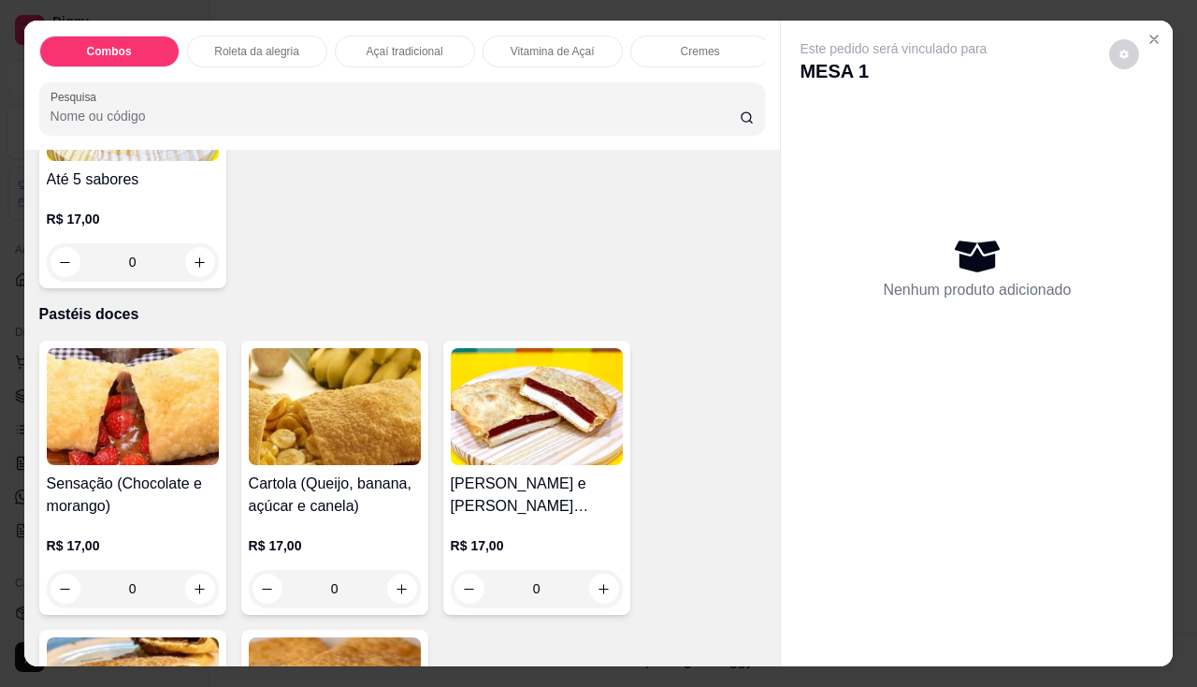
scroll to position [4210, 0]
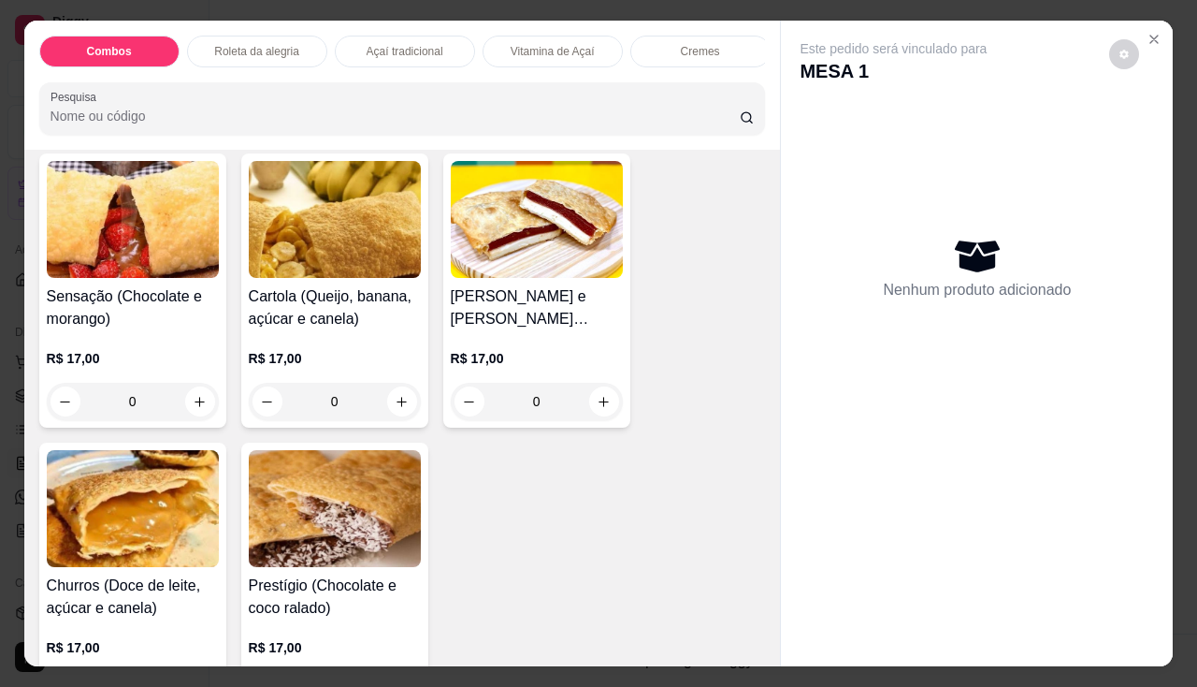
click at [146, 300] on h4 "Sensação (Chocolate e morango)" at bounding box center [133, 307] width 172 height 45
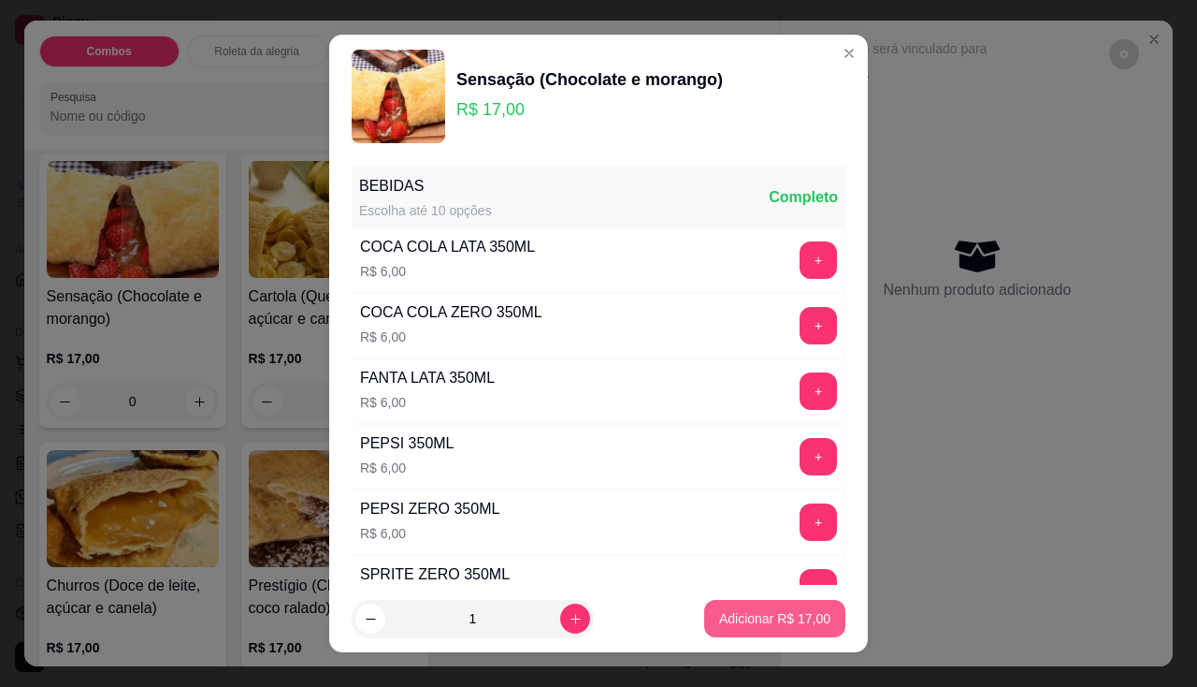
click at [732, 602] on button "Adicionar R$ 17,00" at bounding box center [774, 618] width 141 height 37
type input "1"
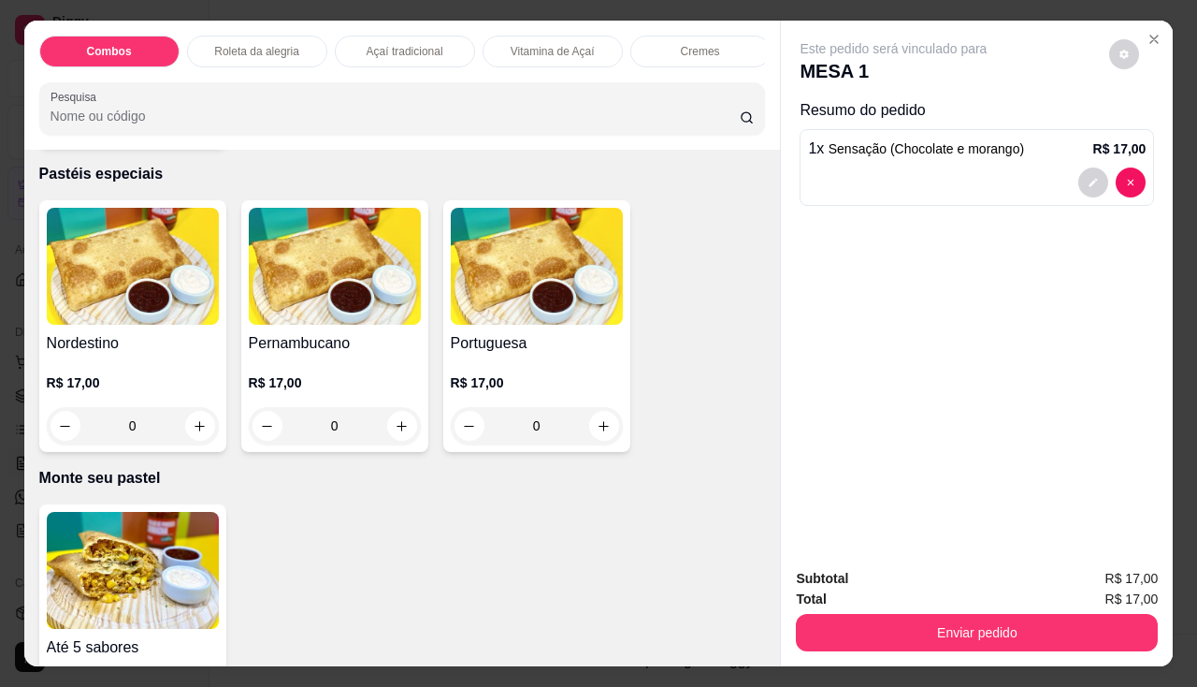
scroll to position [3742, 0]
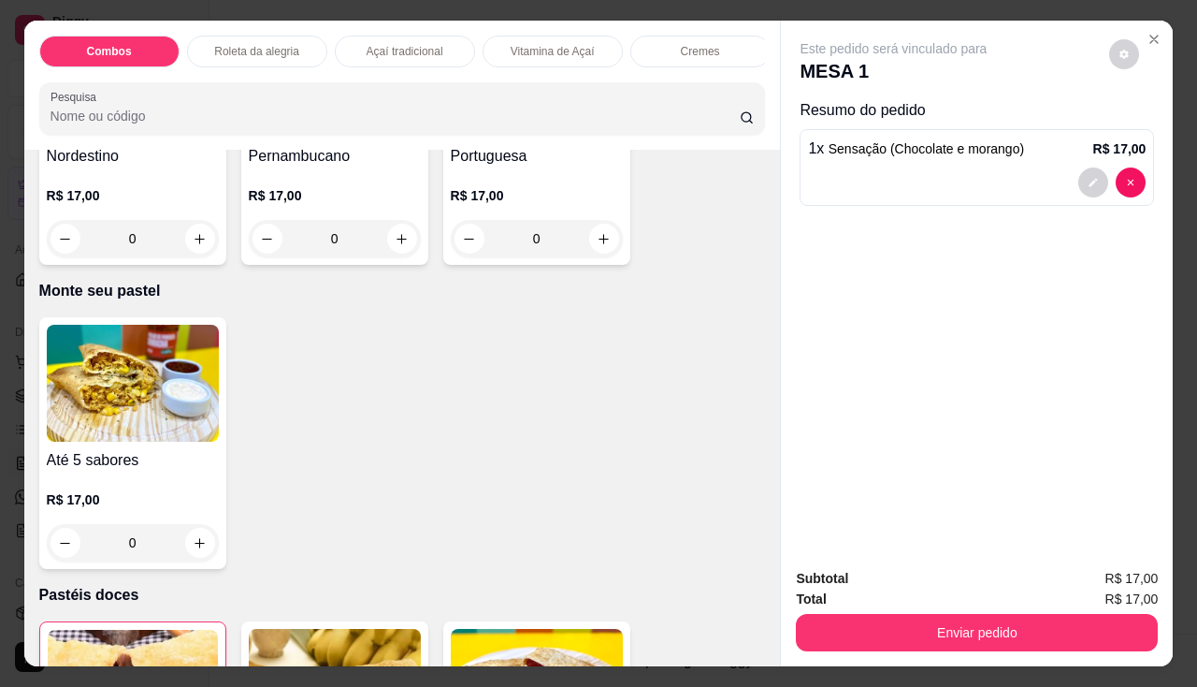
click at [125, 442] on img at bounding box center [133, 383] width 172 height 117
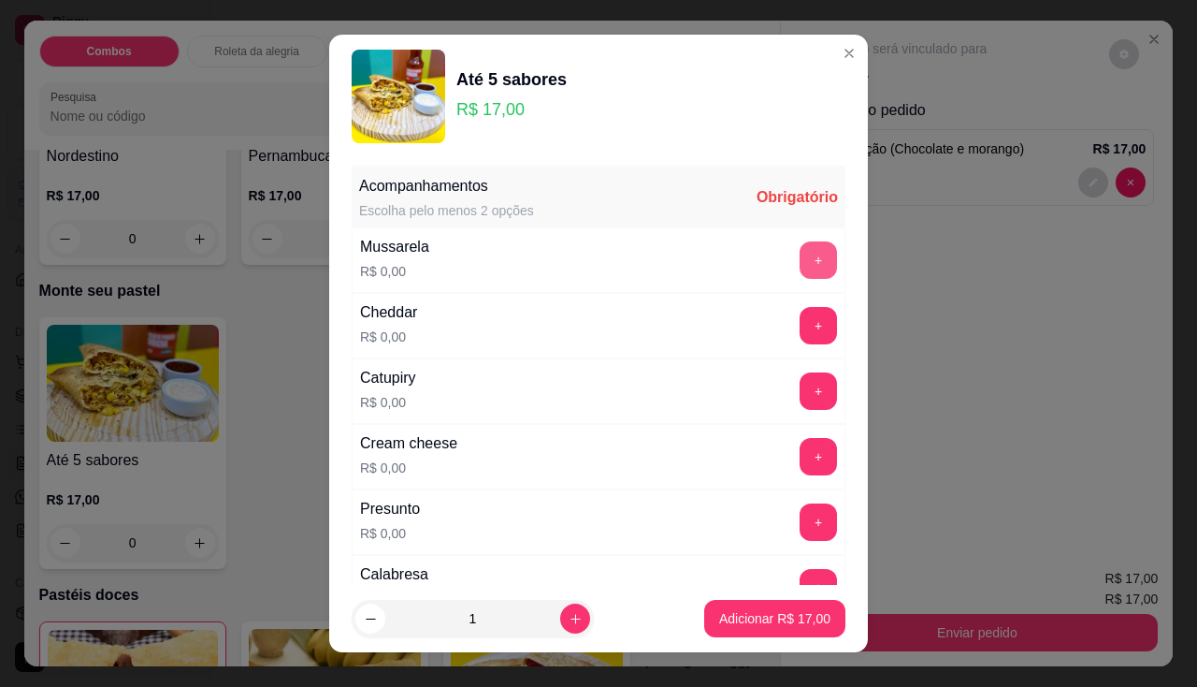
click at [800, 257] on button "+" at bounding box center [818, 259] width 37 height 37
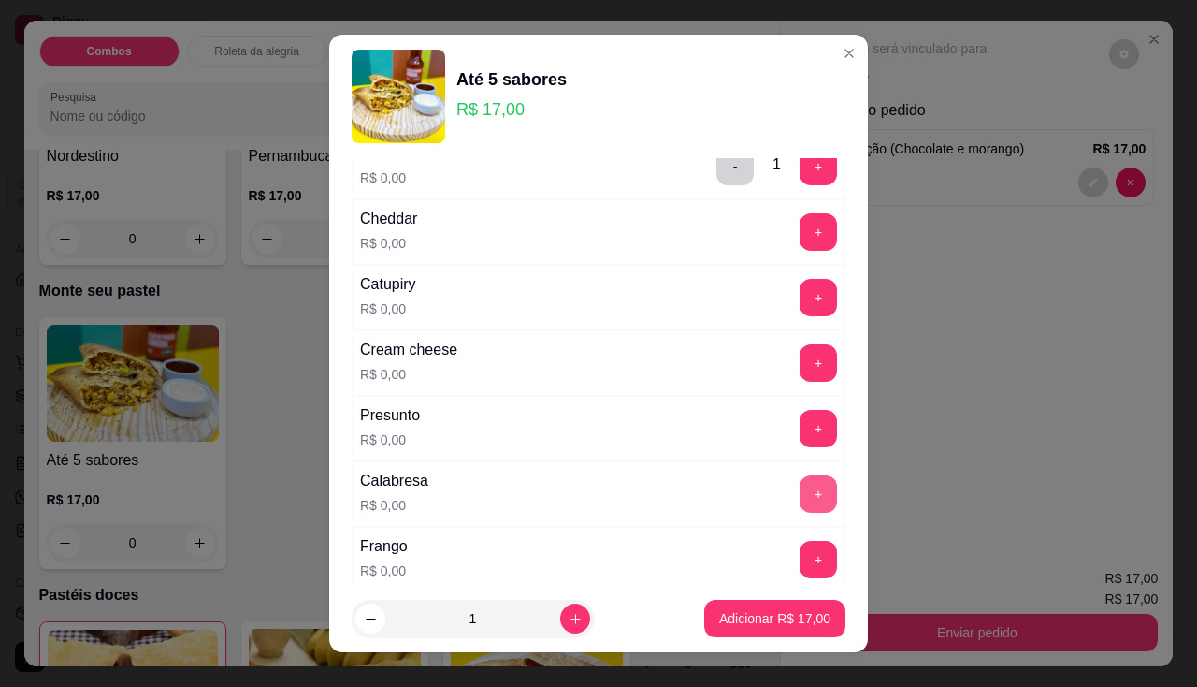
click at [800, 500] on button "+" at bounding box center [818, 493] width 37 height 37
click at [801, 422] on button "+" at bounding box center [819, 428] width 36 height 36
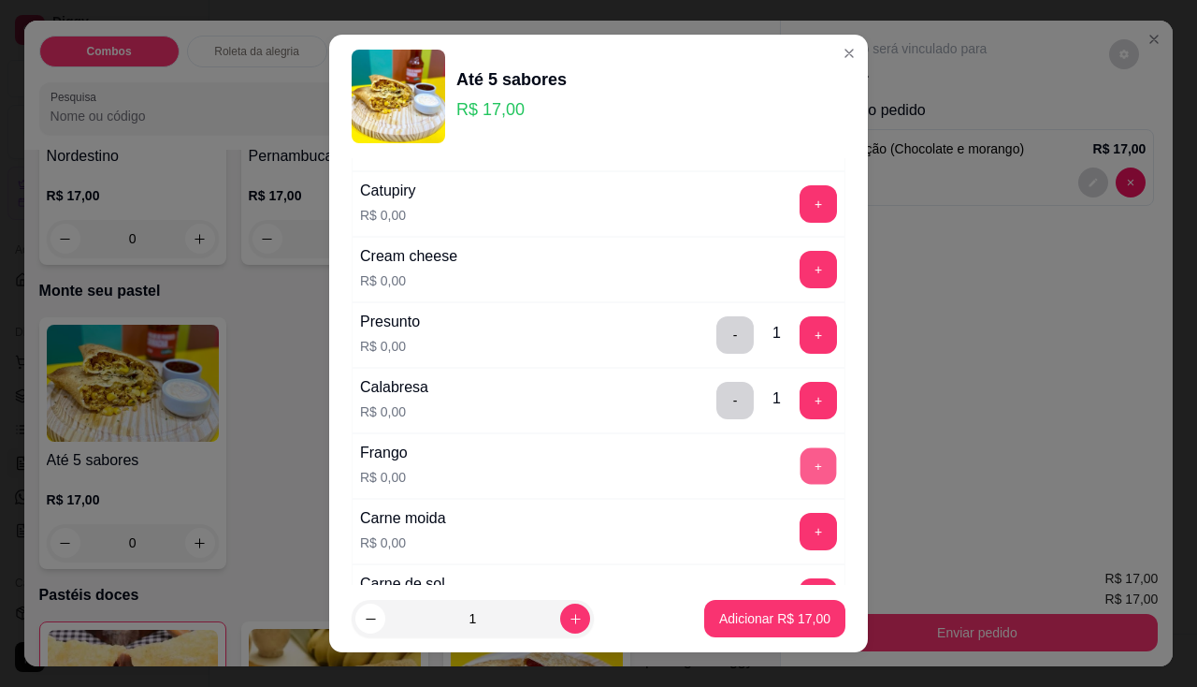
click at [801, 465] on button "+" at bounding box center [819, 465] width 36 height 36
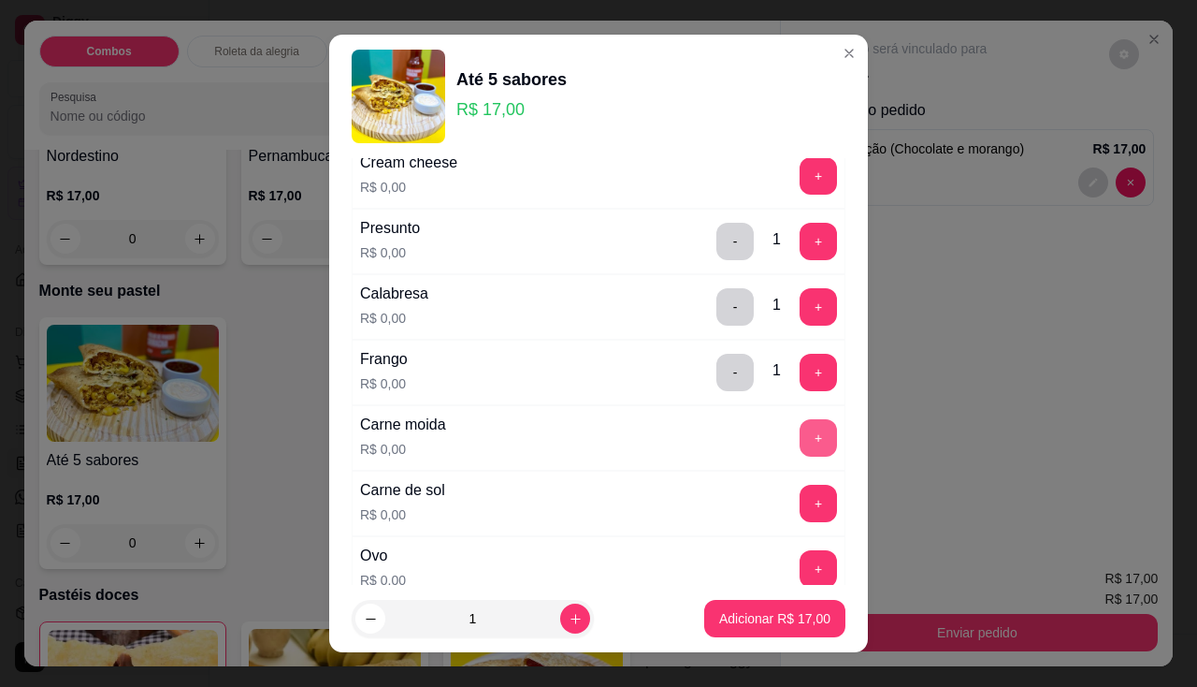
click at [800, 433] on button "+" at bounding box center [818, 437] width 37 height 37
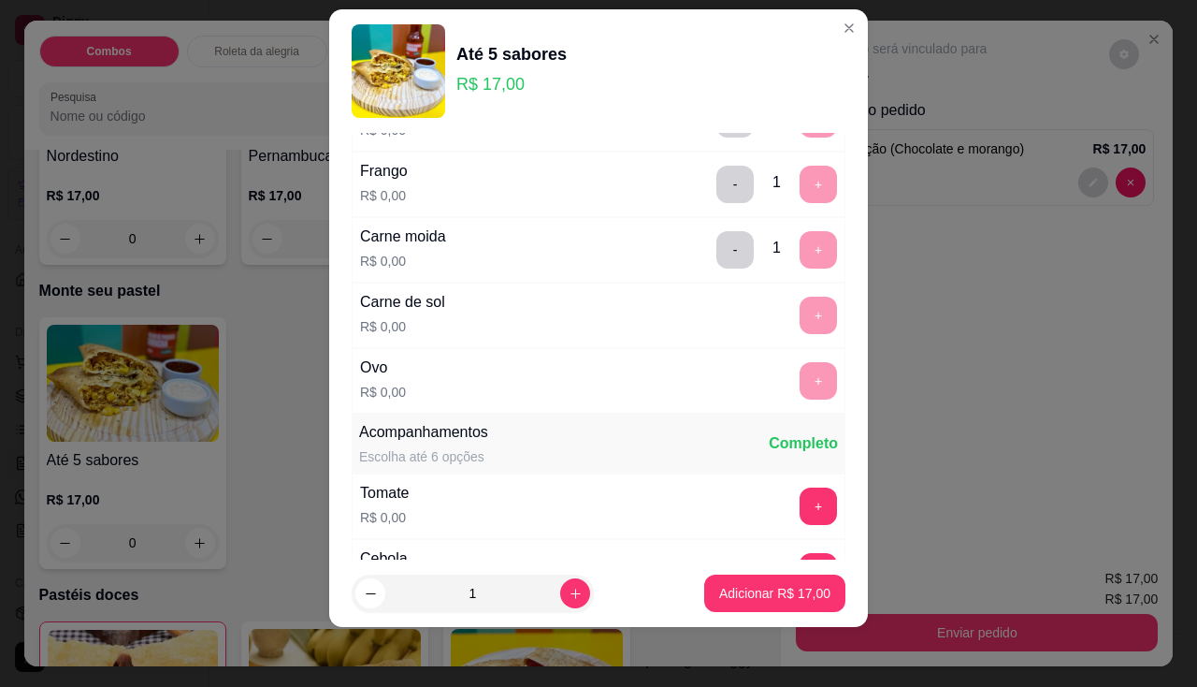
scroll to position [350, 0]
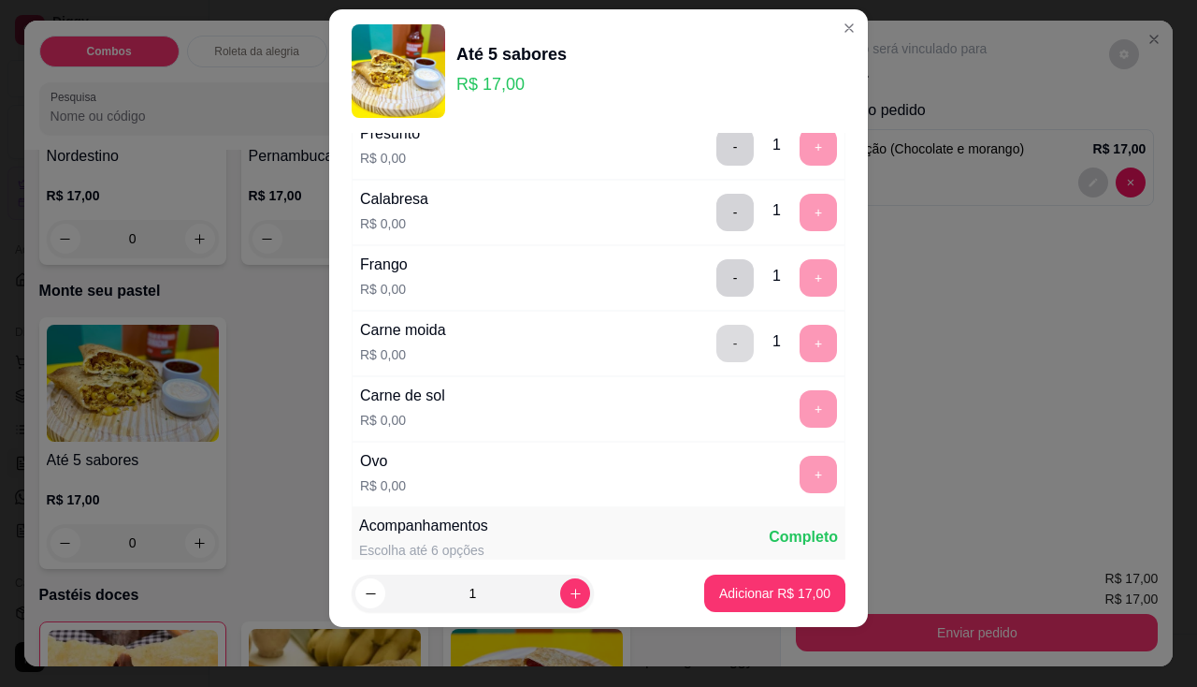
click at [717, 340] on button "-" at bounding box center [735, 343] width 37 height 37
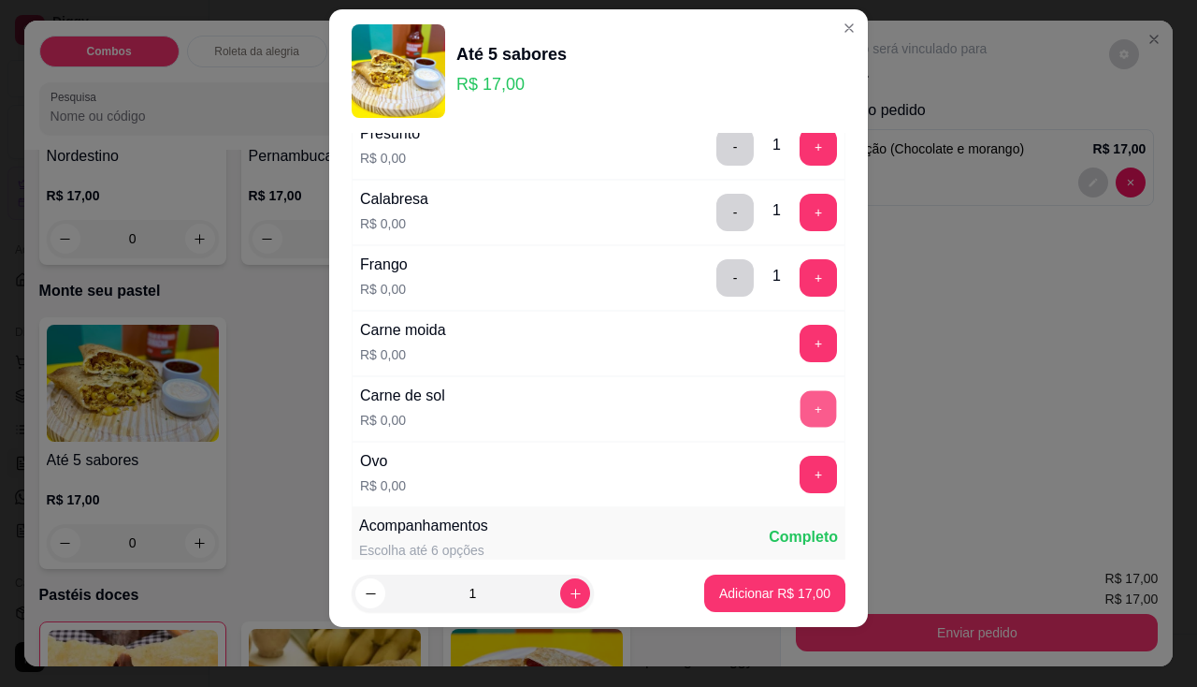
click at [801, 409] on button "+" at bounding box center [819, 408] width 36 height 36
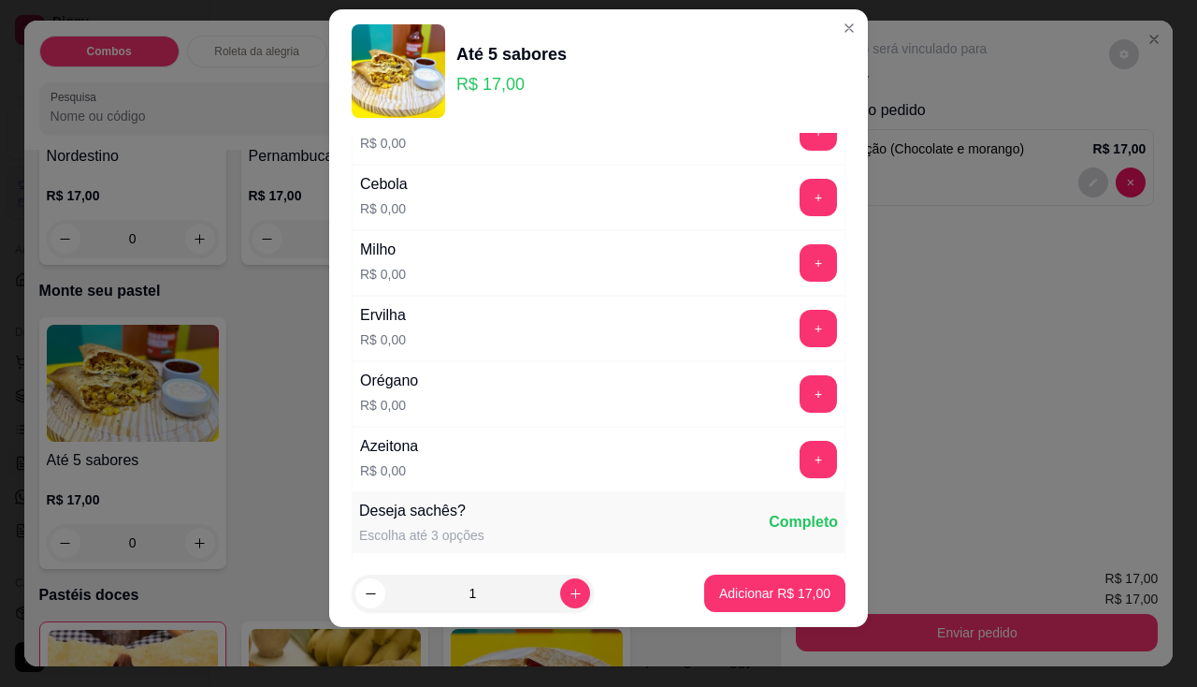
scroll to position [631, 0]
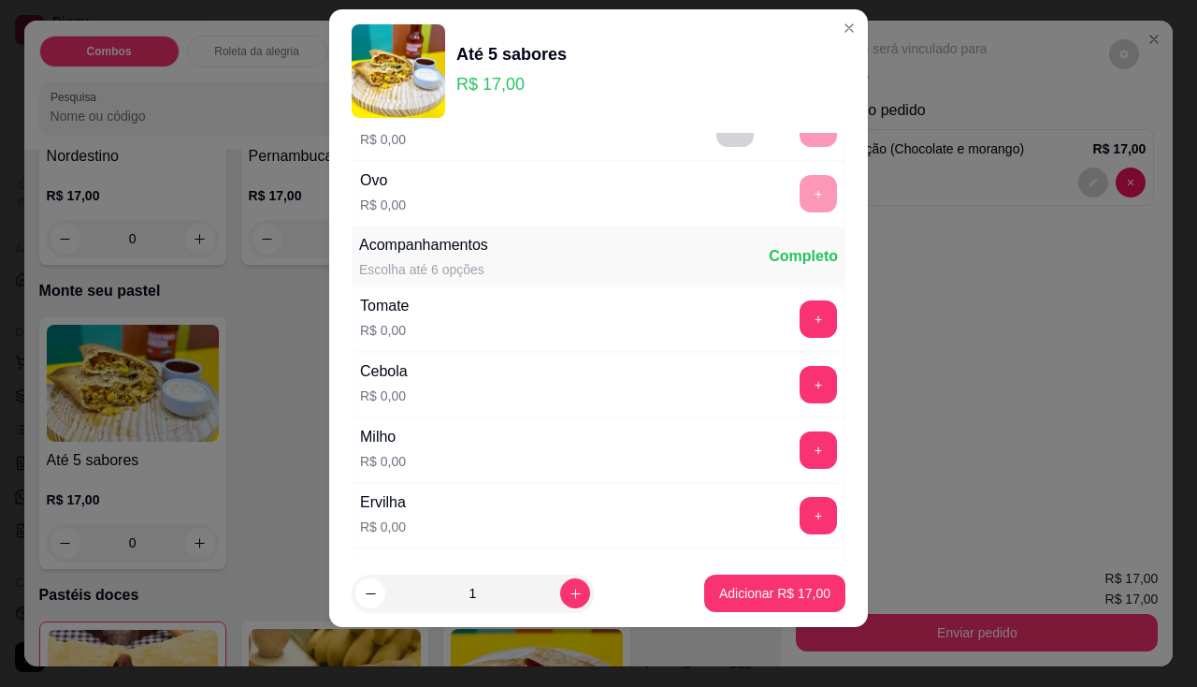
click at [800, 304] on button "+" at bounding box center [818, 318] width 37 height 37
click at [801, 304] on button "+" at bounding box center [819, 318] width 36 height 36
click at [801, 380] on button "+" at bounding box center [819, 384] width 36 height 36
click at [723, 315] on div "- 2 +" at bounding box center [777, 318] width 136 height 37
click at [718, 315] on button "-" at bounding box center [736, 318] width 36 height 36
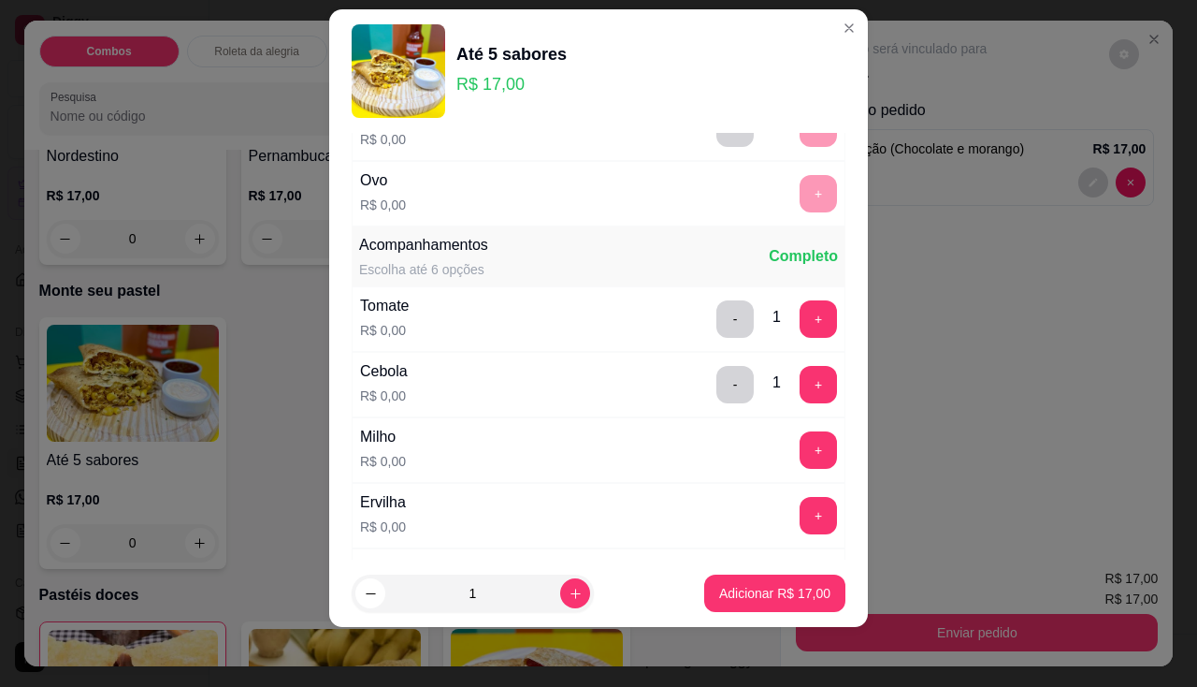
click at [792, 431] on div "+" at bounding box center [818, 449] width 52 height 37
click at [801, 457] on button "+" at bounding box center [819, 449] width 36 height 36
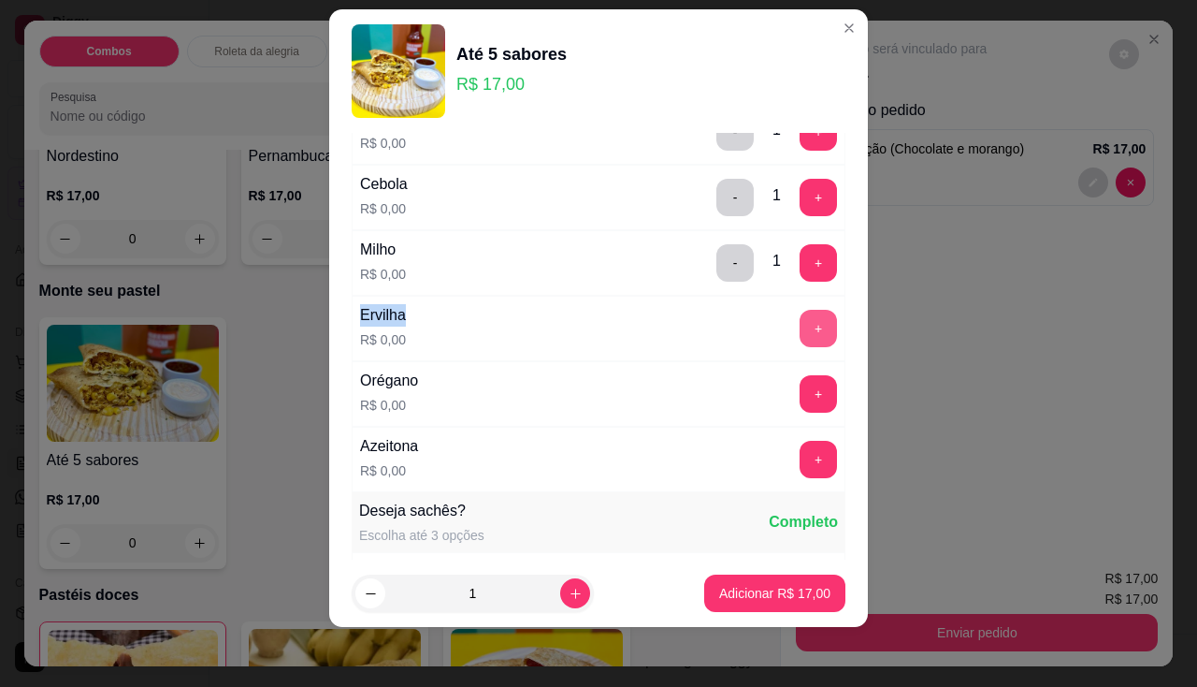
click at [800, 327] on button "+" at bounding box center [818, 328] width 37 height 37
click at [801, 377] on button "+" at bounding box center [819, 393] width 36 height 36
click at [800, 461] on button "+" at bounding box center [818, 459] width 37 height 37
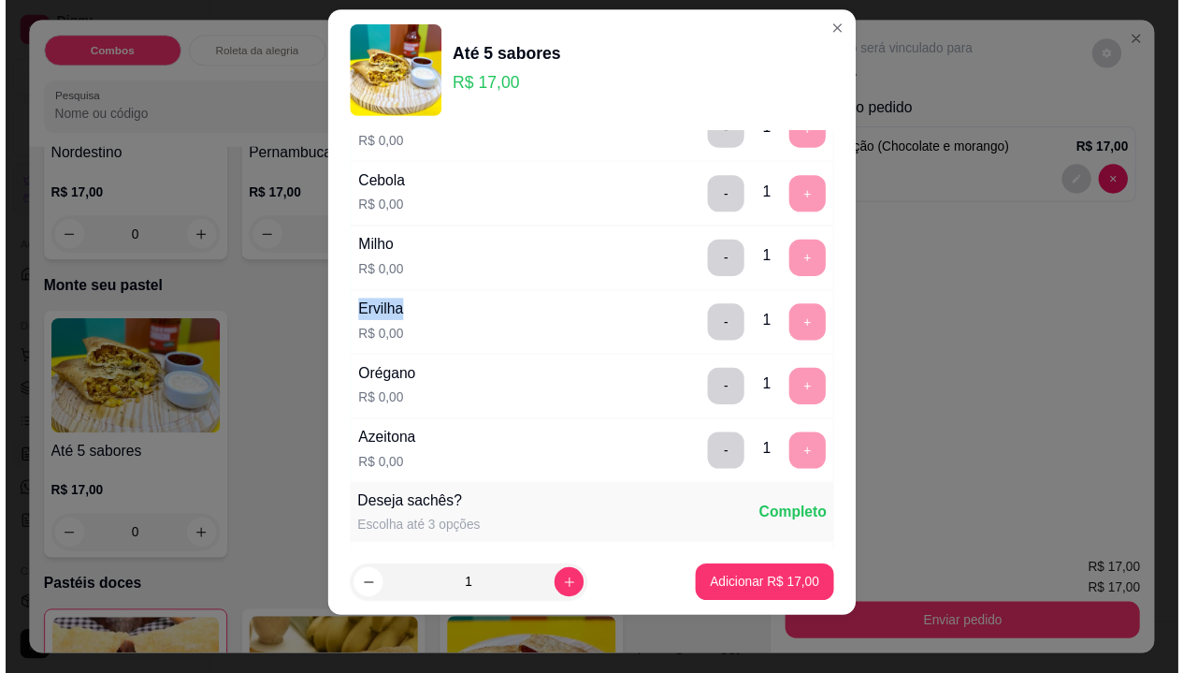
scroll to position [1177, 0]
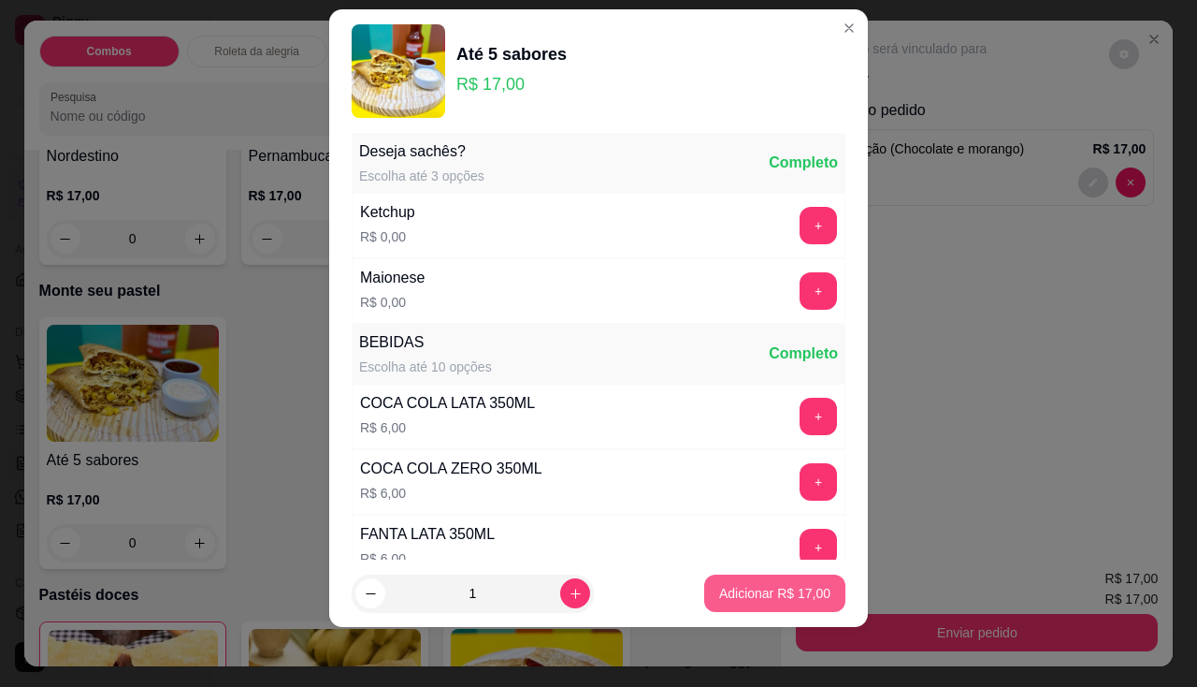
click at [772, 575] on button "Adicionar R$ 17,00" at bounding box center [774, 592] width 141 height 37
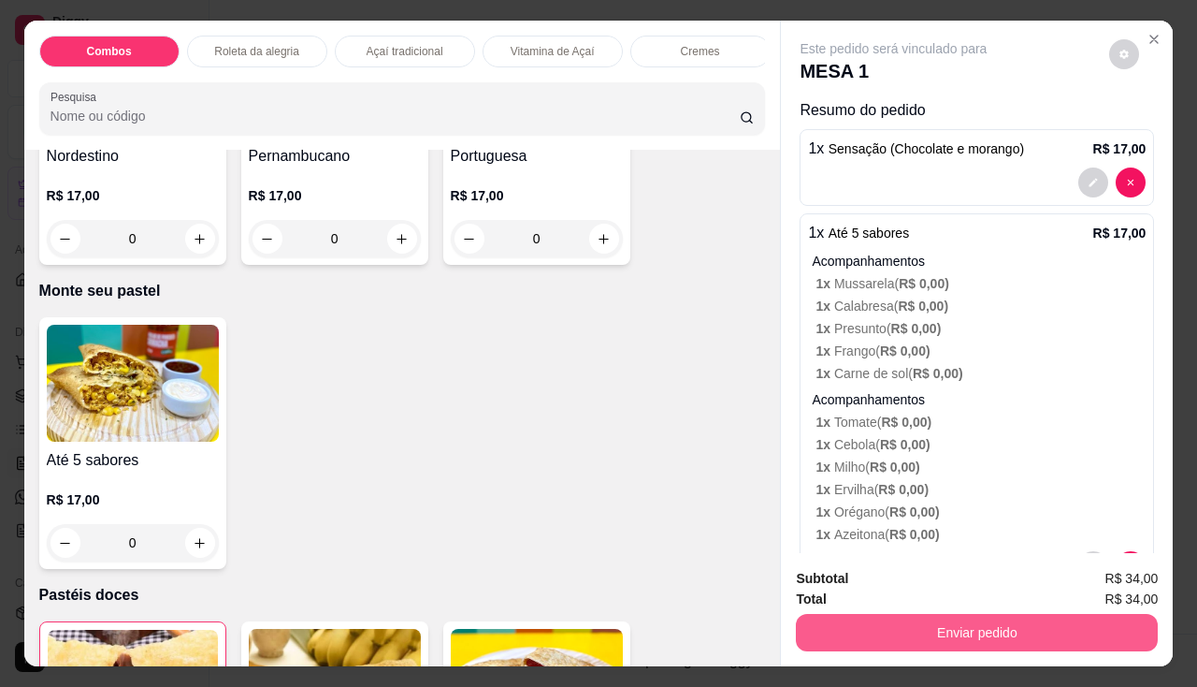
click at [824, 616] on button "Enviar pedido" at bounding box center [977, 632] width 362 height 37
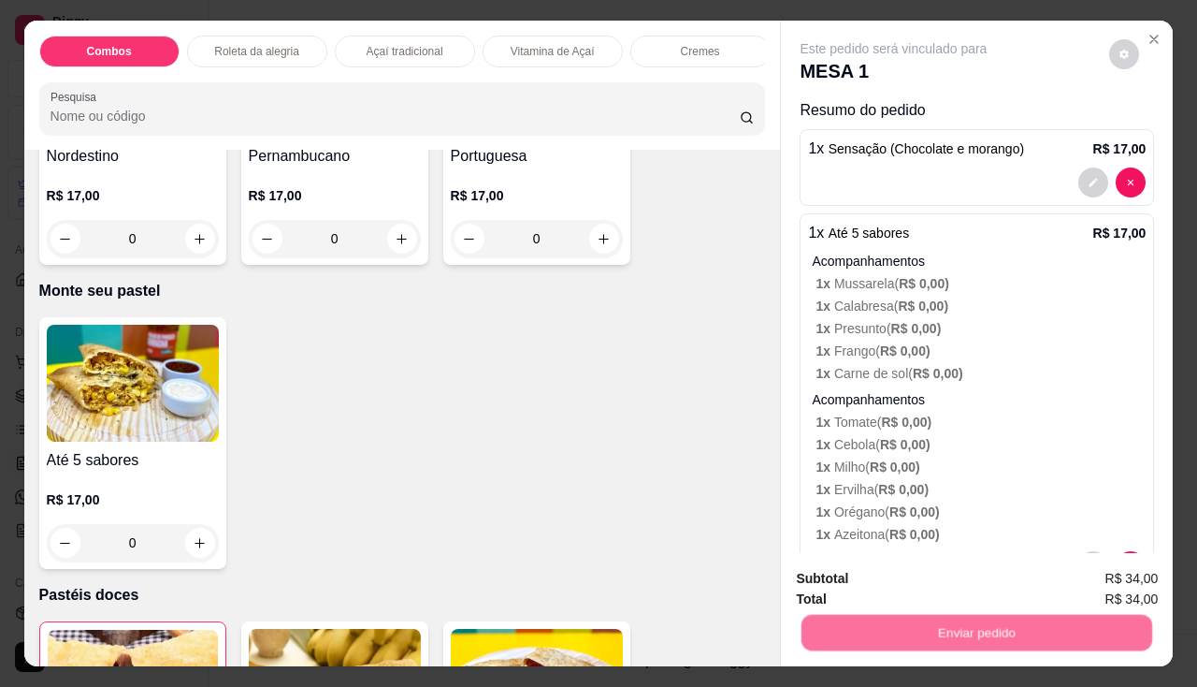
click at [844, 577] on button "Não registrar e enviar pedido" at bounding box center [915, 579] width 189 height 35
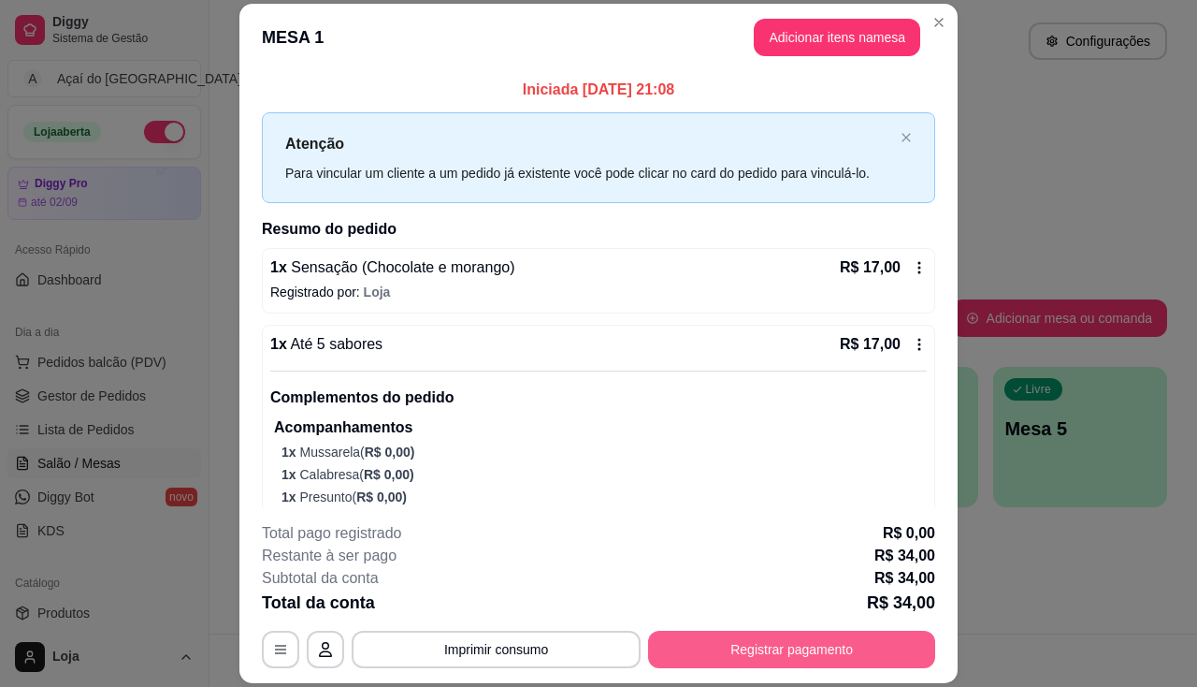
click at [676, 651] on button "Registrar pagamento" at bounding box center [791, 649] width 287 height 37
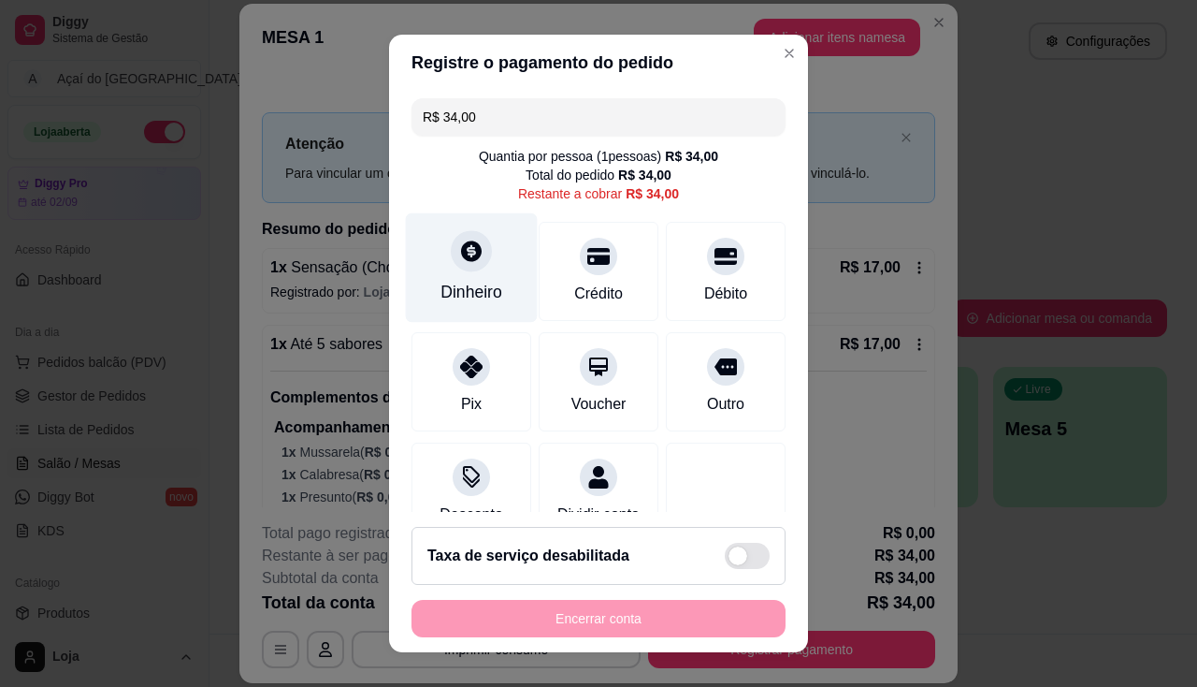
click at [469, 318] on div "Dinheiro" at bounding box center [472, 266] width 132 height 109
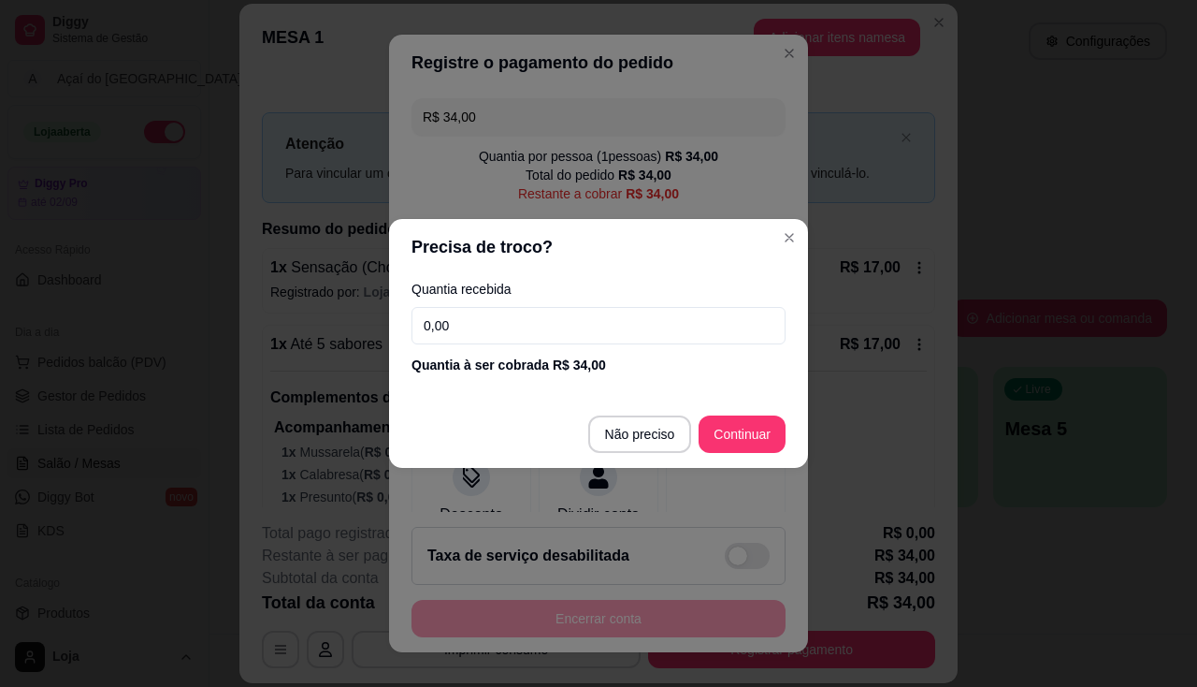
click at [492, 331] on input "0,00" at bounding box center [599, 325] width 374 height 37
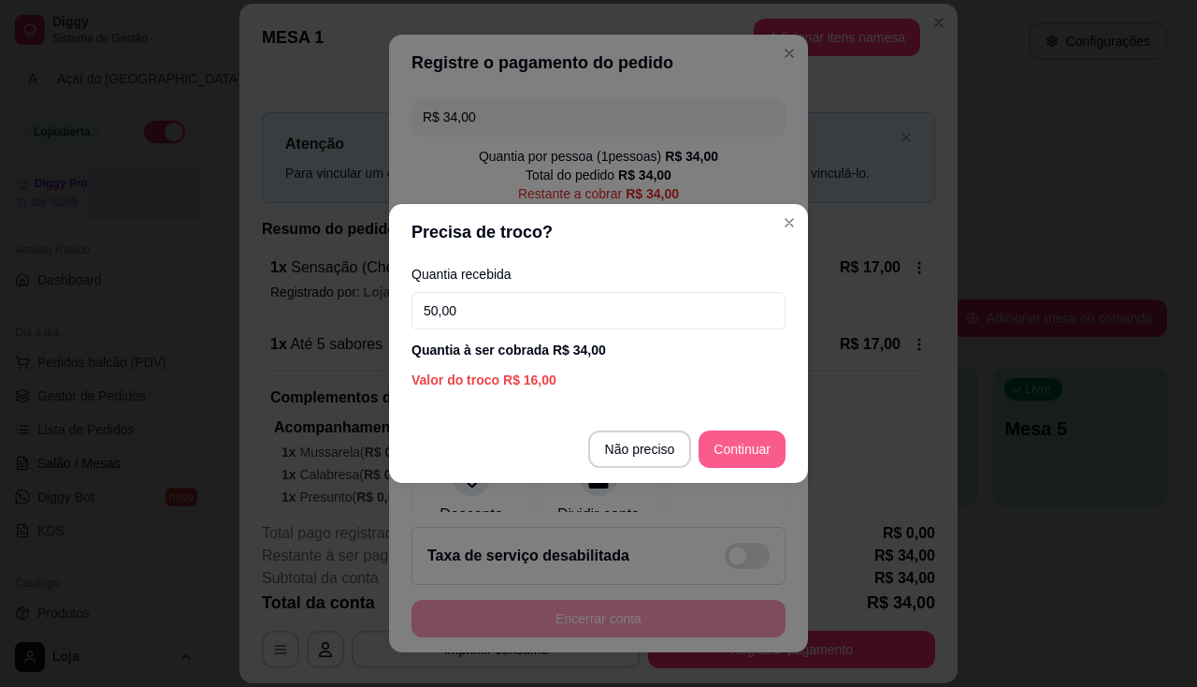
type input "50,00"
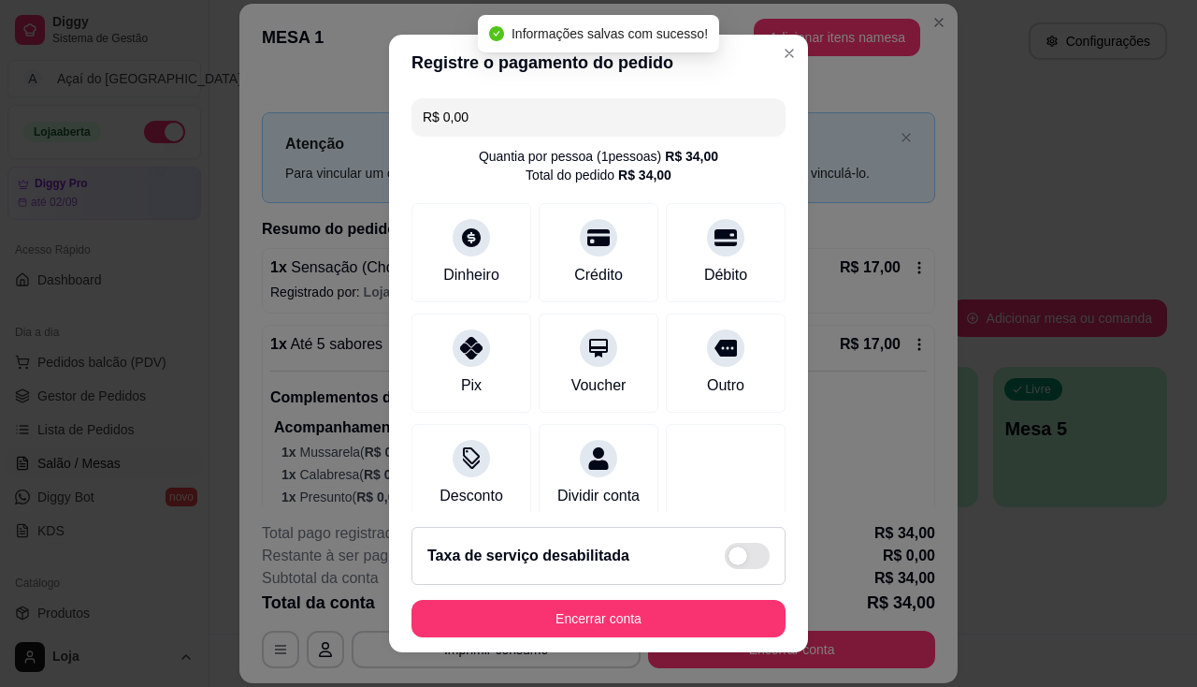
type input "R$ 0,00"
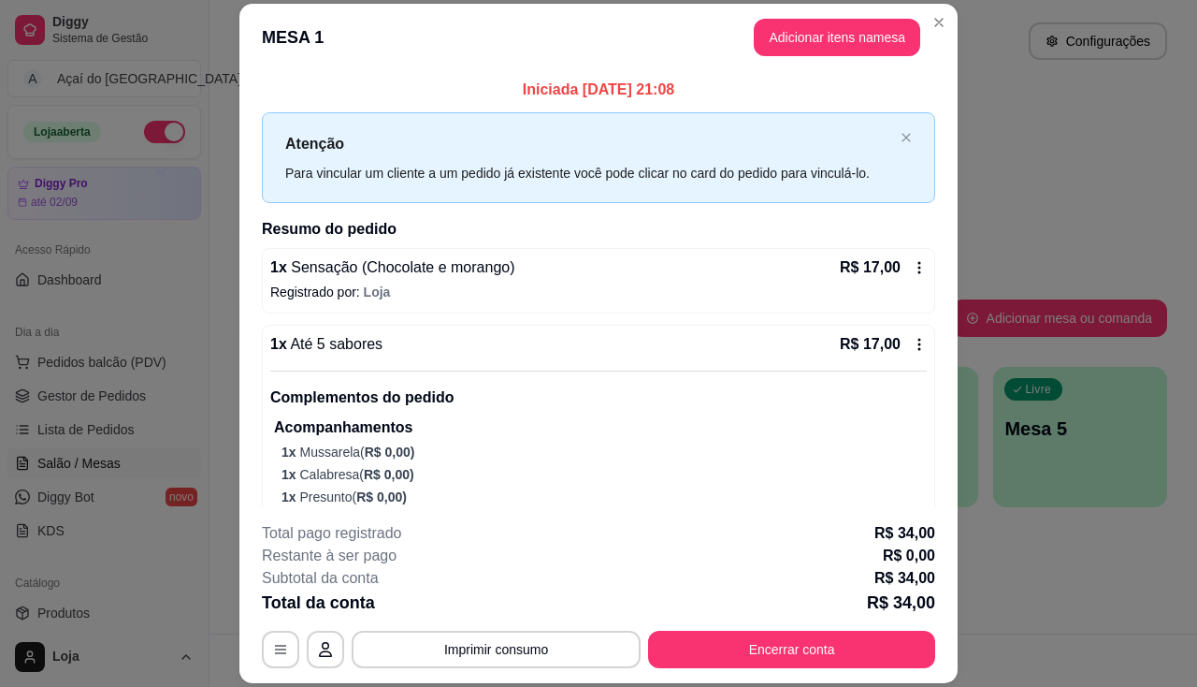
click at [523, 670] on footer "**********" at bounding box center [598, 595] width 718 height 176
click at [514, 645] on button "Imprimir consumo" at bounding box center [496, 649] width 281 height 36
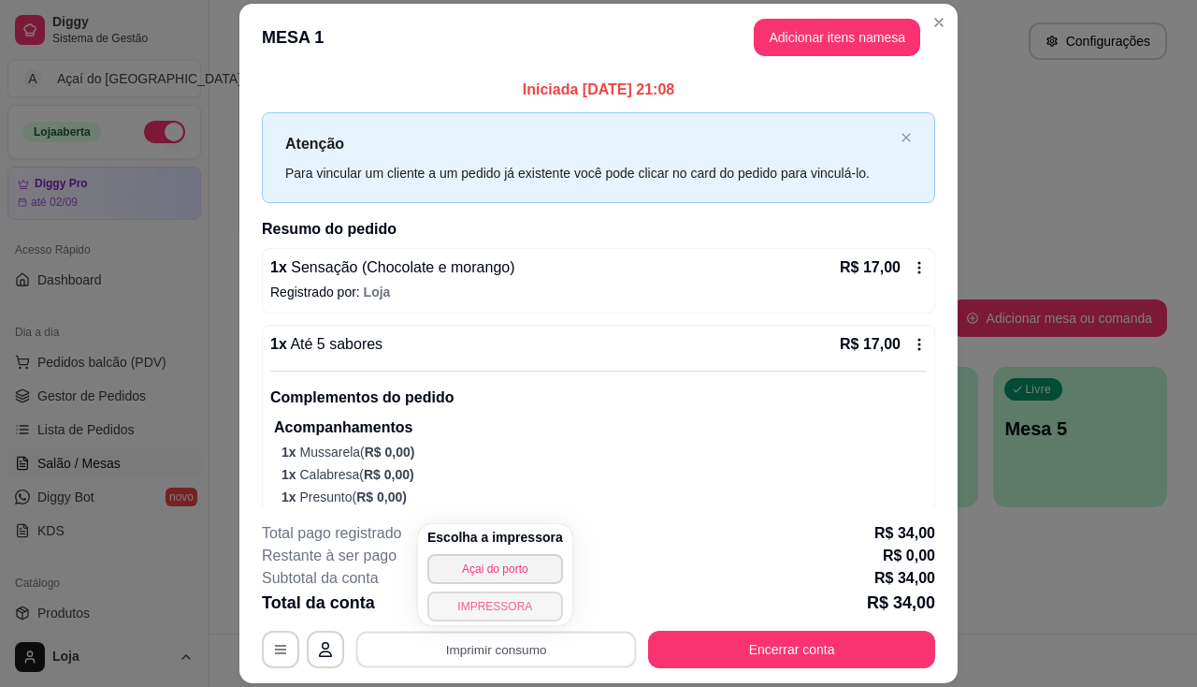
click at [492, 608] on button "IMPRESSORA" at bounding box center [496, 606] width 136 height 30
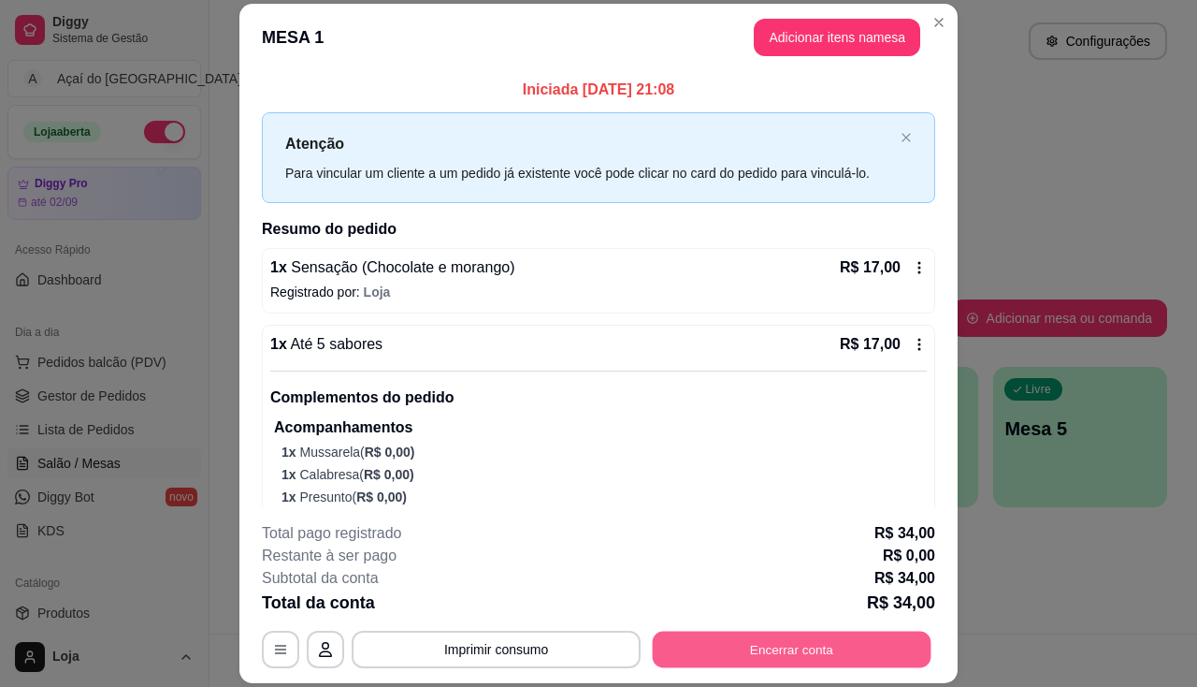
click at [660, 668] on div "**********" at bounding box center [599, 649] width 674 height 37
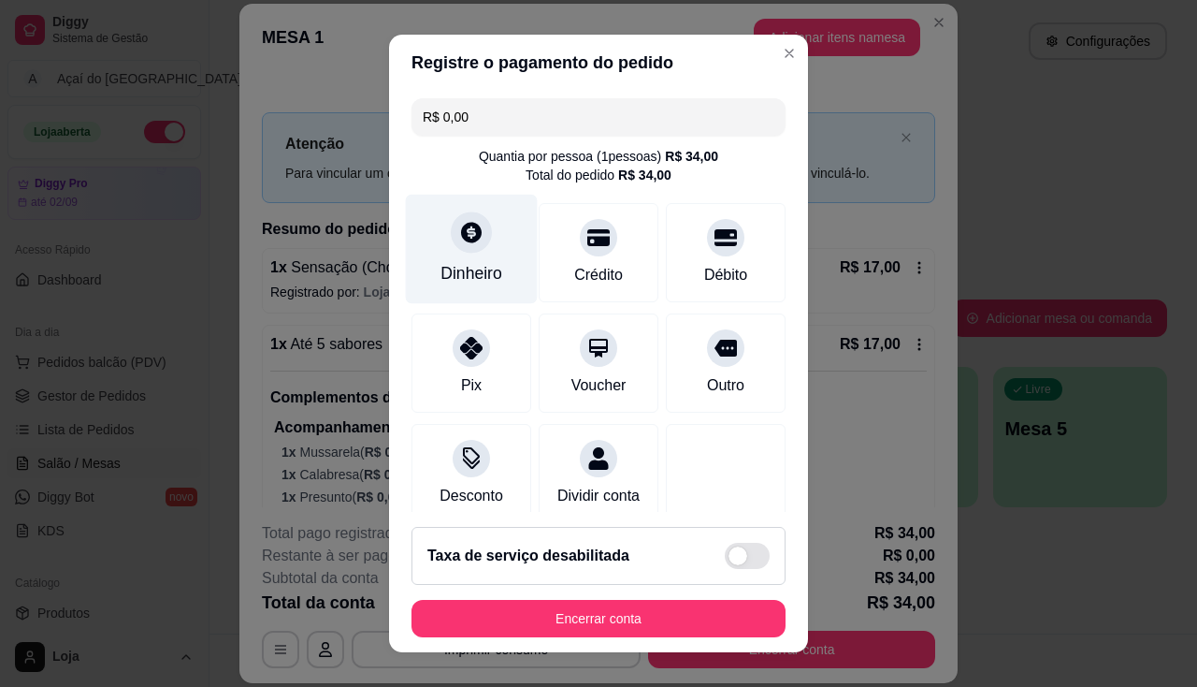
click at [455, 253] on div "Dinheiro" at bounding box center [472, 248] width 132 height 109
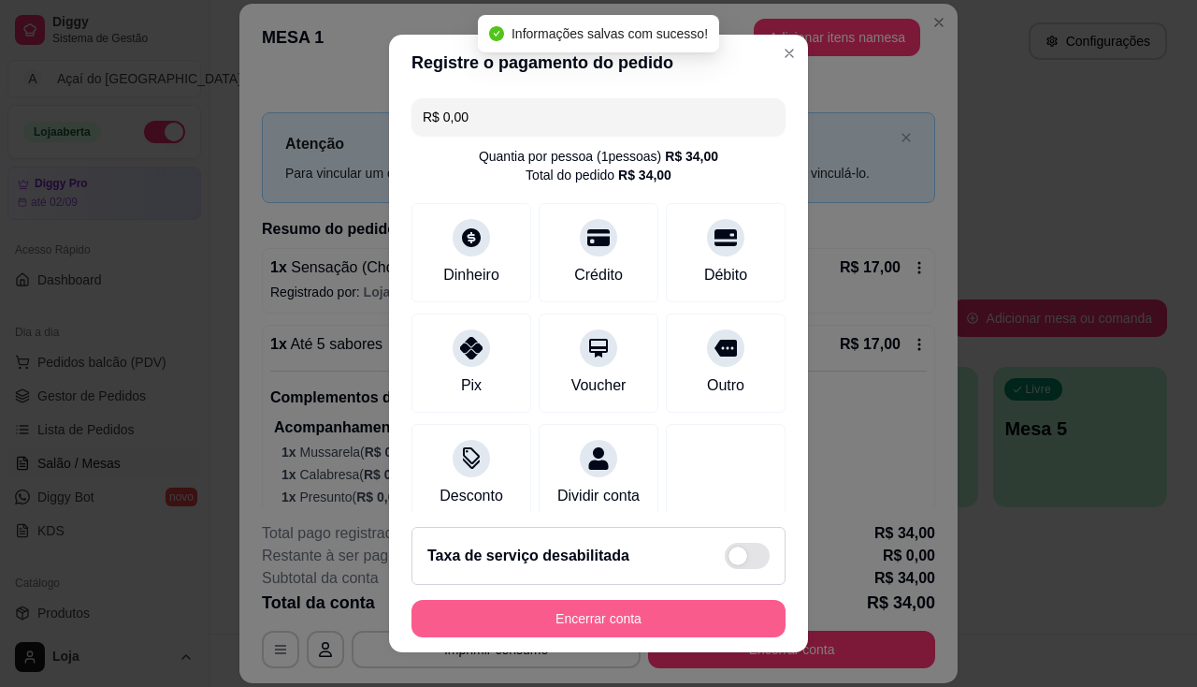
click at [651, 620] on button "Encerrar conta" at bounding box center [599, 618] width 374 height 37
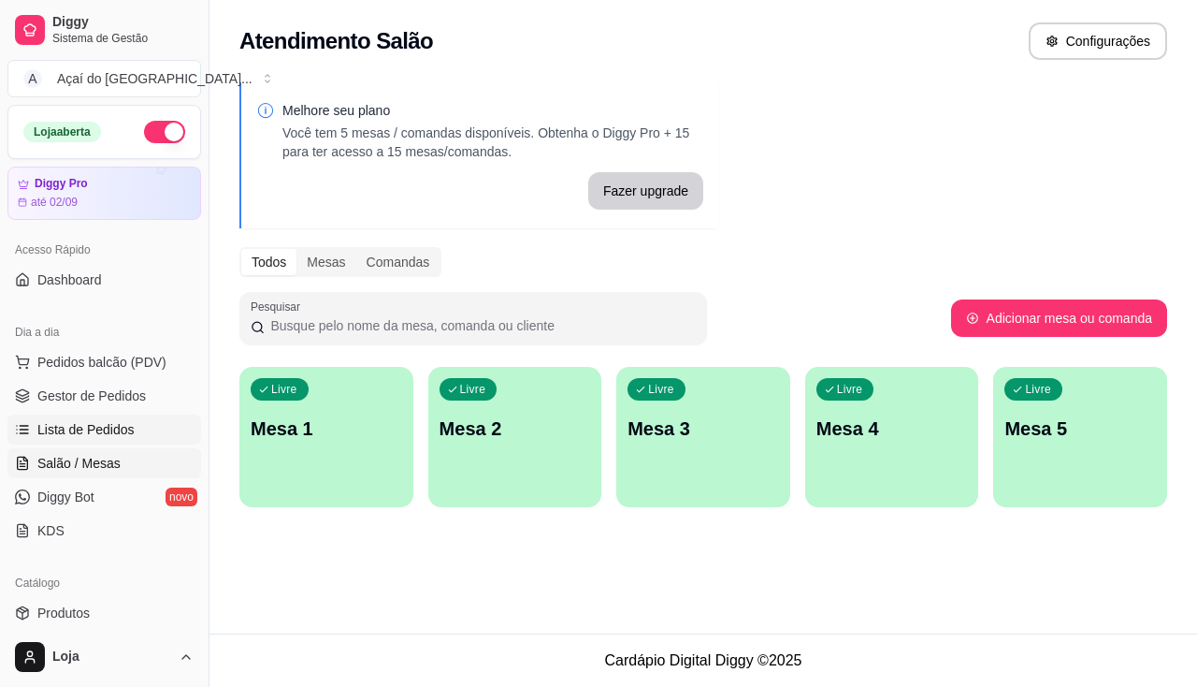
click at [83, 423] on span "Lista de Pedidos" at bounding box center [85, 429] width 97 height 19
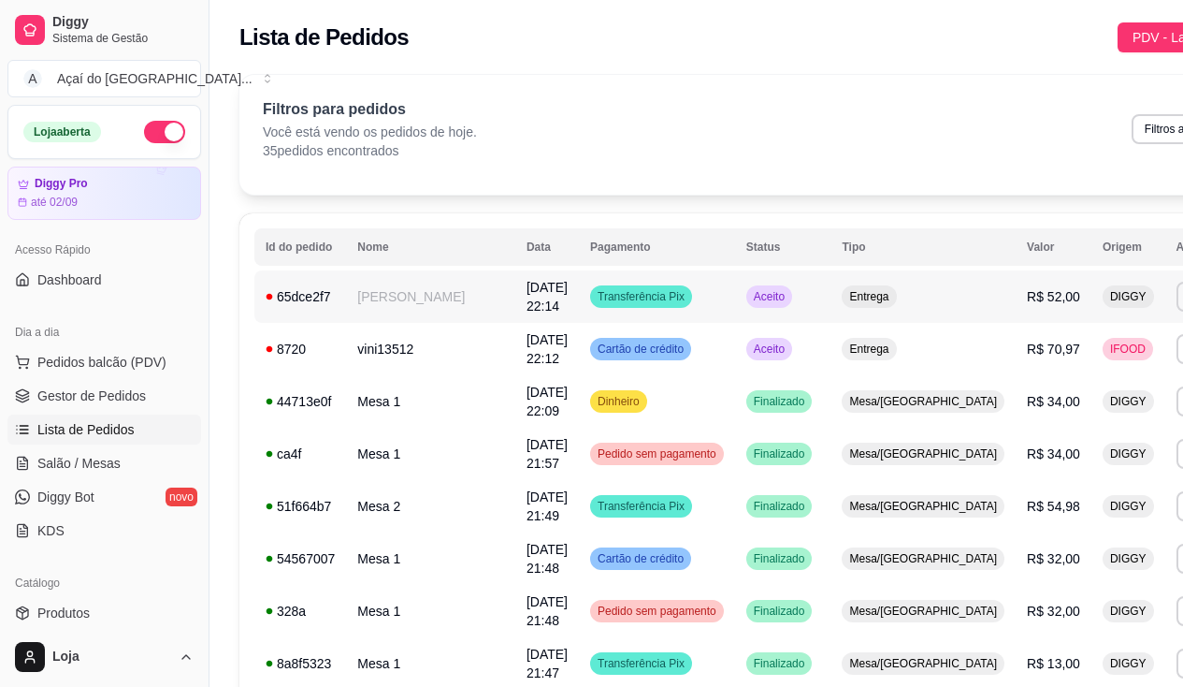
click at [389, 306] on td "[PERSON_NAME]" at bounding box center [430, 296] width 169 height 52
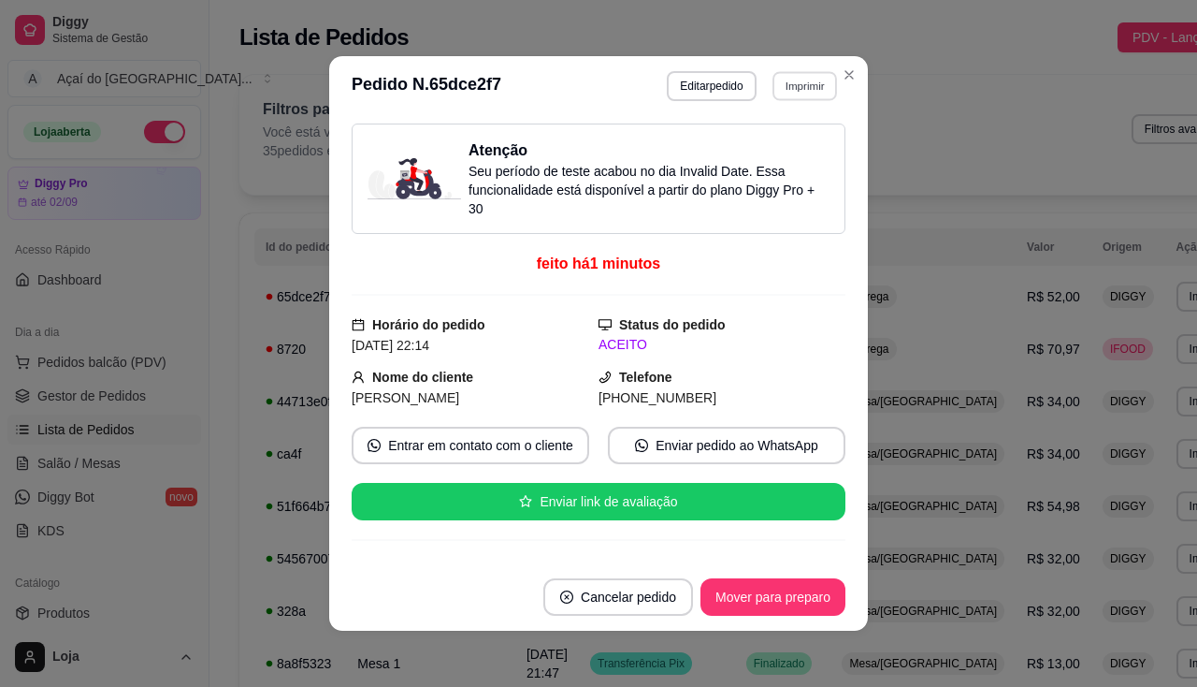
click at [790, 84] on button "Imprimir" at bounding box center [805, 85] width 65 height 29
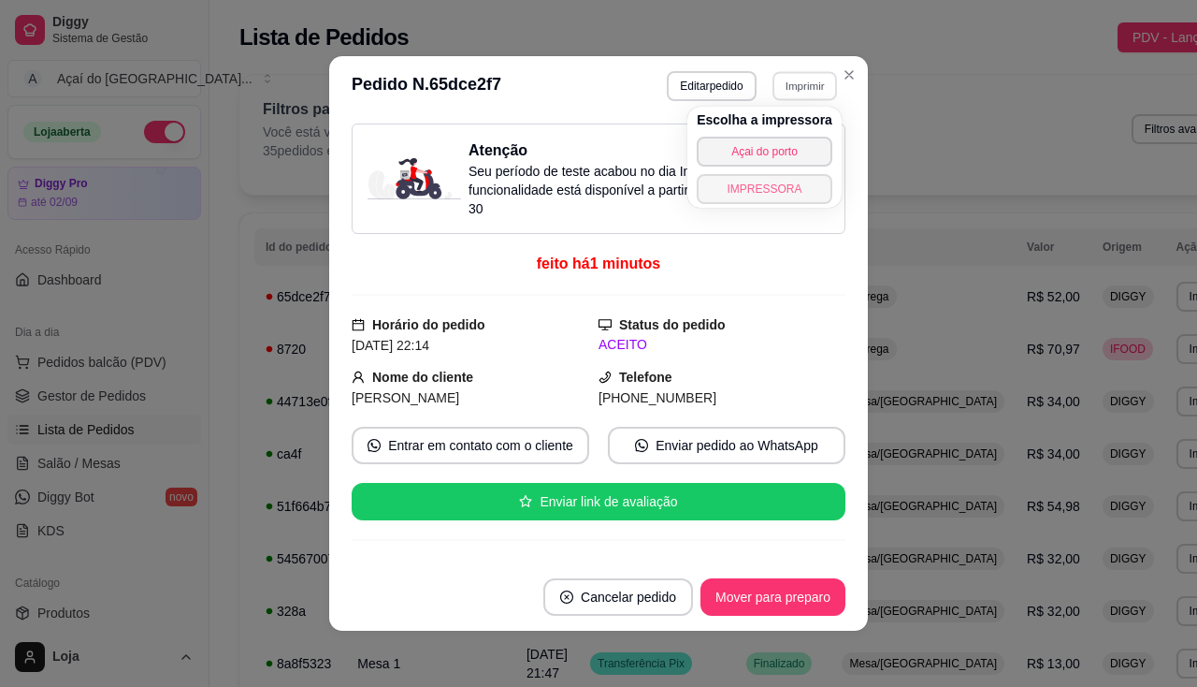
click at [790, 194] on button "IMPRESSORA" at bounding box center [765, 189] width 136 height 30
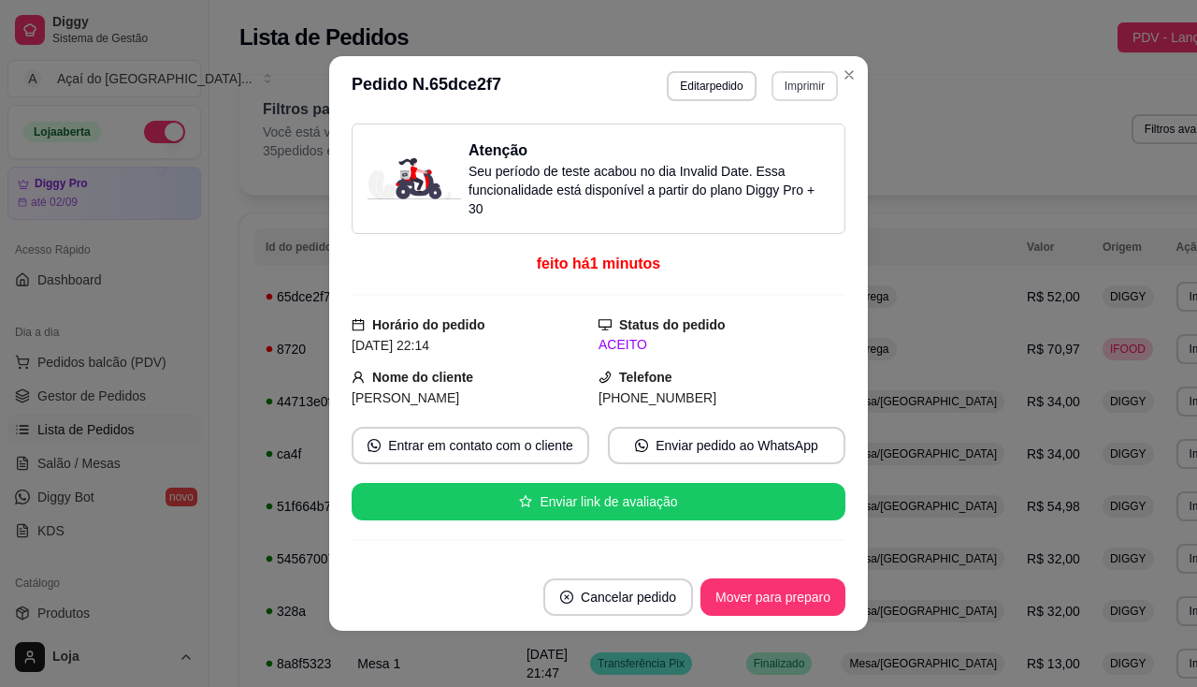
click at [805, 91] on button "Imprimir" at bounding box center [805, 86] width 66 height 30
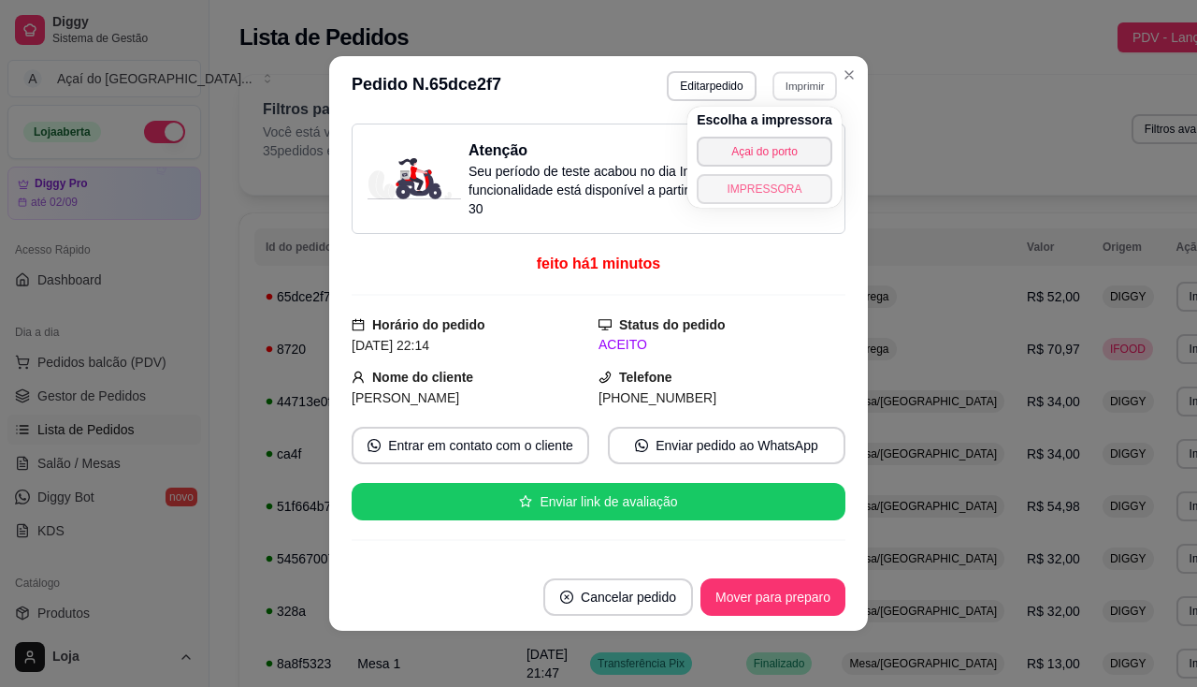
click at [799, 193] on button "IMPRESSORA" at bounding box center [765, 189] width 136 height 30
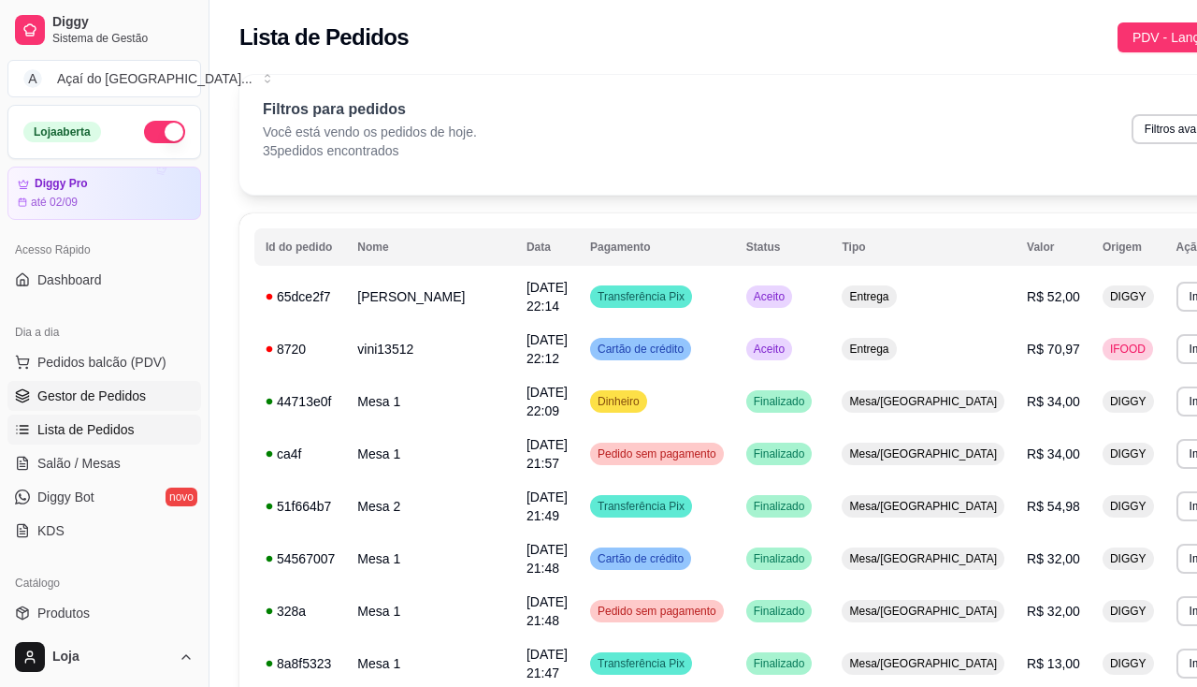
click at [43, 393] on span "Gestor de Pedidos" at bounding box center [91, 395] width 109 height 19
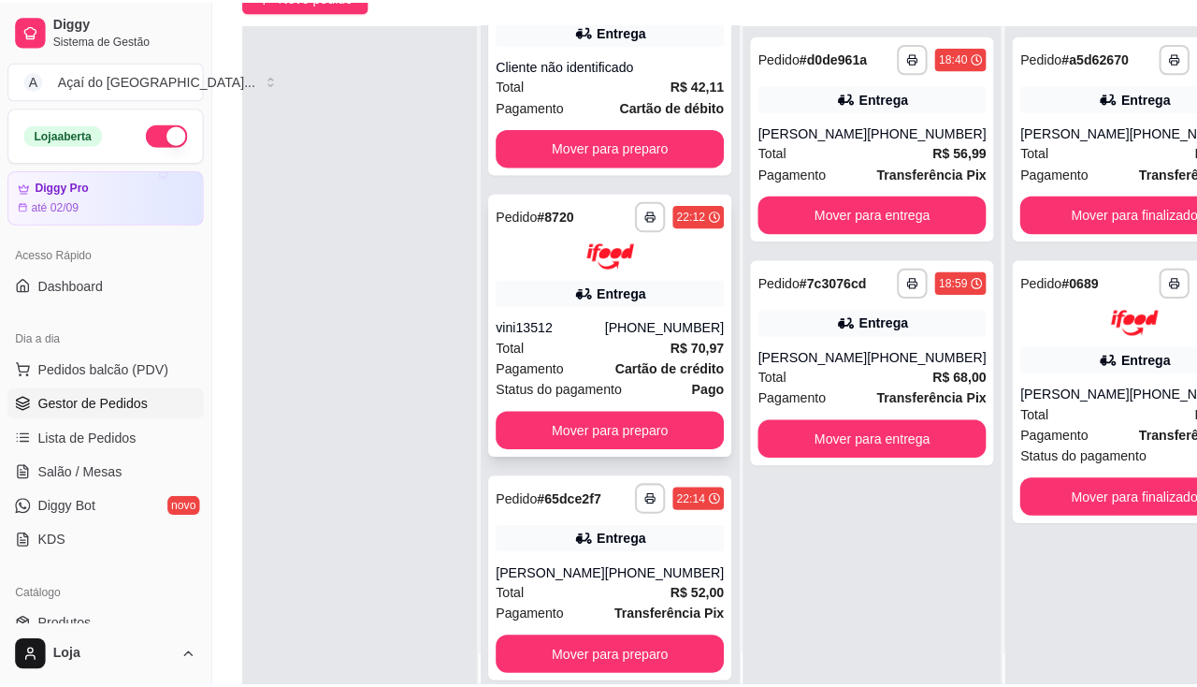
scroll to position [281, 0]
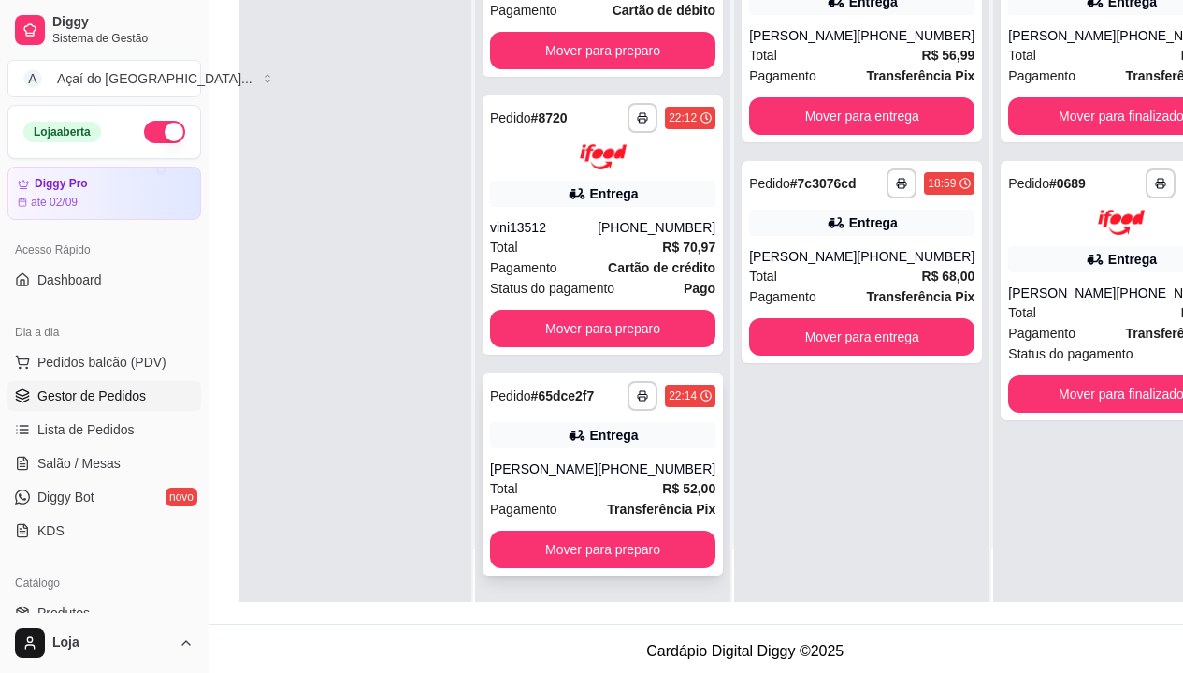
click at [598, 474] on div "[PHONE_NUMBER]" at bounding box center [657, 468] width 118 height 19
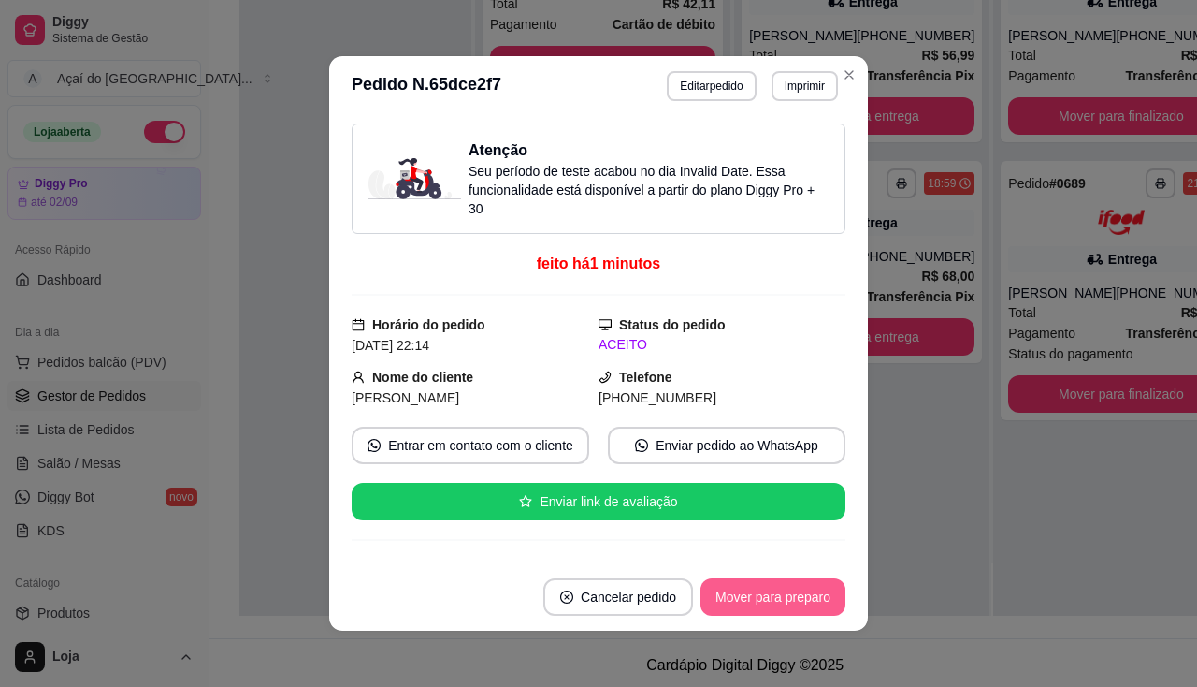
click at [739, 595] on button "Mover para preparo" at bounding box center [773, 596] width 145 height 37
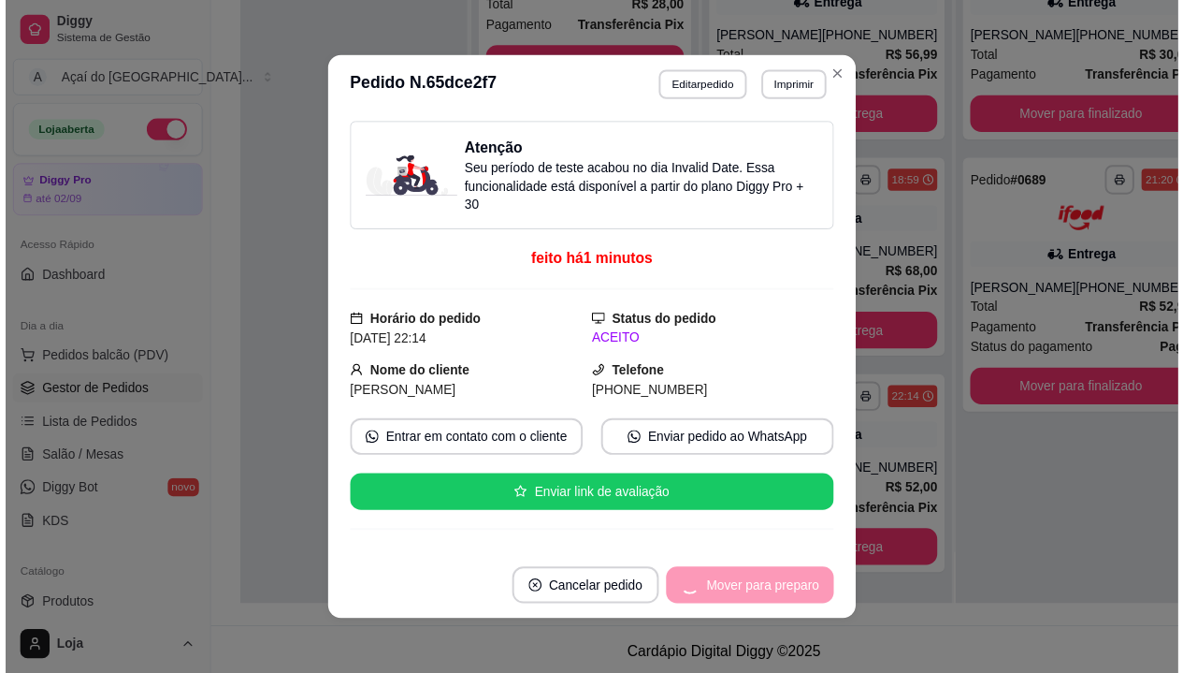
scroll to position [66, 0]
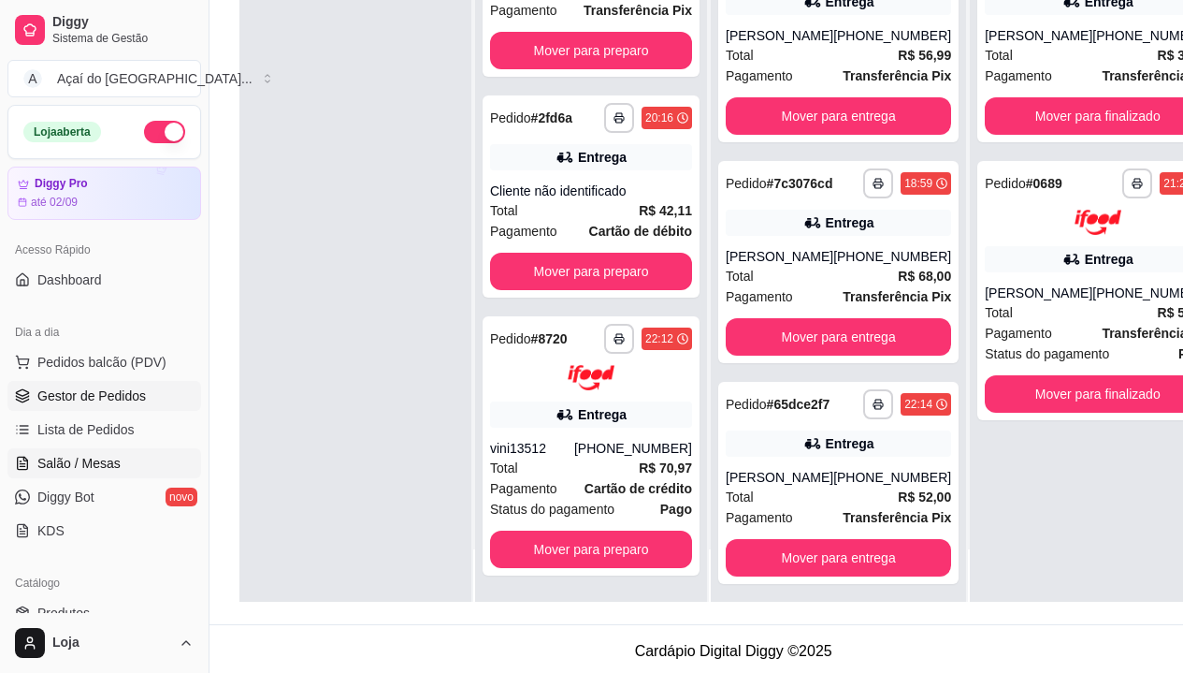
click at [98, 477] on link "Salão / Mesas" at bounding box center [104, 463] width 194 height 30
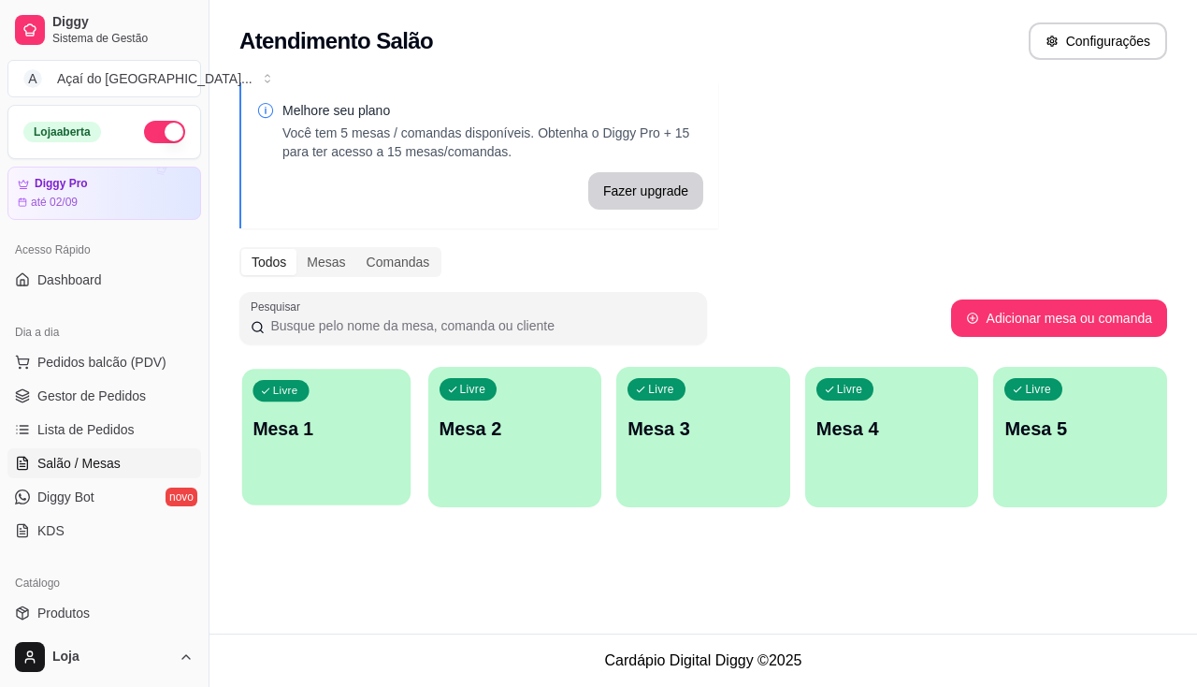
click at [310, 461] on div "Livre Mesa 1" at bounding box center [326, 426] width 168 height 114
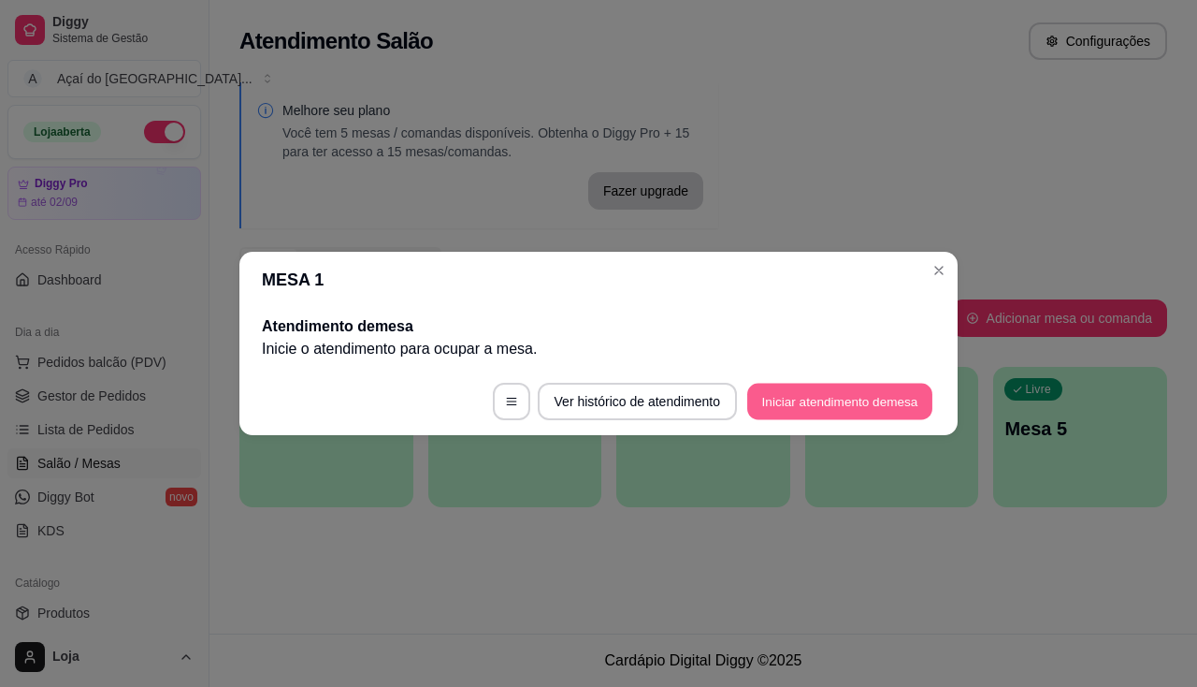
click at [828, 384] on button "Iniciar atendimento de mesa" at bounding box center [839, 402] width 185 height 36
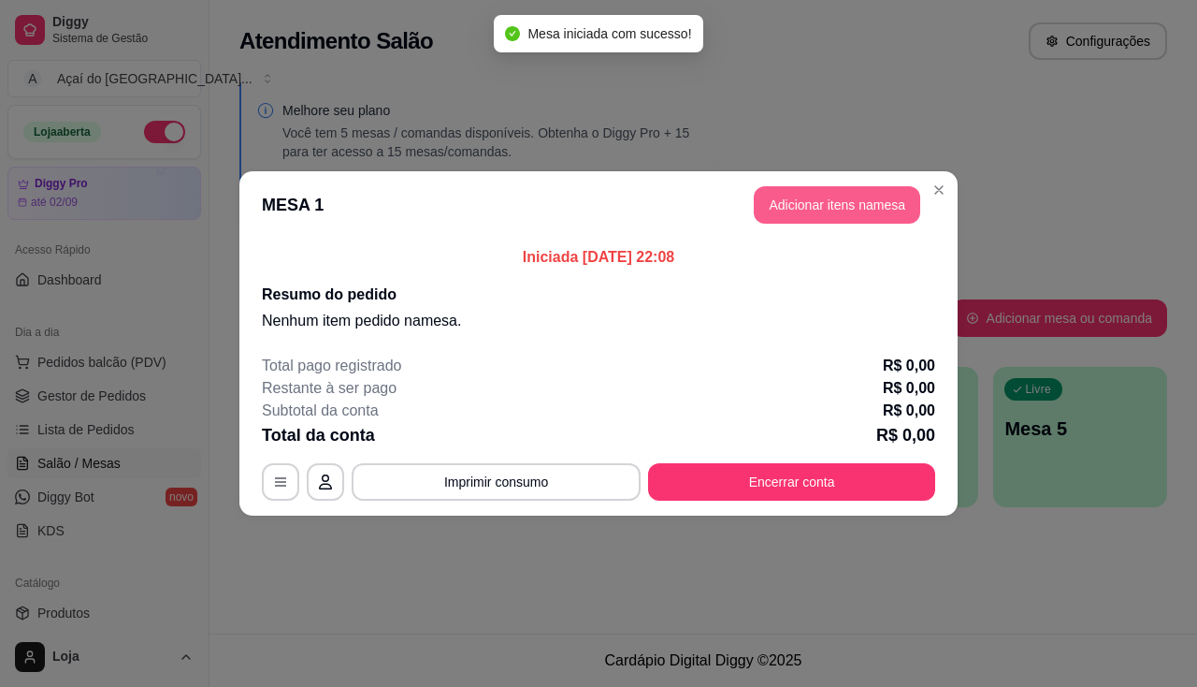
click at [827, 213] on button "Adicionar itens na mesa" at bounding box center [837, 204] width 167 height 37
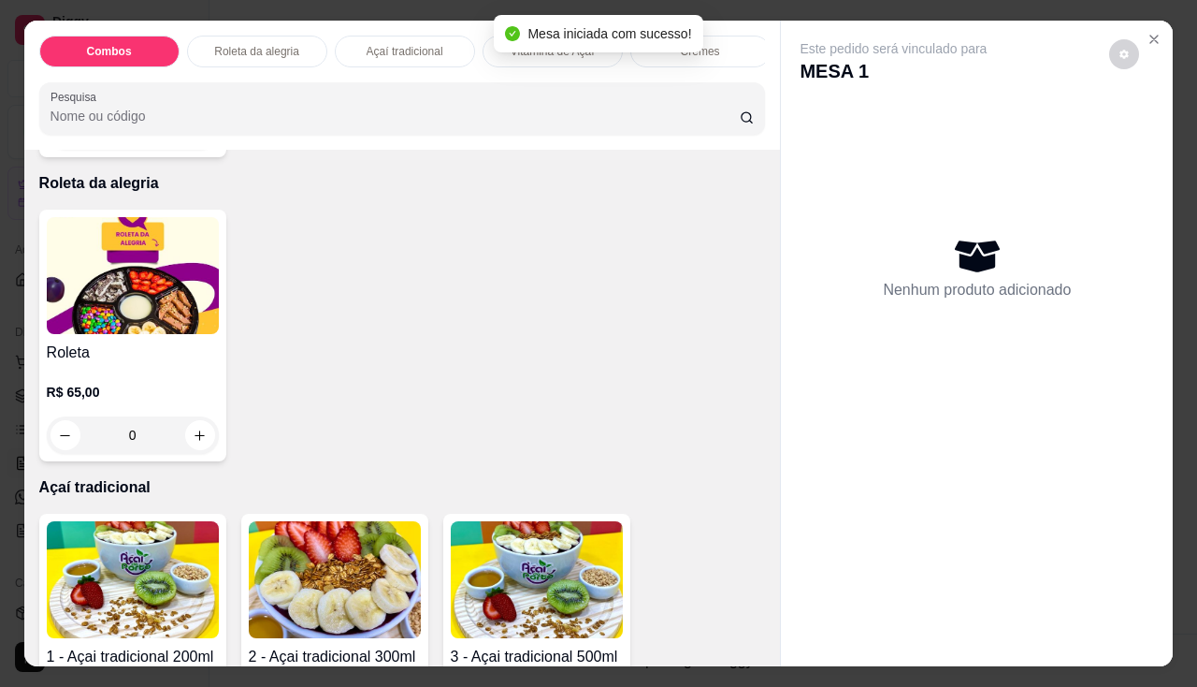
scroll to position [842, 0]
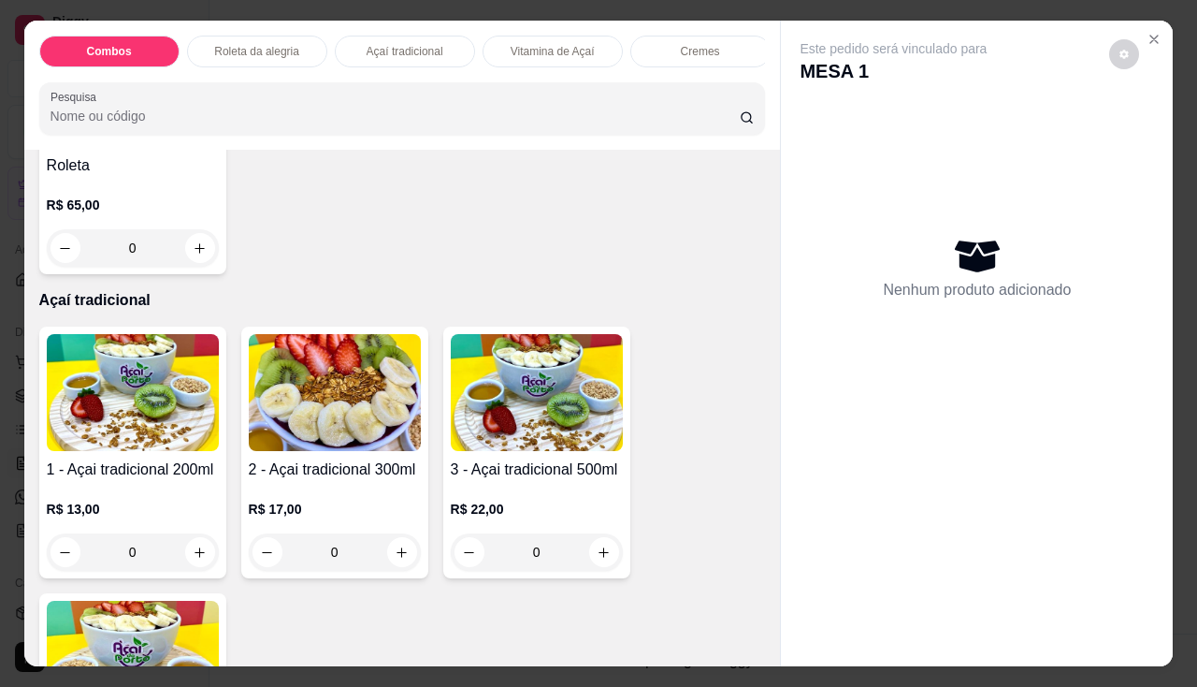
click at [305, 515] on p "R$ 17,00" at bounding box center [335, 509] width 172 height 19
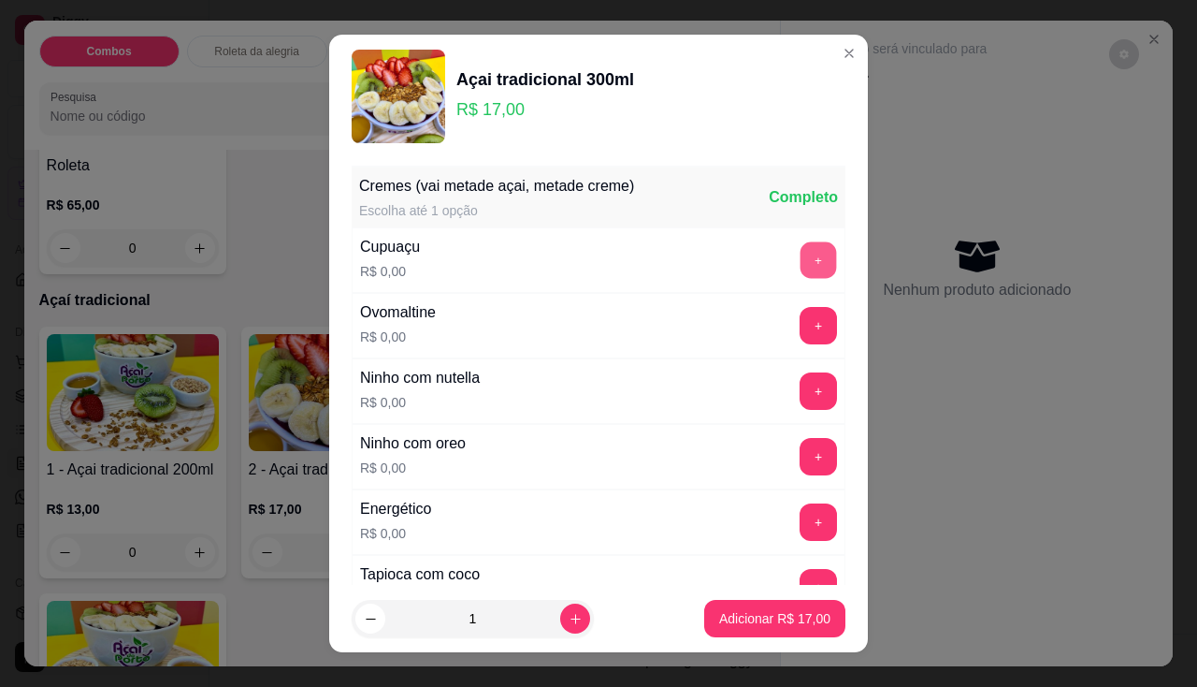
click at [801, 266] on button "+" at bounding box center [819, 259] width 36 height 36
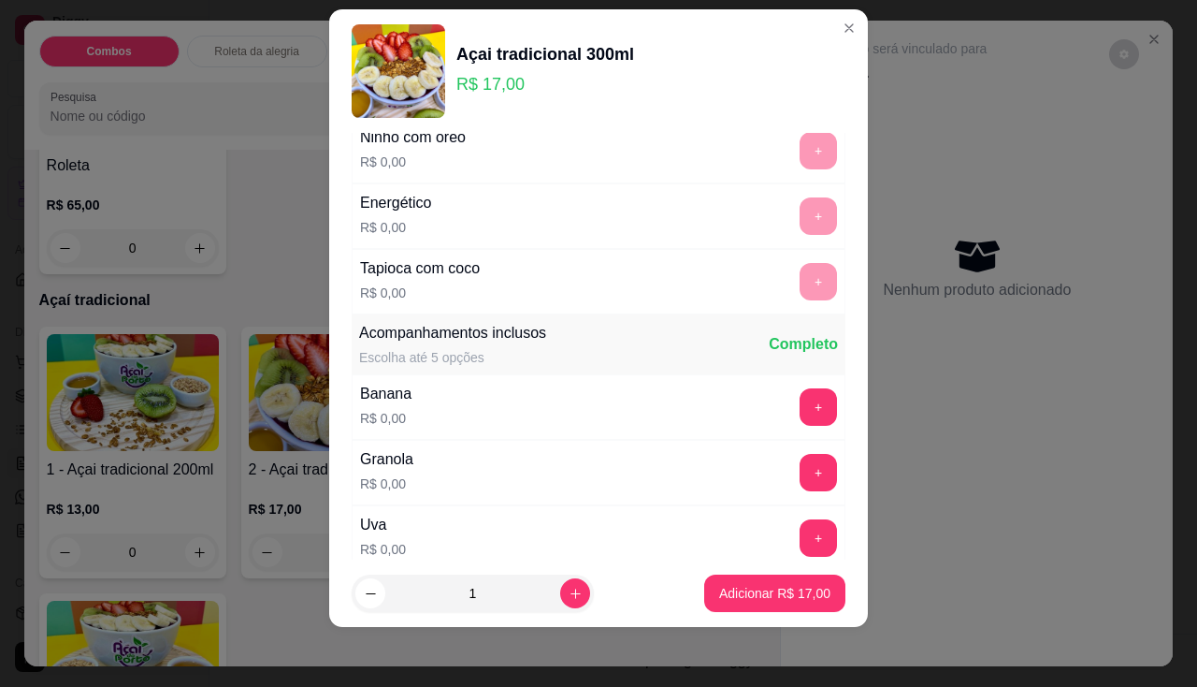
scroll to position [374, 0]
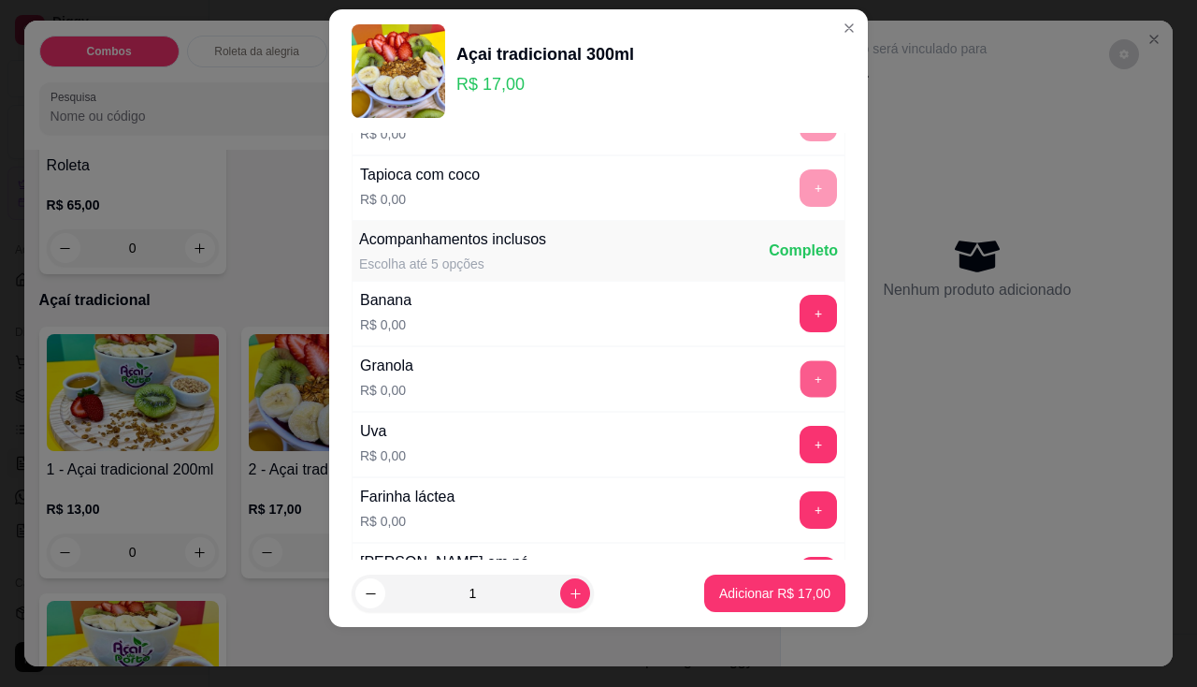
click at [801, 381] on button "+" at bounding box center [819, 378] width 36 height 36
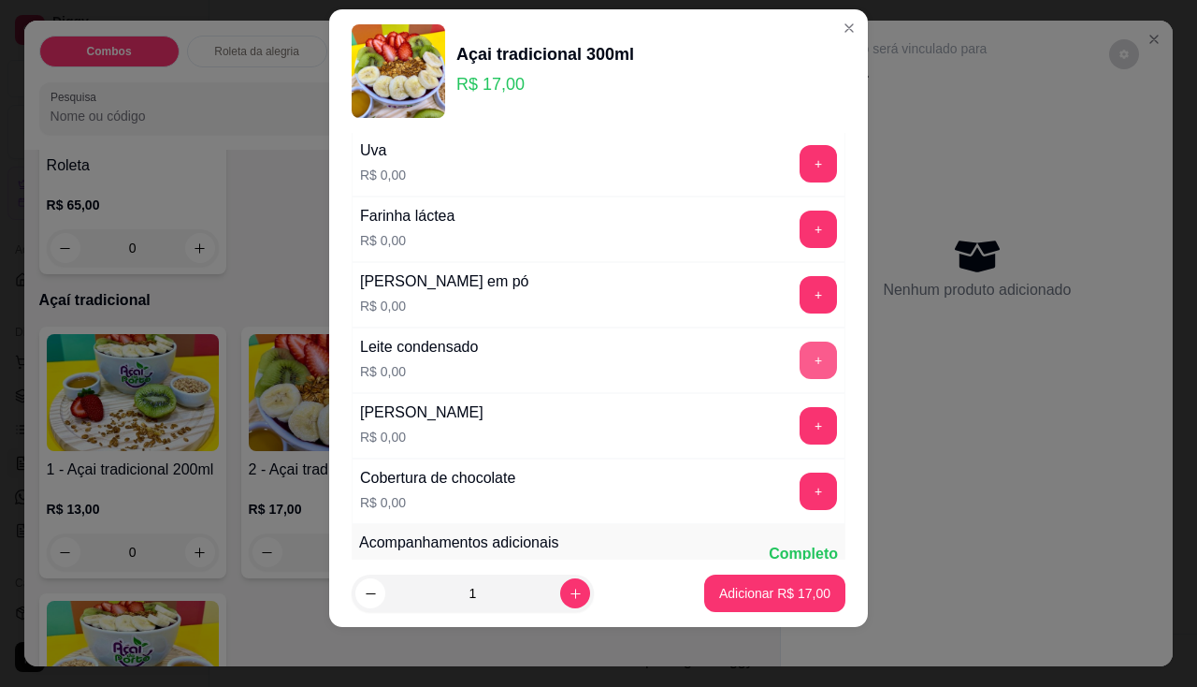
click at [800, 367] on button "+" at bounding box center [818, 359] width 37 height 37
click at [801, 297] on button "+" at bounding box center [819, 294] width 36 height 36
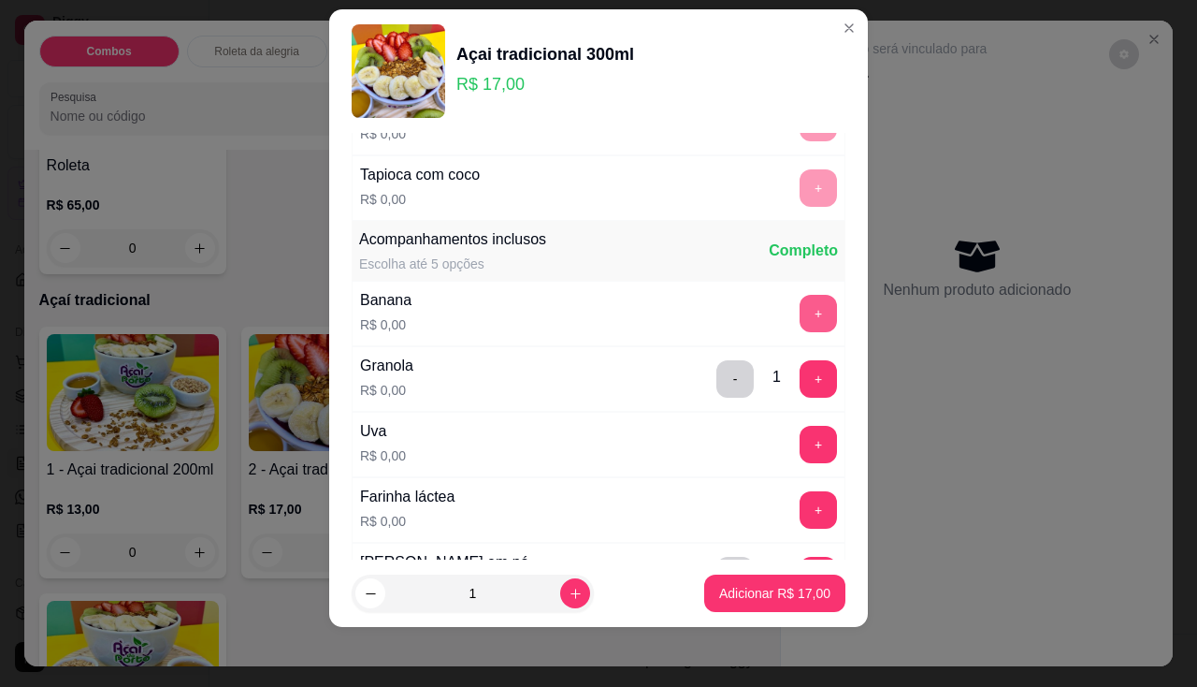
click at [800, 297] on button "+" at bounding box center [818, 313] width 37 height 37
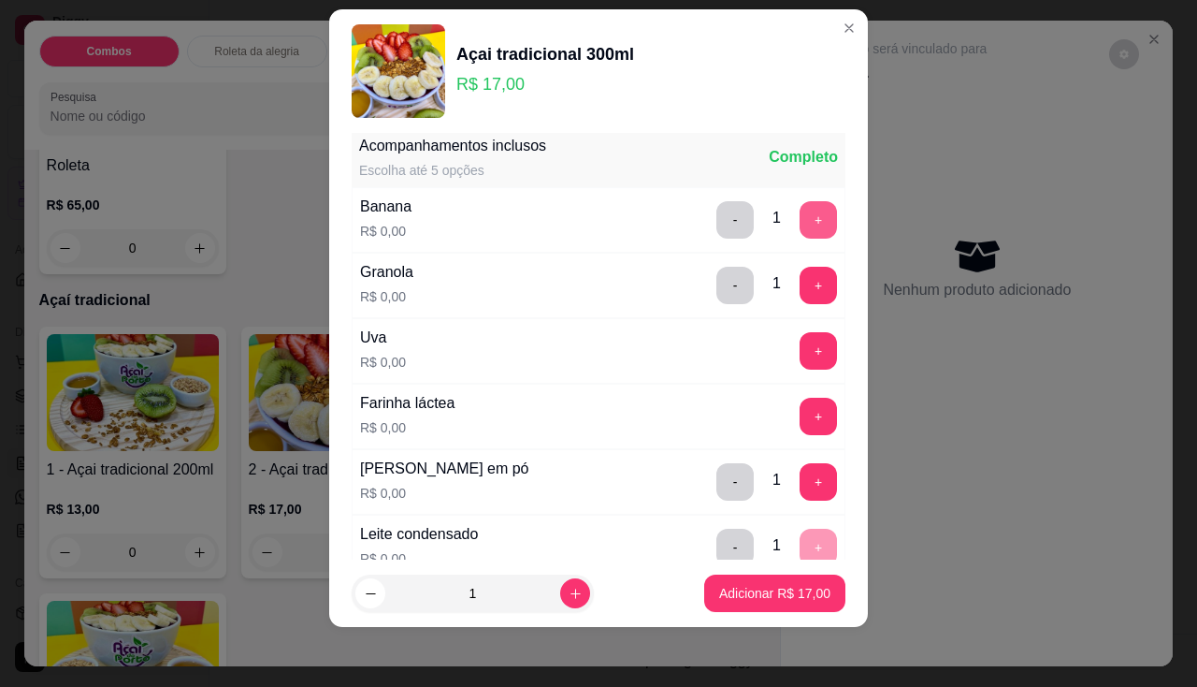
scroll to position [561, 0]
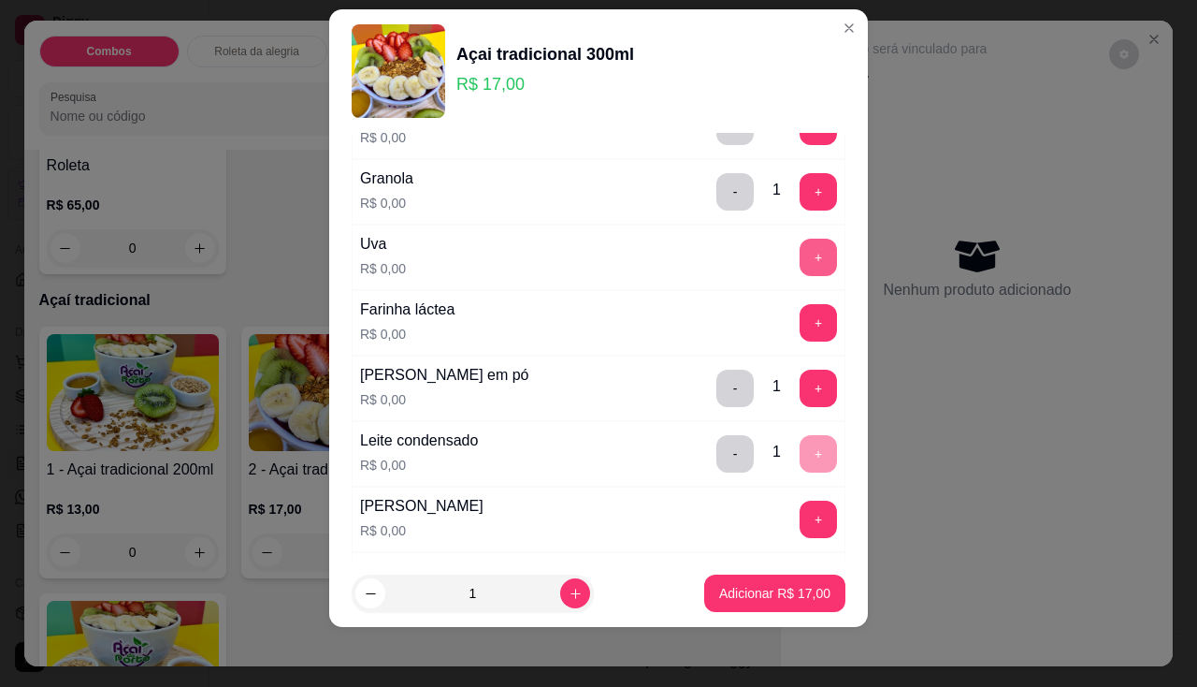
click at [800, 254] on button "+" at bounding box center [818, 257] width 37 height 37
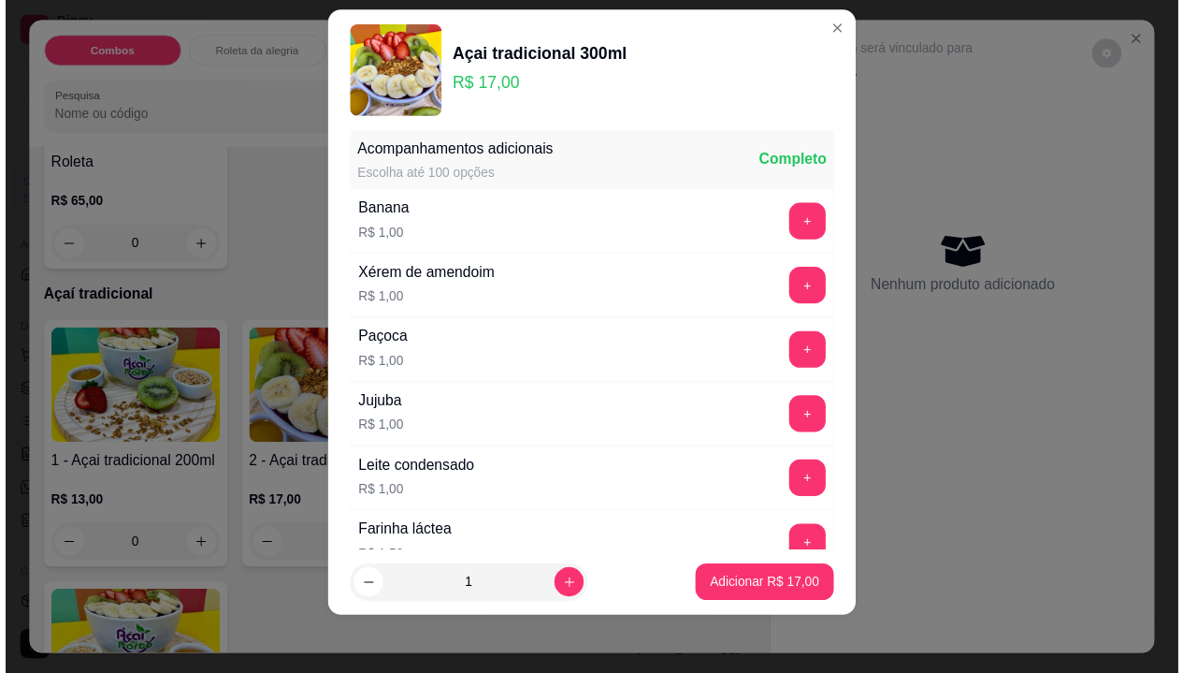
scroll to position [859, 0]
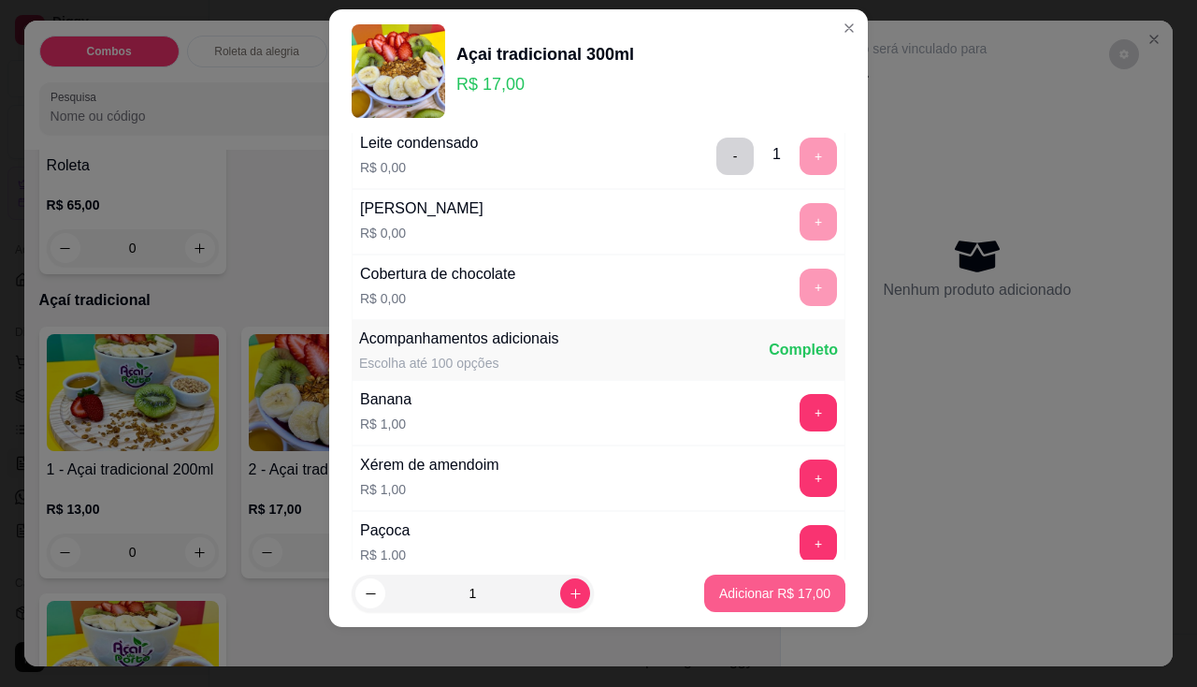
click at [794, 587] on p "Adicionar R$ 17,00" at bounding box center [774, 593] width 111 height 19
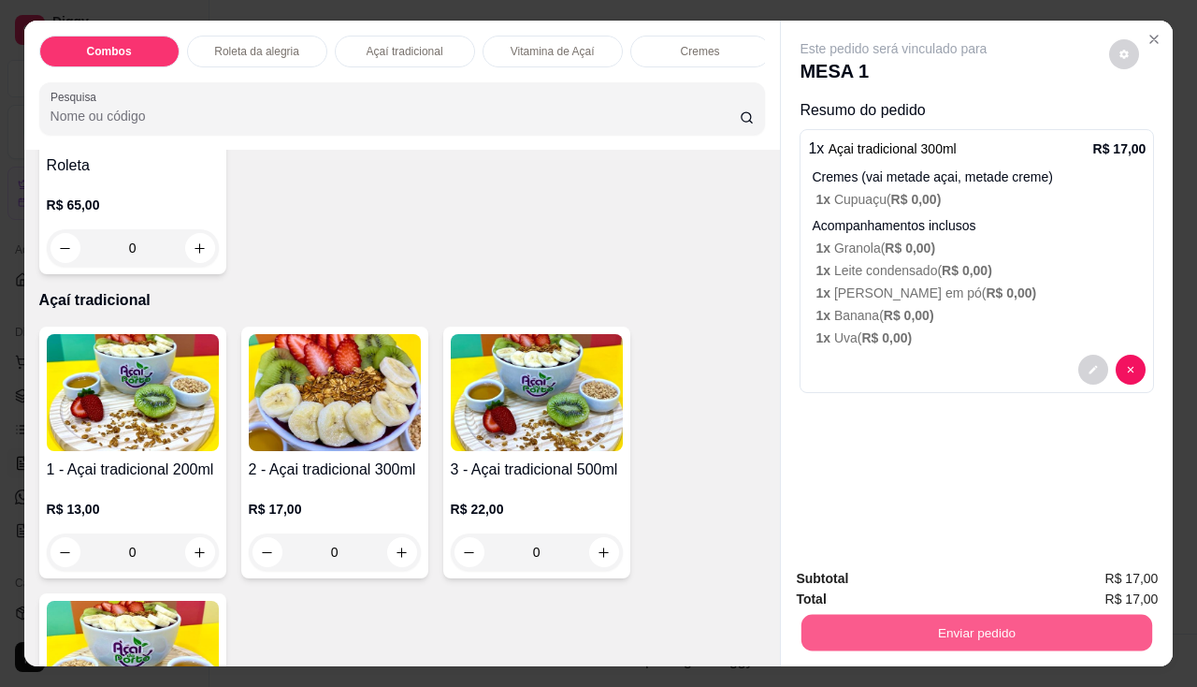
click at [846, 615] on button "Enviar pedido" at bounding box center [977, 633] width 351 height 36
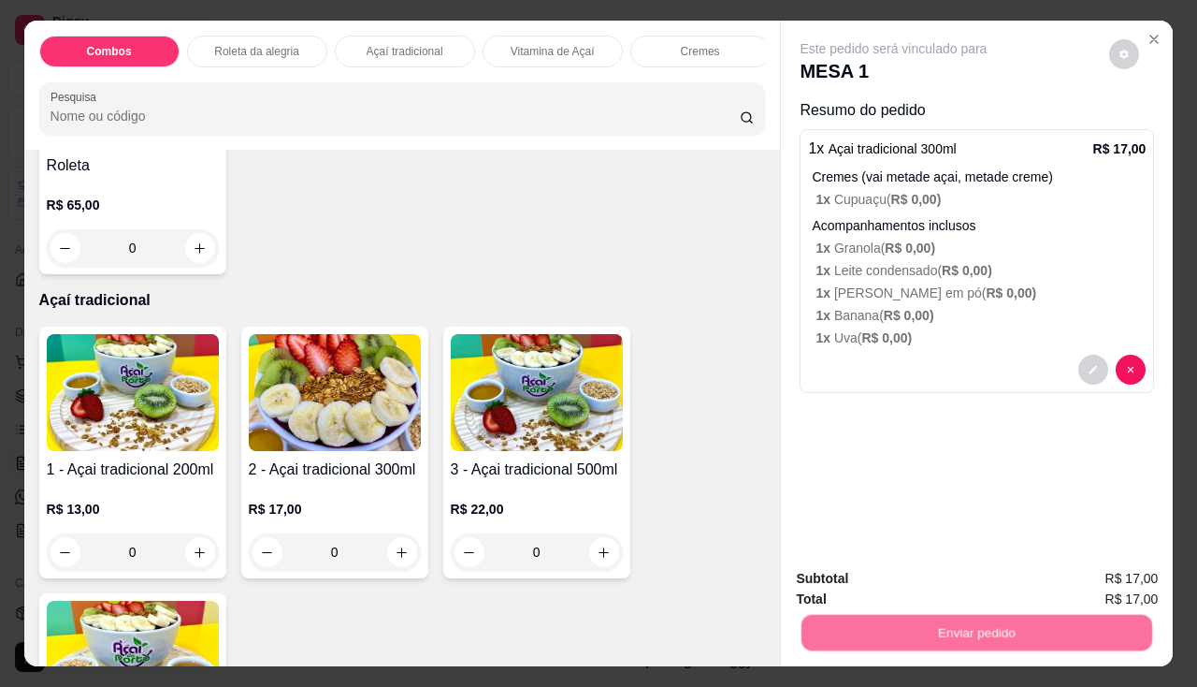
click at [847, 583] on button "Não registrar e enviar pedido" at bounding box center [916, 580] width 195 height 36
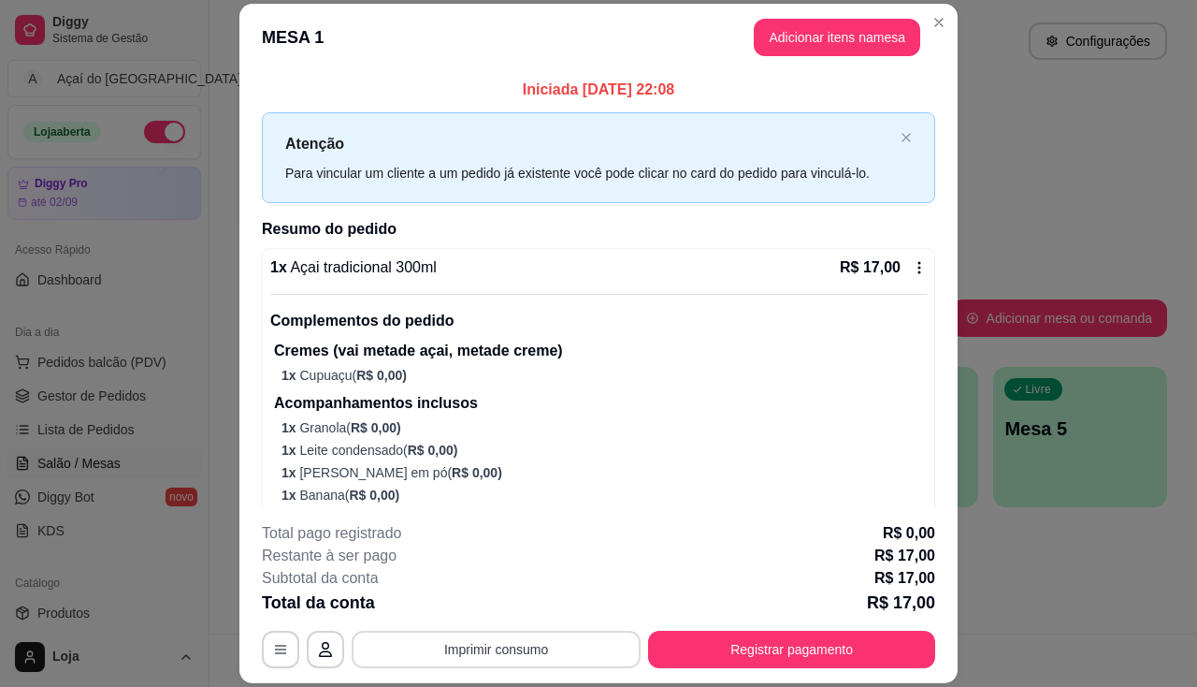
click at [527, 654] on button "Imprimir consumo" at bounding box center [496, 649] width 289 height 37
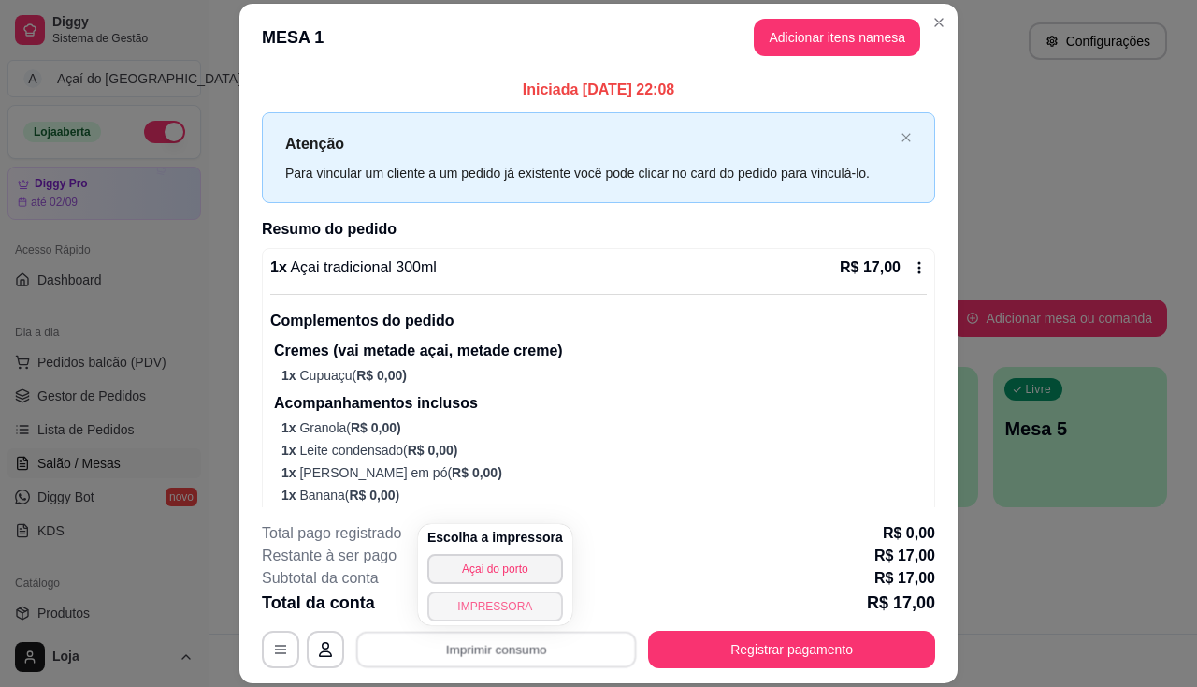
click at [480, 610] on button "IMPRESSORA" at bounding box center [496, 606] width 136 height 30
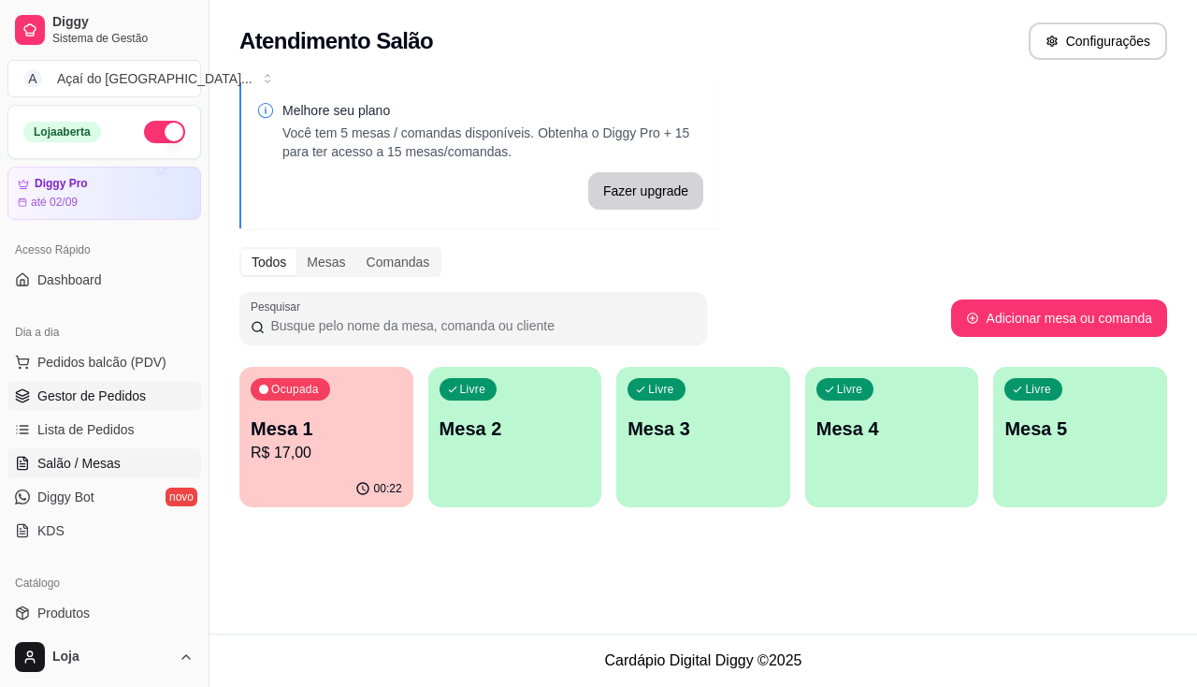
click at [83, 404] on span "Gestor de Pedidos" at bounding box center [91, 395] width 109 height 19
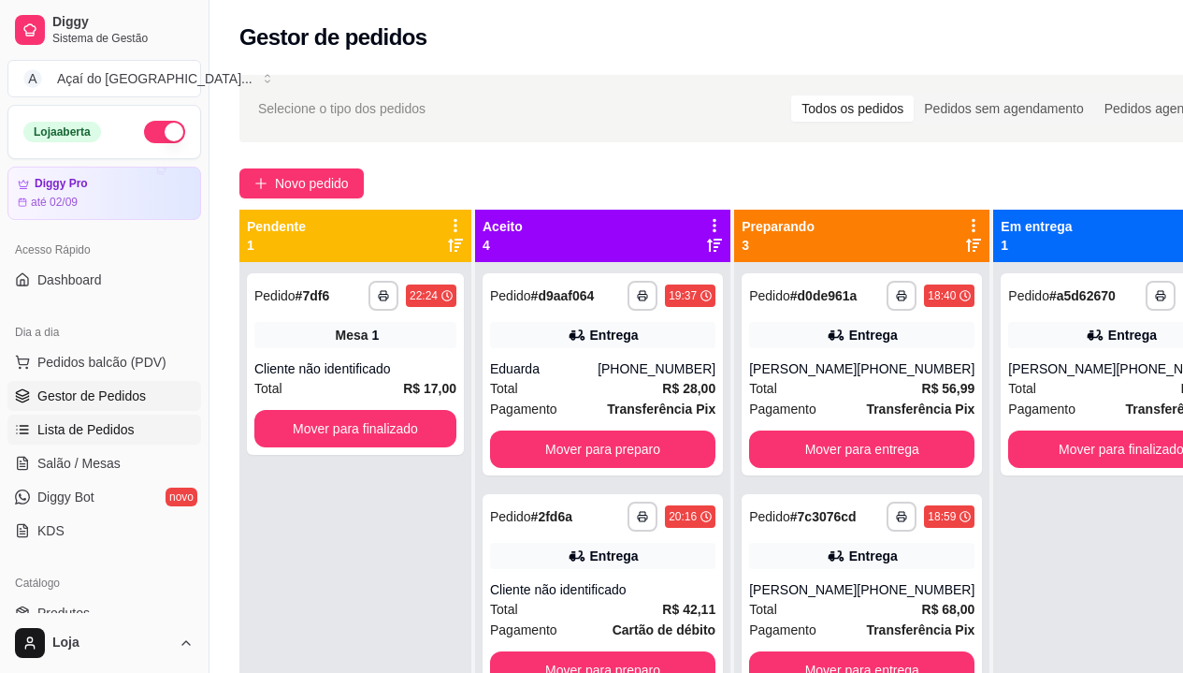
click at [109, 434] on span "Lista de Pedidos" at bounding box center [85, 429] width 97 height 19
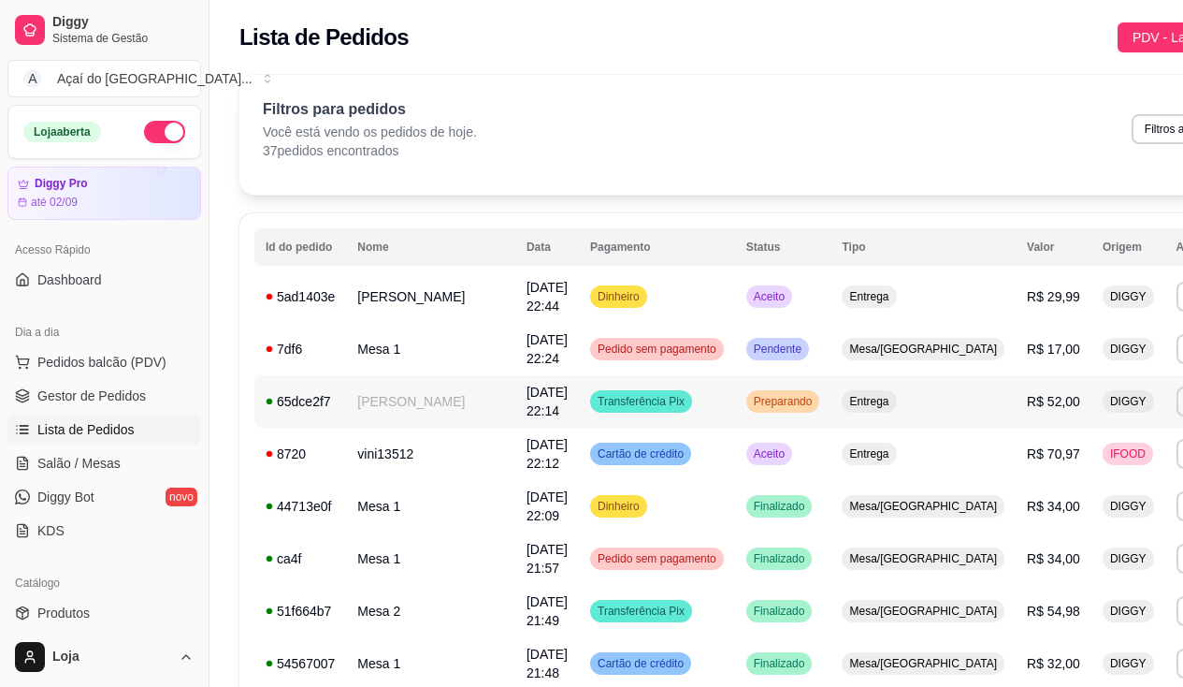
click at [750, 399] on span "Preparando" at bounding box center [783, 401] width 66 height 15
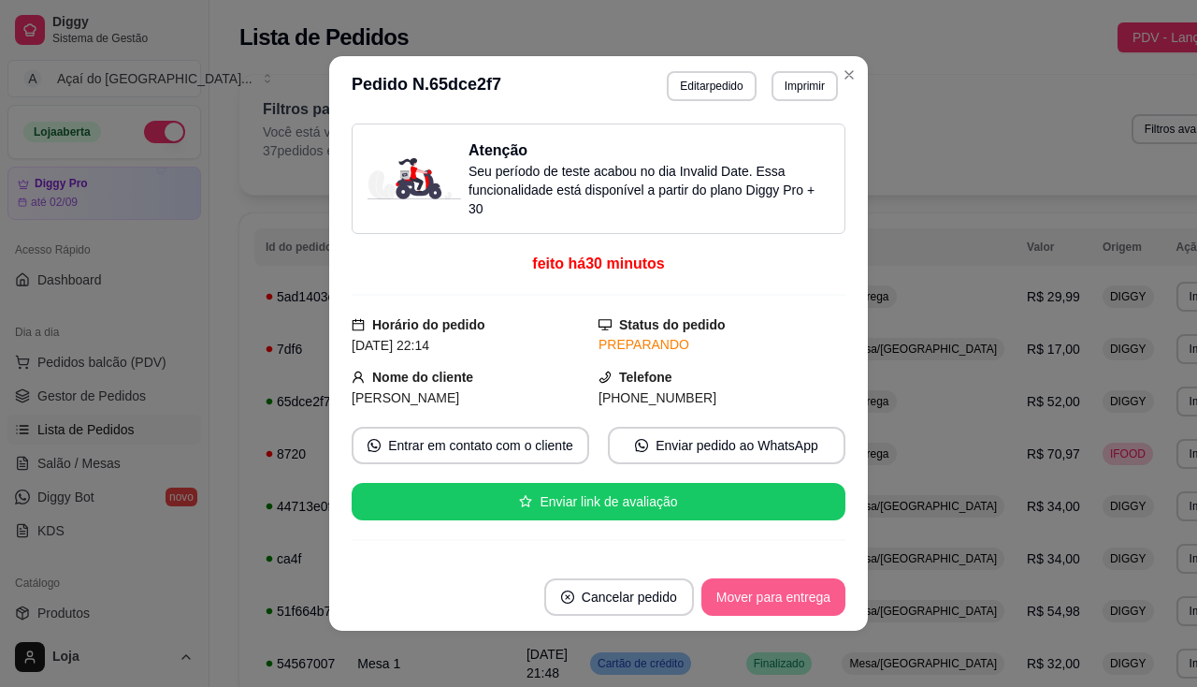
click at [801, 614] on button "Mover para entrega" at bounding box center [774, 596] width 144 height 37
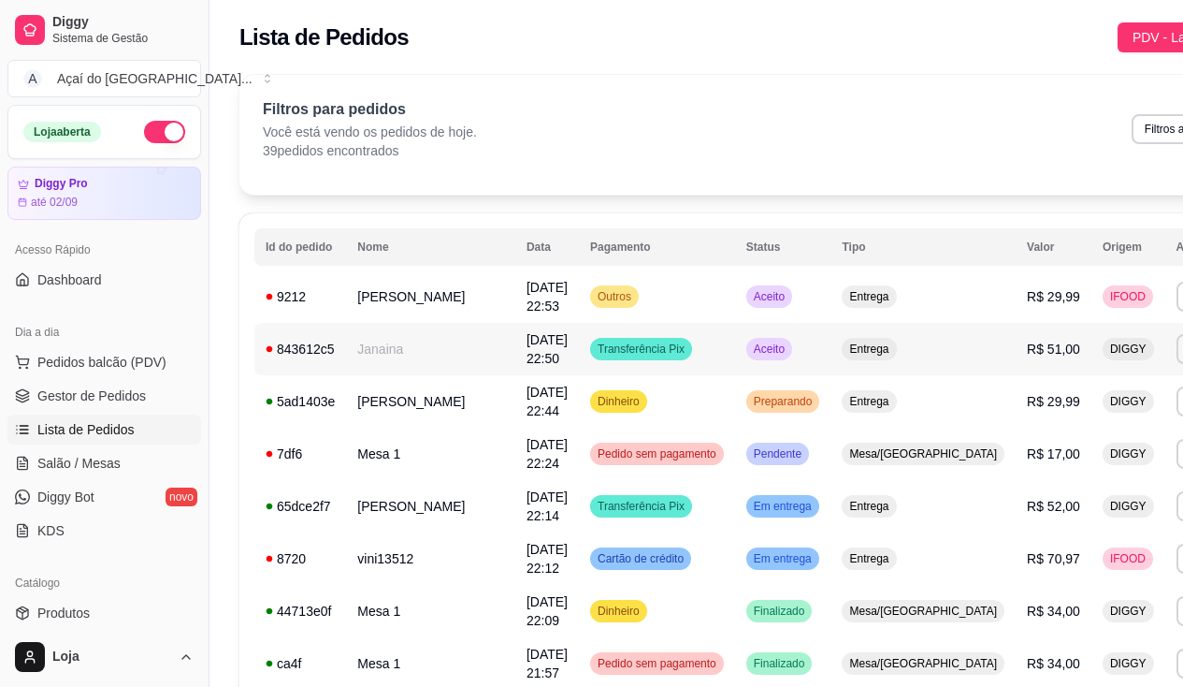
click at [515, 370] on td "[DATE] 22:50" at bounding box center [547, 349] width 64 height 52
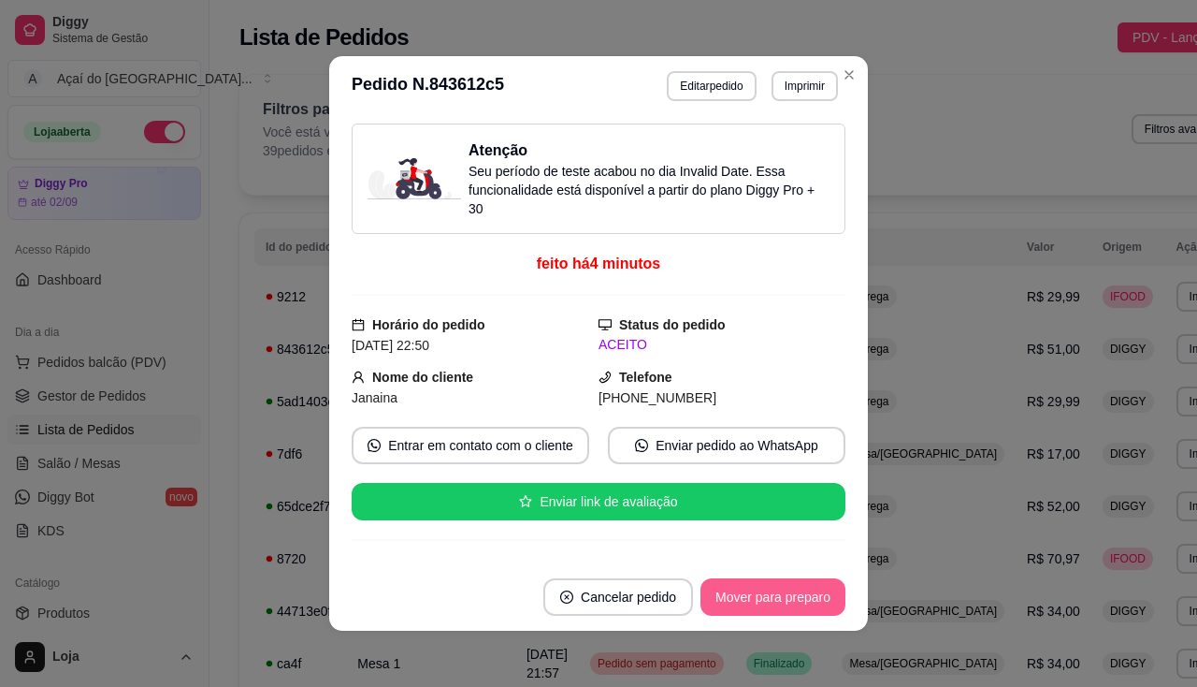
click at [737, 589] on button "Mover para preparo" at bounding box center [773, 596] width 145 height 37
click at [792, 66] on header "**********" at bounding box center [598, 86] width 539 height 60
click at [792, 83] on button "Imprimir" at bounding box center [805, 86] width 66 height 30
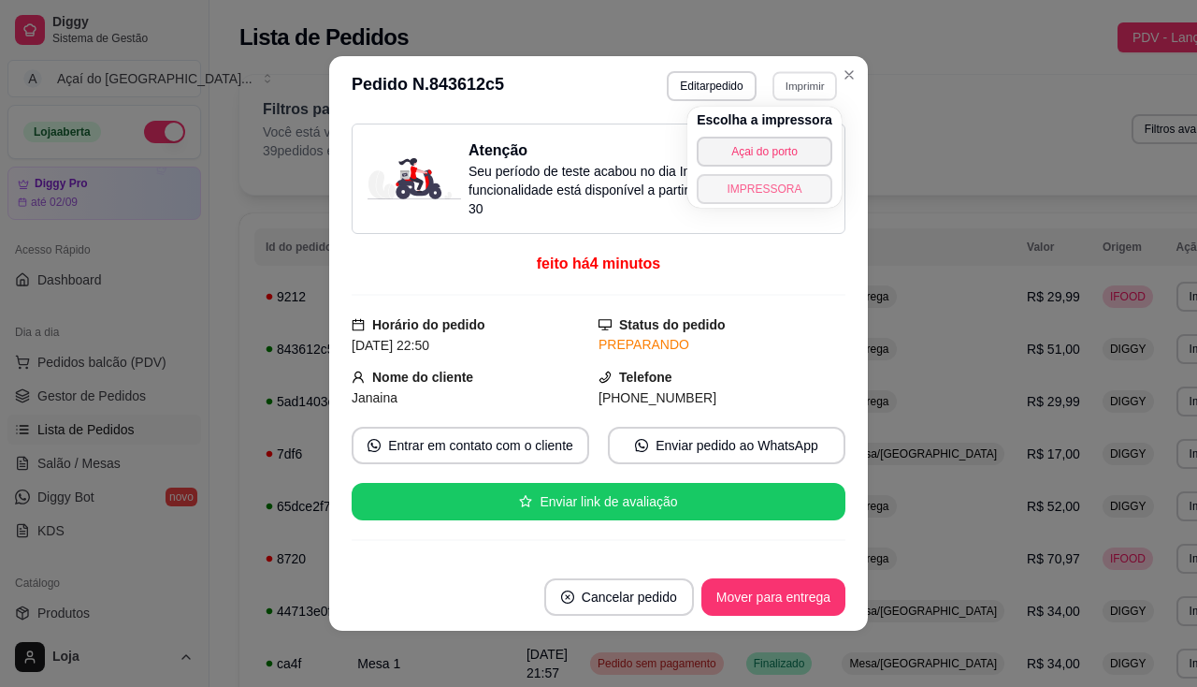
click at [790, 180] on button "IMPRESSORA" at bounding box center [765, 189] width 136 height 30
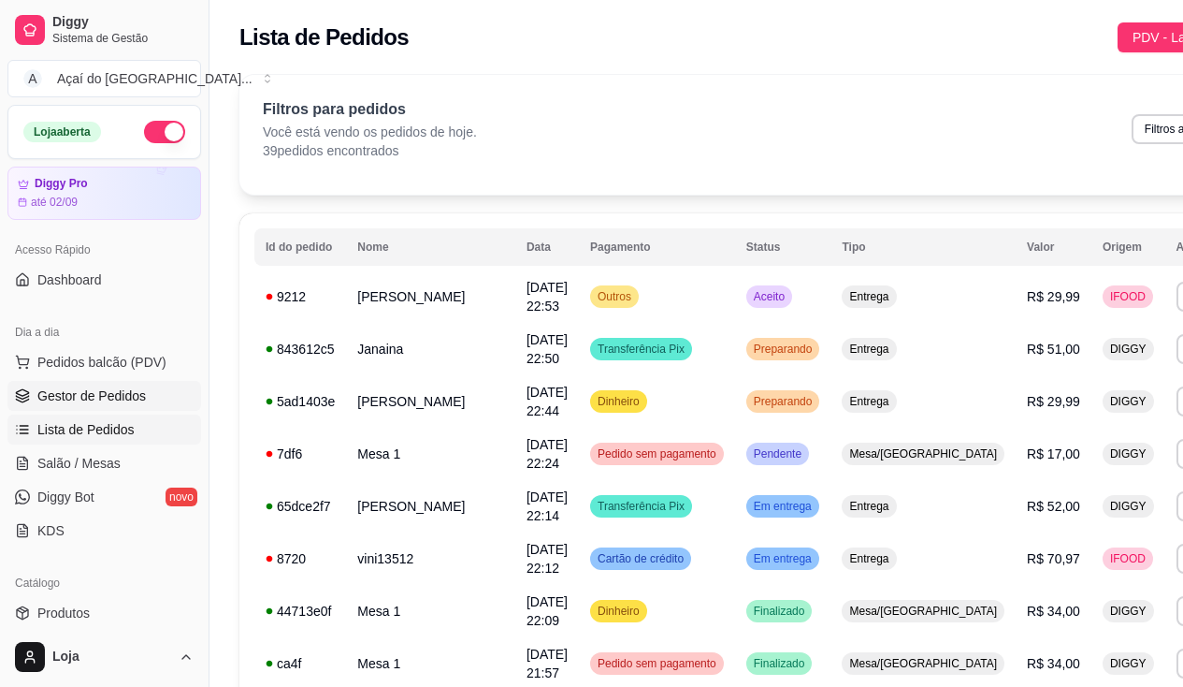
click at [96, 392] on span "Gestor de Pedidos" at bounding box center [91, 395] width 109 height 19
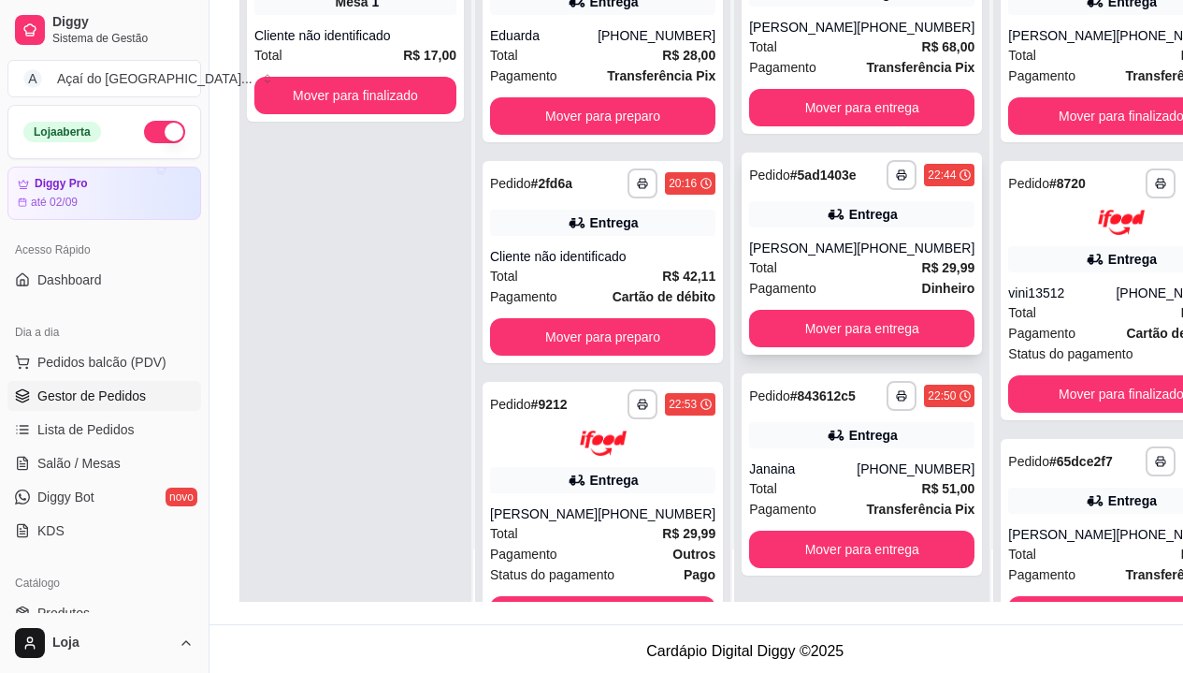
scroll to position [299, 0]
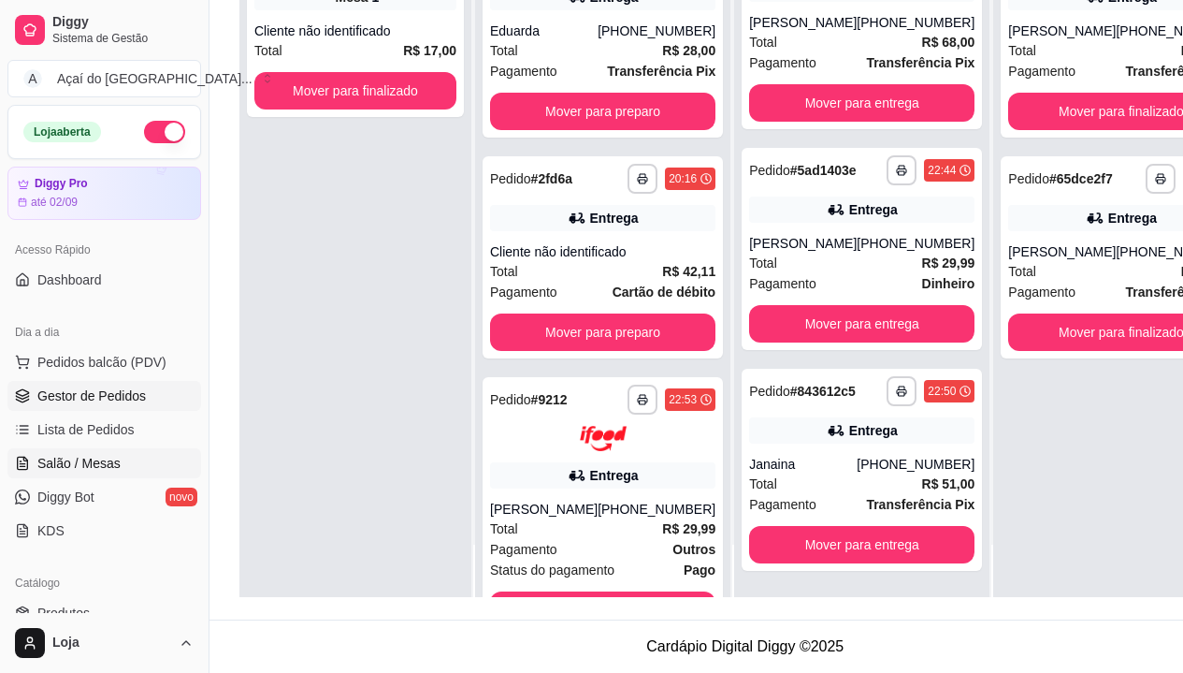
click at [71, 475] on link "Salão / Mesas" at bounding box center [104, 463] width 194 height 30
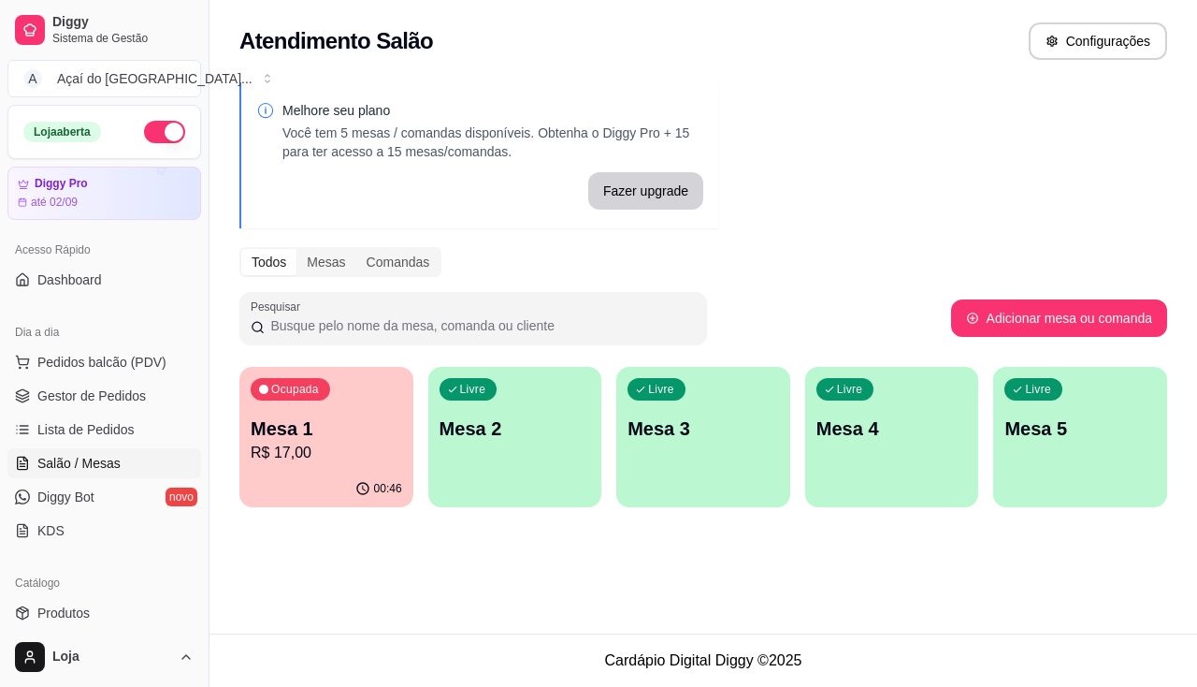
click at [286, 436] on p "Mesa 1" at bounding box center [327, 428] width 152 height 26
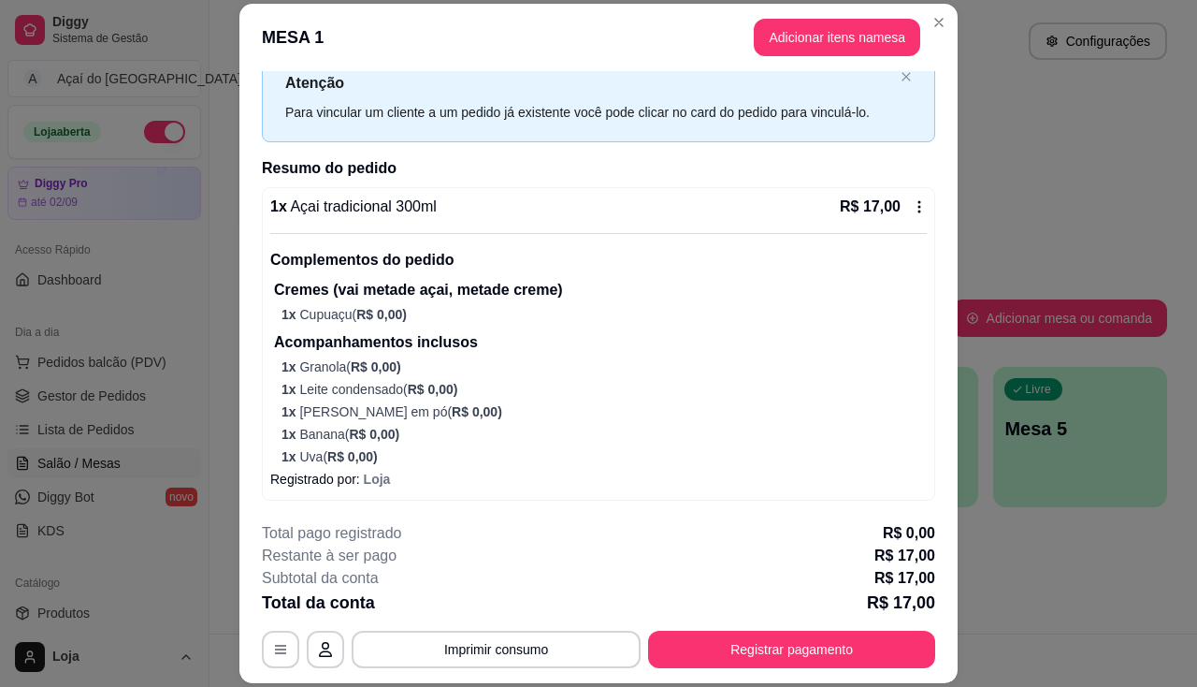
scroll to position [56, 0]
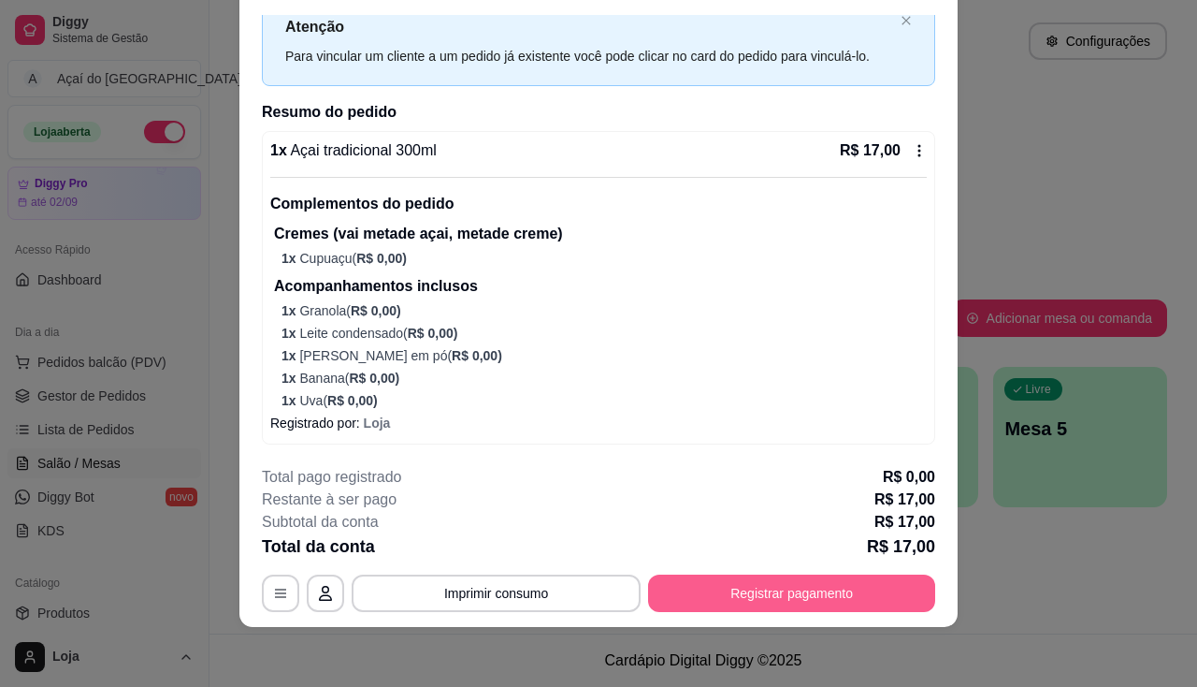
click at [691, 586] on button "Registrar pagamento" at bounding box center [791, 592] width 287 height 37
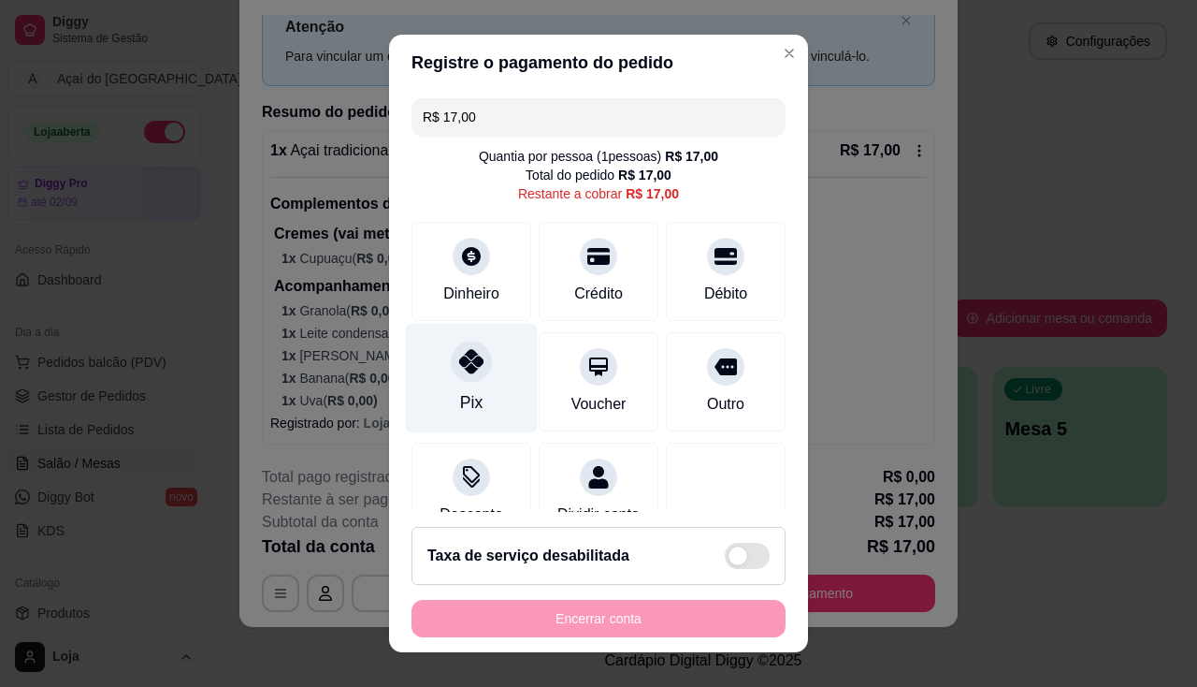
click at [481, 393] on div "Pix" at bounding box center [472, 377] width 132 height 109
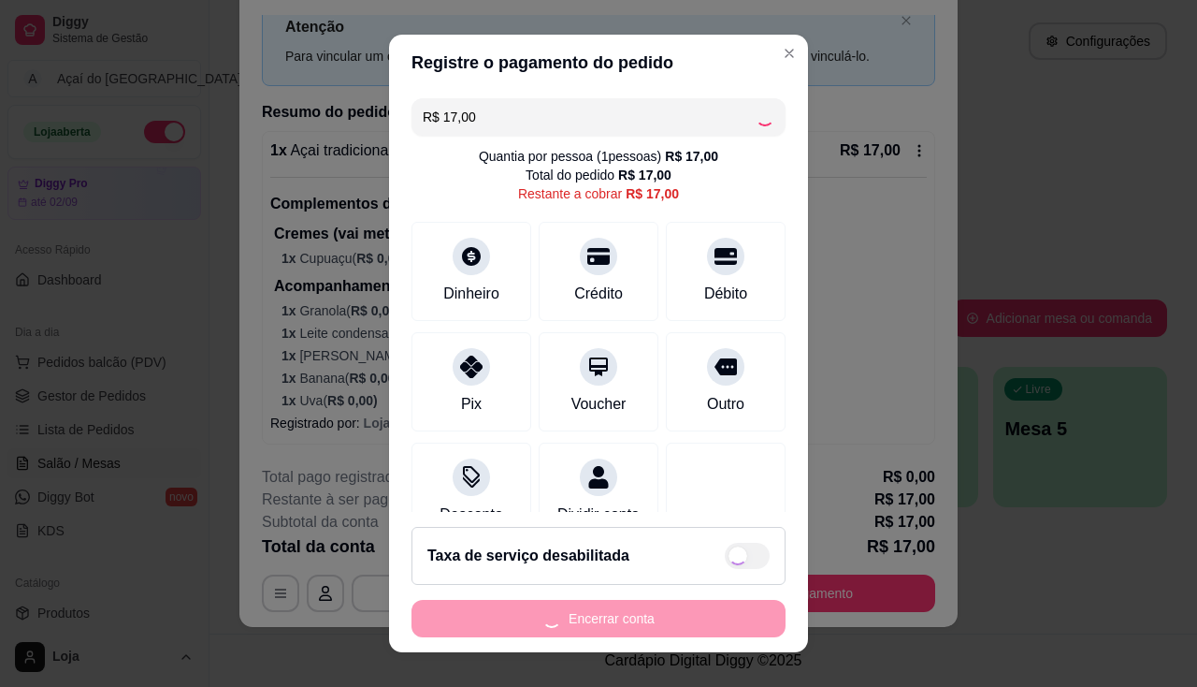
click at [636, 624] on div "Encerrar conta" at bounding box center [599, 618] width 374 height 37
type input "R$ 0,00"
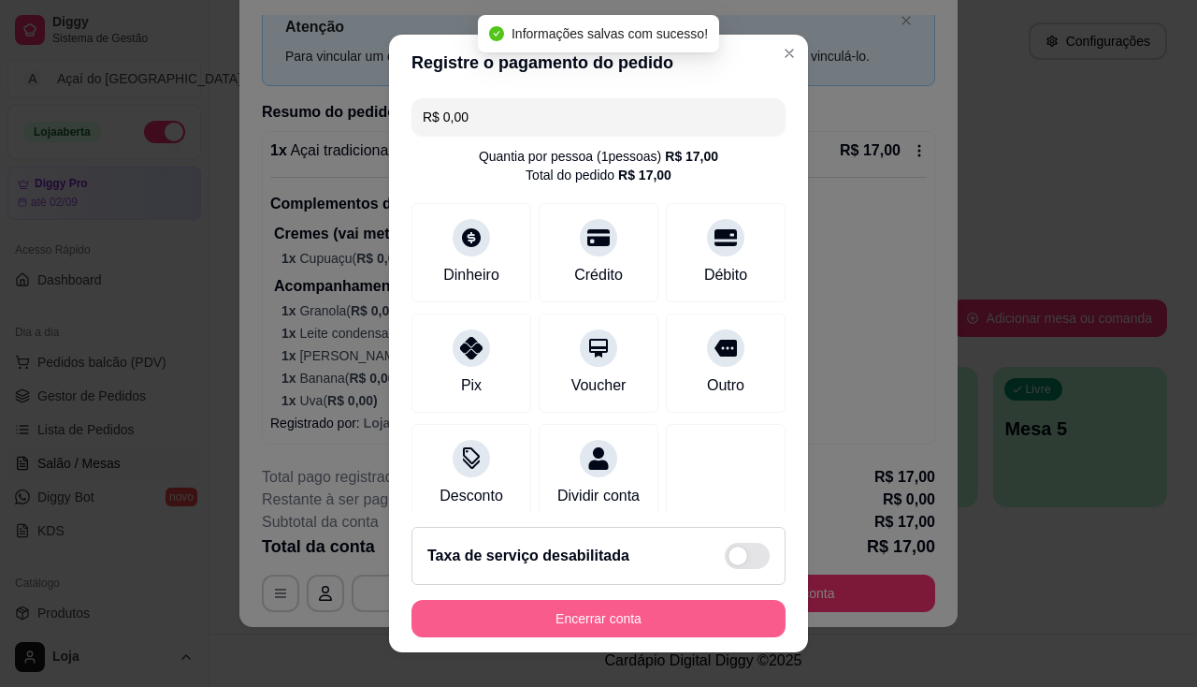
click at [636, 624] on button "Encerrar conta" at bounding box center [599, 618] width 374 height 37
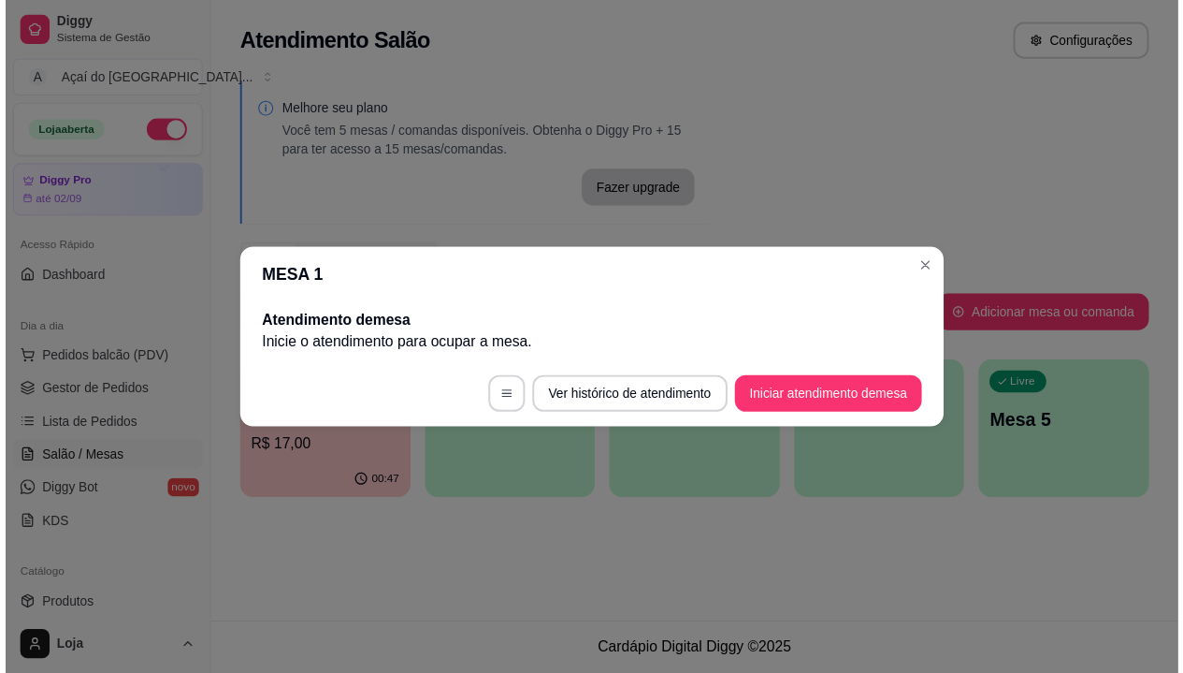
scroll to position [0, 0]
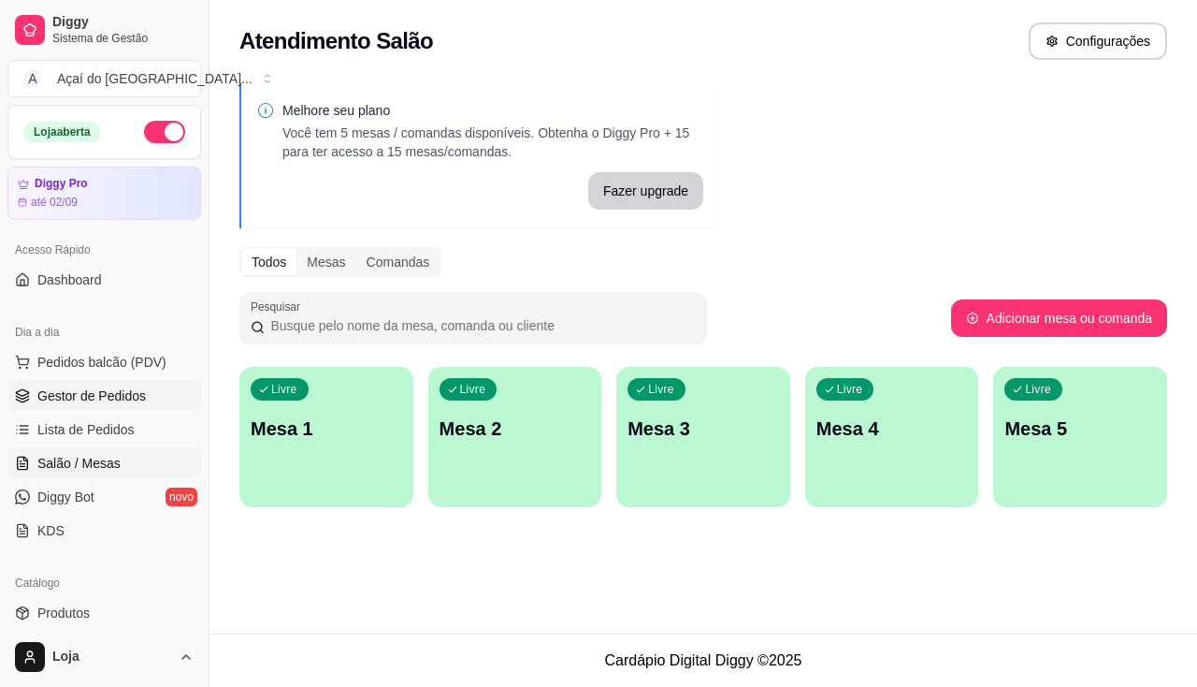
click at [153, 403] on link "Gestor de Pedidos" at bounding box center [104, 396] width 194 height 30
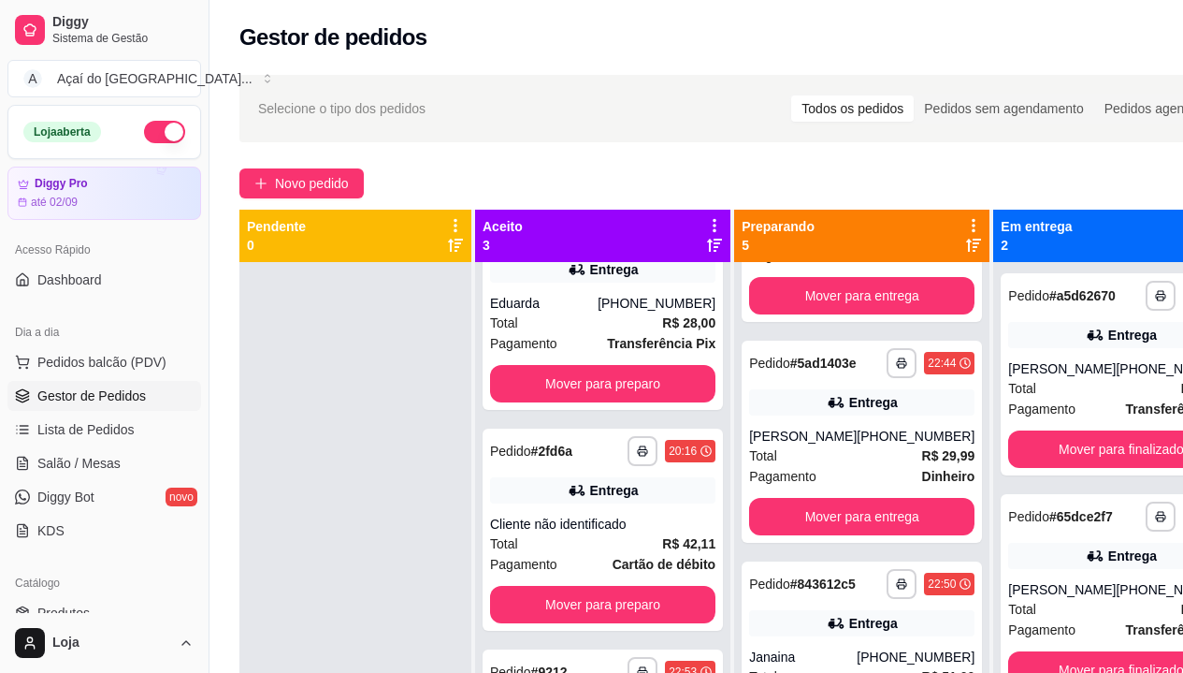
scroll to position [529, 0]
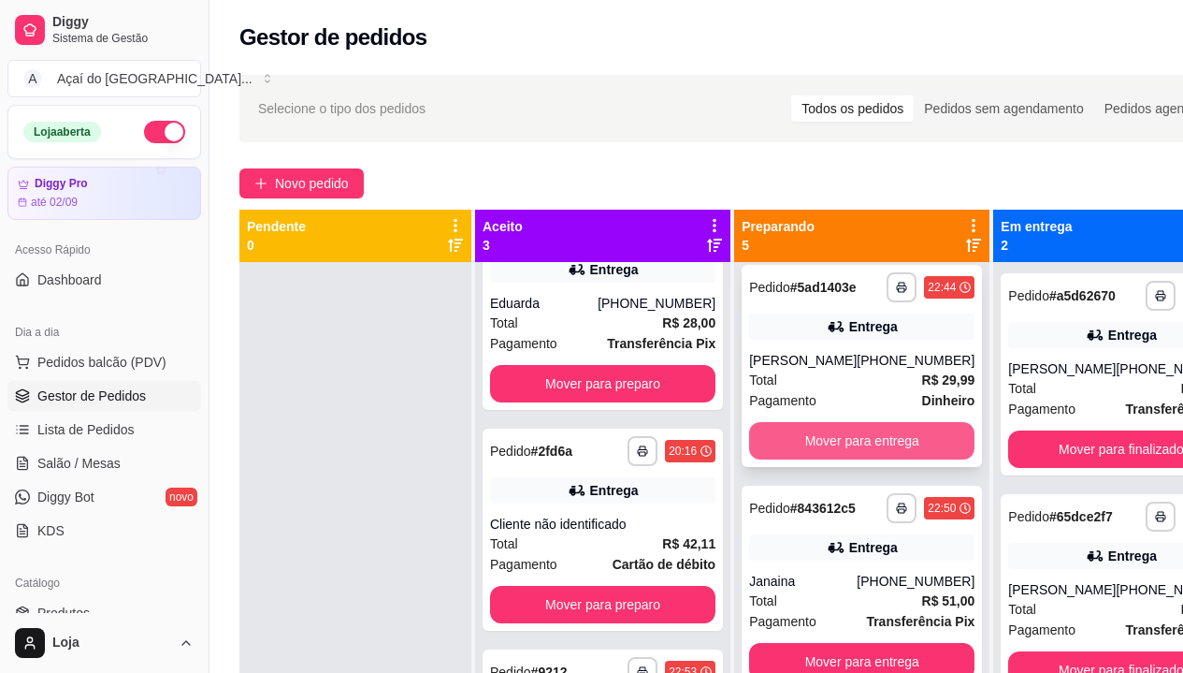
click at [803, 422] on button "Mover para entrega" at bounding box center [861, 440] width 225 height 37
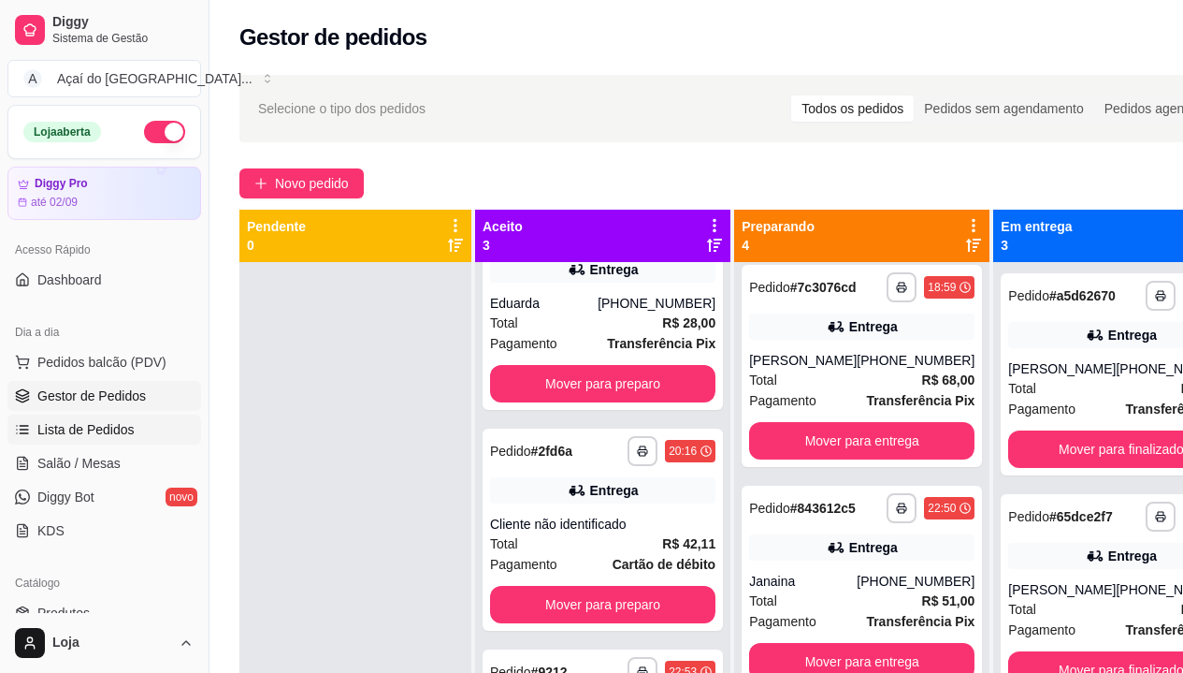
click at [136, 436] on link "Lista de Pedidos" at bounding box center [104, 429] width 194 height 30
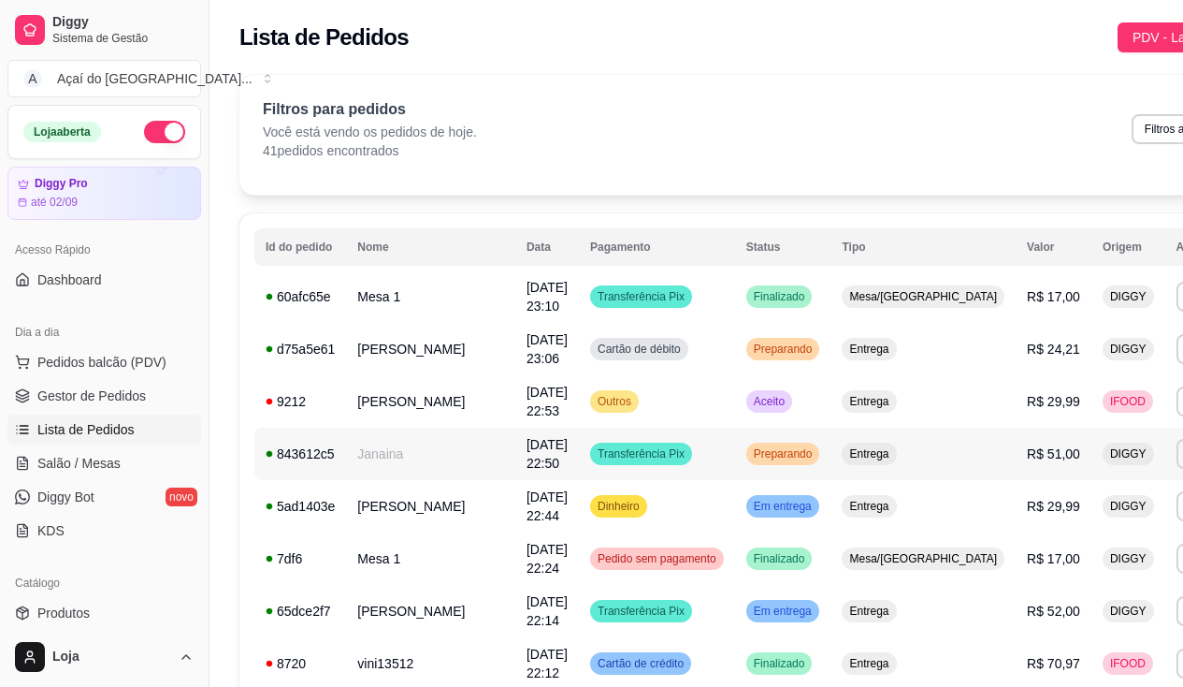
click at [631, 465] on td "Transferência Pix" at bounding box center [657, 454] width 156 height 52
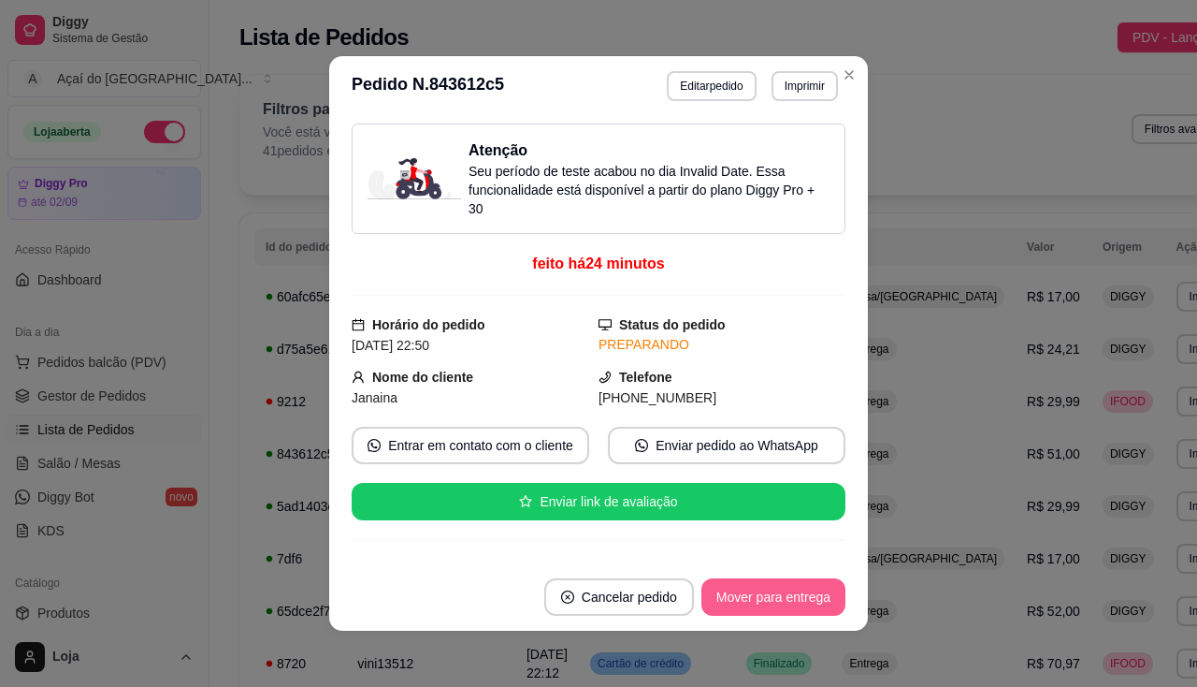
click at [741, 594] on button "Mover para entrega" at bounding box center [774, 596] width 144 height 37
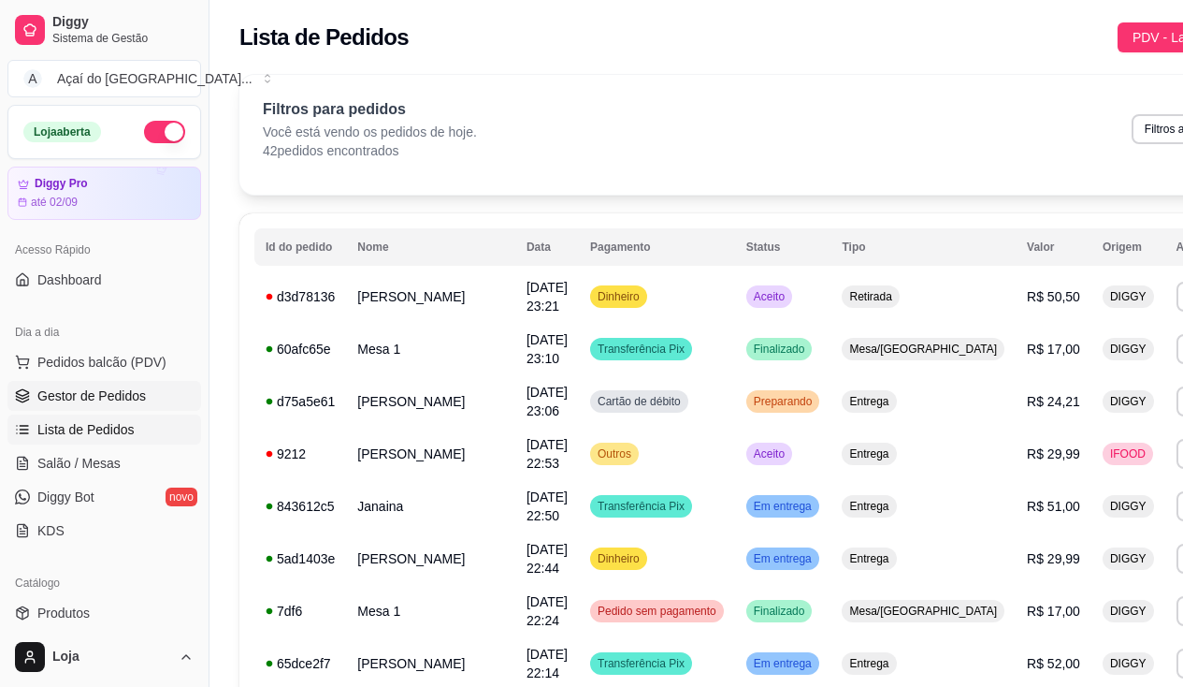
click at [109, 399] on span "Gestor de Pedidos" at bounding box center [91, 395] width 109 height 19
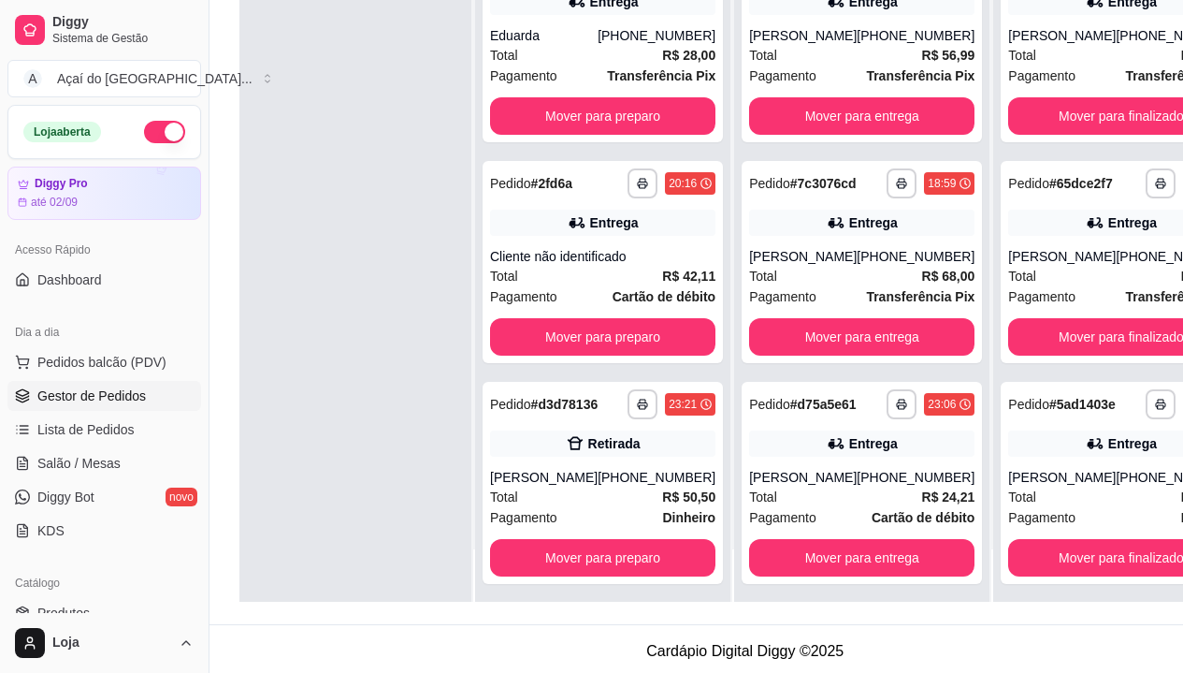
scroll to position [299, 0]
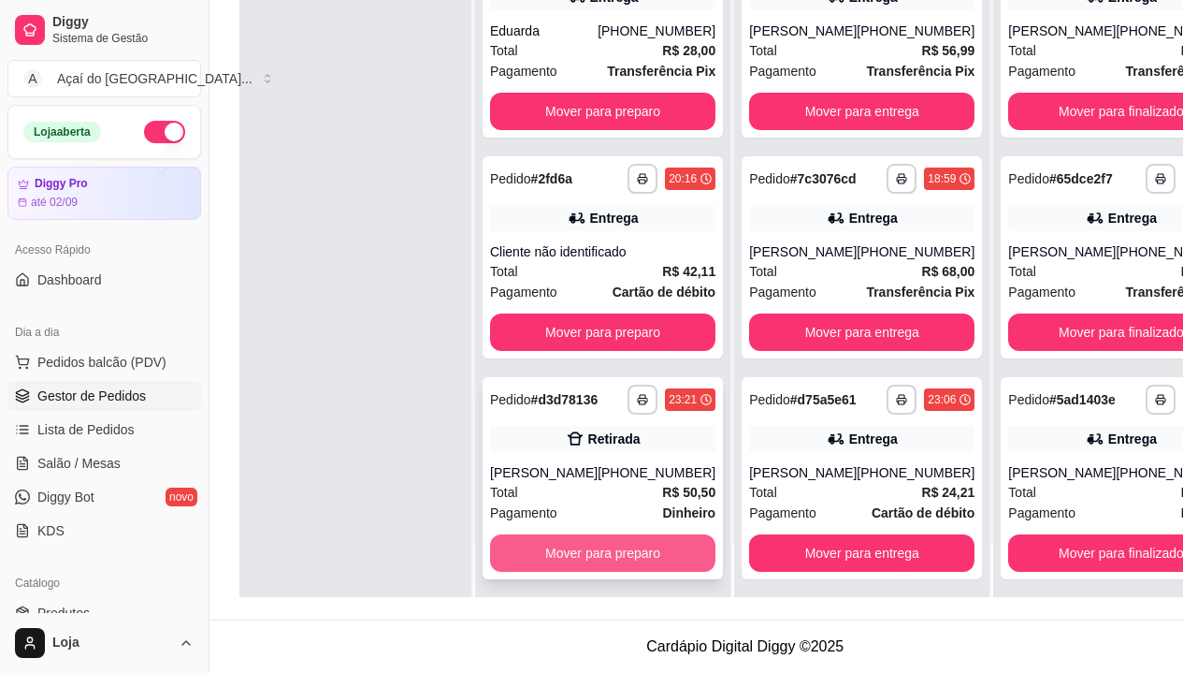
click at [604, 540] on button "Mover para preparo" at bounding box center [602, 552] width 225 height 37
